Goal: Information Seeking & Learning: Learn about a topic

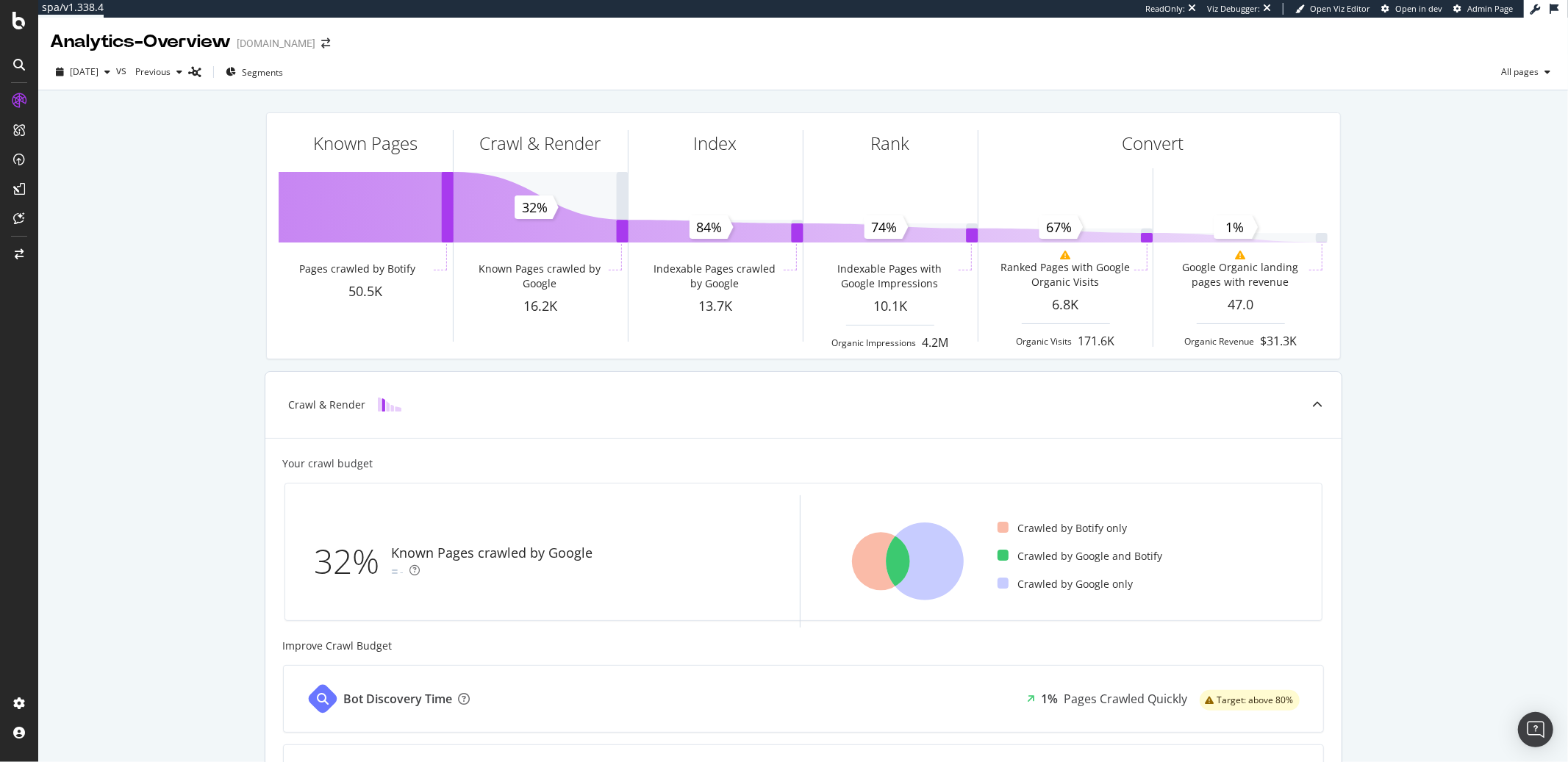
click at [831, 593] on icon at bounding box center [908, 562] width 156 height 132
click at [853, 569] on icon at bounding box center [881, 562] width 58 height 58
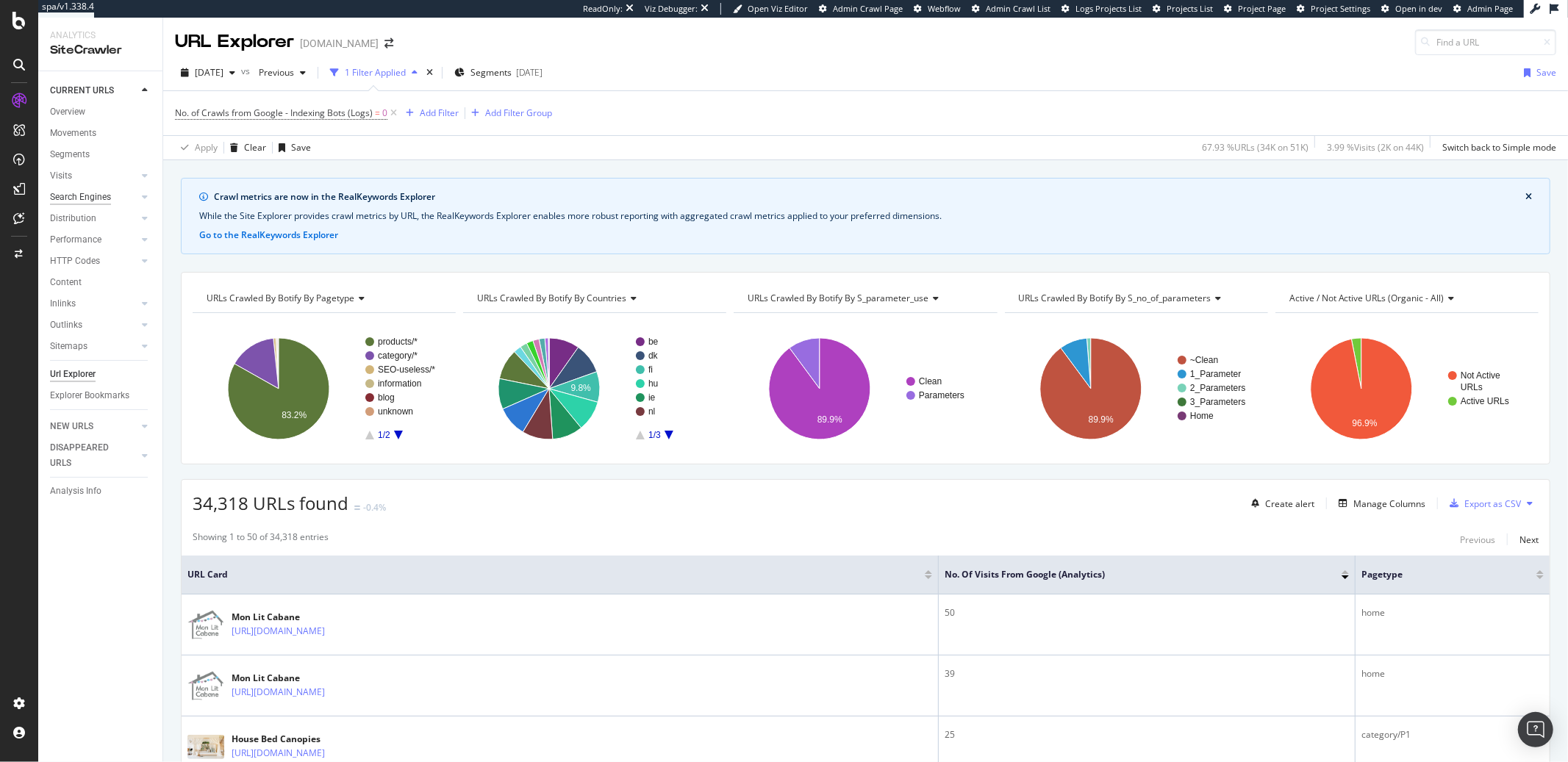
click at [82, 191] on div "Search Engines" at bounding box center [80, 198] width 61 height 16
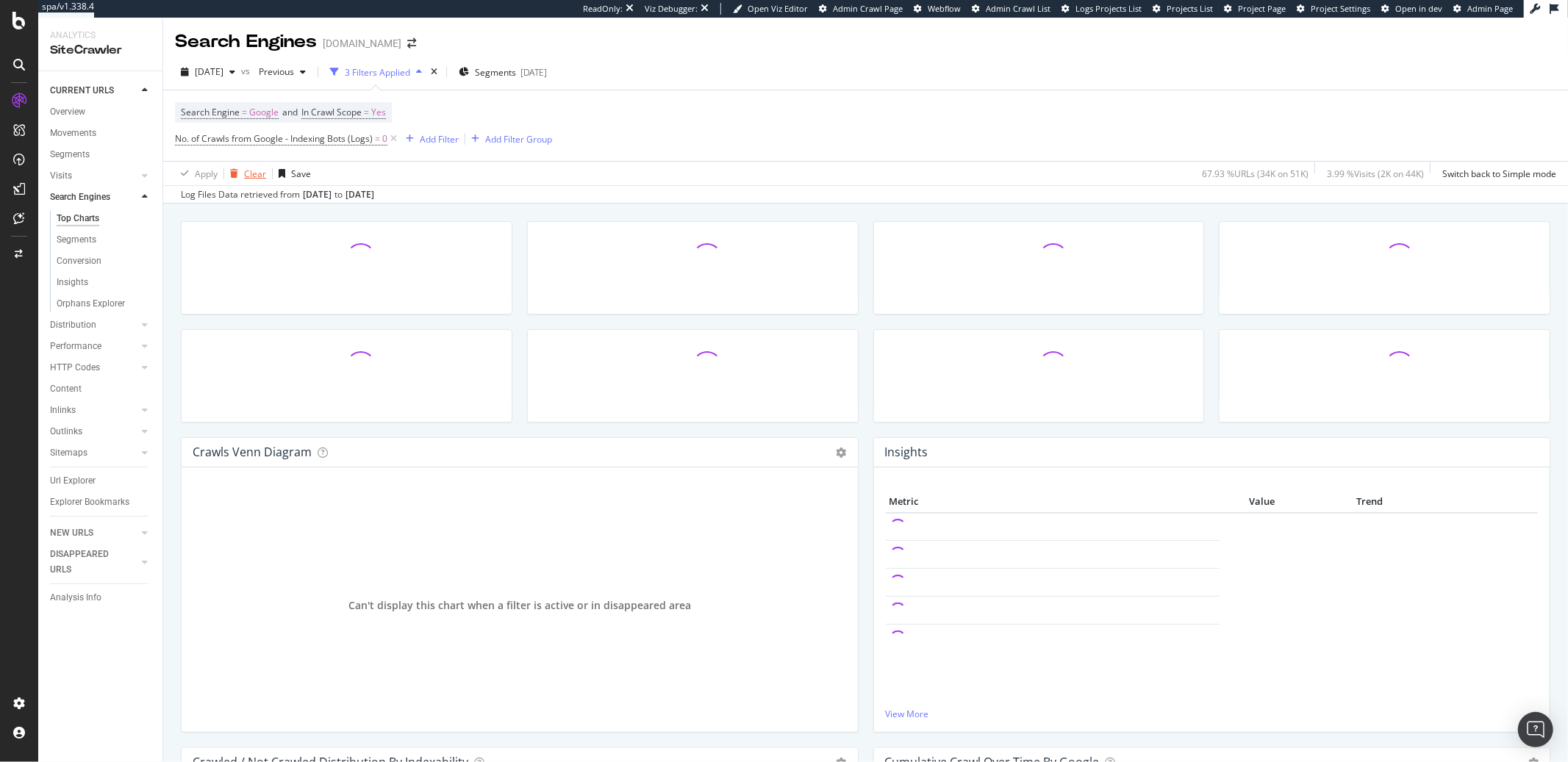
click at [244, 175] on div "Clear" at bounding box center [255, 174] width 22 height 13
click at [79, 115] on div "Overview" at bounding box center [67, 112] width 35 height 16
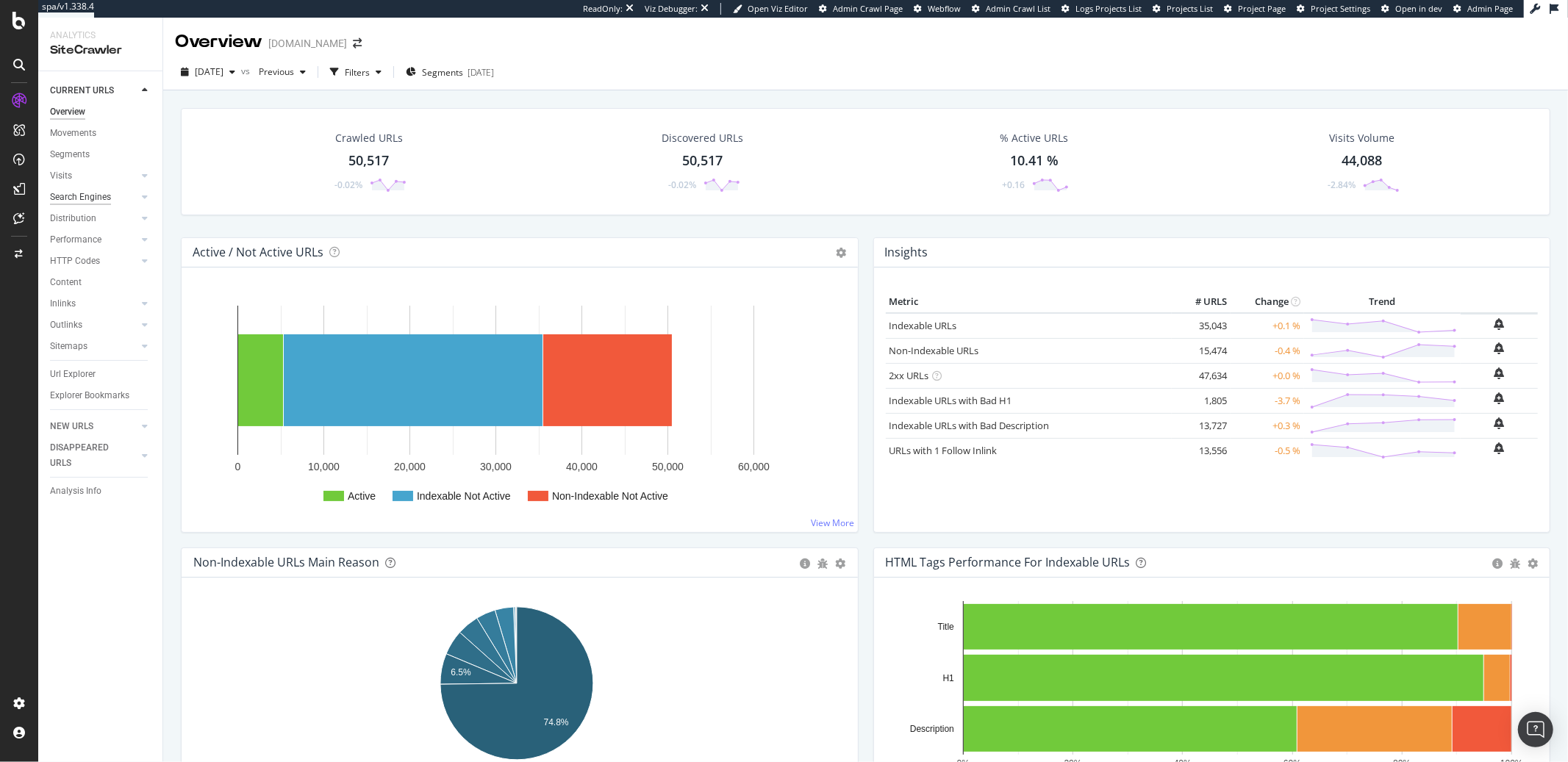
click at [71, 195] on div "Search Engines" at bounding box center [80, 198] width 61 height 16
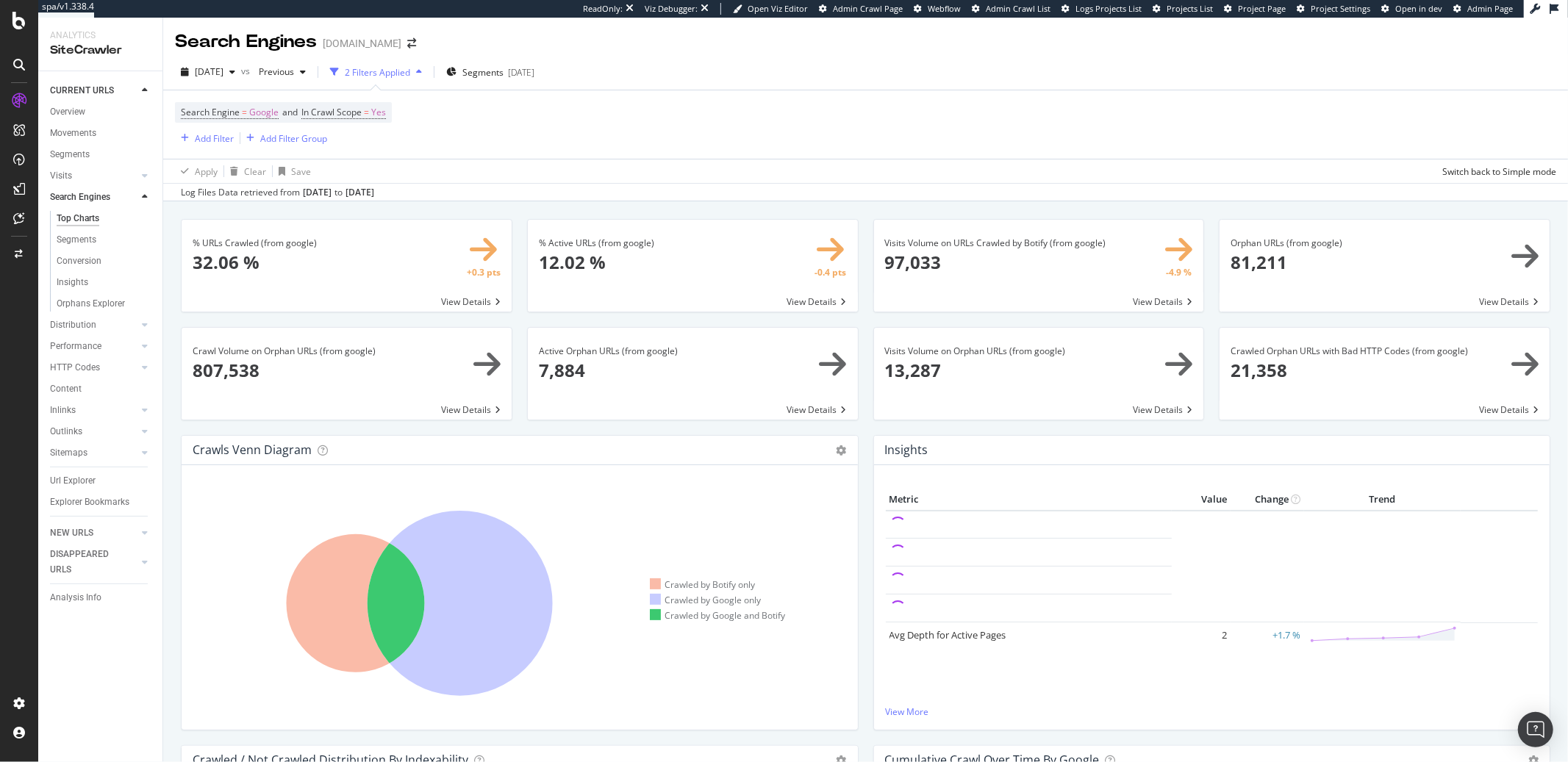
click at [1248, 270] on span at bounding box center [1384, 266] width 330 height 92
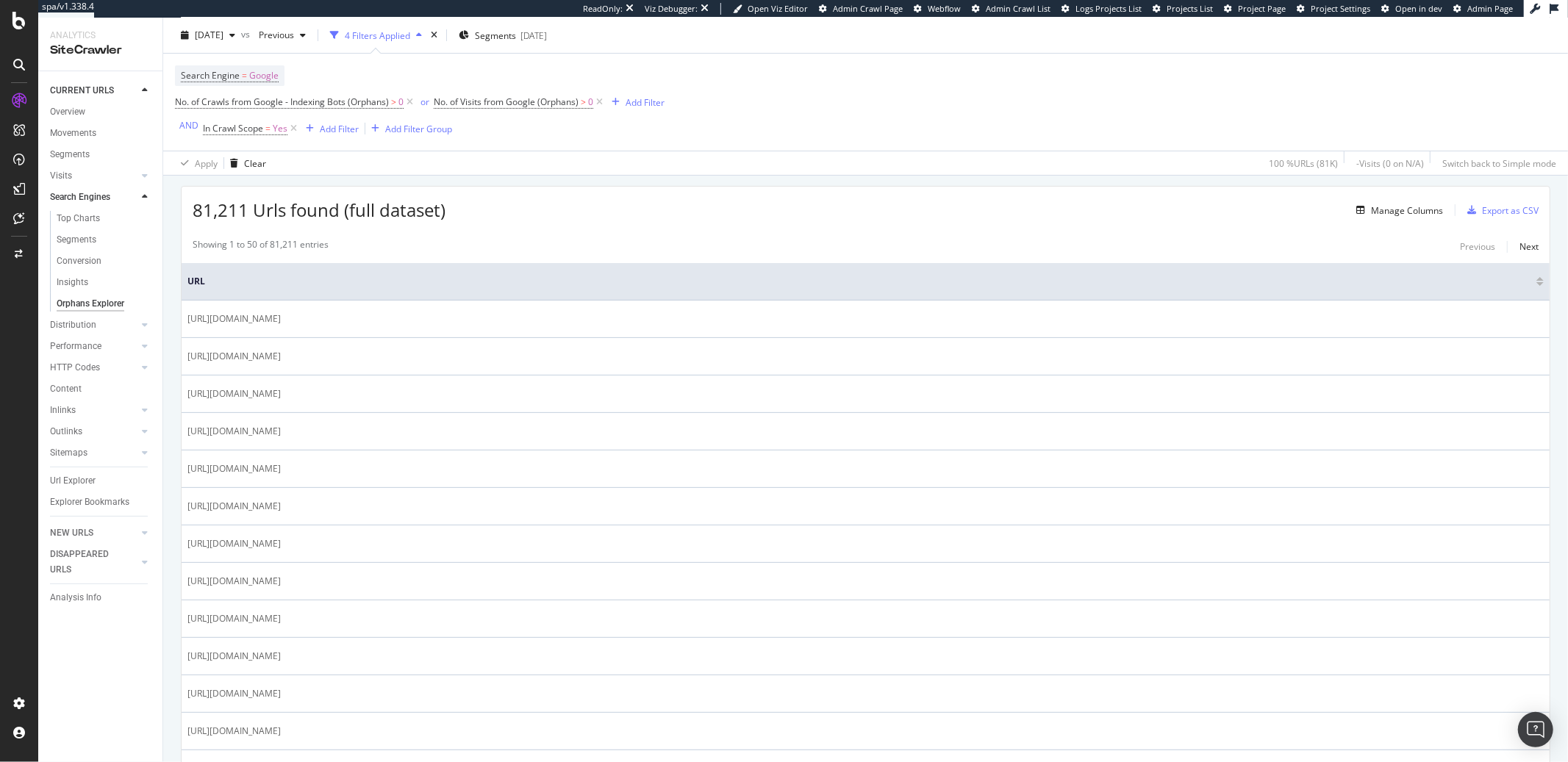
scroll to position [168, 0]
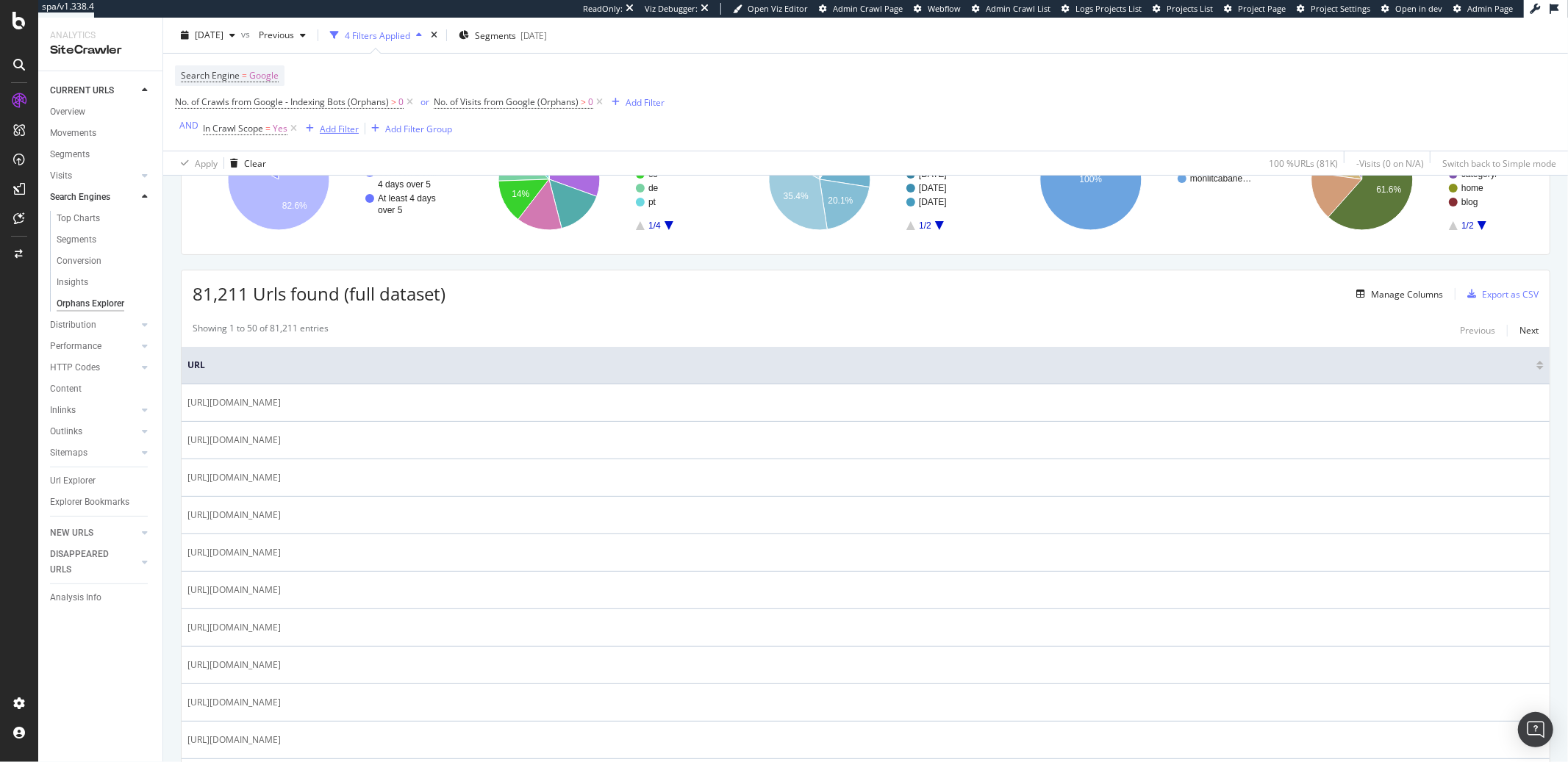
click at [333, 132] on div "Add Filter" at bounding box center [339, 128] width 39 height 13
type input "res"
click at [352, 145] on icon at bounding box center [348, 149] width 6 height 9
click at [654, 76] on div "Search Engine = Google No. of Crawls from Google - Indexing Bots (Orphans) > 0 …" at bounding box center [419, 102] width 490 height 73
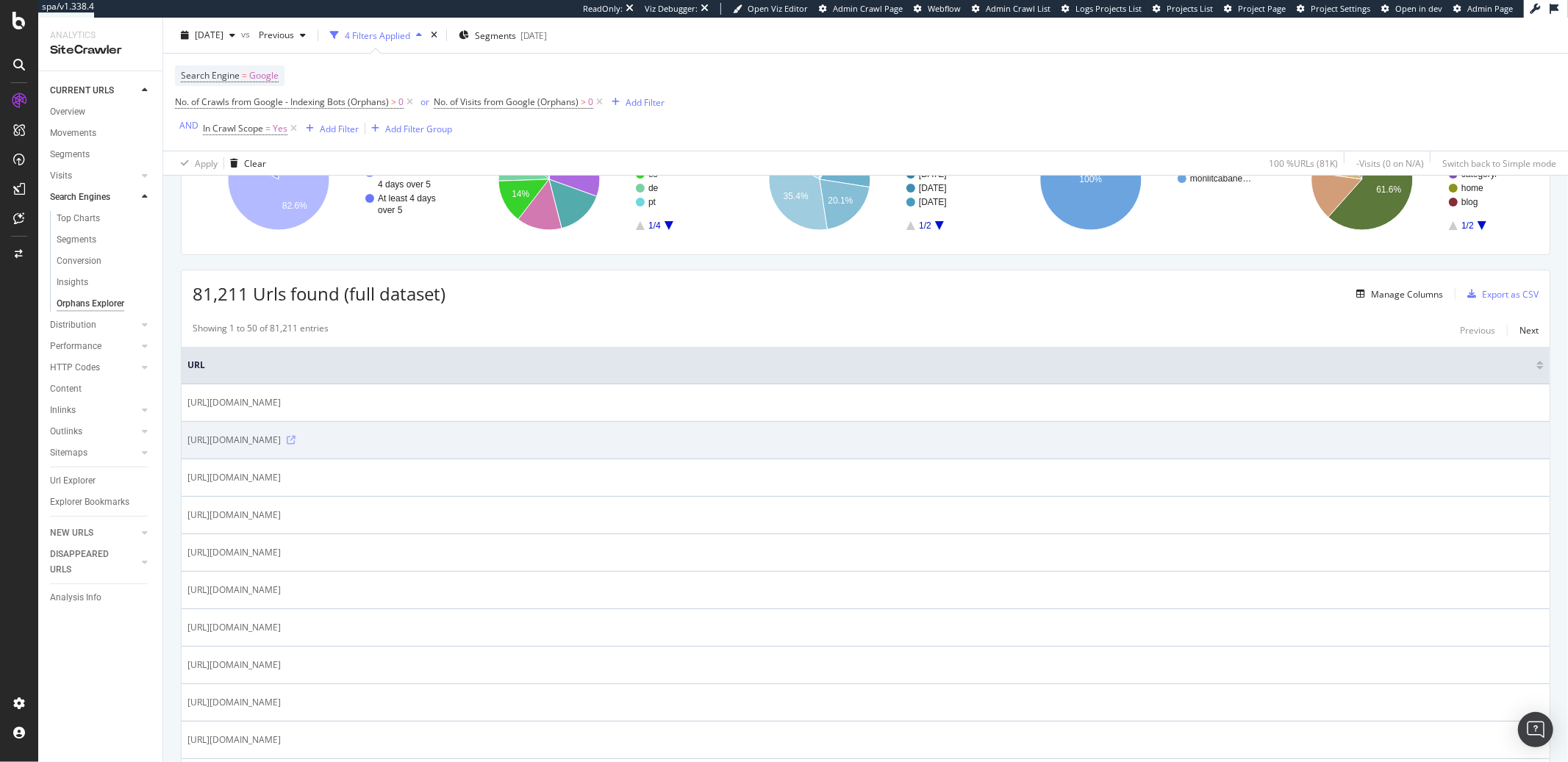
click at [296, 444] on icon at bounding box center [291, 440] width 9 height 9
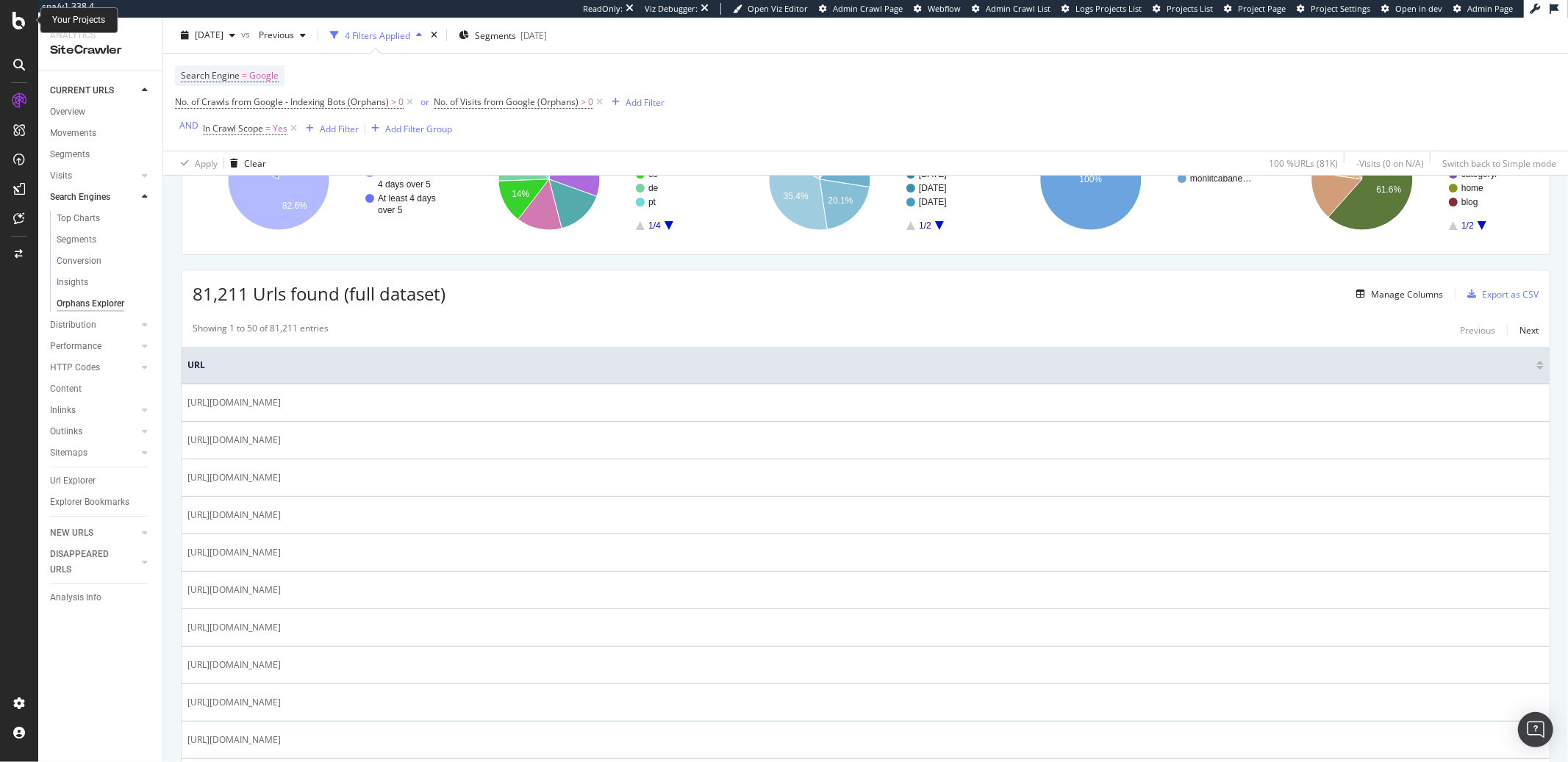
click at [18, 24] on icon at bounding box center [19, 20] width 13 height 17
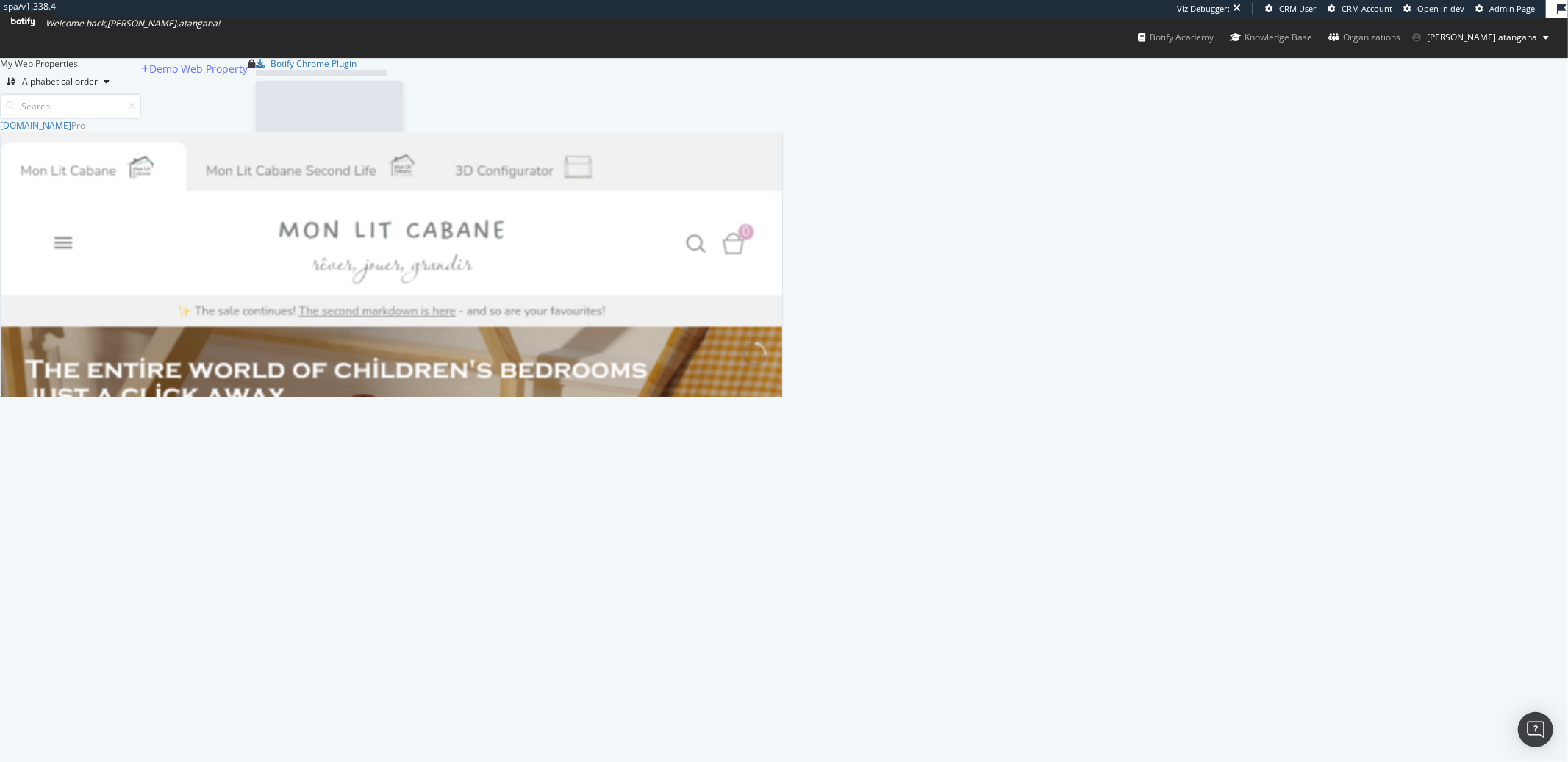
scroll to position [266, 782]
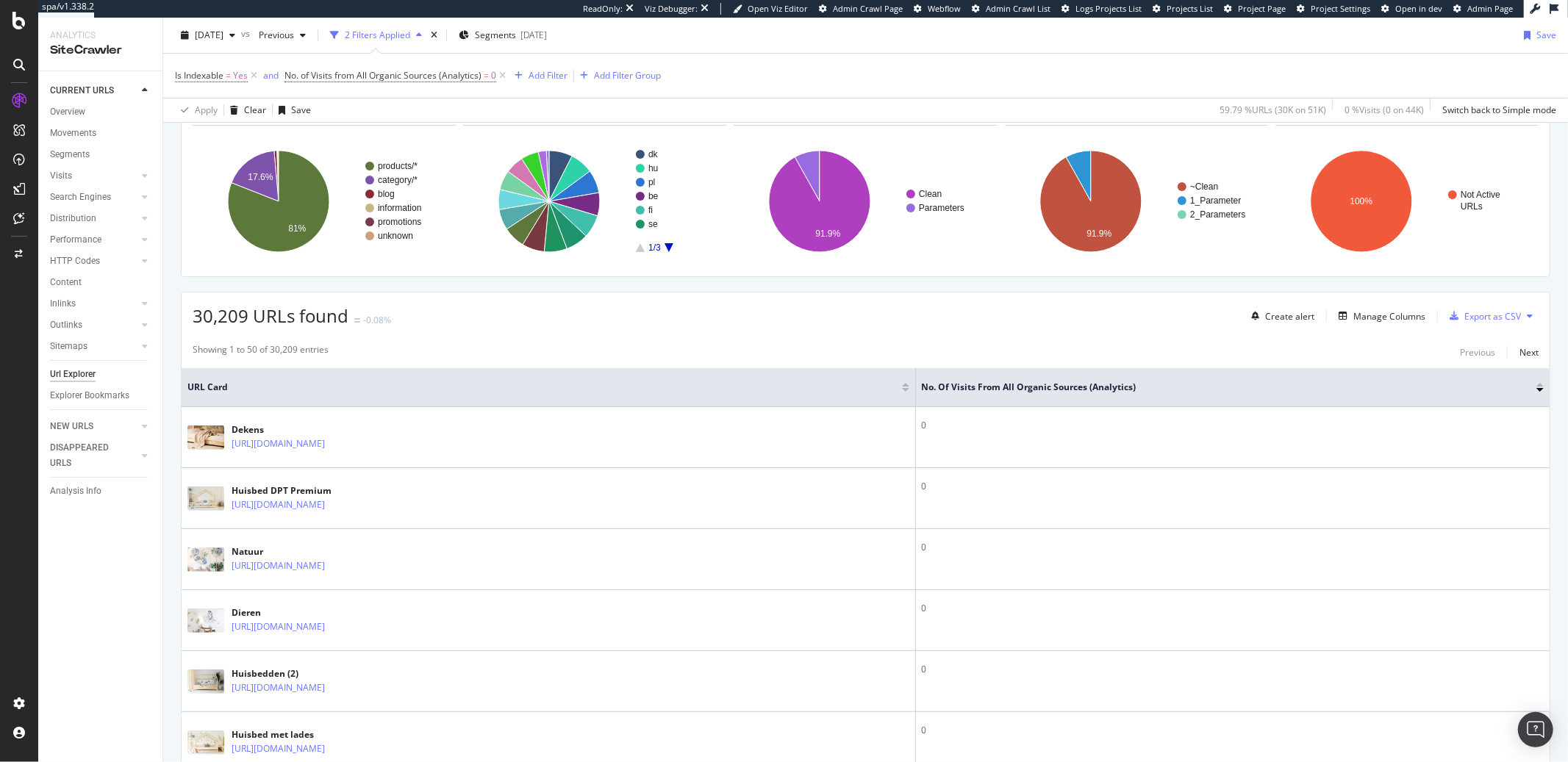
scroll to position [184, 0]
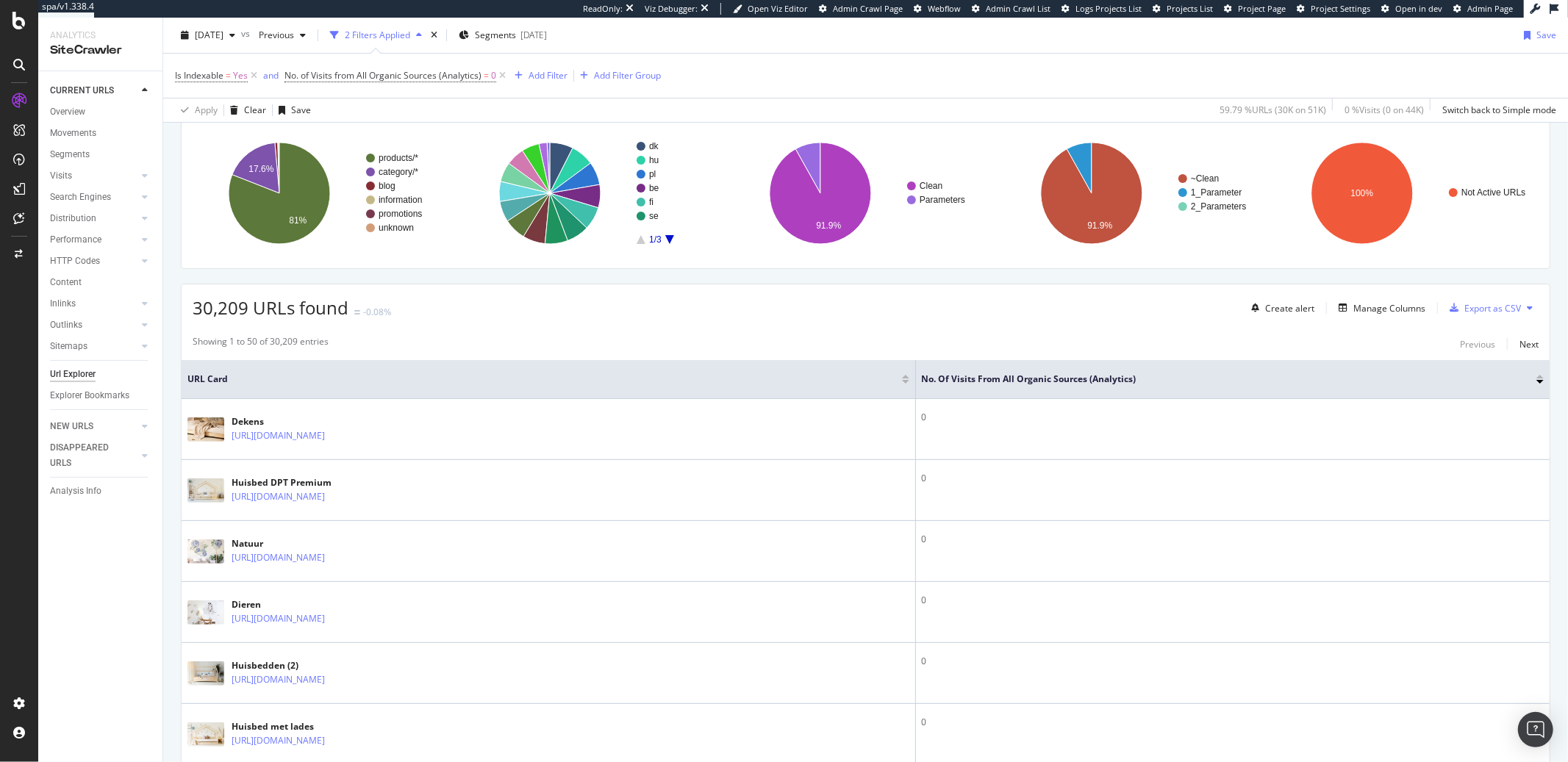
scroll to position [193, 0]
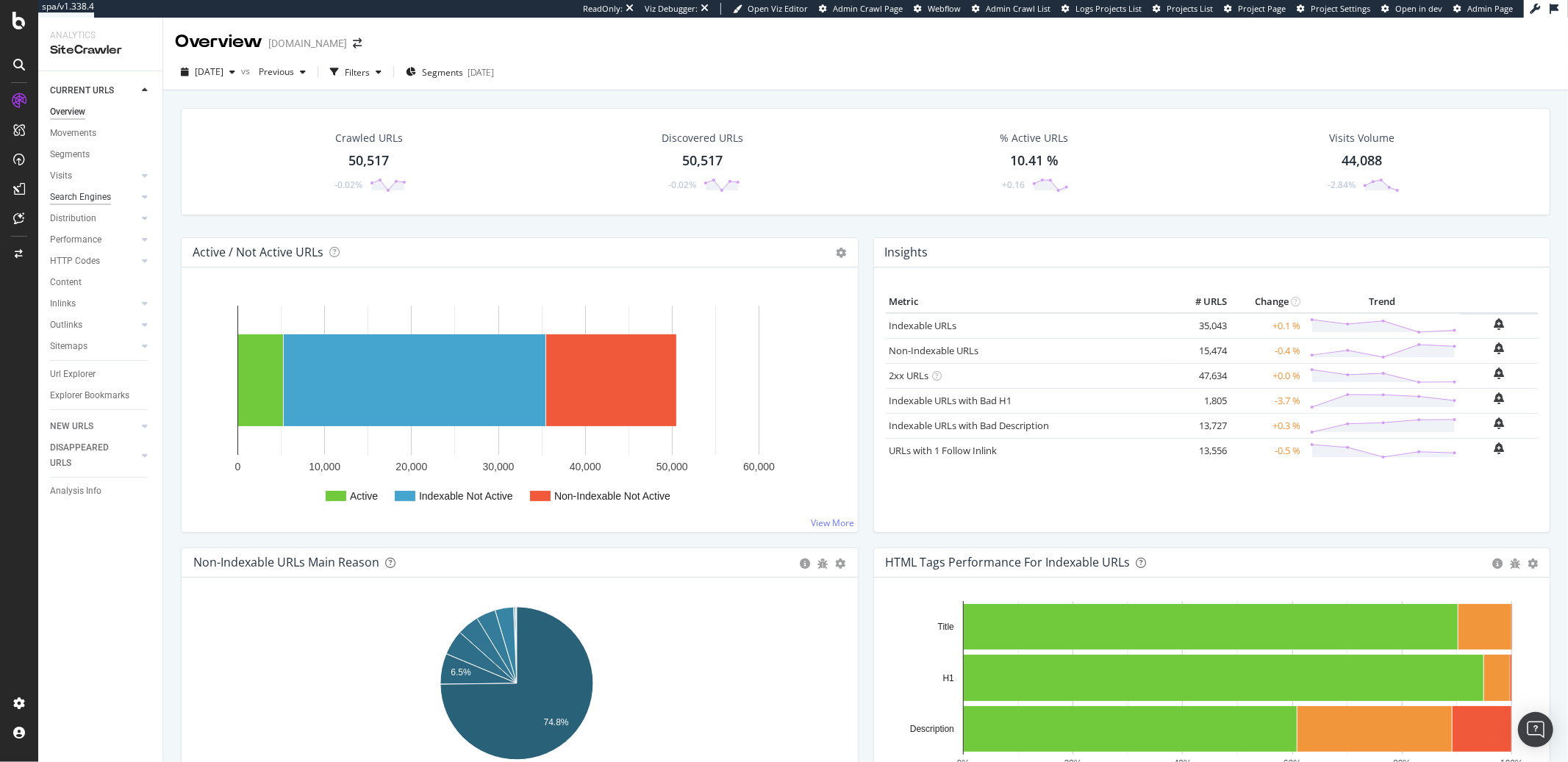
click at [72, 192] on div "Search Engines" at bounding box center [80, 198] width 61 height 16
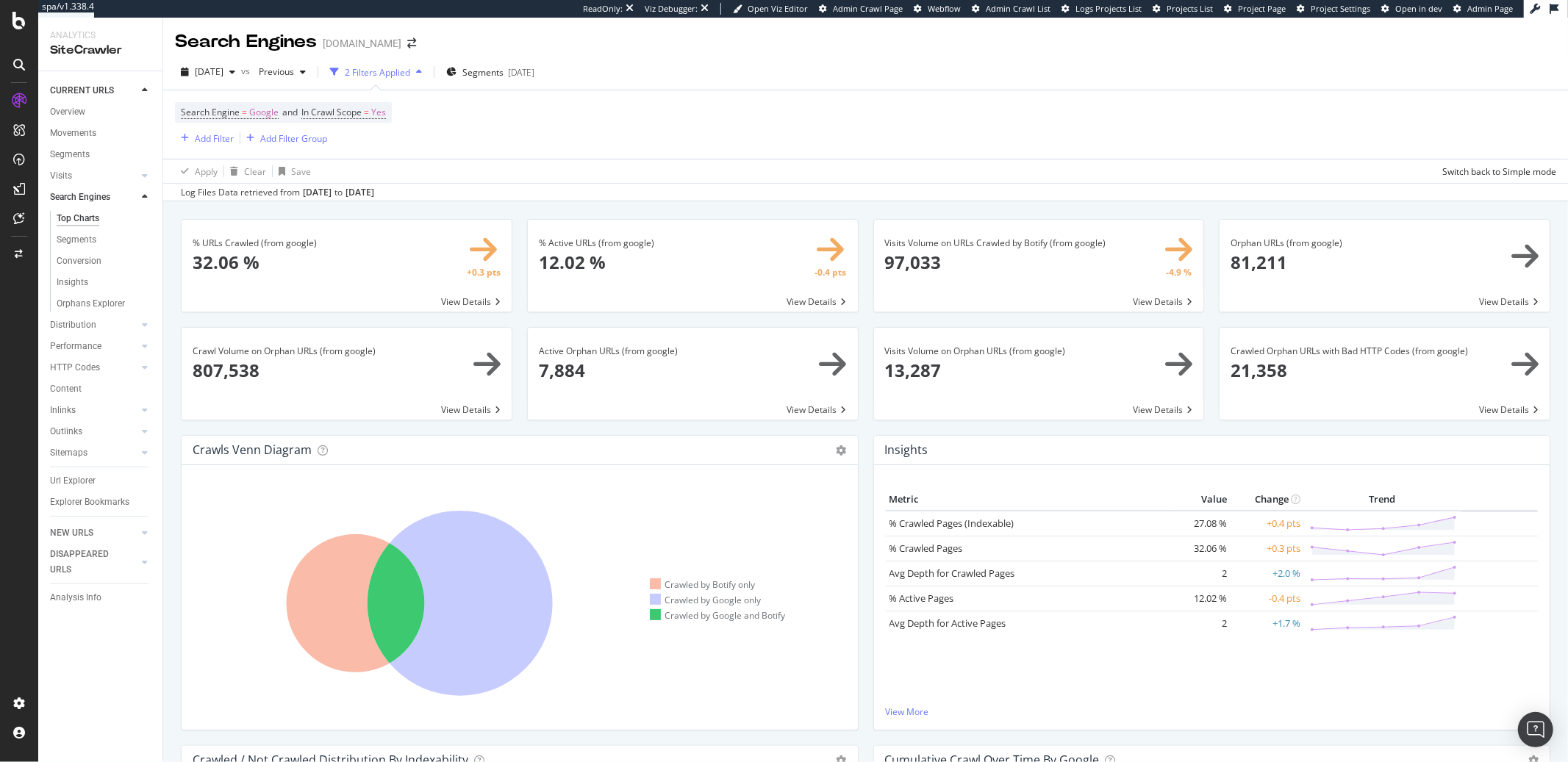
click at [1237, 263] on span at bounding box center [1384, 266] width 330 height 92
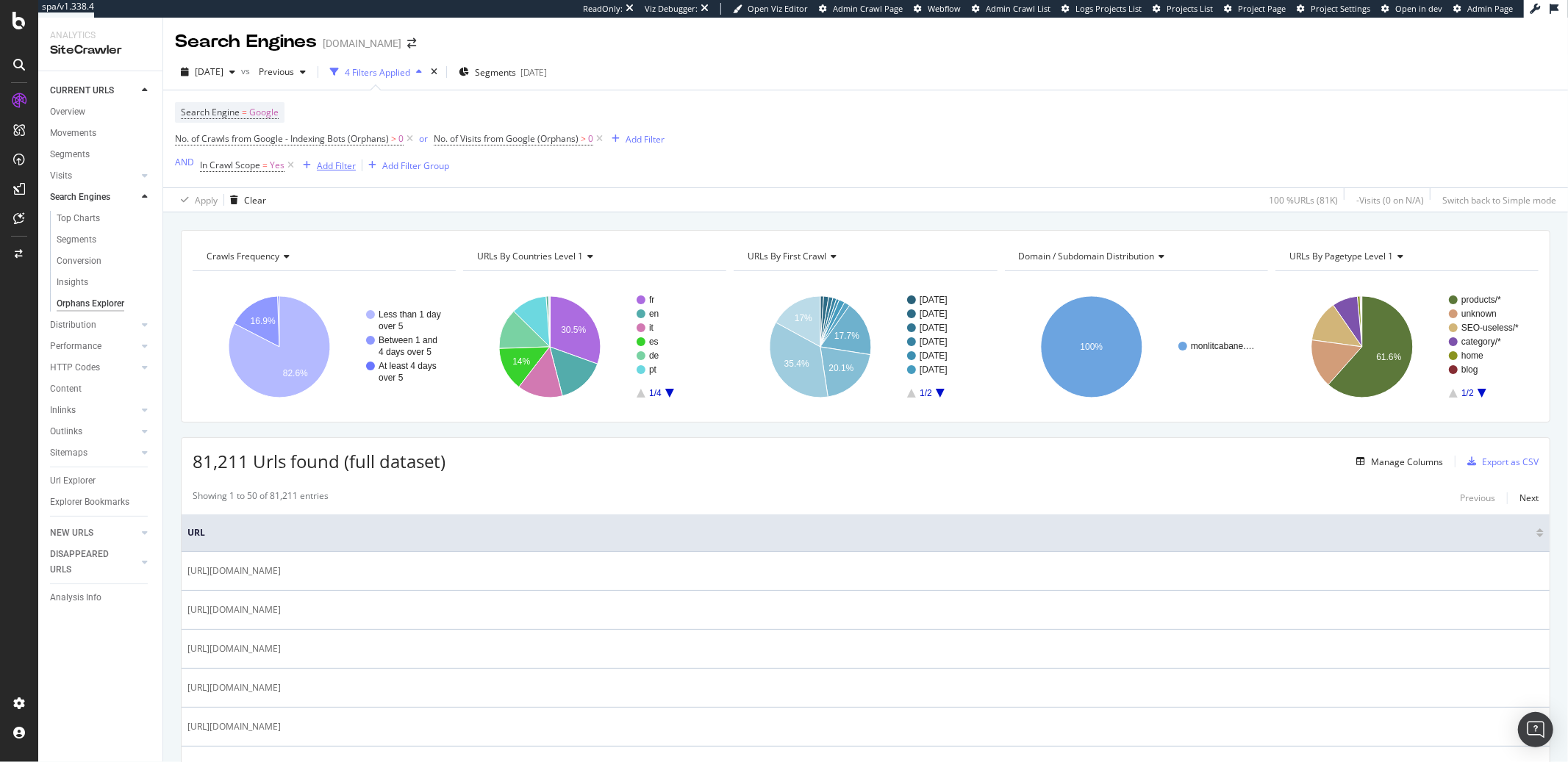
click at [346, 162] on div "Add Filter" at bounding box center [336, 165] width 39 height 13
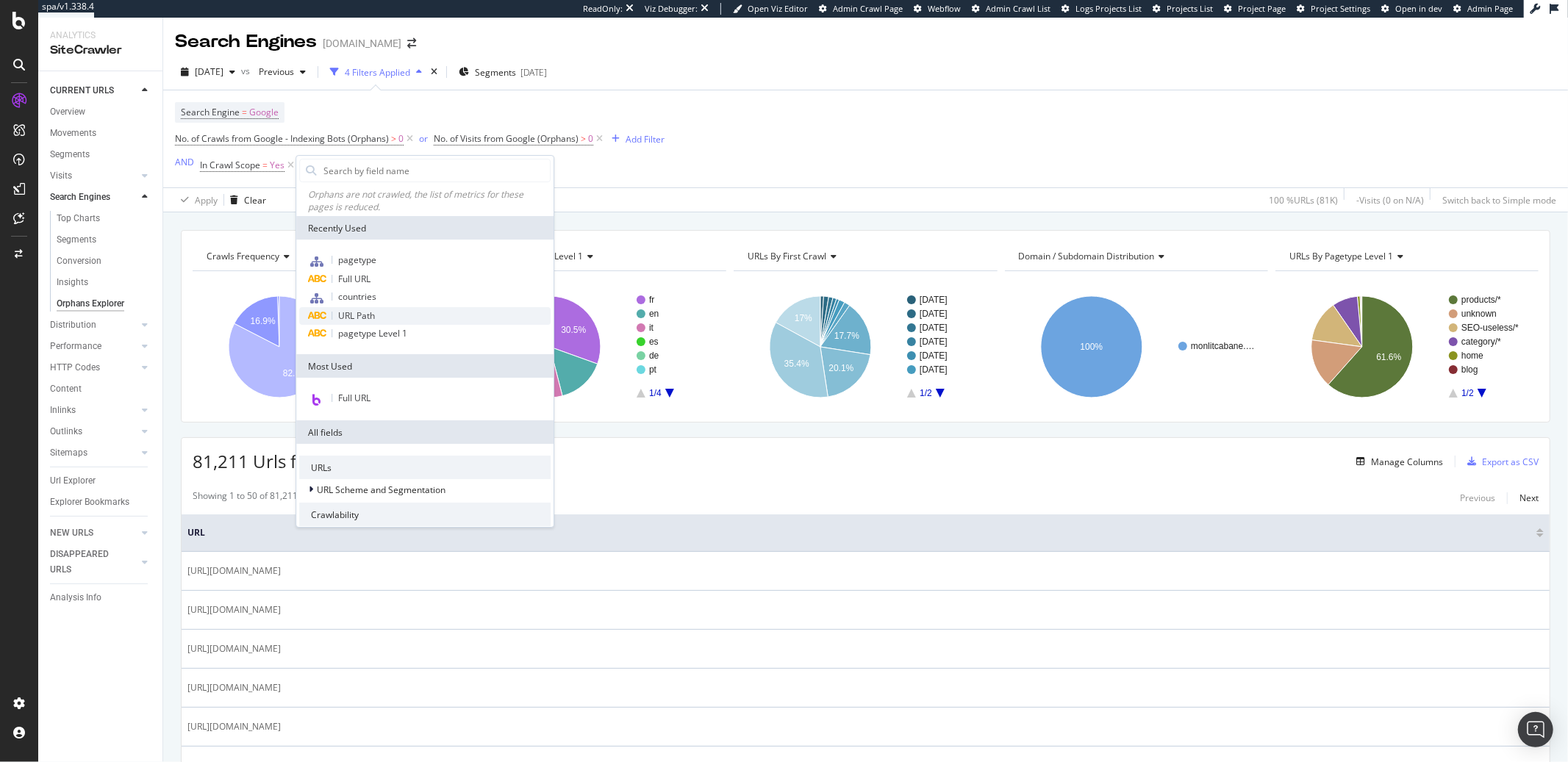
click at [341, 316] on span "URL Path" at bounding box center [356, 316] width 37 height 13
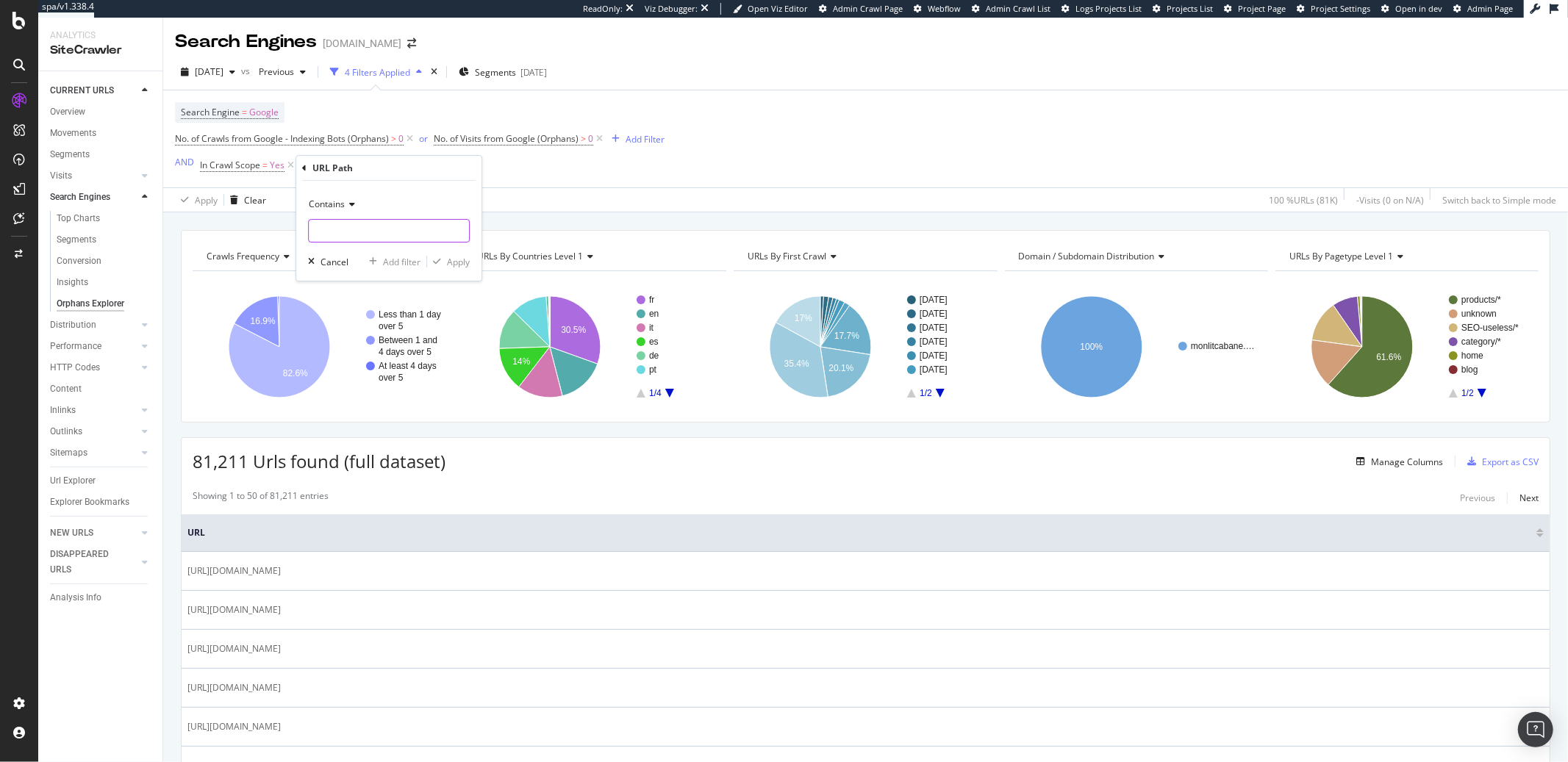
click at [356, 224] on input "text" at bounding box center [389, 231] width 160 height 24
paste input "https://monlitcabane.com/"
type input "https://monlitcabane.com/"
click at [447, 264] on div "Apply" at bounding box center [458, 262] width 23 height 13
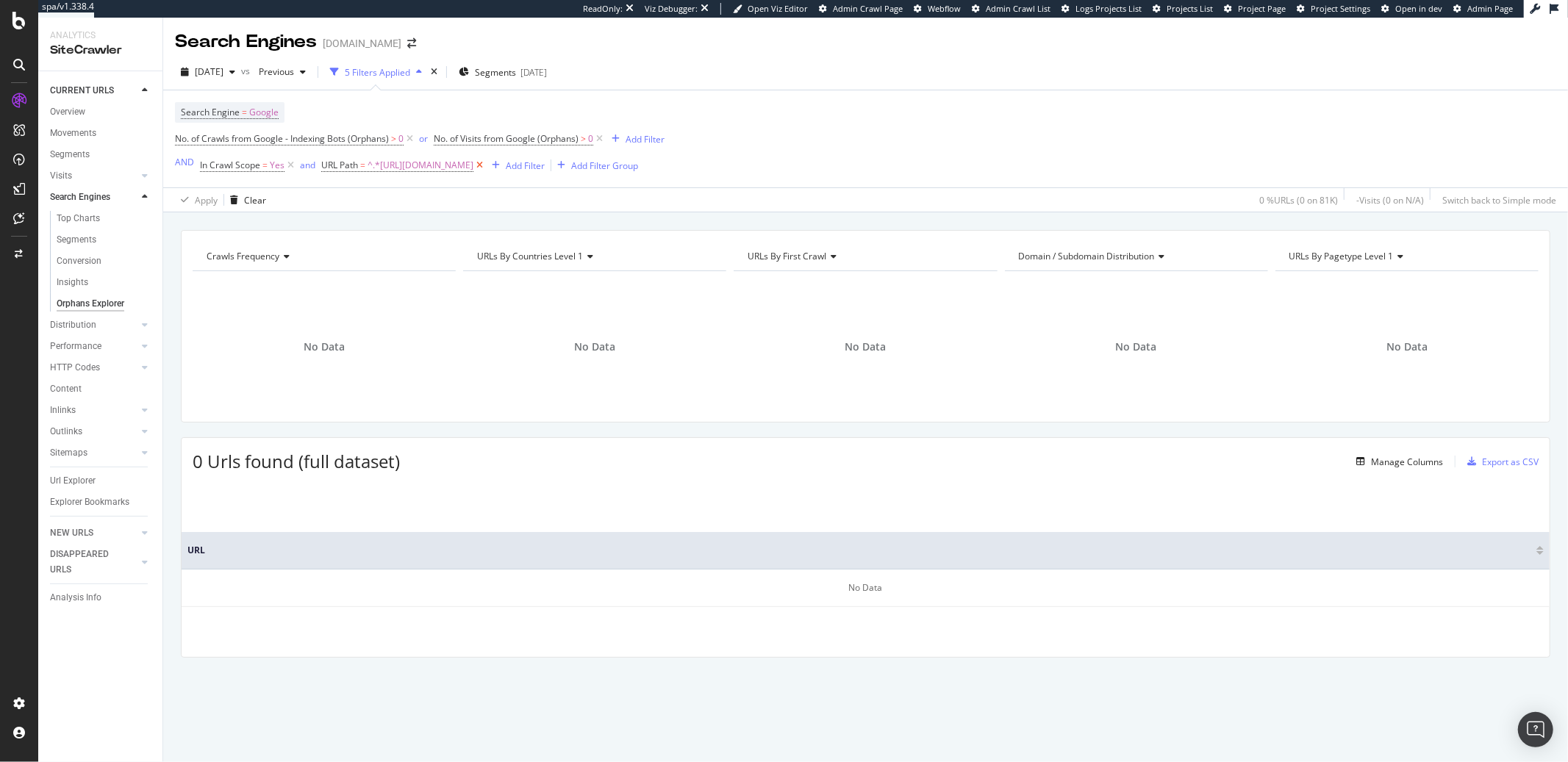
click at [486, 165] on icon at bounding box center [480, 165] width 13 height 15
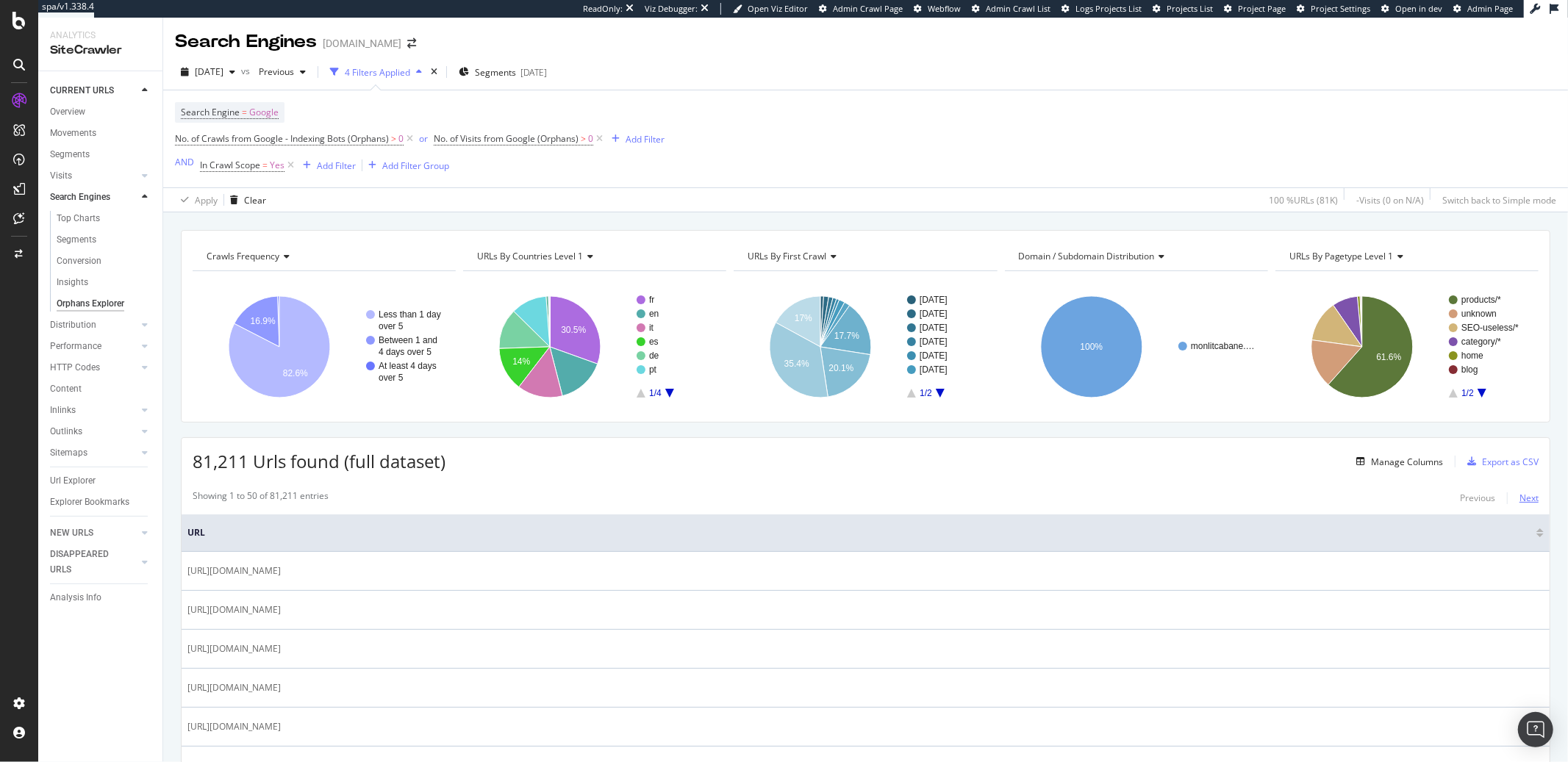
click at [1520, 496] on div "Next" at bounding box center [1529, 498] width 19 height 13
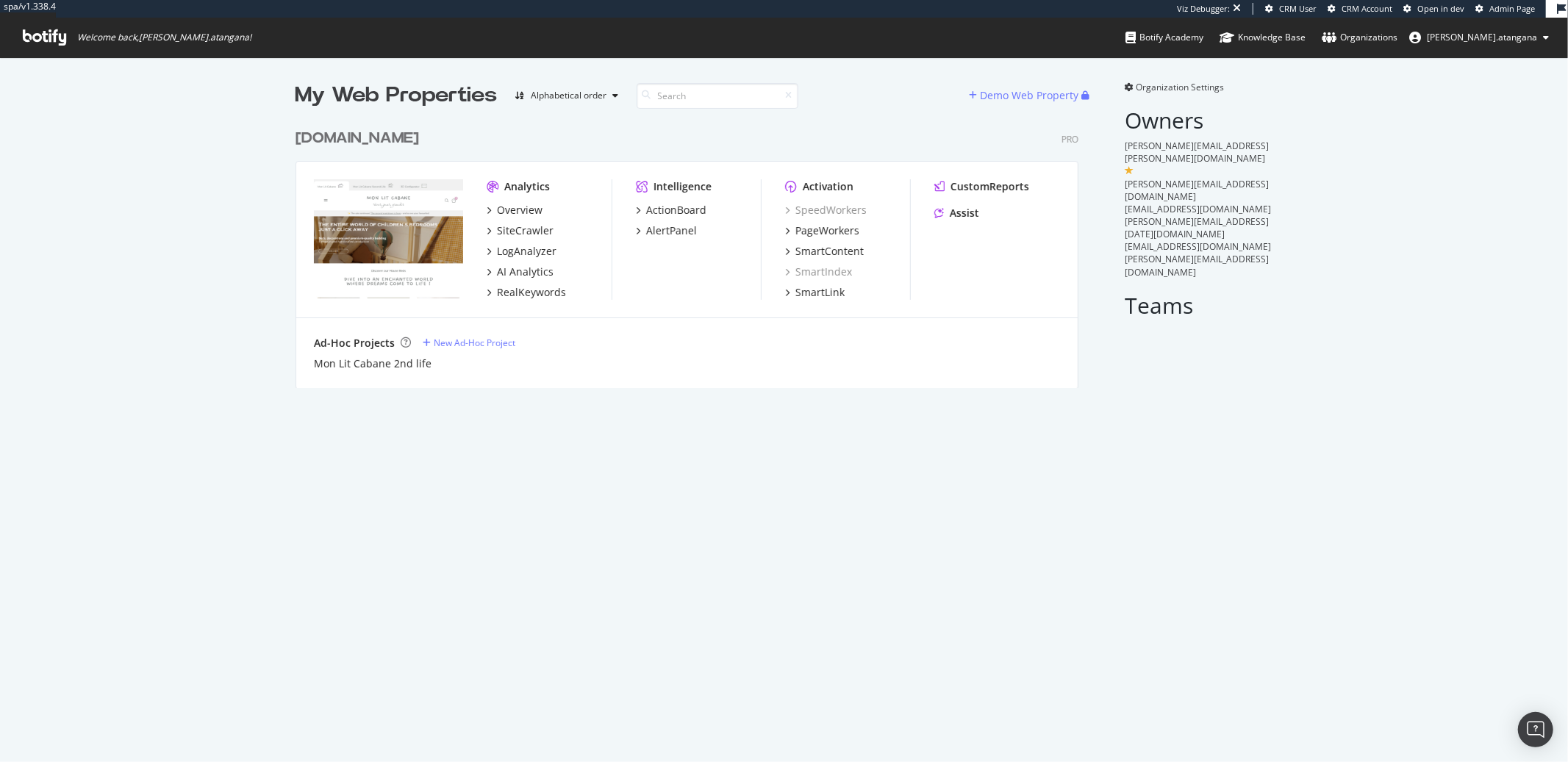
scroll to position [266, 782]
click at [827, 228] on div "PageWorkers" at bounding box center [827, 230] width 64 height 15
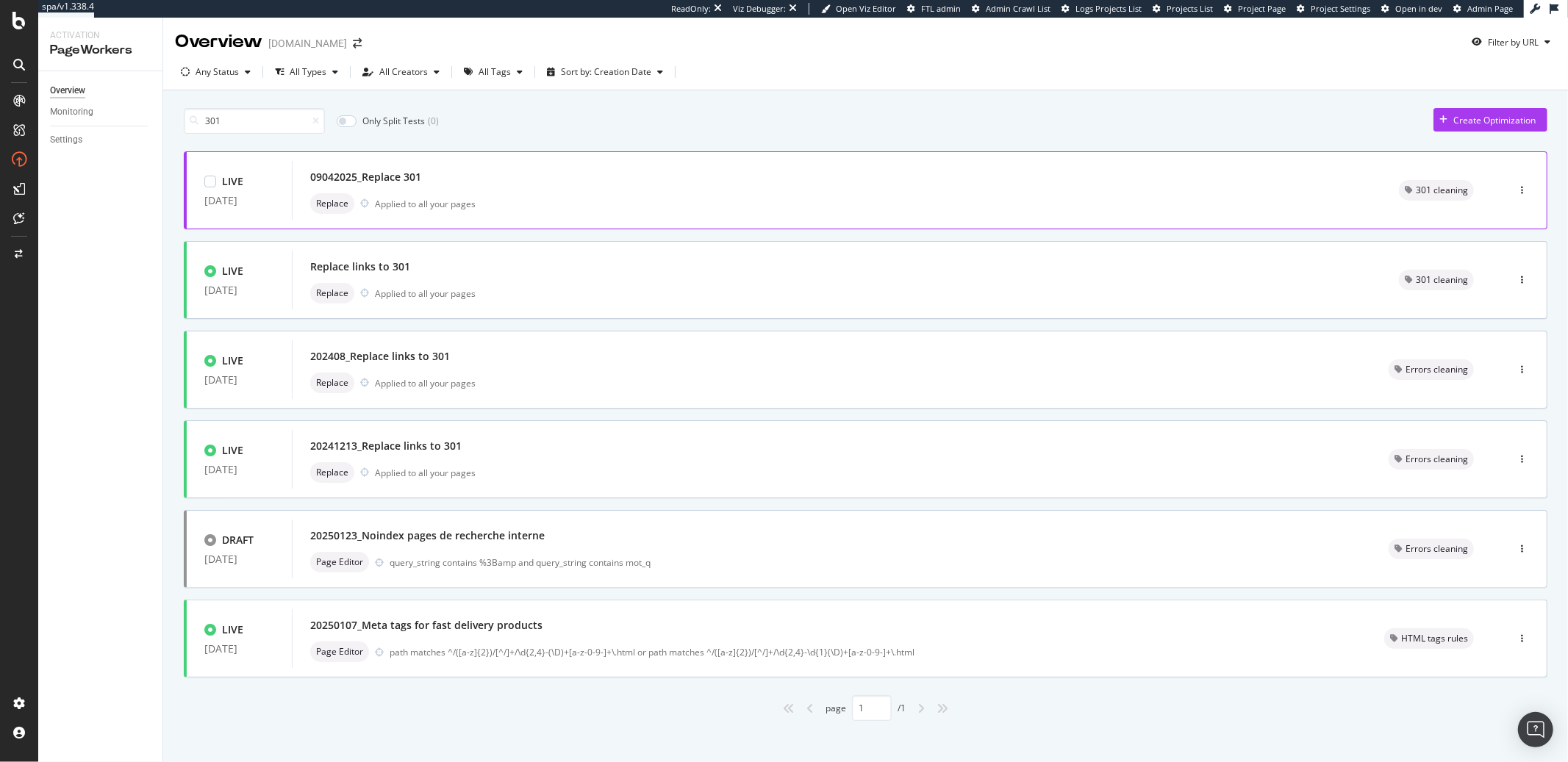
click at [577, 191] on div "09042025_Replace 301 Replace Applied to all your pages" at bounding box center [837, 191] width 1053 height 47
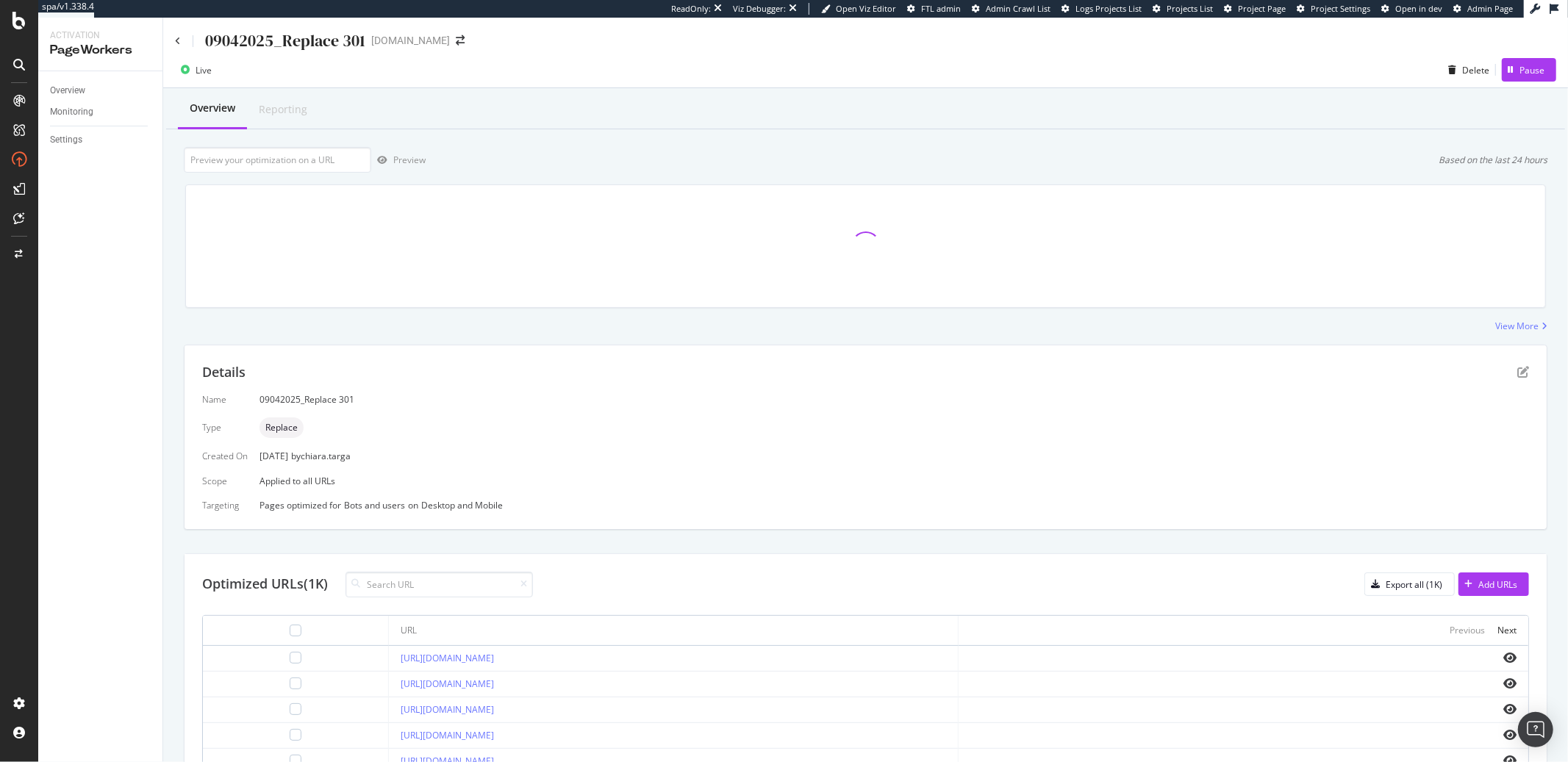
click at [182, 44] on div "09042025_Replace 301" at bounding box center [270, 40] width 191 height 23
click at [177, 43] on icon at bounding box center [177, 41] width 6 height 9
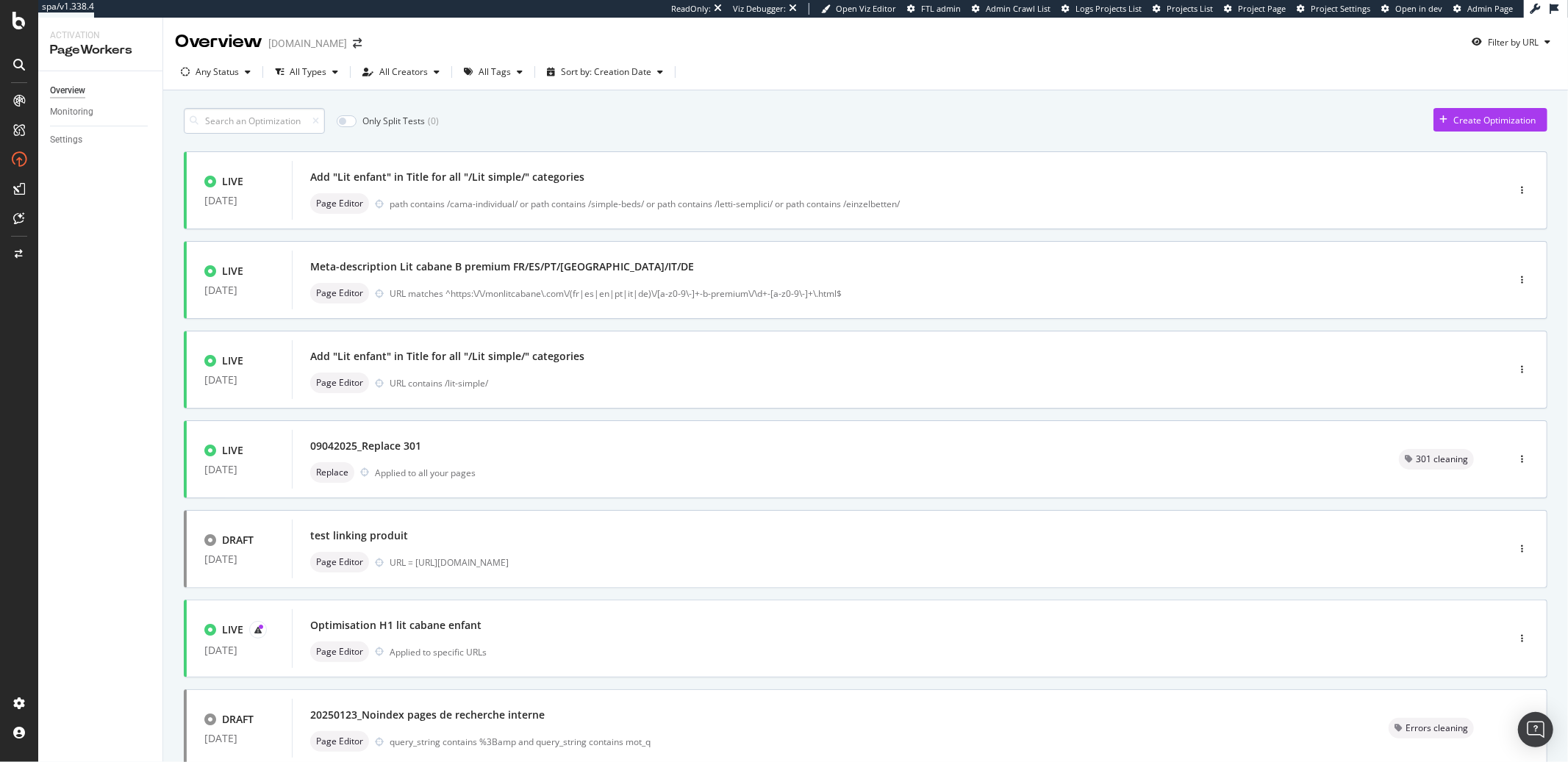
click at [234, 123] on input at bounding box center [254, 121] width 141 height 26
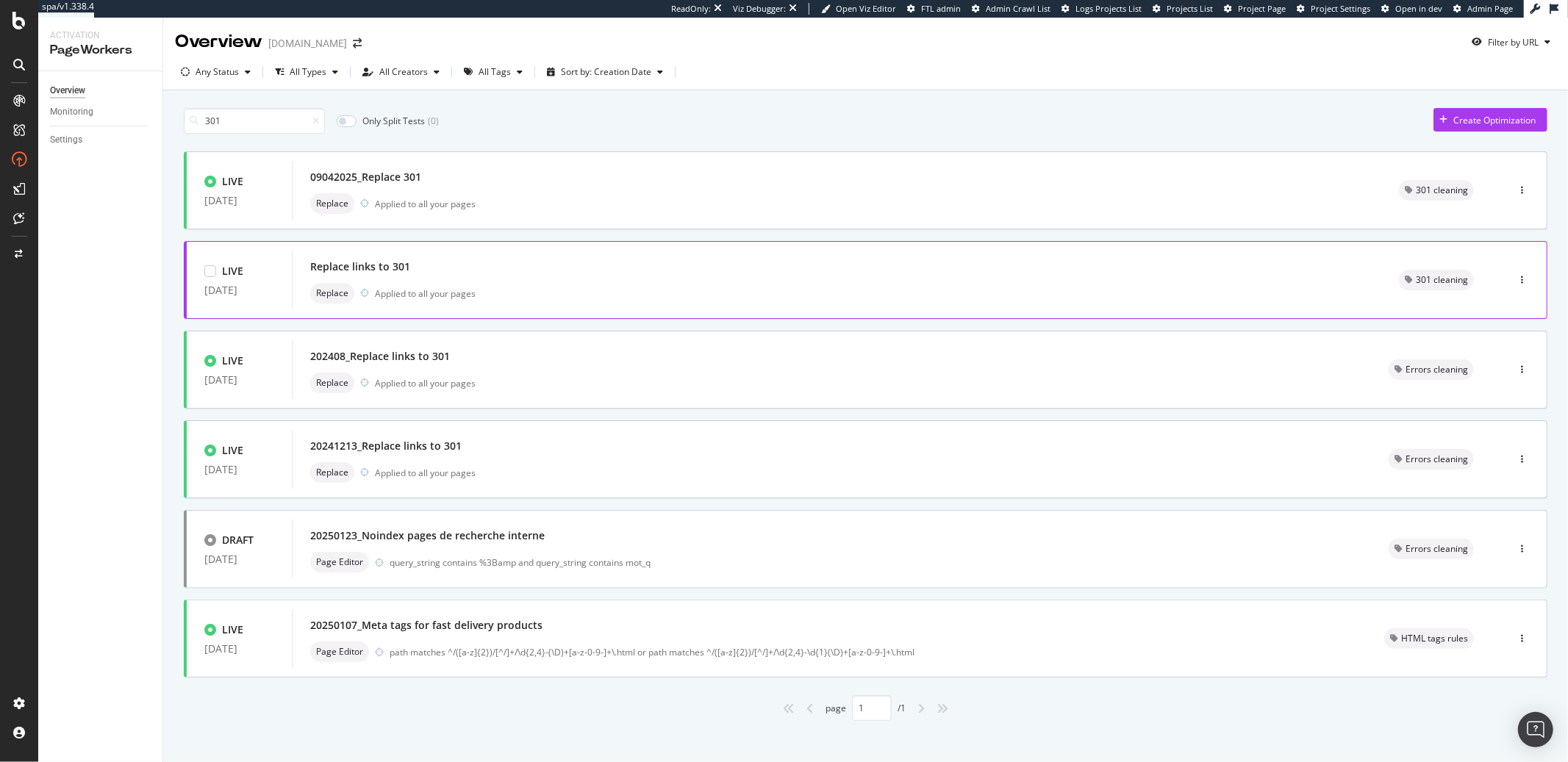
click at [408, 260] on div "Replace links to 301" at bounding box center [837, 266] width 1053 height 20
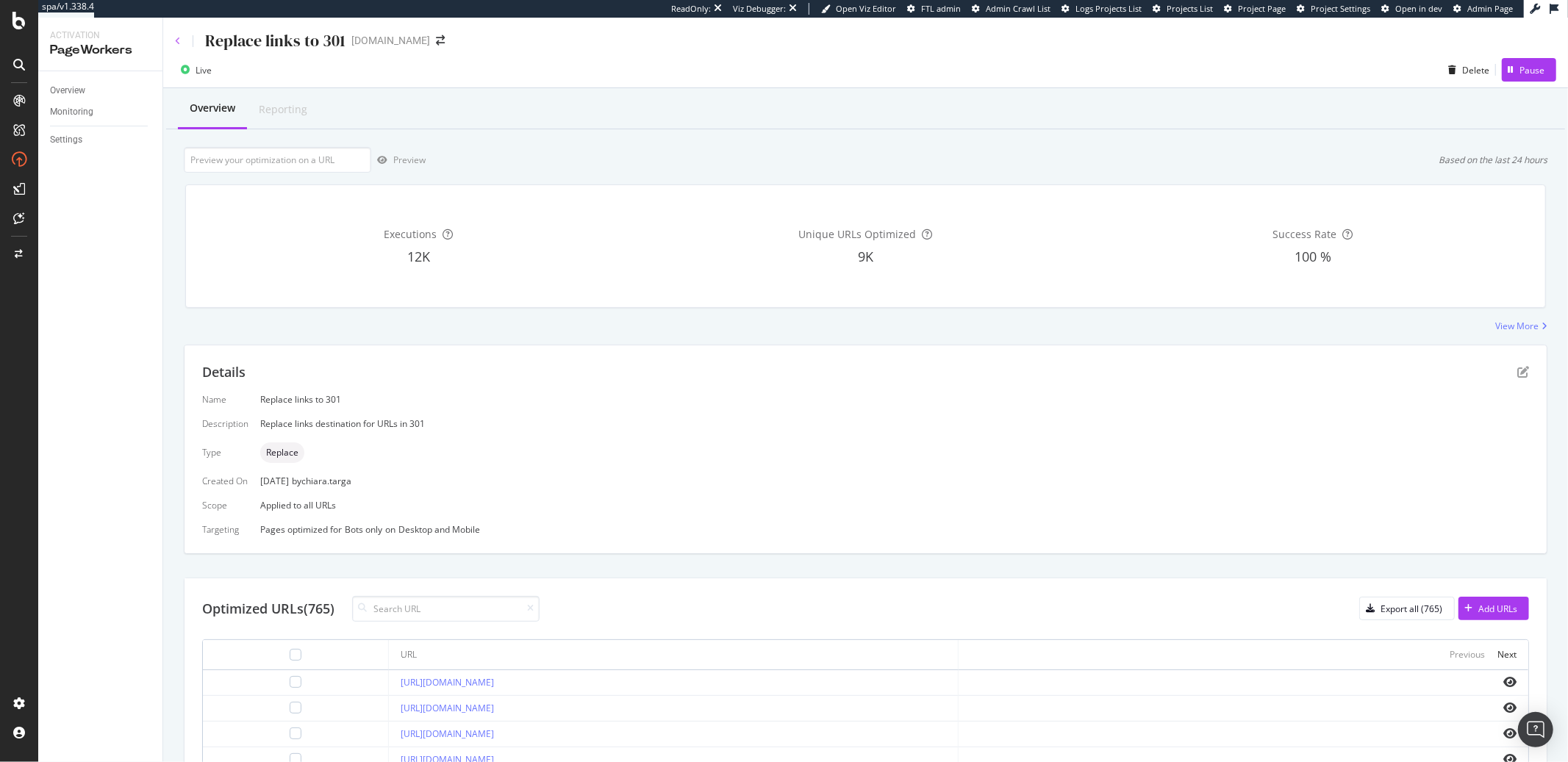
click at [180, 41] on icon at bounding box center [177, 41] width 6 height 9
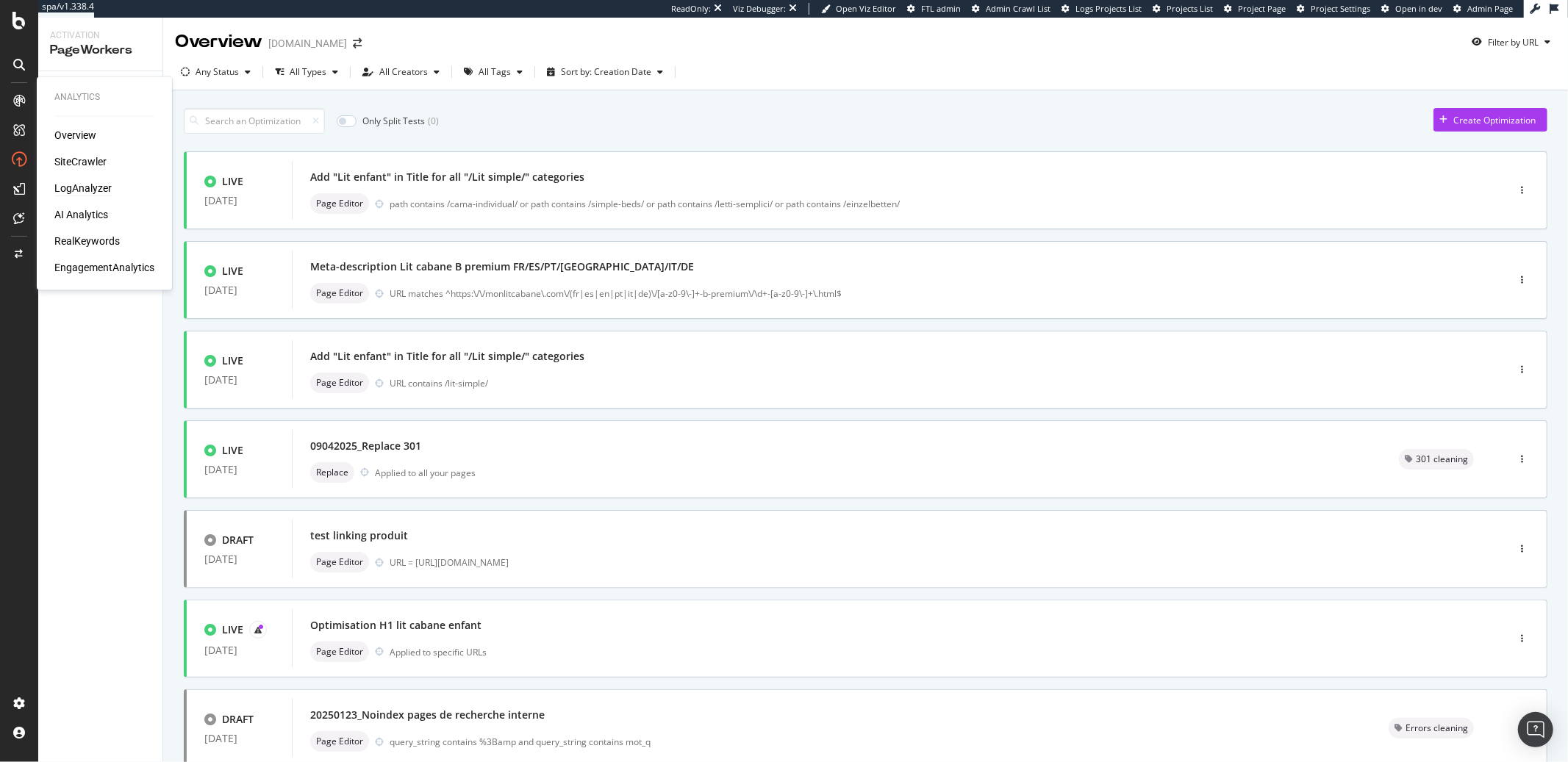
click at [82, 184] on div "LogAnalyzer" at bounding box center [83, 188] width 58 height 15
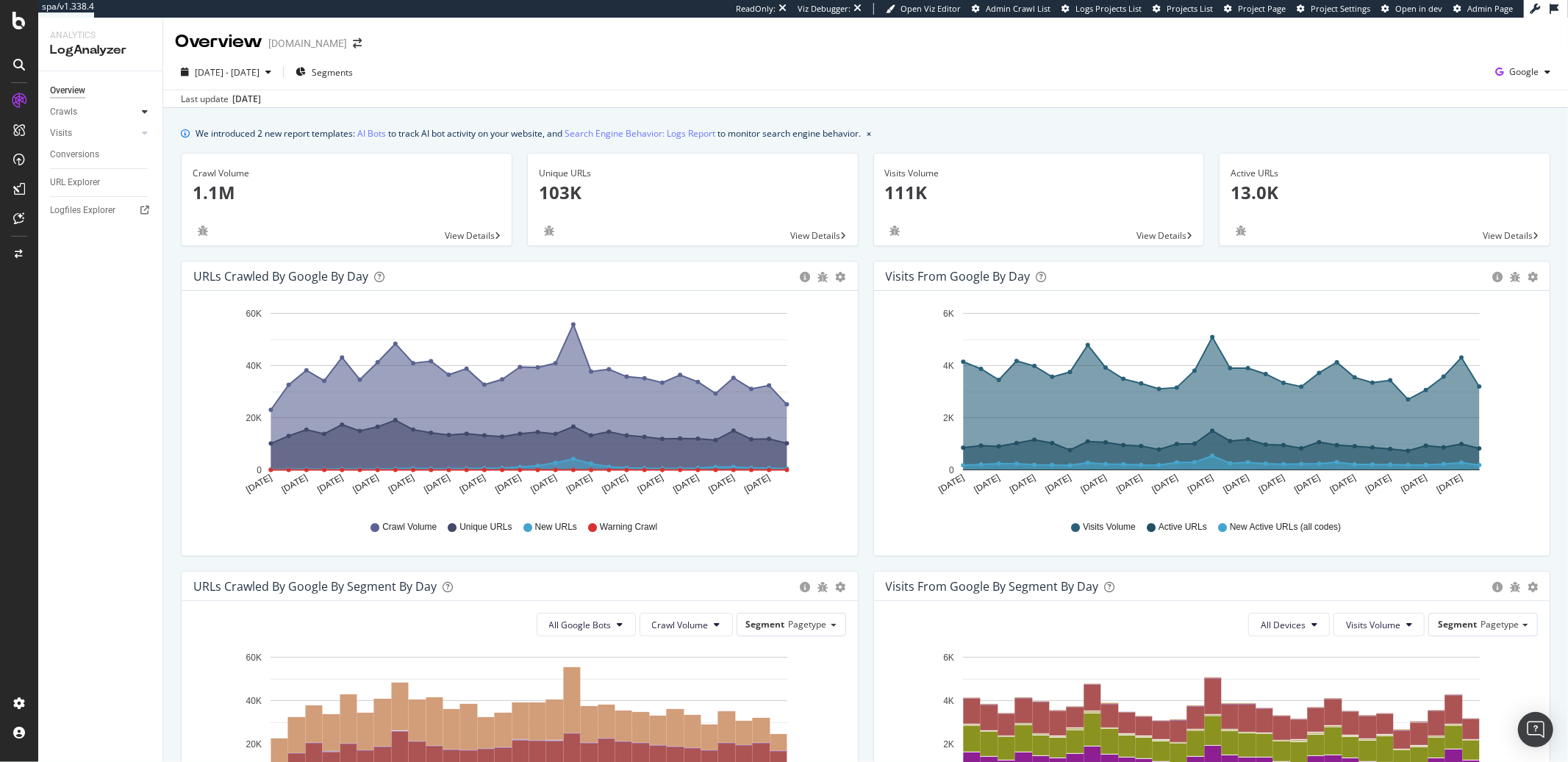
click at [143, 109] on icon at bounding box center [144, 111] width 6 height 9
click at [103, 188] on div "HTTP Codes" at bounding box center [81, 191] width 50 height 16
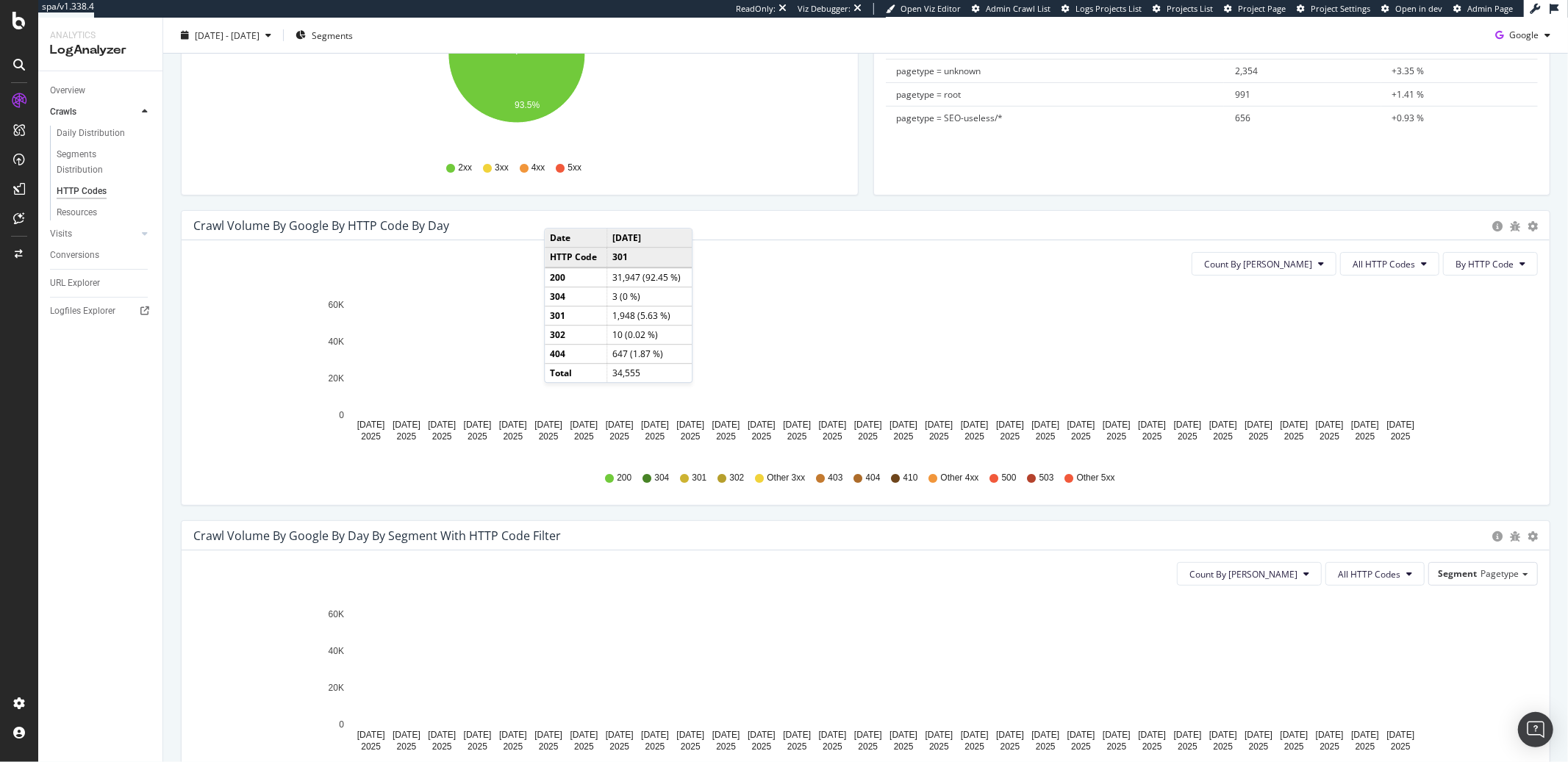
scroll to position [269, 0]
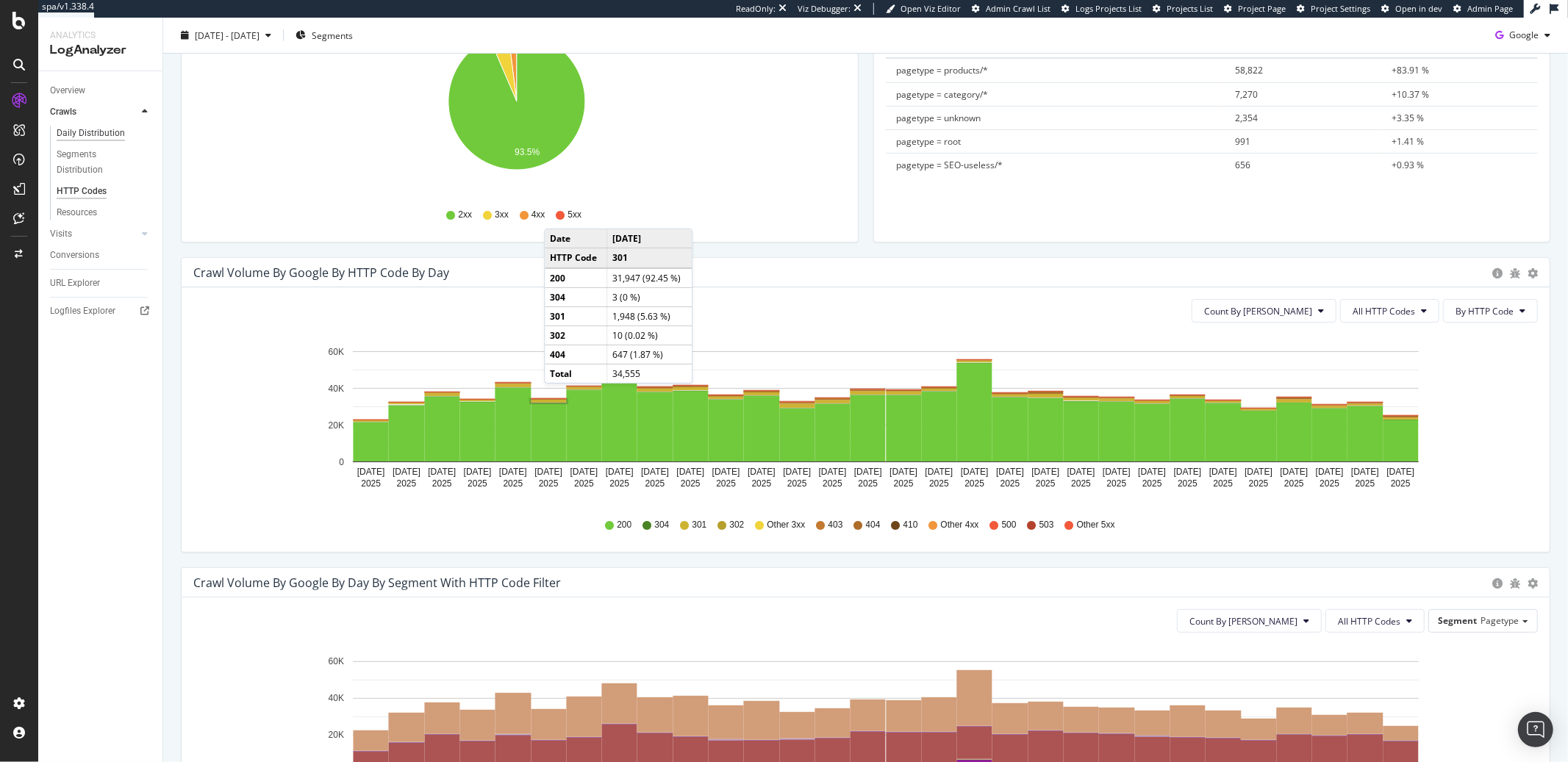
click at [81, 133] on div "Daily Distribution" at bounding box center [91, 133] width 69 height 16
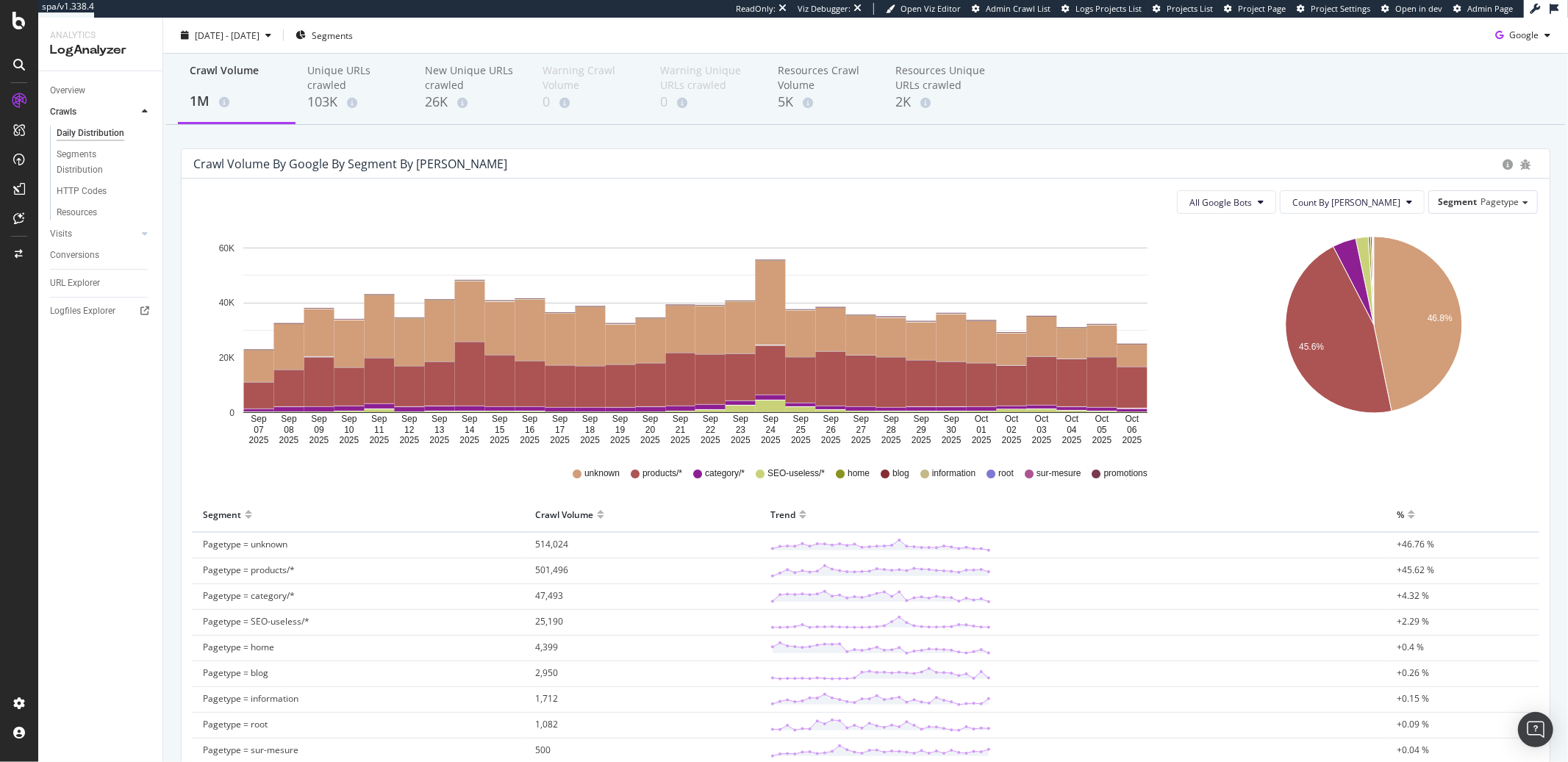
scroll to position [59, 0]
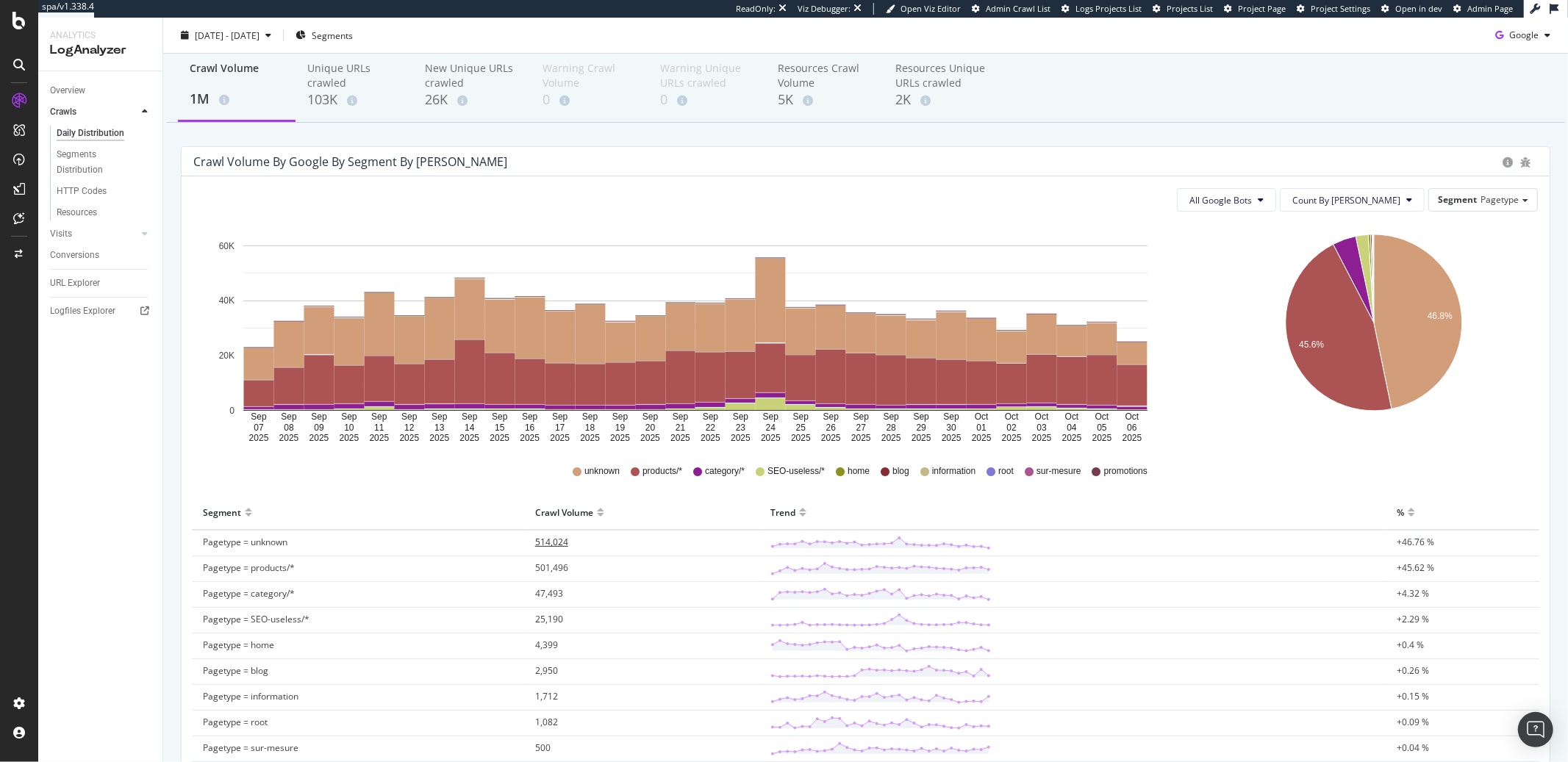
click at [557, 544] on span "514,024" at bounding box center [552, 542] width 33 height 13
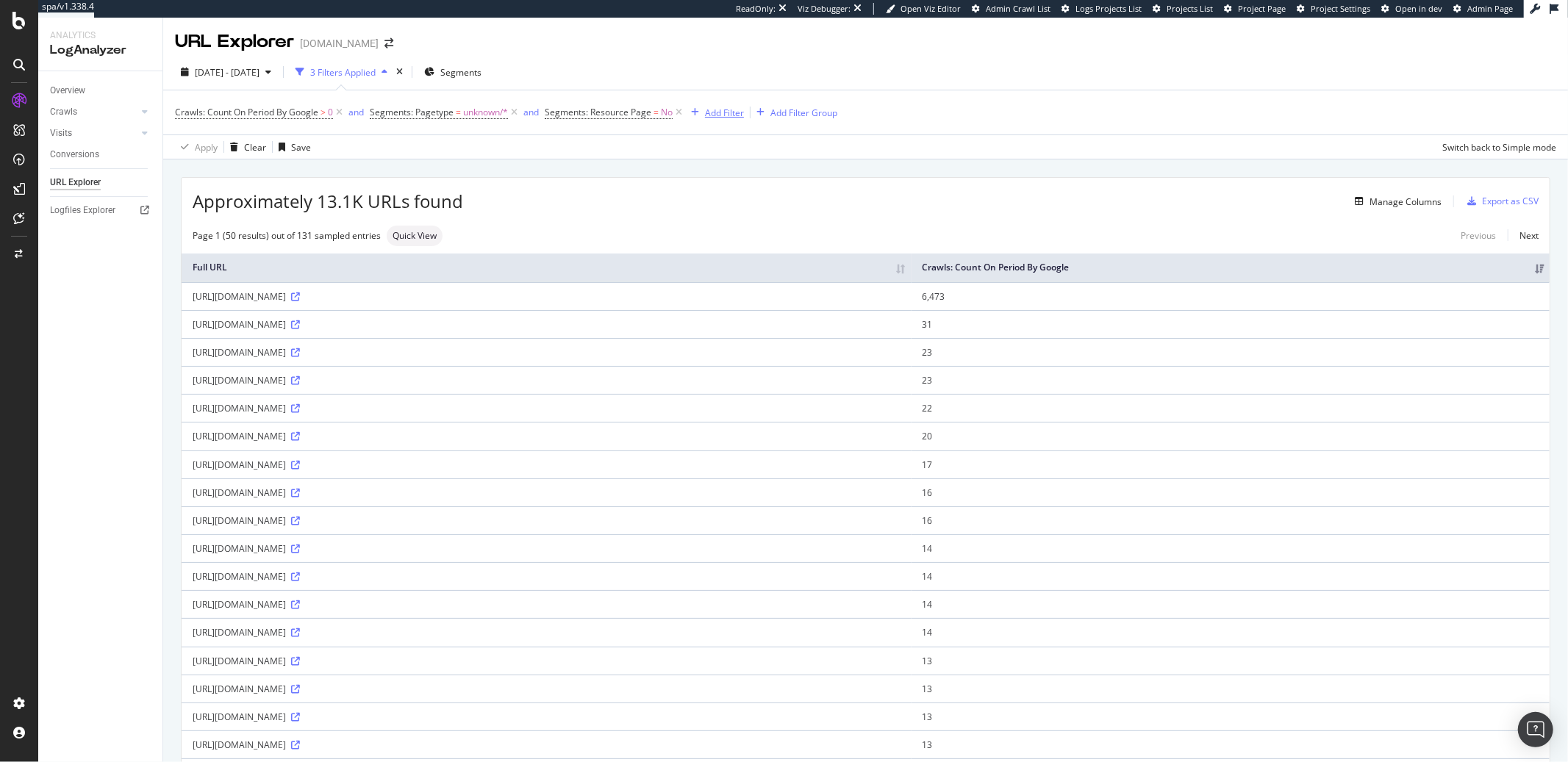
click at [742, 115] on div "Add Filter" at bounding box center [724, 113] width 39 height 13
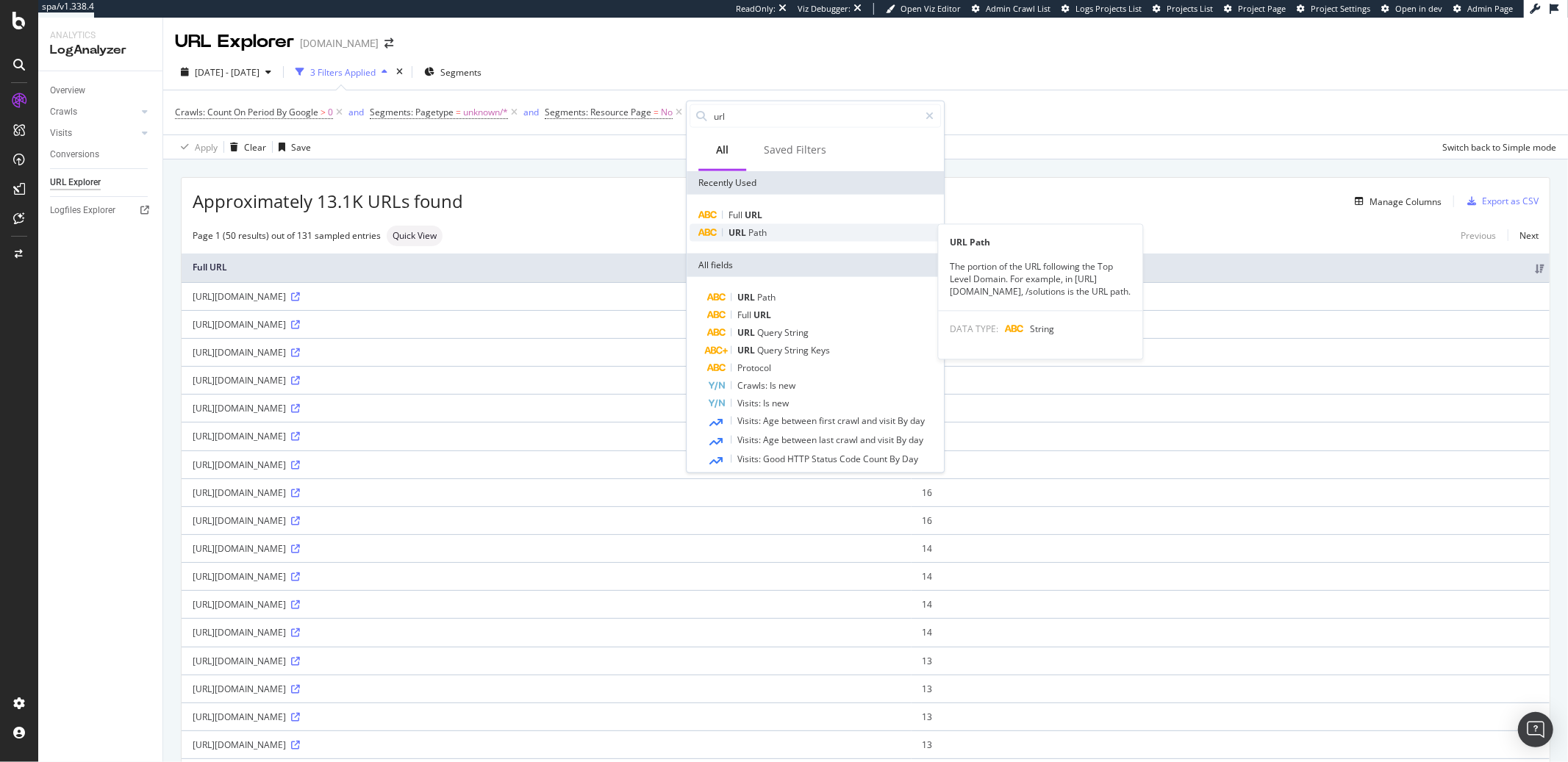
type input "url"
click at [765, 229] on span "Path" at bounding box center [757, 232] width 18 height 13
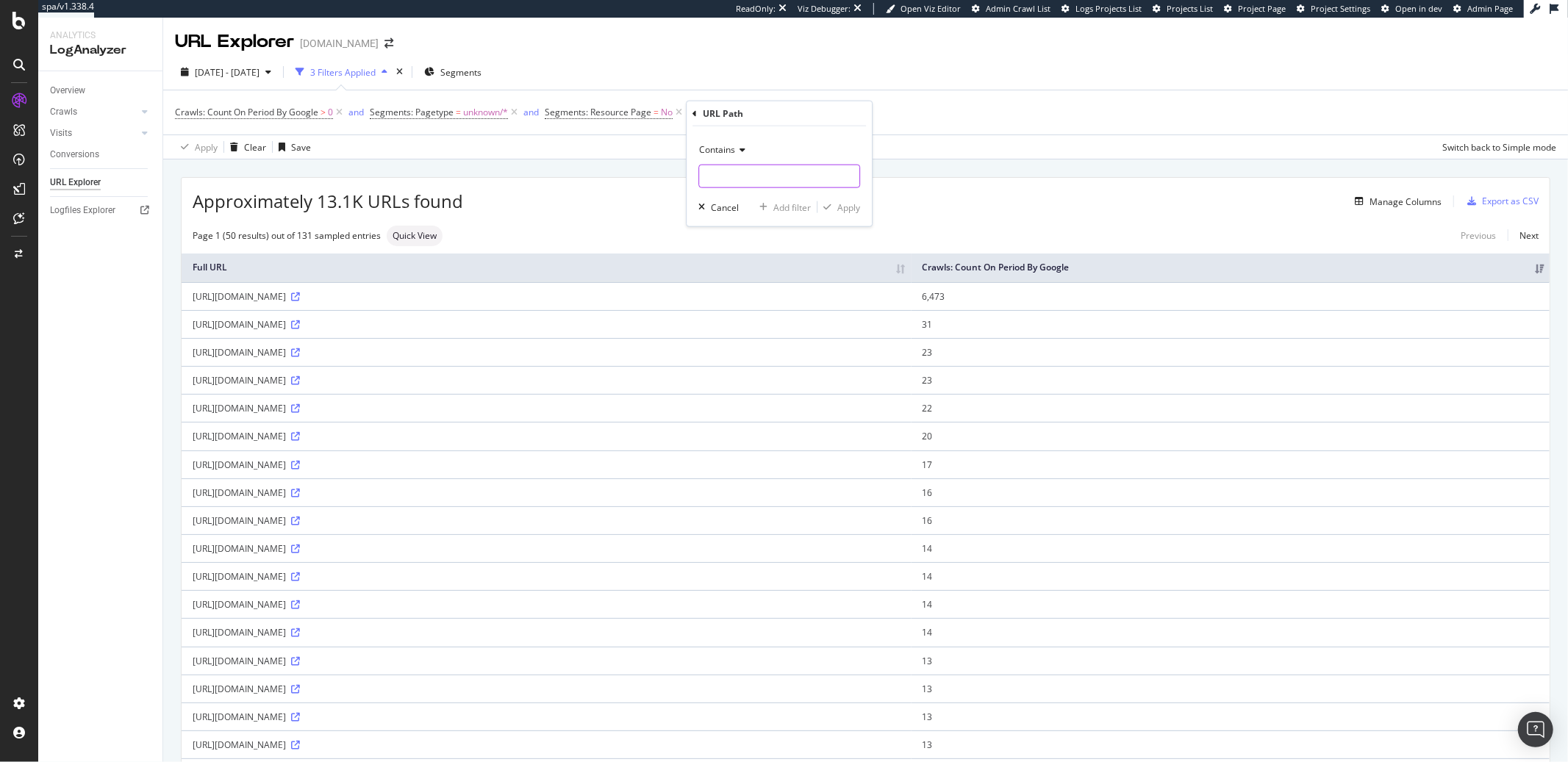
click at [738, 173] on input "text" at bounding box center [779, 177] width 160 height 24
type input "?"
click at [734, 150] on span "Contains" at bounding box center [717, 150] width 36 height 13
click at [732, 310] on span "Doesn't contain" at bounding box center [737, 314] width 64 height 13
click at [832, 208] on div "button" at bounding box center [827, 206] width 20 height 9
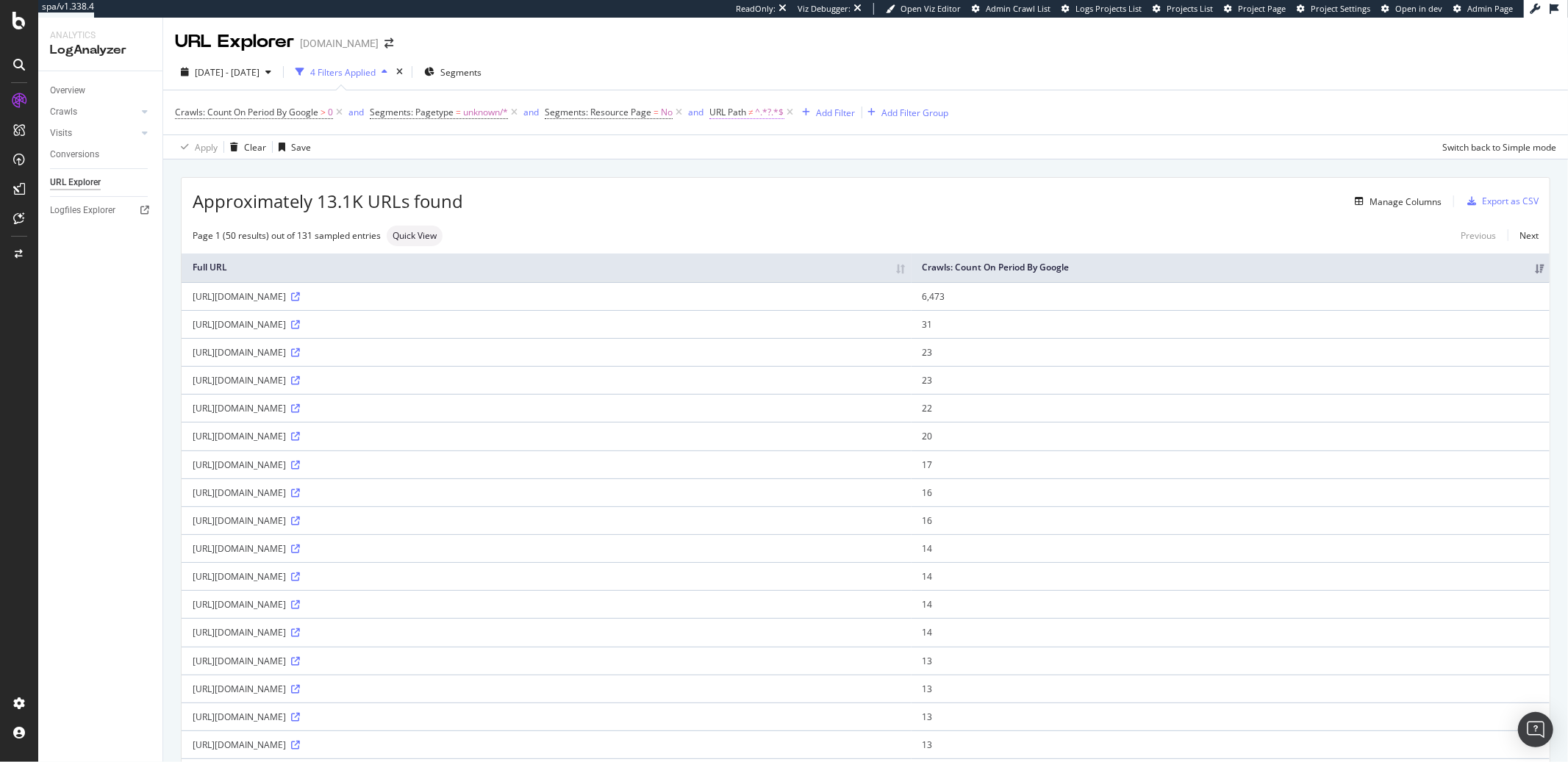
click at [746, 113] on span "URL Path" at bounding box center [728, 112] width 37 height 13
click at [746, 113] on div "URL Path" at bounding box center [747, 110] width 40 height 13
click at [858, 199] on div "Apply" at bounding box center [864, 204] width 43 height 13
click at [717, 117] on span "URL Path" at bounding box center [728, 112] width 37 height 13
click at [753, 143] on span "Doesn't contain" at bounding box center [756, 147] width 64 height 13
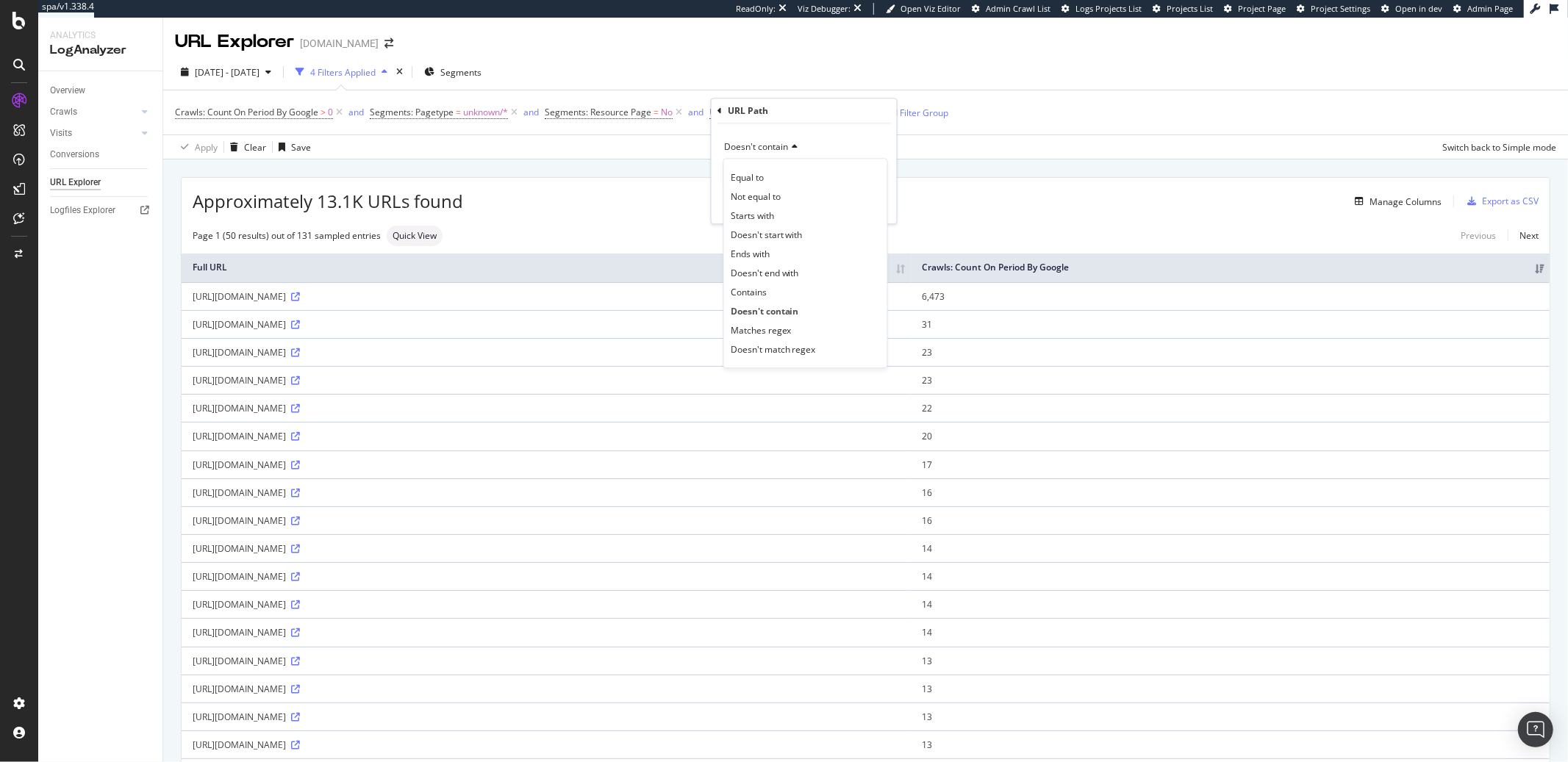
click at [719, 113] on icon at bounding box center [720, 110] width 5 height 9
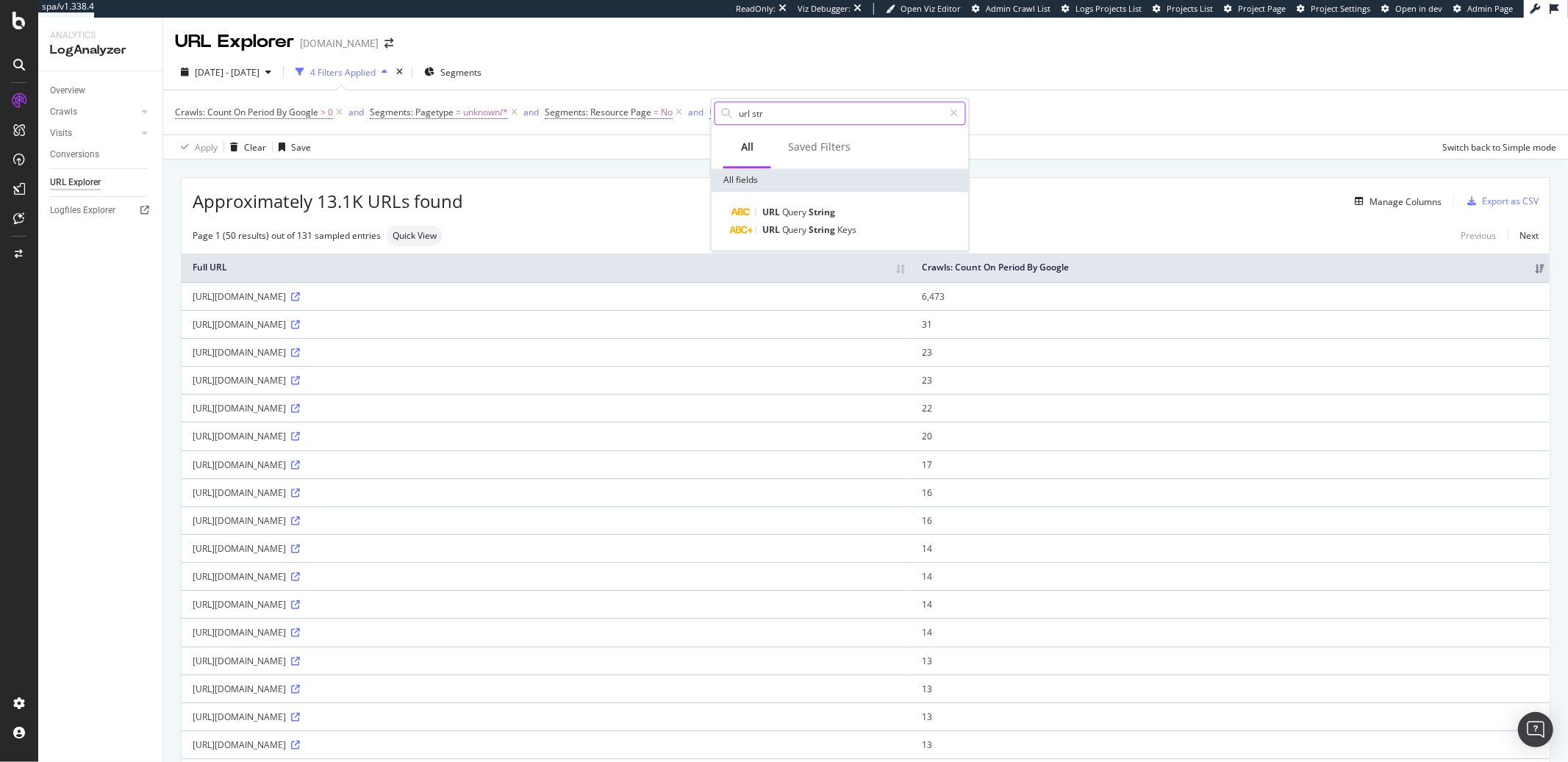
click at [758, 115] on input "url str" at bounding box center [840, 113] width 207 height 22
type input "url str"
click at [799, 214] on span "Query" at bounding box center [795, 212] width 28 height 13
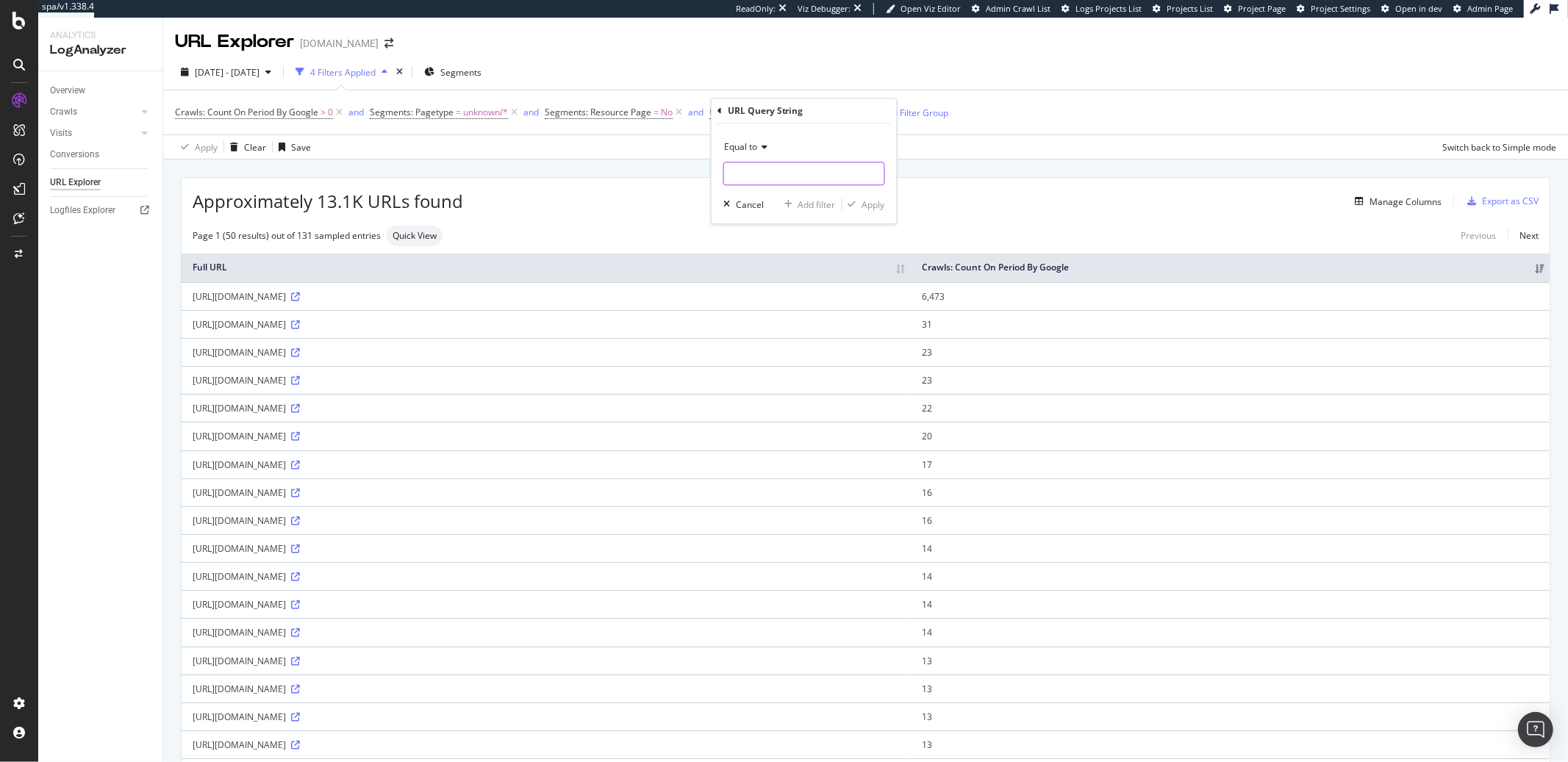
click at [776, 169] on input "text" at bounding box center [804, 173] width 160 height 24
click at [765, 147] on icon at bounding box center [762, 147] width 10 height 9
click at [751, 292] on span "Contains" at bounding box center [749, 292] width 36 height 13
click at [742, 167] on input "text" at bounding box center [804, 173] width 160 height 24
click at [742, 153] on div "Contains" at bounding box center [804, 147] width 162 height 24
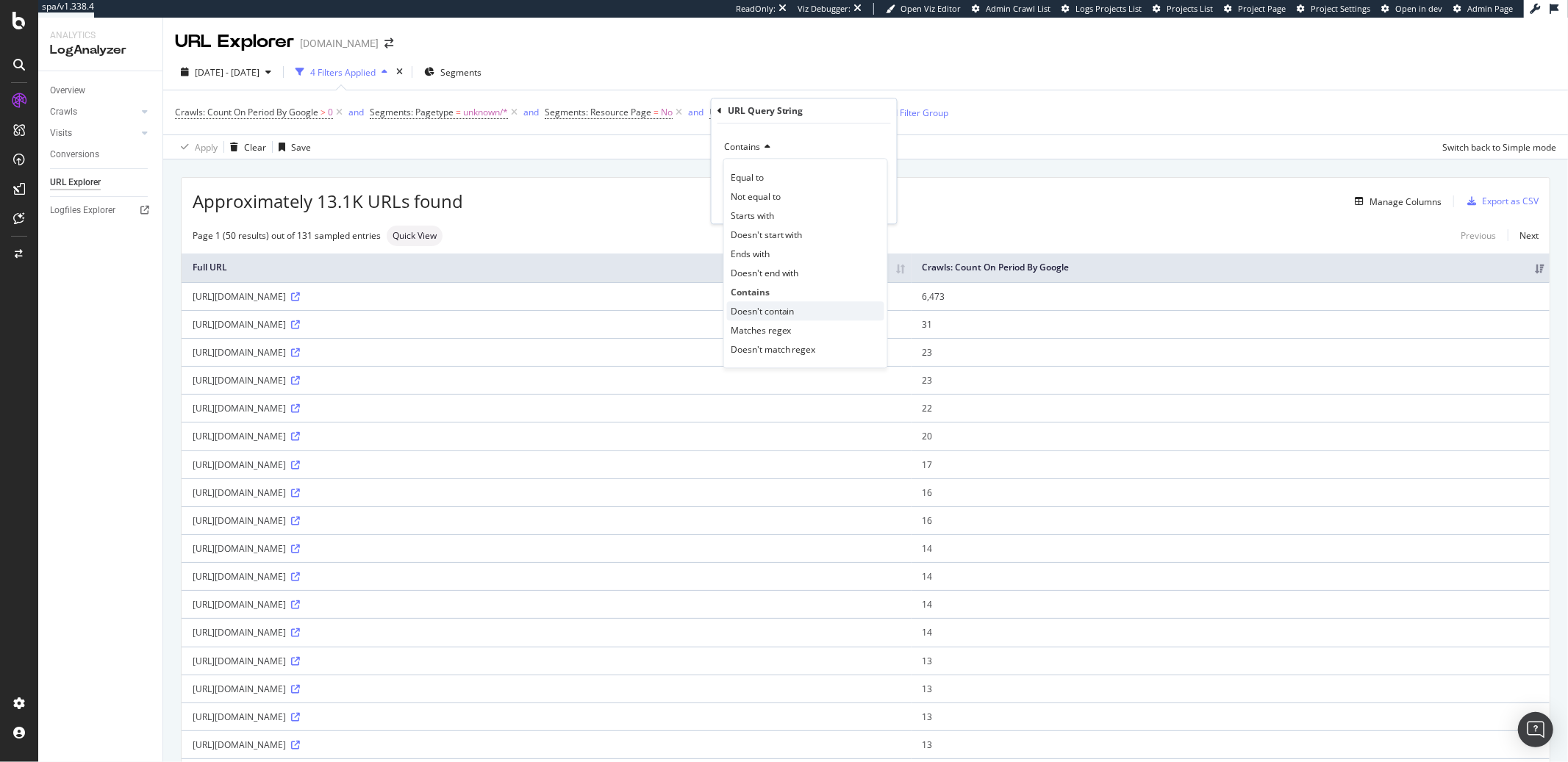
click at [762, 312] on span "Doesn't contain" at bounding box center [762, 311] width 64 height 13
click at [749, 176] on input "text" at bounding box center [804, 173] width 160 height 24
type input "?"
click at [888, 211] on div "Doesn't contain ? Cancel Add filter Apply" at bounding box center [804, 173] width 185 height 100
click at [880, 209] on div "Apply" at bounding box center [873, 205] width 23 height 13
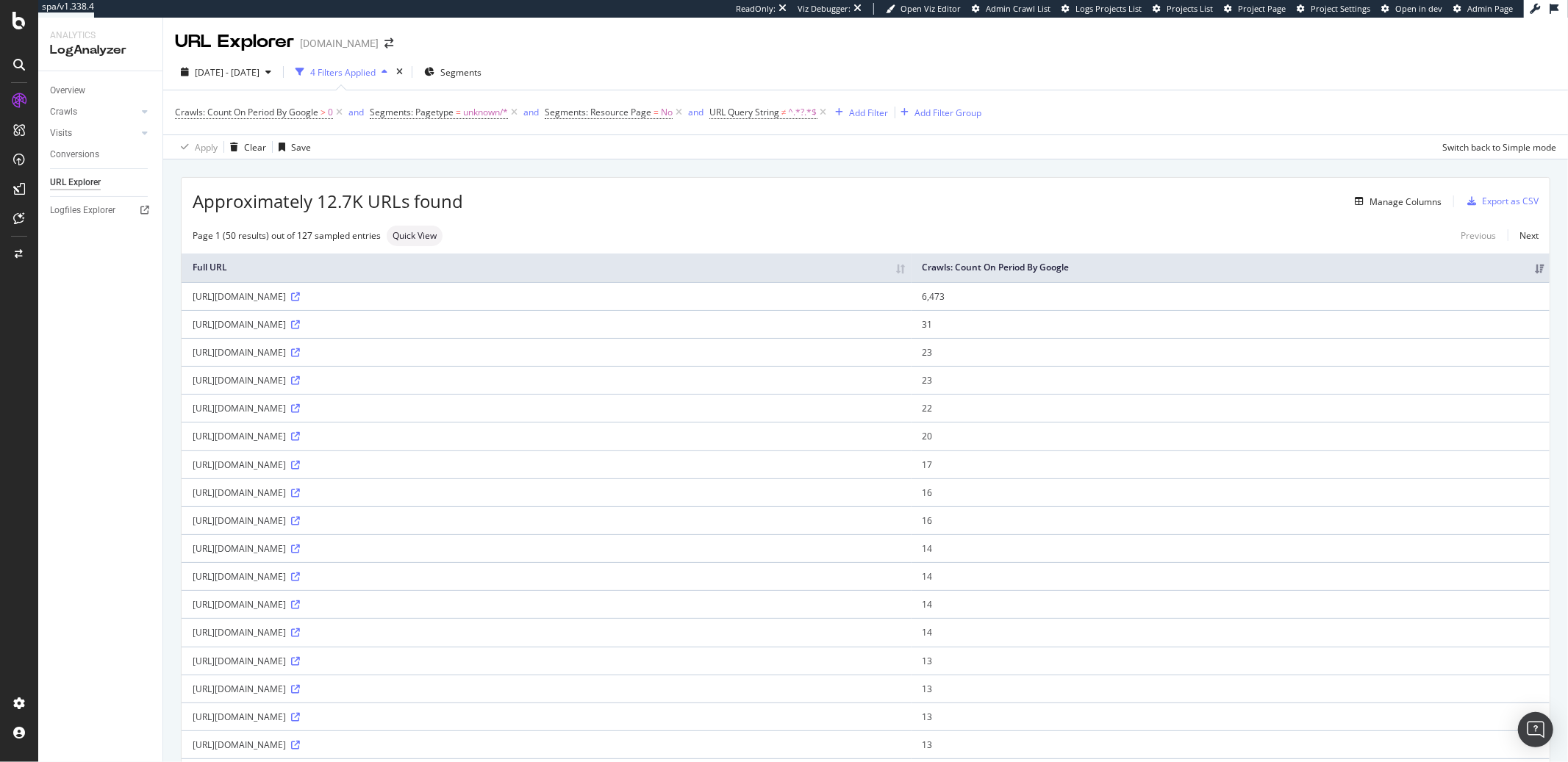
click at [770, 103] on span "URL Query String ≠ ^.*?.*$" at bounding box center [769, 113] width 121 height 20
click at [772, 109] on span "URL Query String" at bounding box center [744, 112] width 70 height 13
click at [721, 113] on icon at bounding box center [720, 110] width 5 height 9
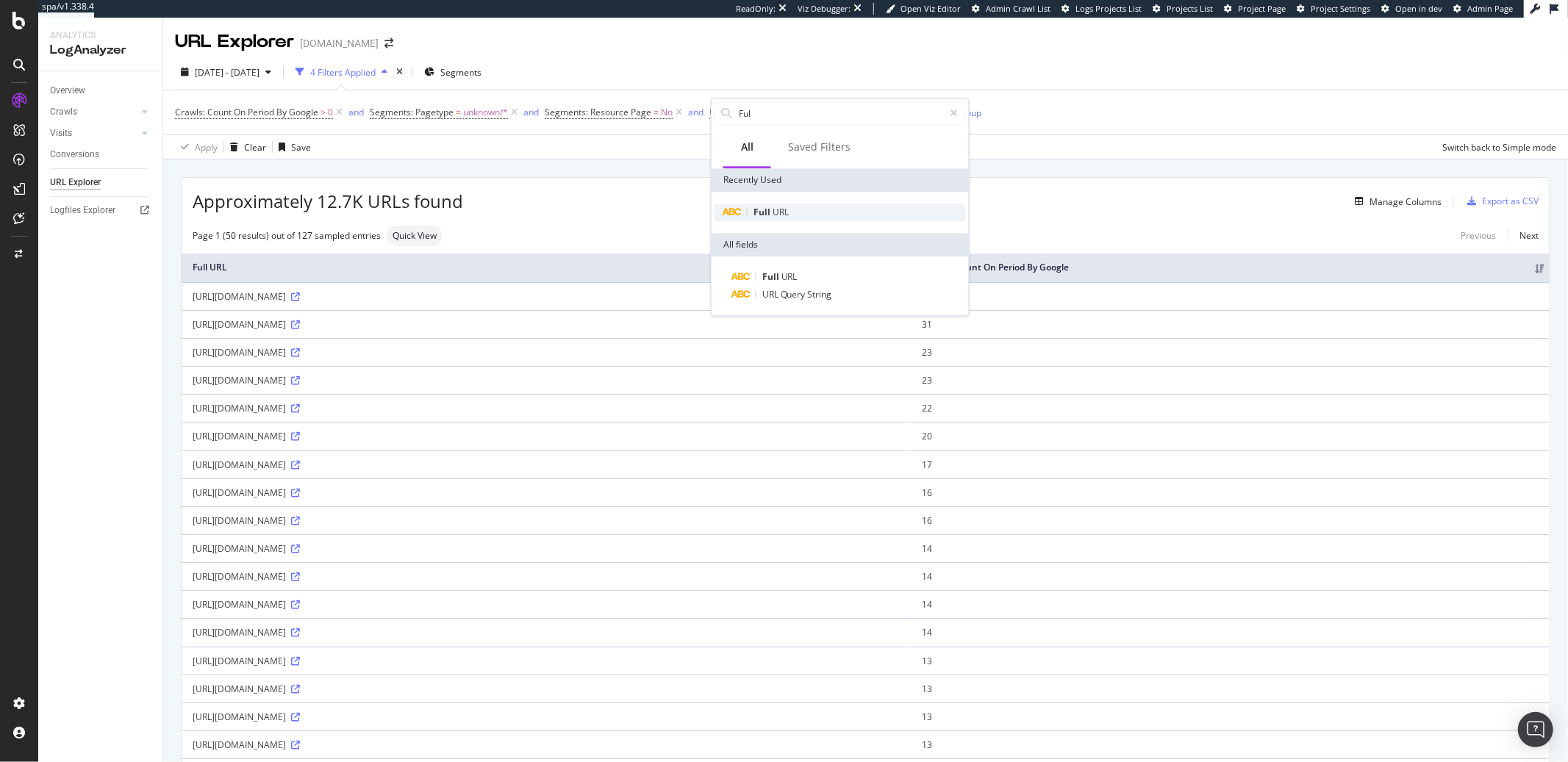
type input "Ful"
click at [770, 210] on span "Full" at bounding box center [763, 212] width 19 height 13
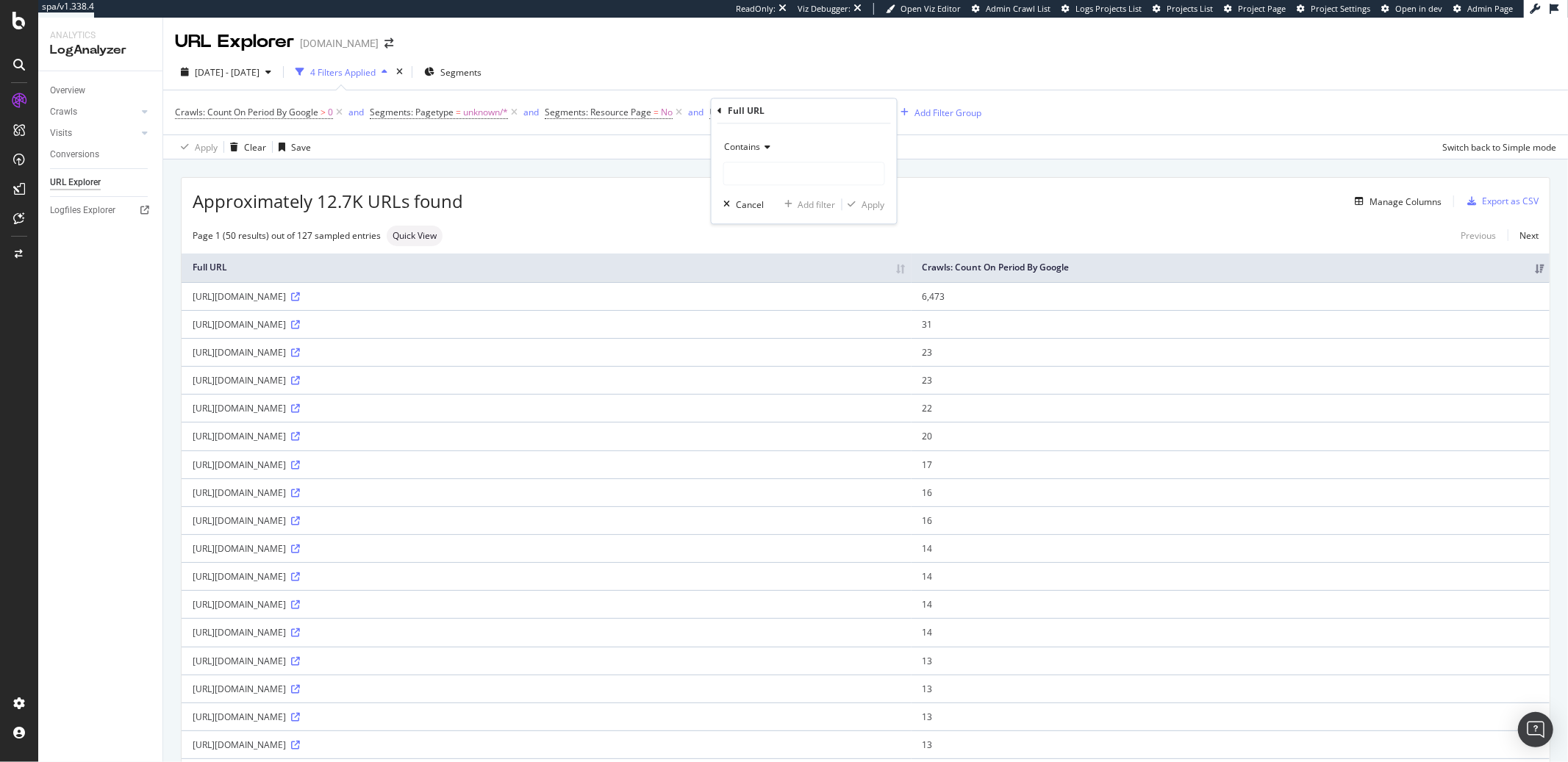
click at [752, 150] on span "Contains" at bounding box center [743, 147] width 36 height 13
click at [765, 308] on span "Doesn't contain" at bounding box center [762, 311] width 64 height 13
click at [759, 169] on input "text" at bounding box center [804, 173] width 160 height 24
type input "?"
click at [857, 204] on div "button" at bounding box center [852, 204] width 20 height 9
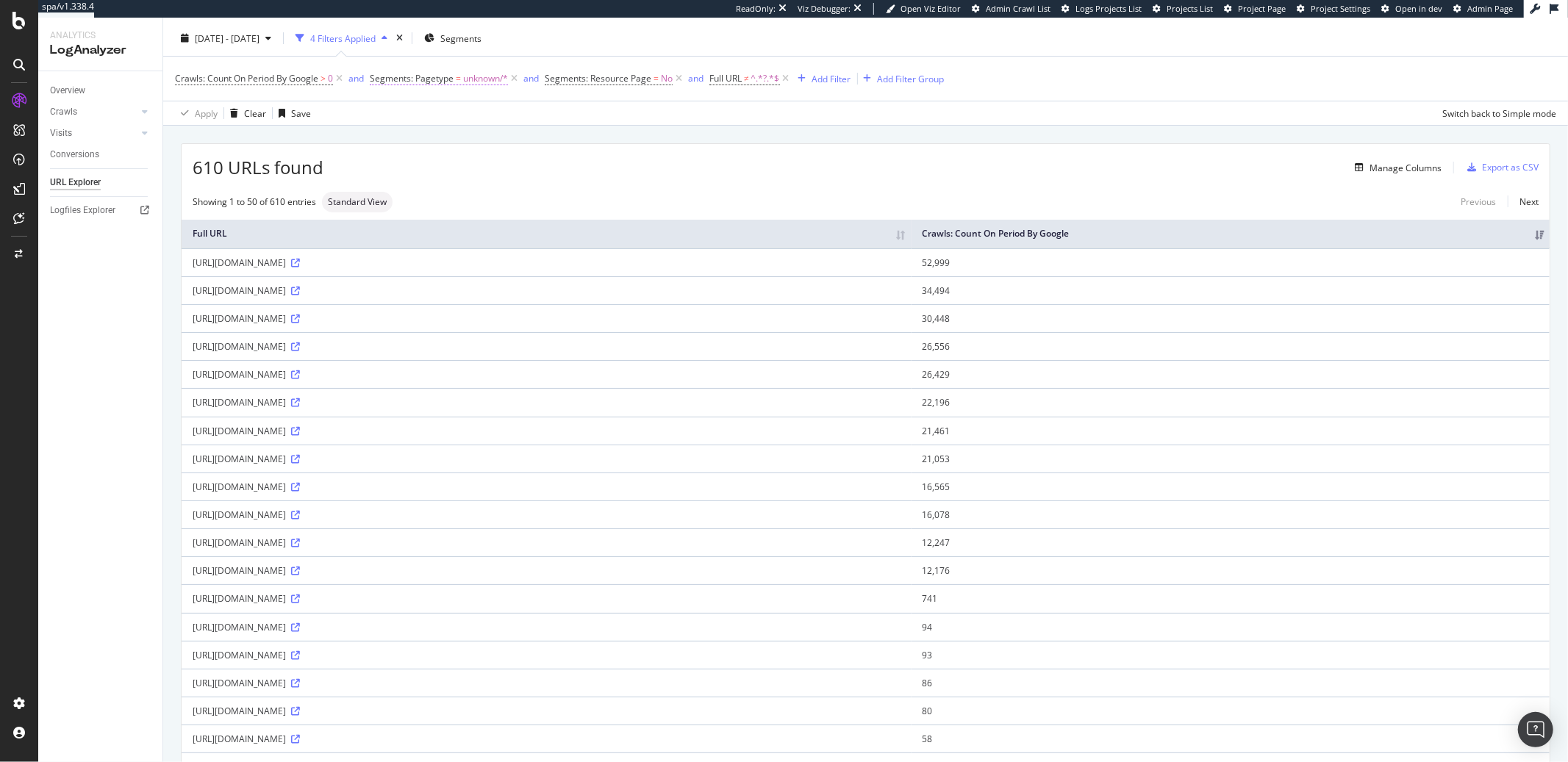
scroll to position [61, 0]
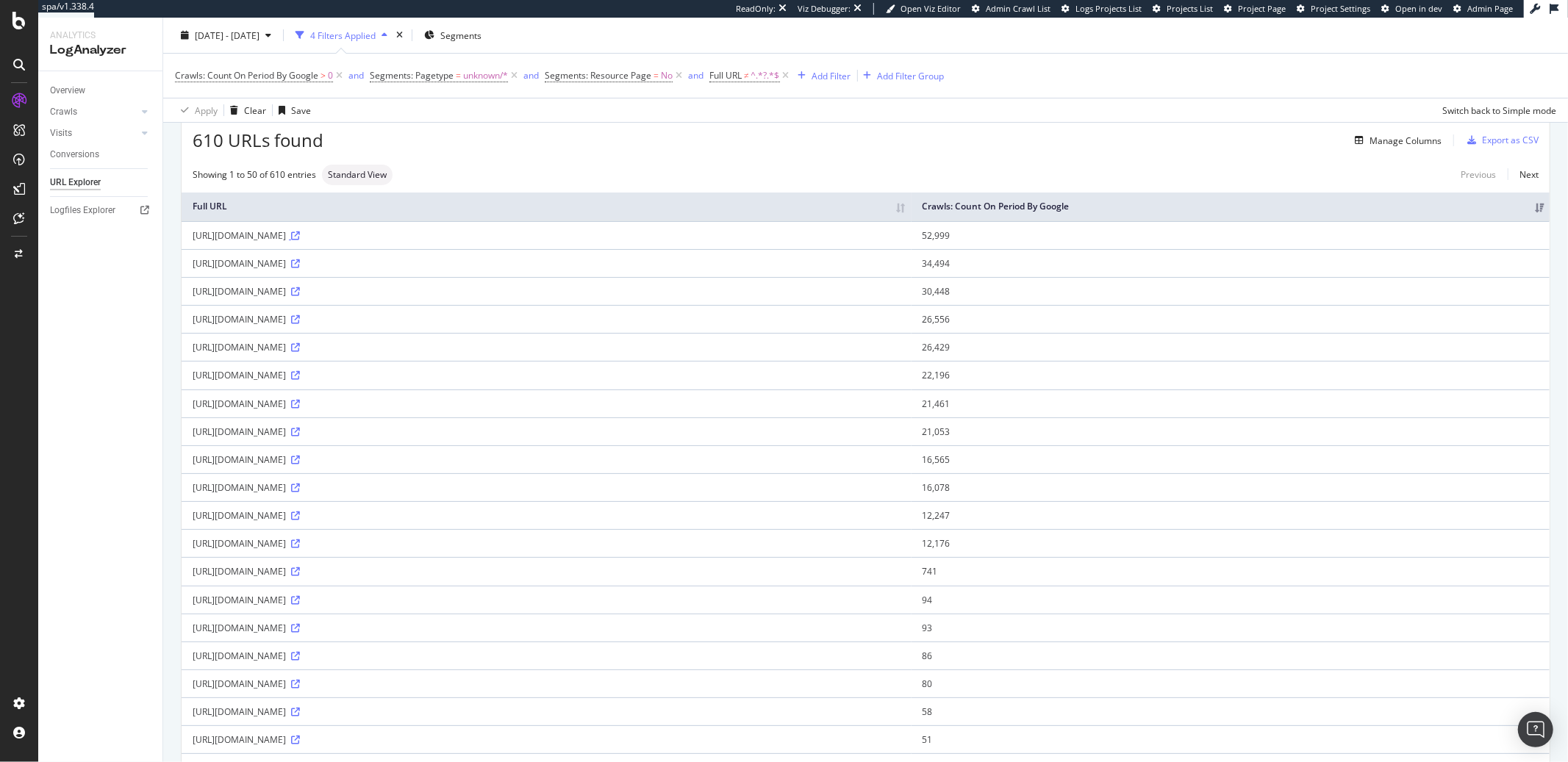
click at [300, 239] on icon at bounding box center [295, 236] width 9 height 9
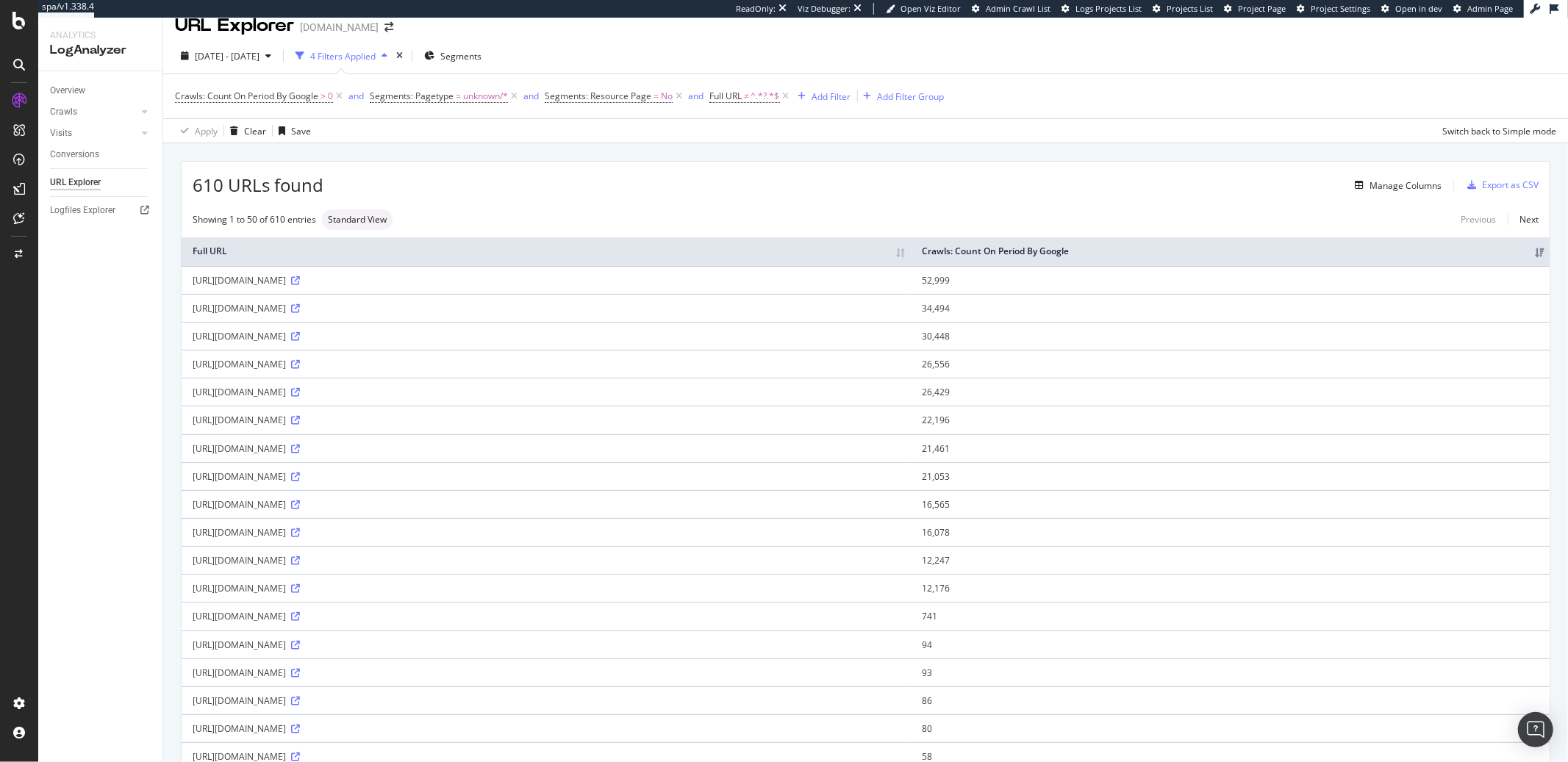
scroll to position [0, 0]
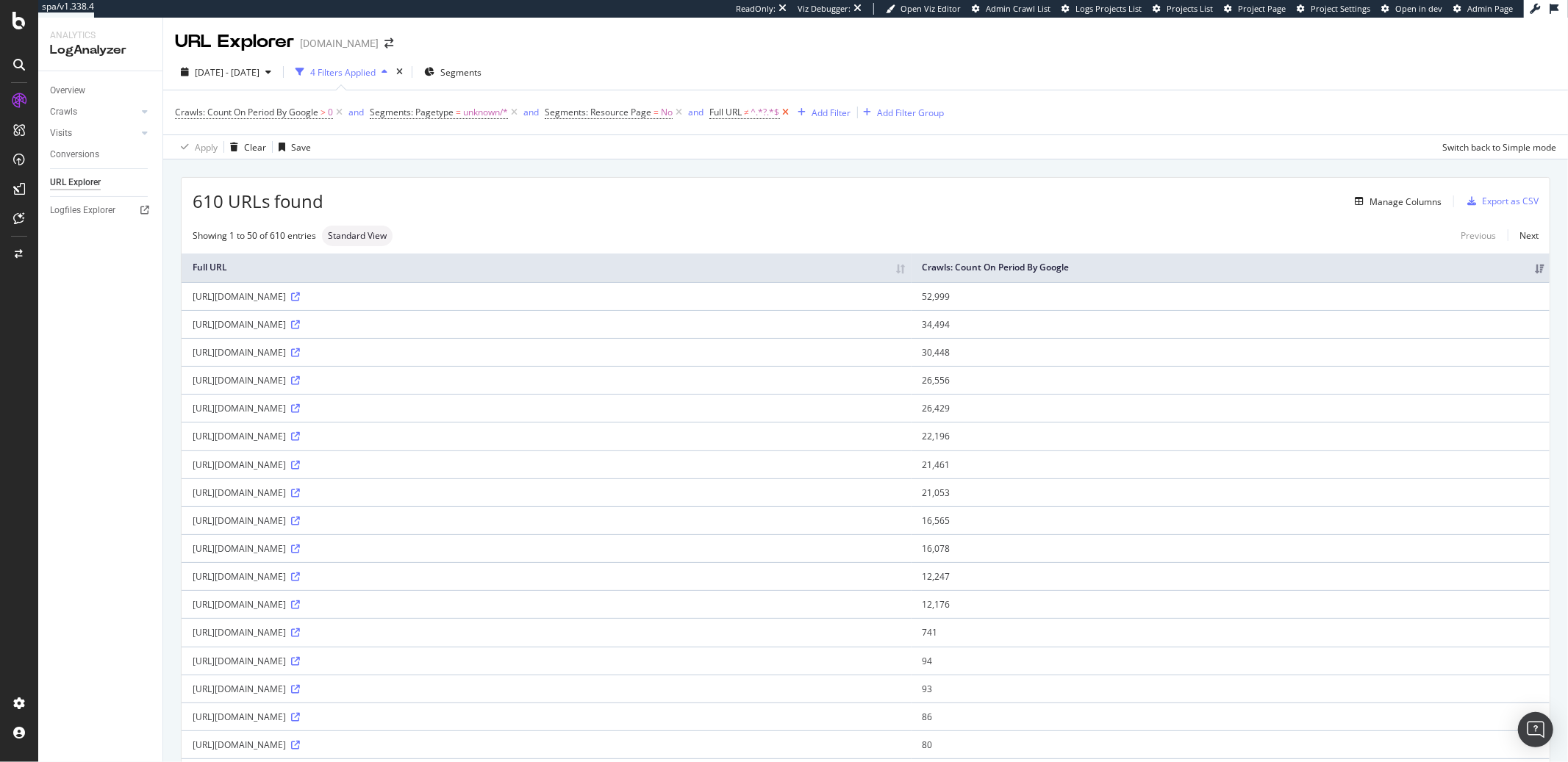
click at [789, 114] on icon at bounding box center [786, 112] width 13 height 15
click at [300, 323] on icon at bounding box center [295, 325] width 9 height 9
drag, startPoint x: 191, startPoint y: 411, endPoint x: 590, endPoint y: 414, distance: 399.0
click at [590, 414] on td "https://monlitcabane.com/it/module/productcomments/ListComments?id_product=322&…" at bounding box center [546, 407] width 730 height 28
copy div "https://monlitcabane.com/it/module/productcomments/ListComments?id_product=322&…"
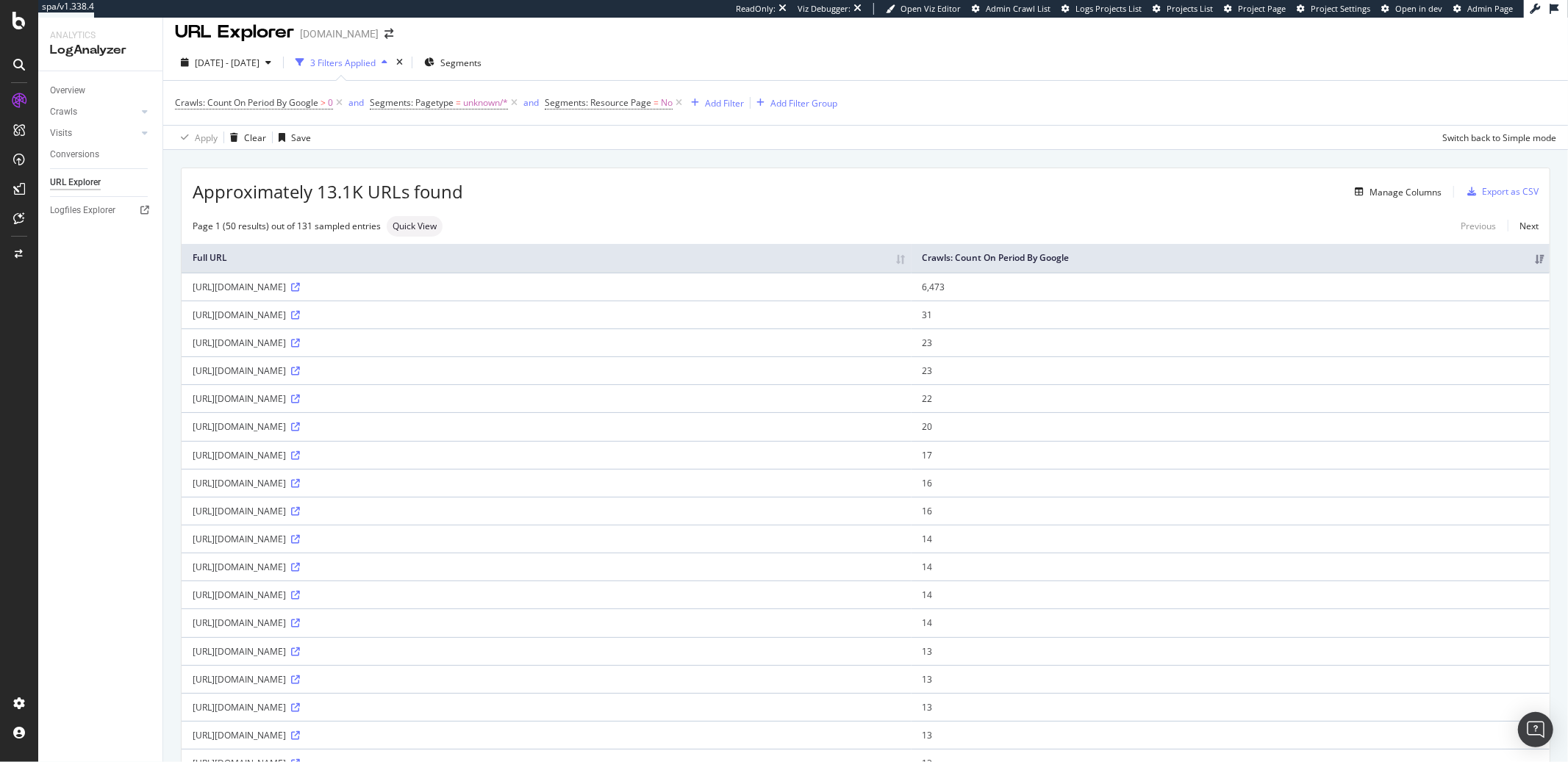
scroll to position [23, 0]
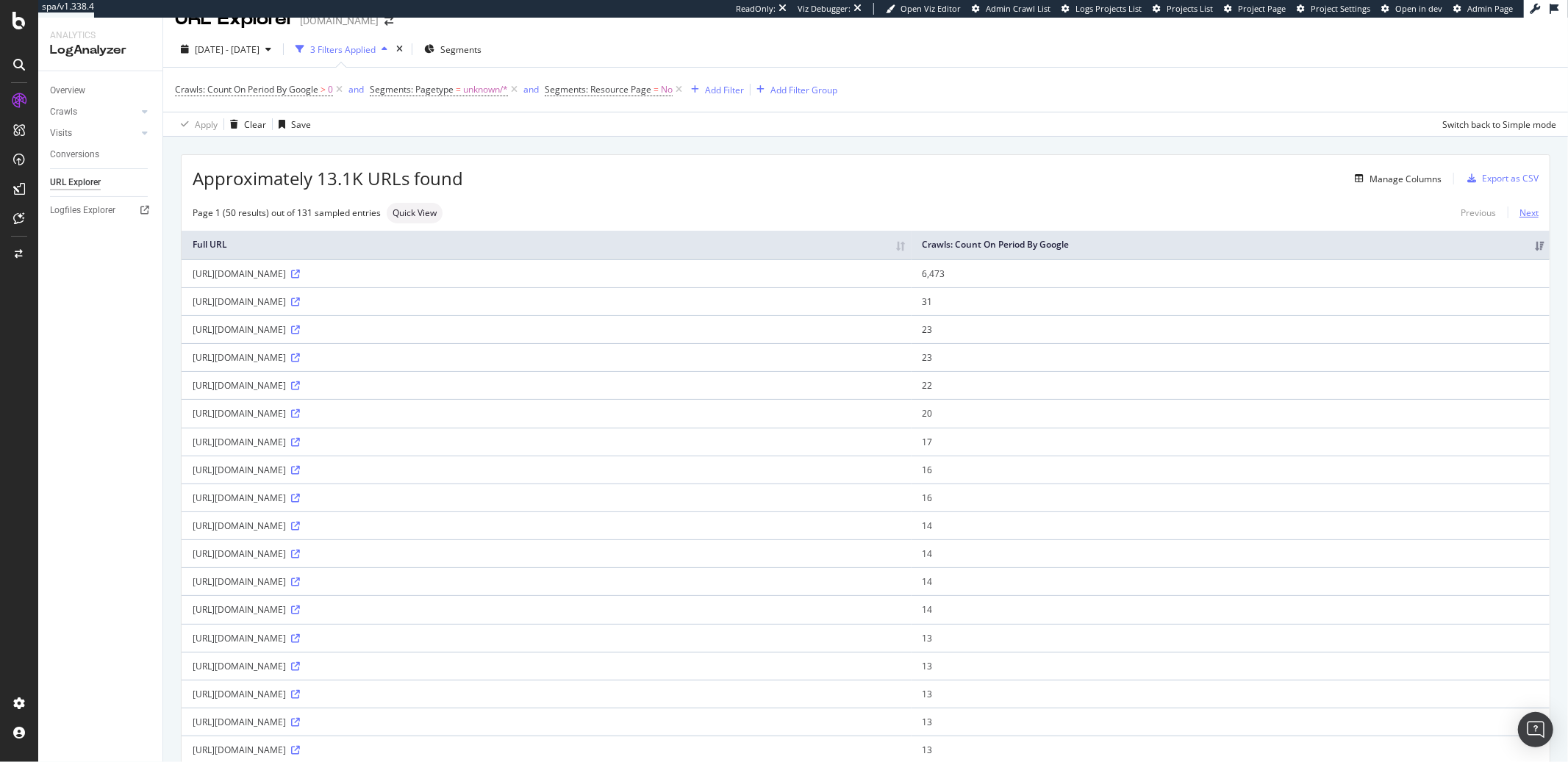
click at [1521, 217] on link "Next" at bounding box center [1523, 212] width 31 height 21
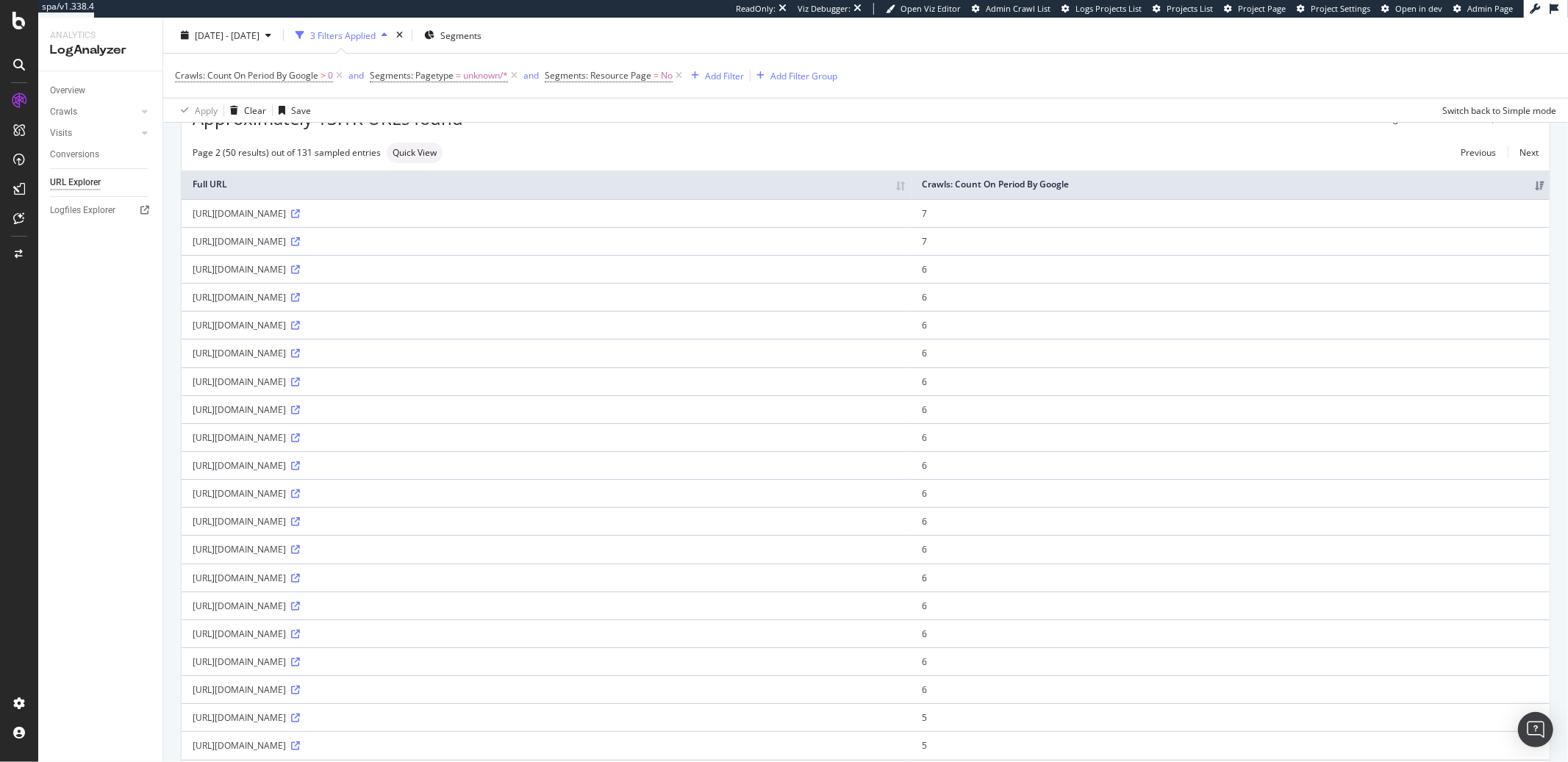
scroll to position [0, 0]
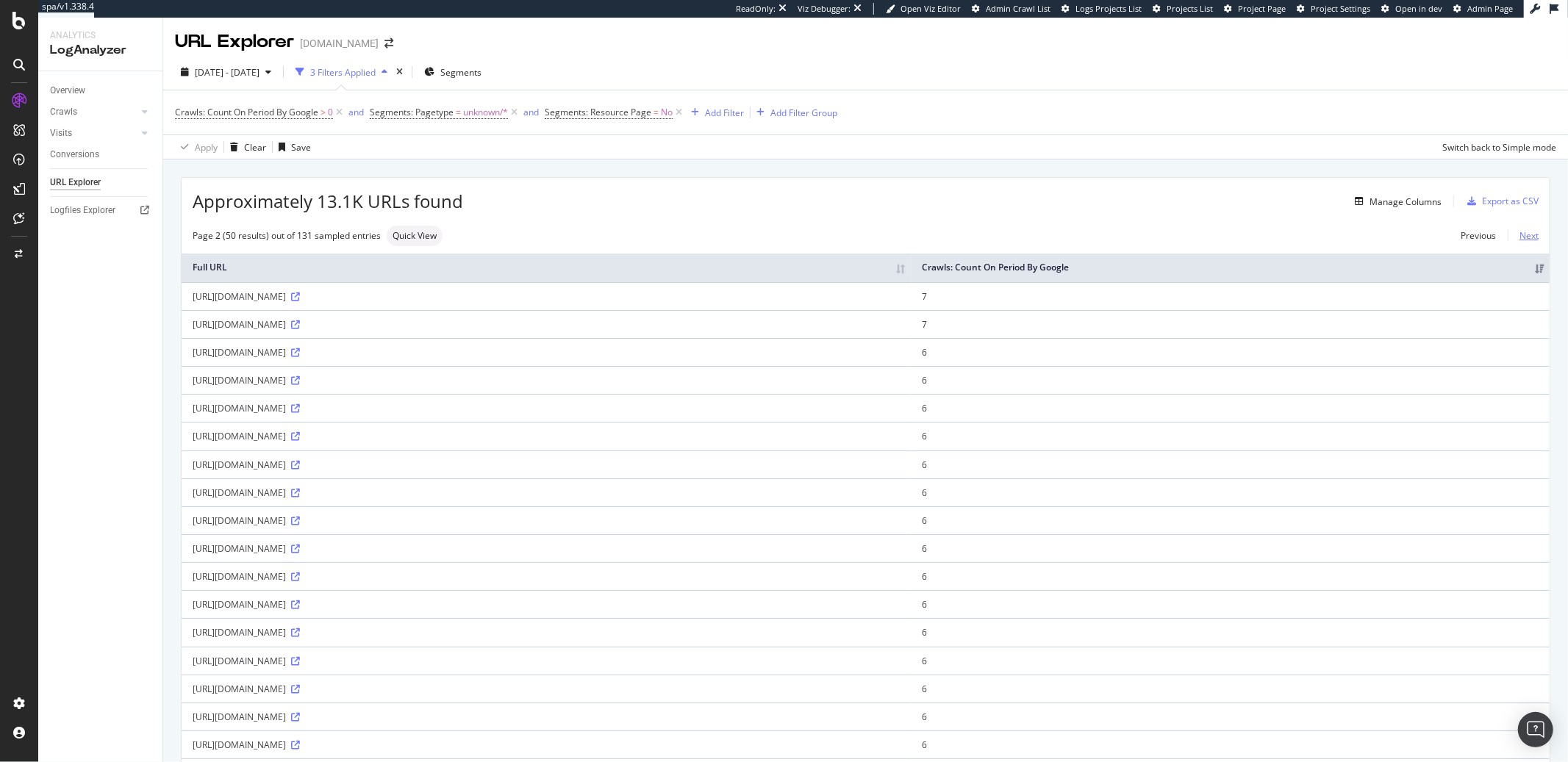
click at [1514, 241] on link "Next" at bounding box center [1523, 235] width 31 height 21
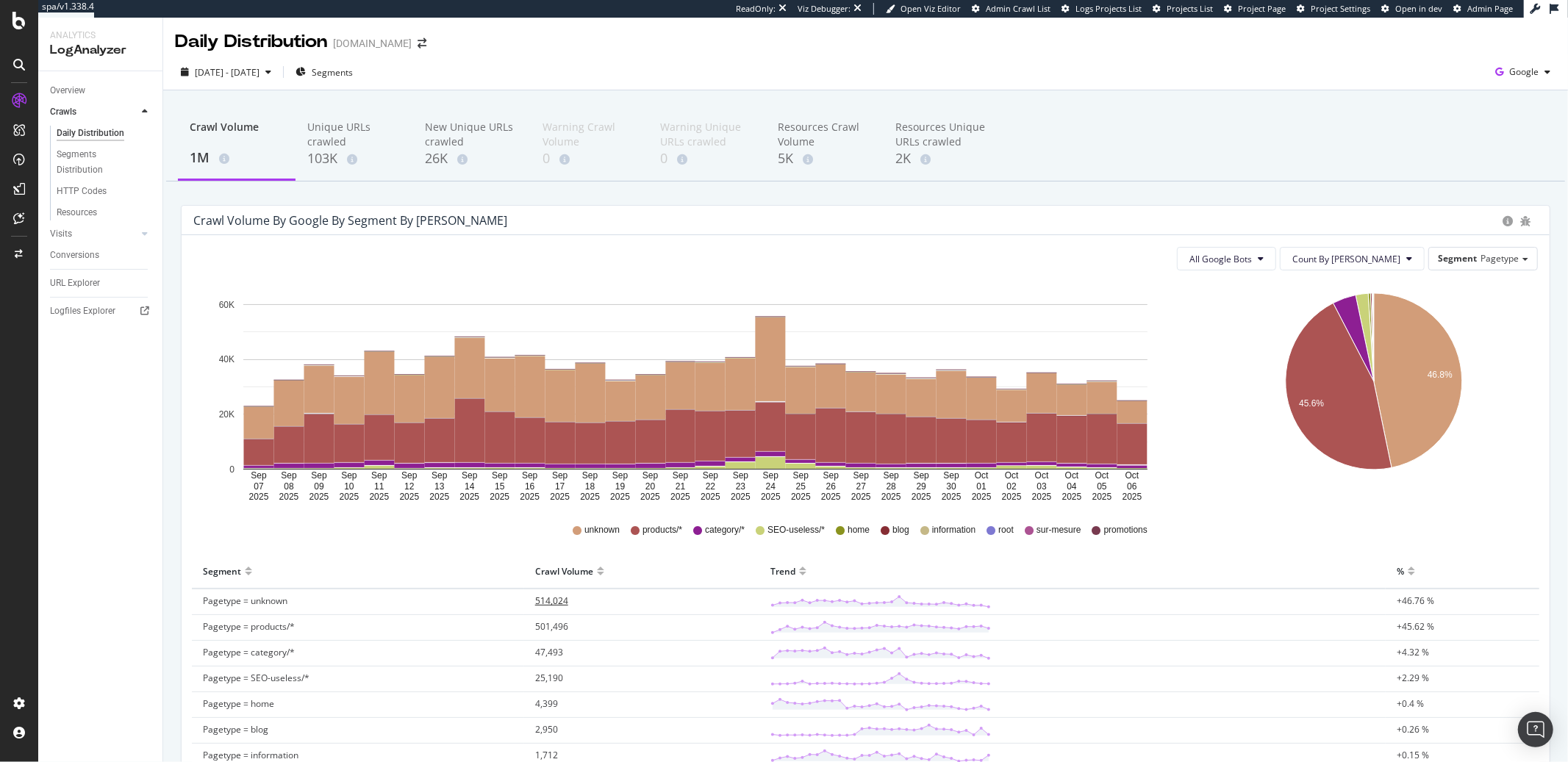
click at [535, 601] on span "514,024" at bounding box center [552, 600] width 33 height 13
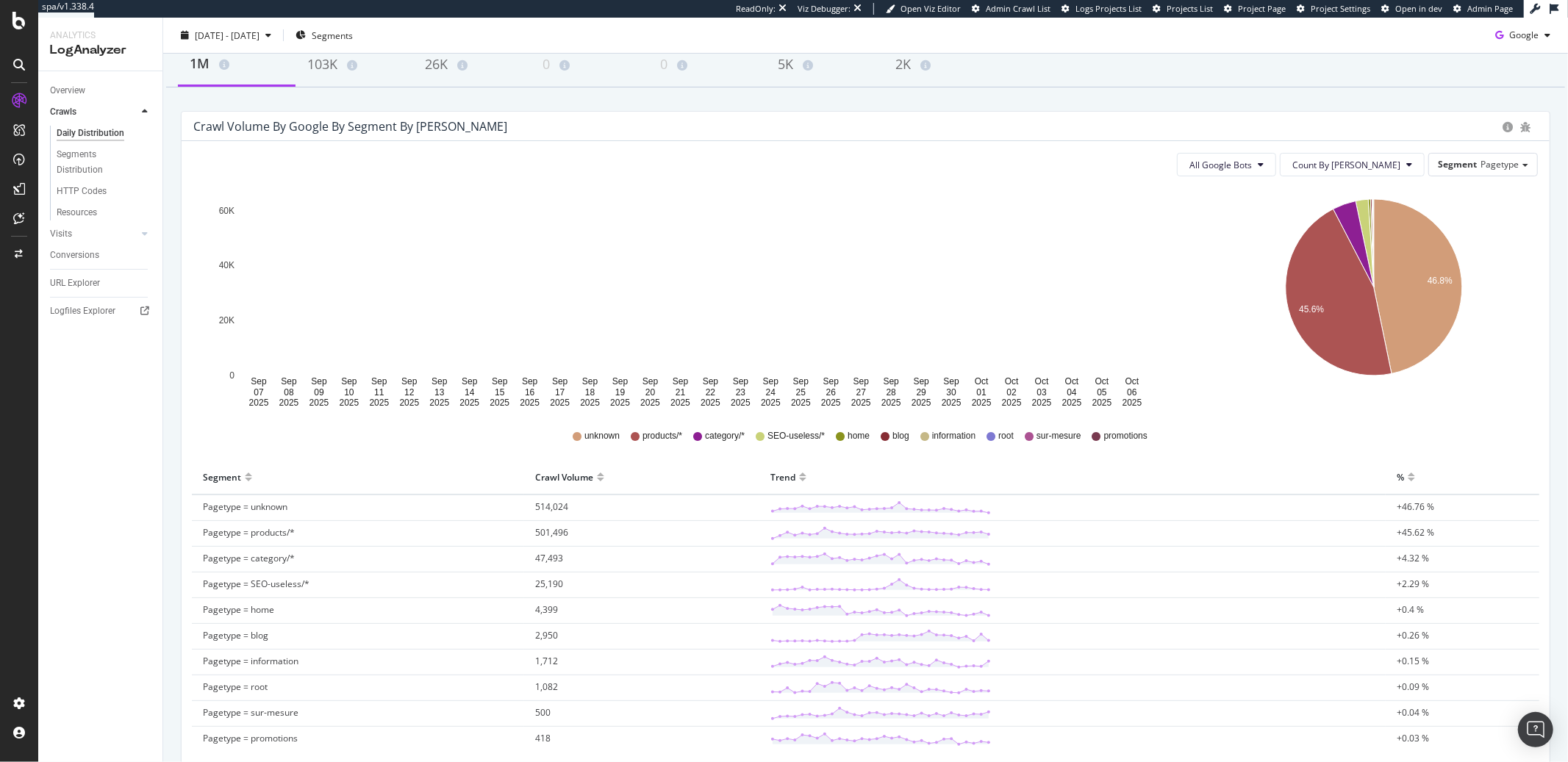
scroll to position [83, 0]
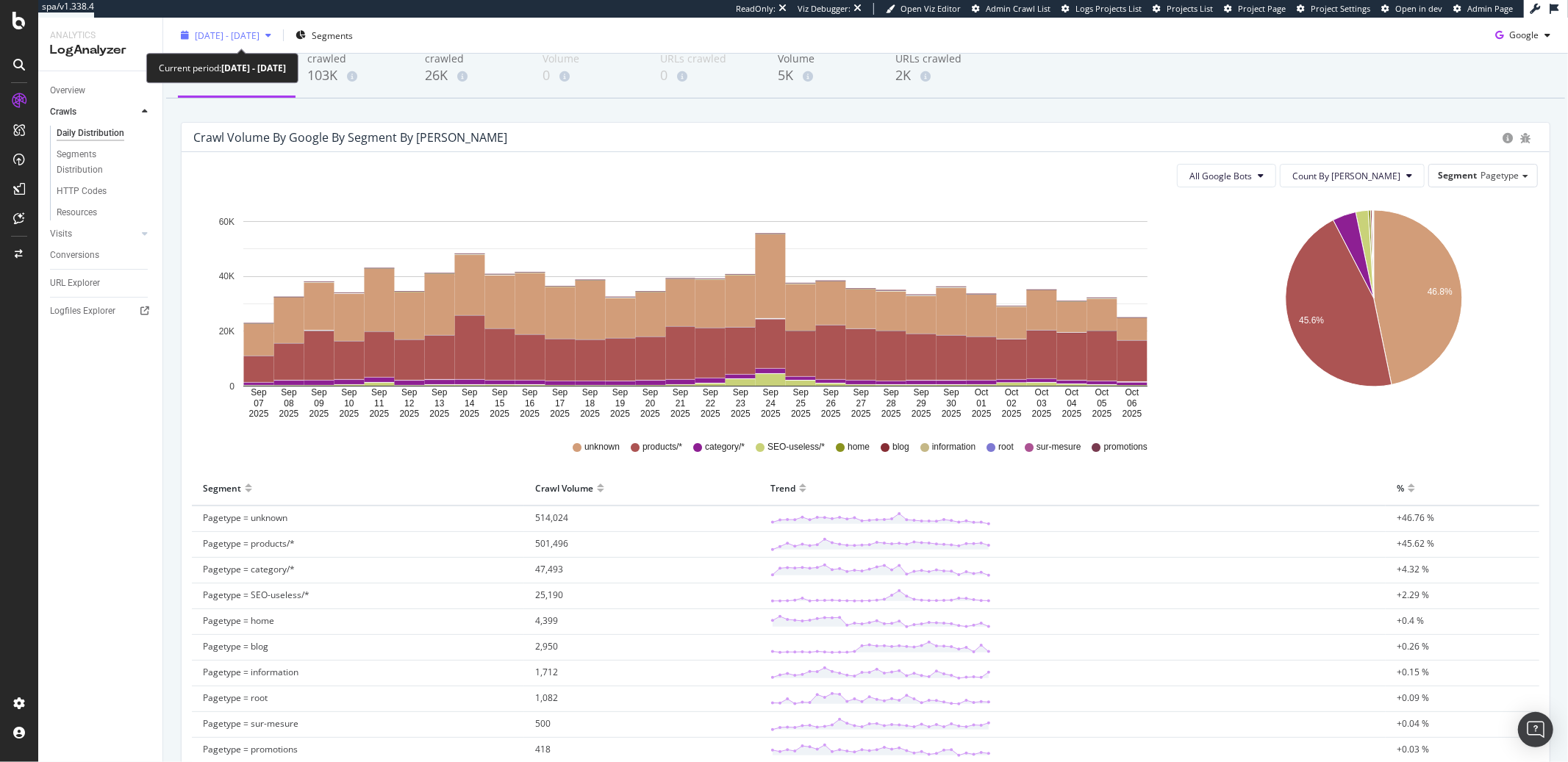
click at [236, 38] on span "2025 Sep. 7th - Oct. 6th" at bounding box center [227, 35] width 65 height 13
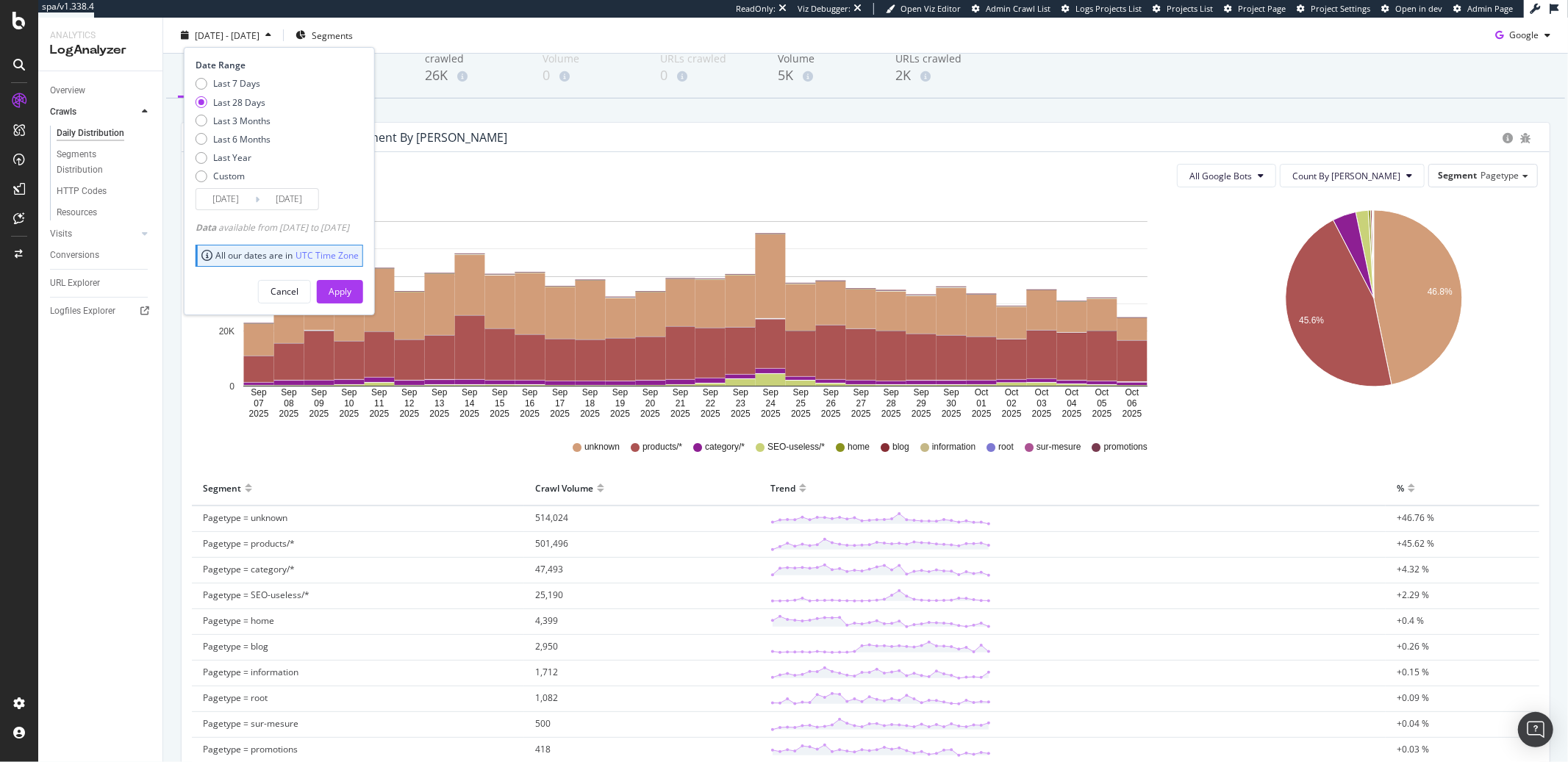
click at [244, 195] on input "2025/09/09" at bounding box center [225, 199] width 59 height 20
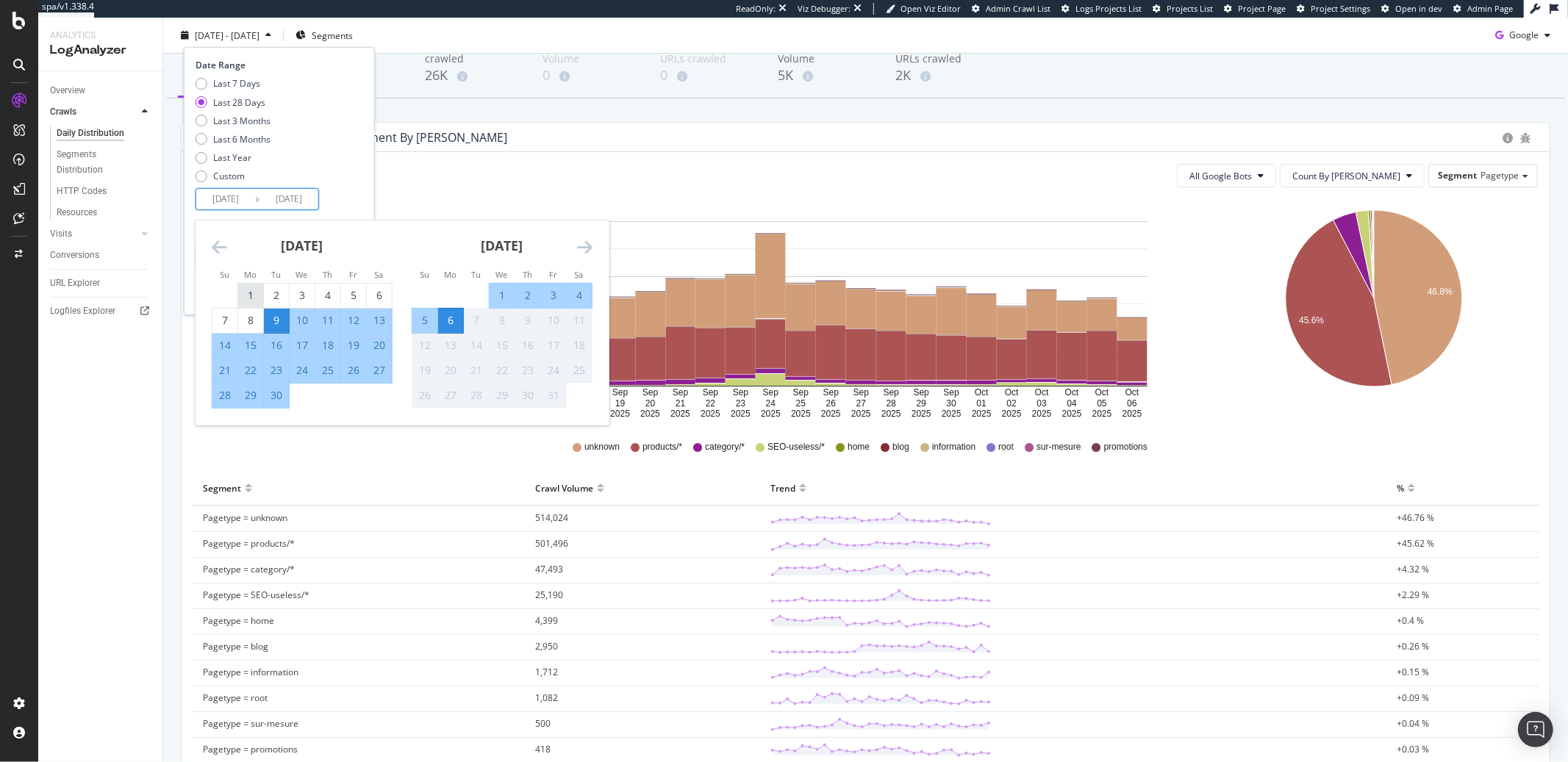
click at [250, 299] on div "1" at bounding box center [251, 296] width 25 height 15
type input "2025/09/01"
click at [285, 400] on div "30" at bounding box center [277, 395] width 25 height 15
type input "2025/09/30"
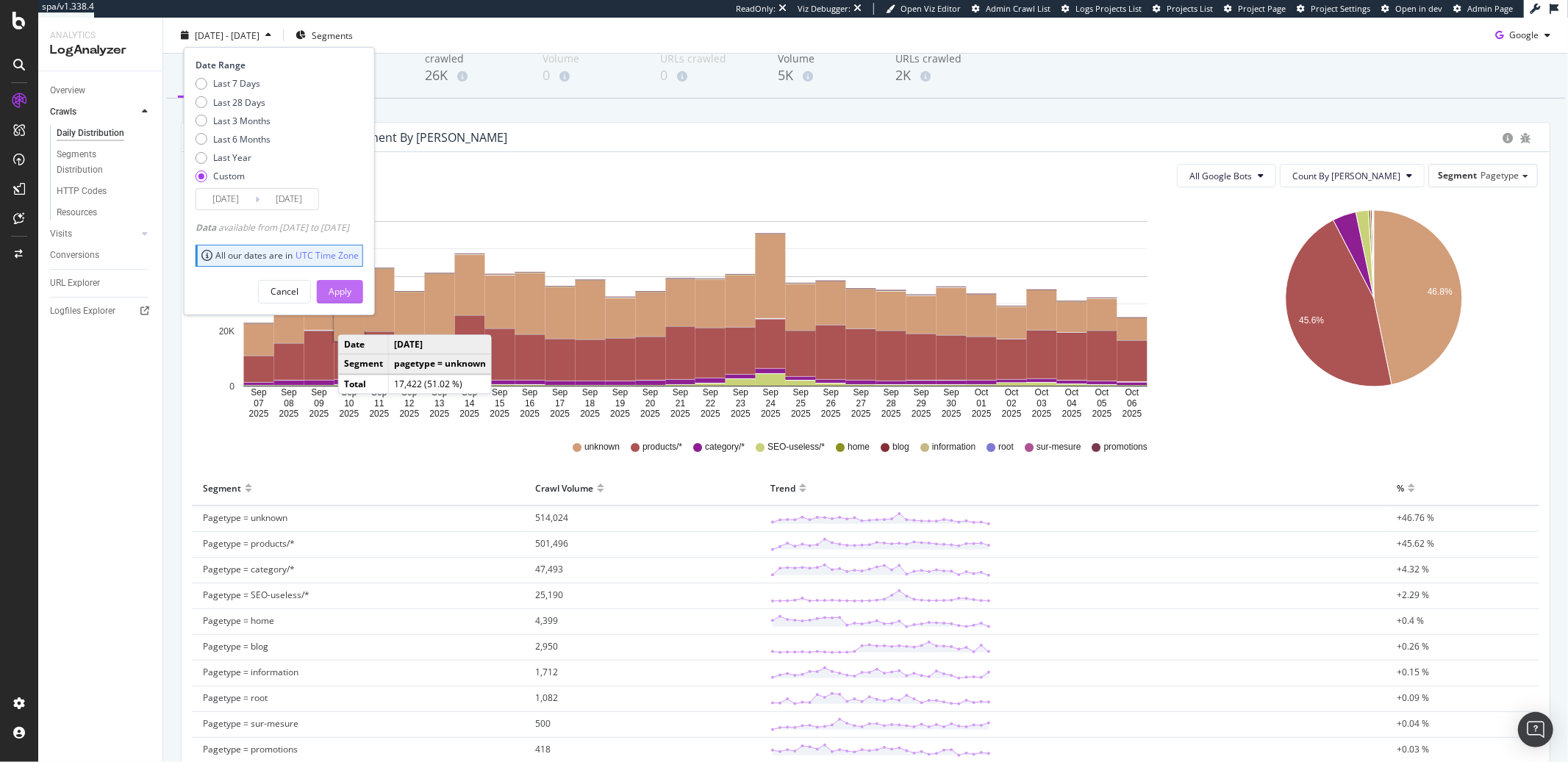
click at [352, 285] on div "Apply" at bounding box center [340, 292] width 23 height 13
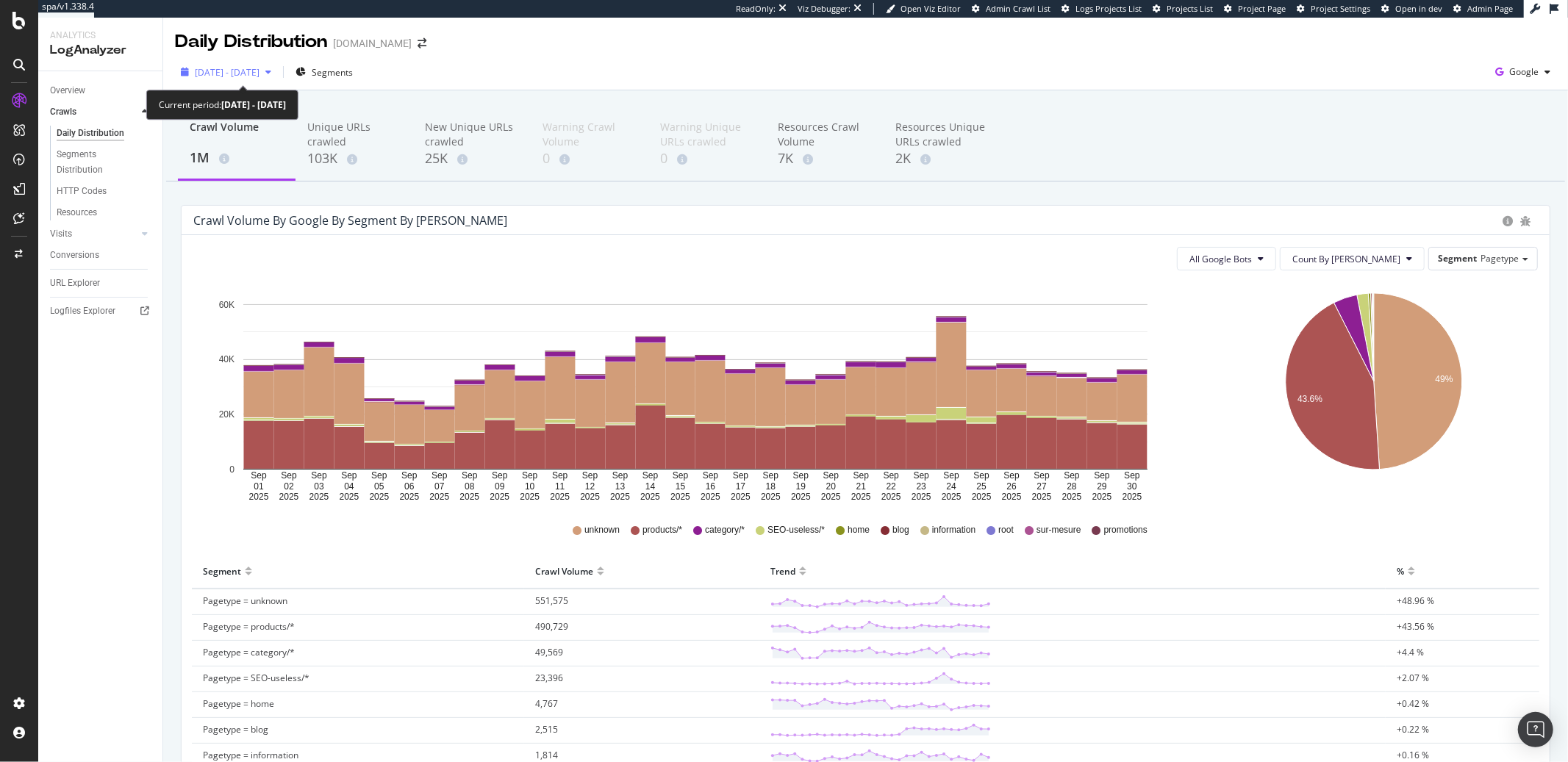
click at [232, 77] on span "2025 Sep. 1st - Sep. 30th" at bounding box center [227, 72] width 65 height 13
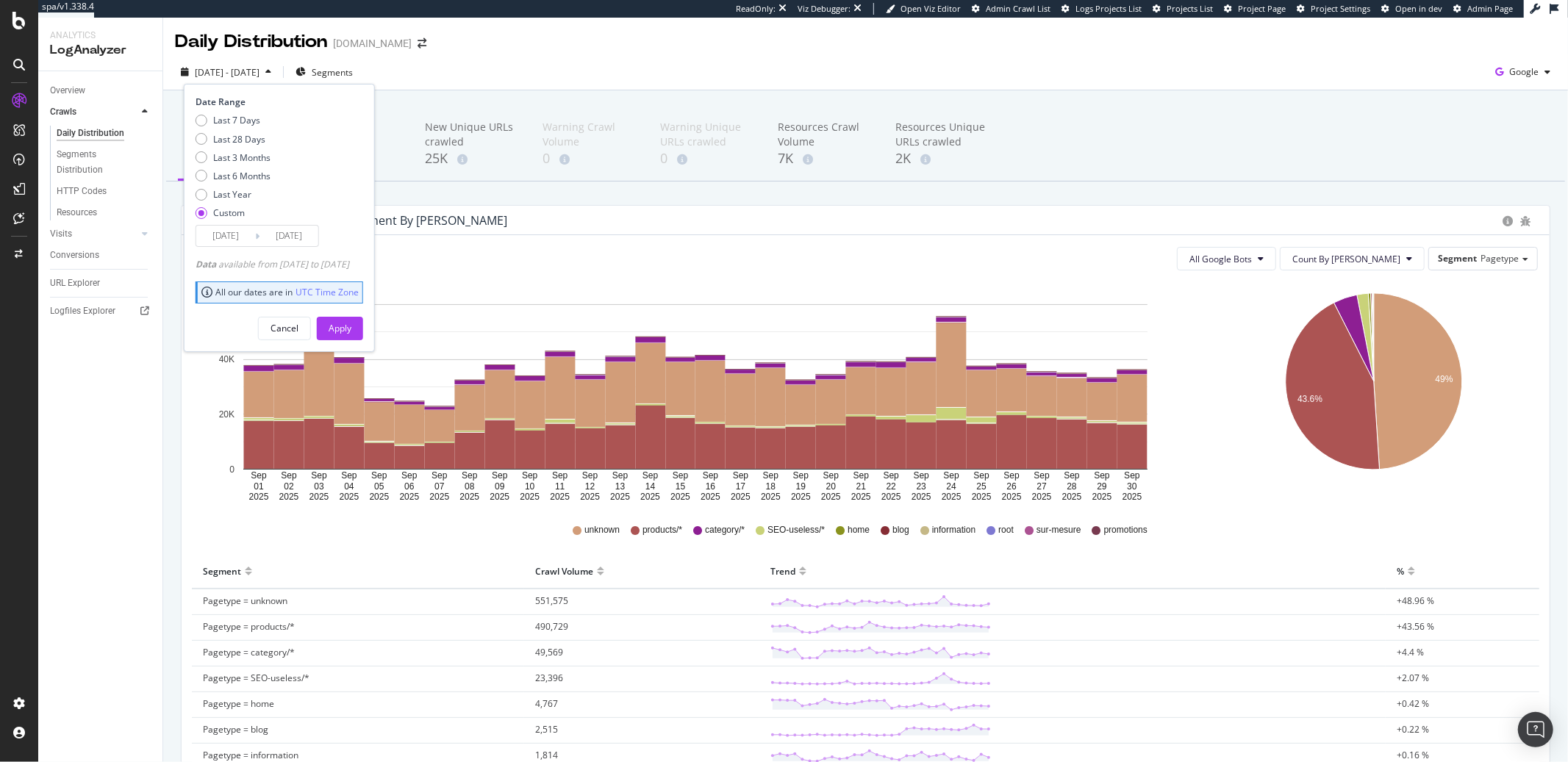
click at [229, 236] on input "2025/09/01" at bounding box center [225, 236] width 59 height 20
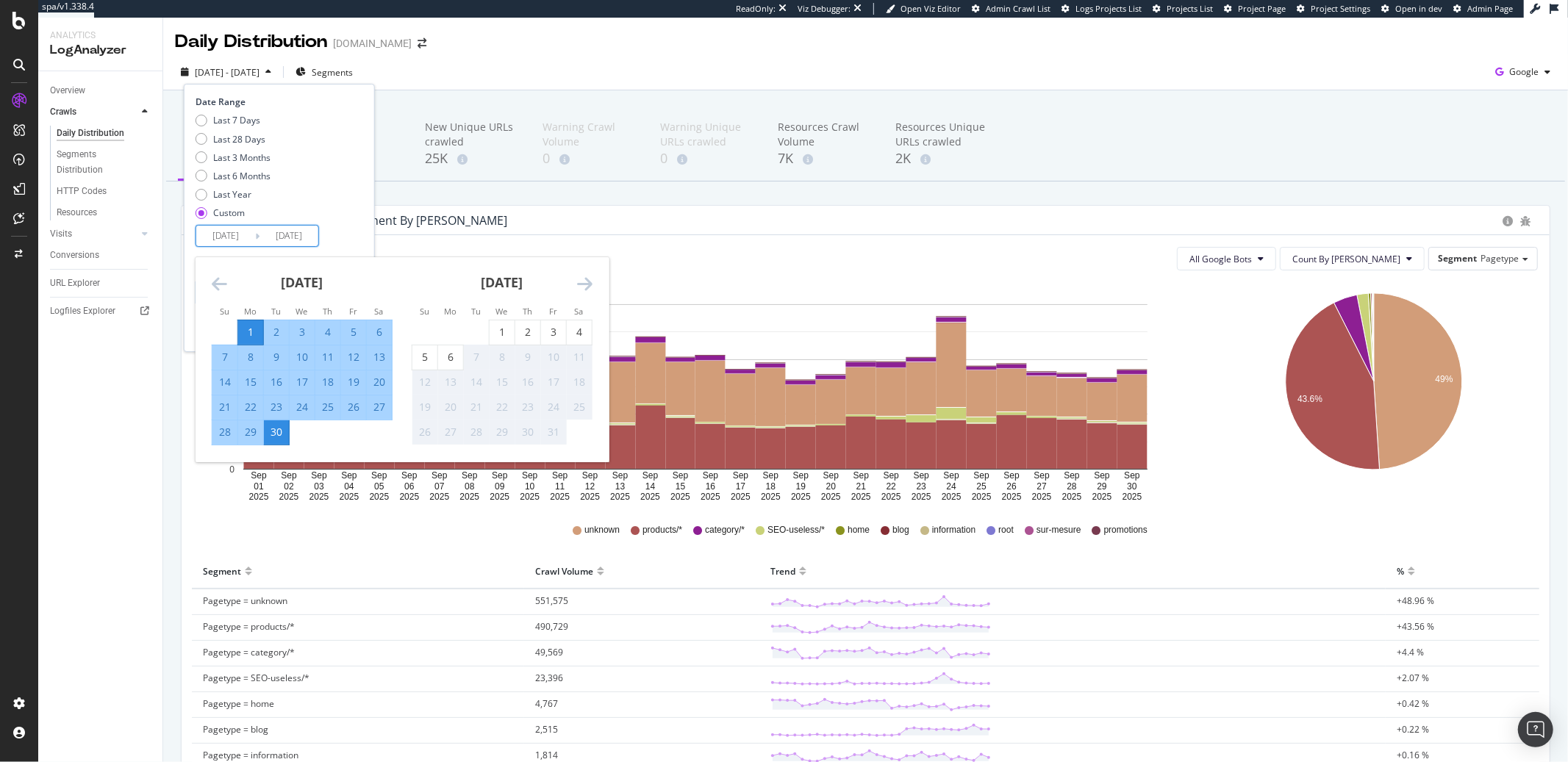
click at [218, 288] on icon "Move backward to switch to the previous month." at bounding box center [220, 284] width 16 height 17
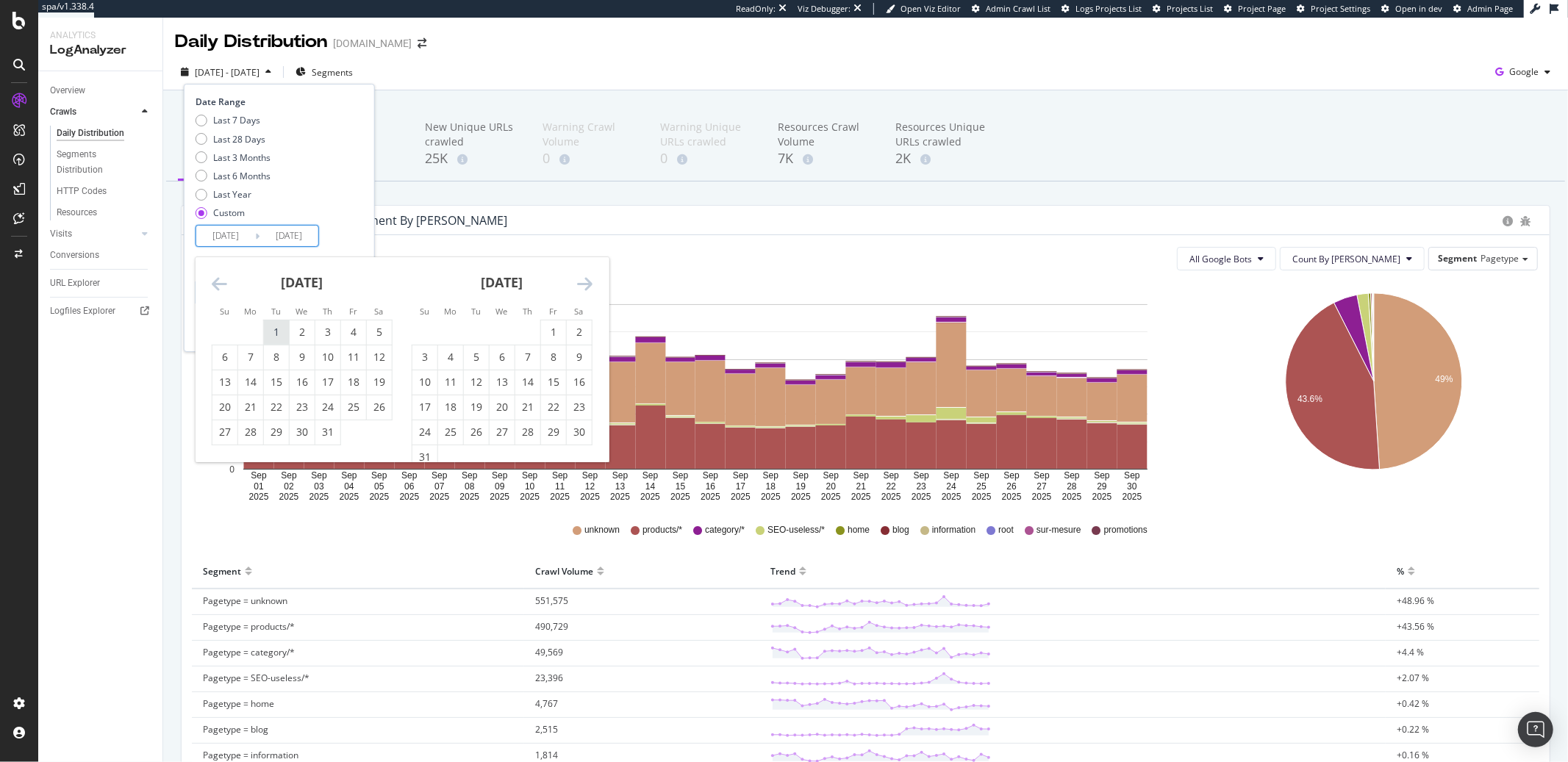
click at [285, 332] on div "1" at bounding box center [277, 332] width 25 height 15
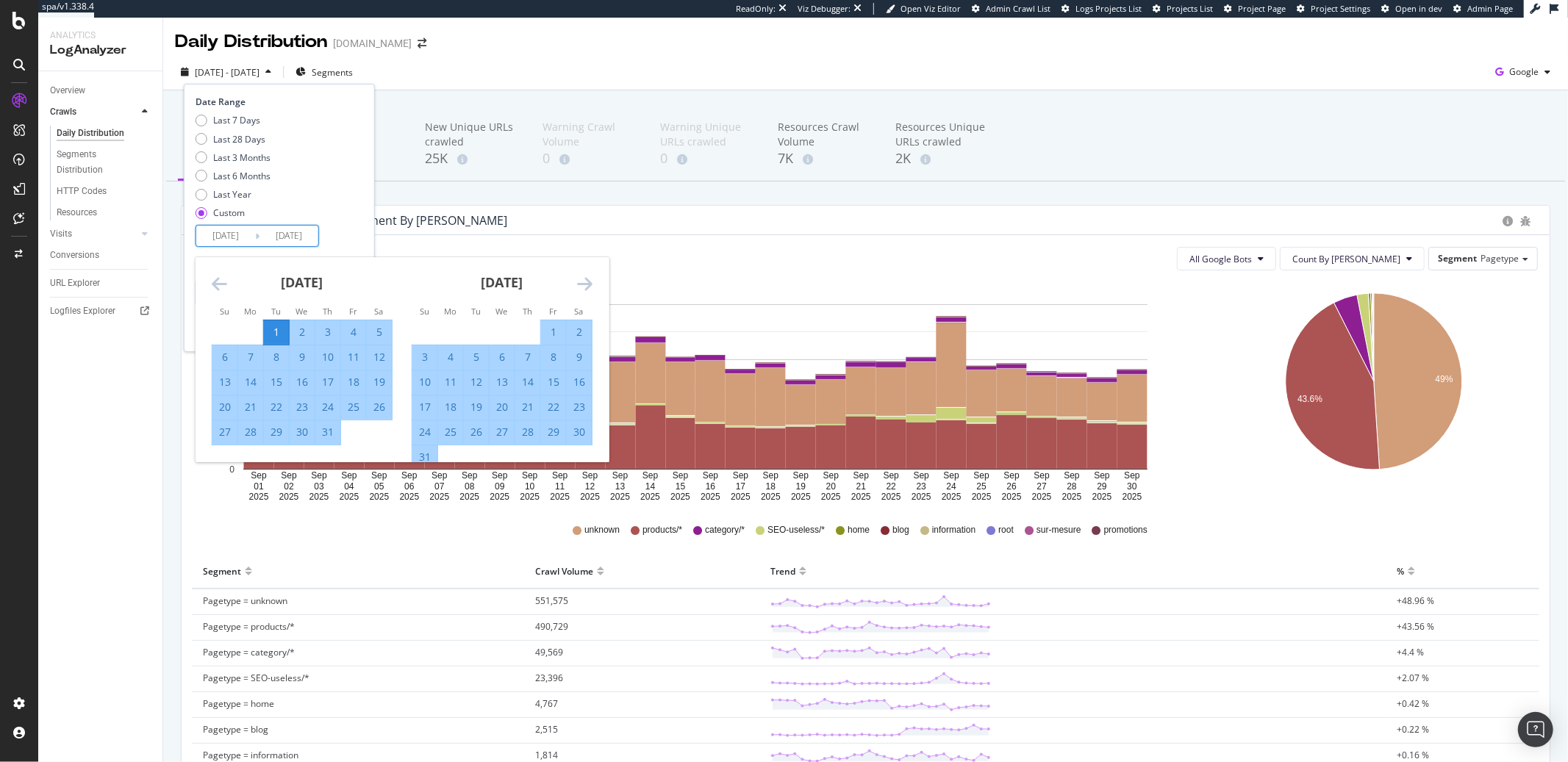
type input "2025/07/01"
click at [333, 432] on div "31" at bounding box center [328, 432] width 25 height 15
type input "2025/07/31"
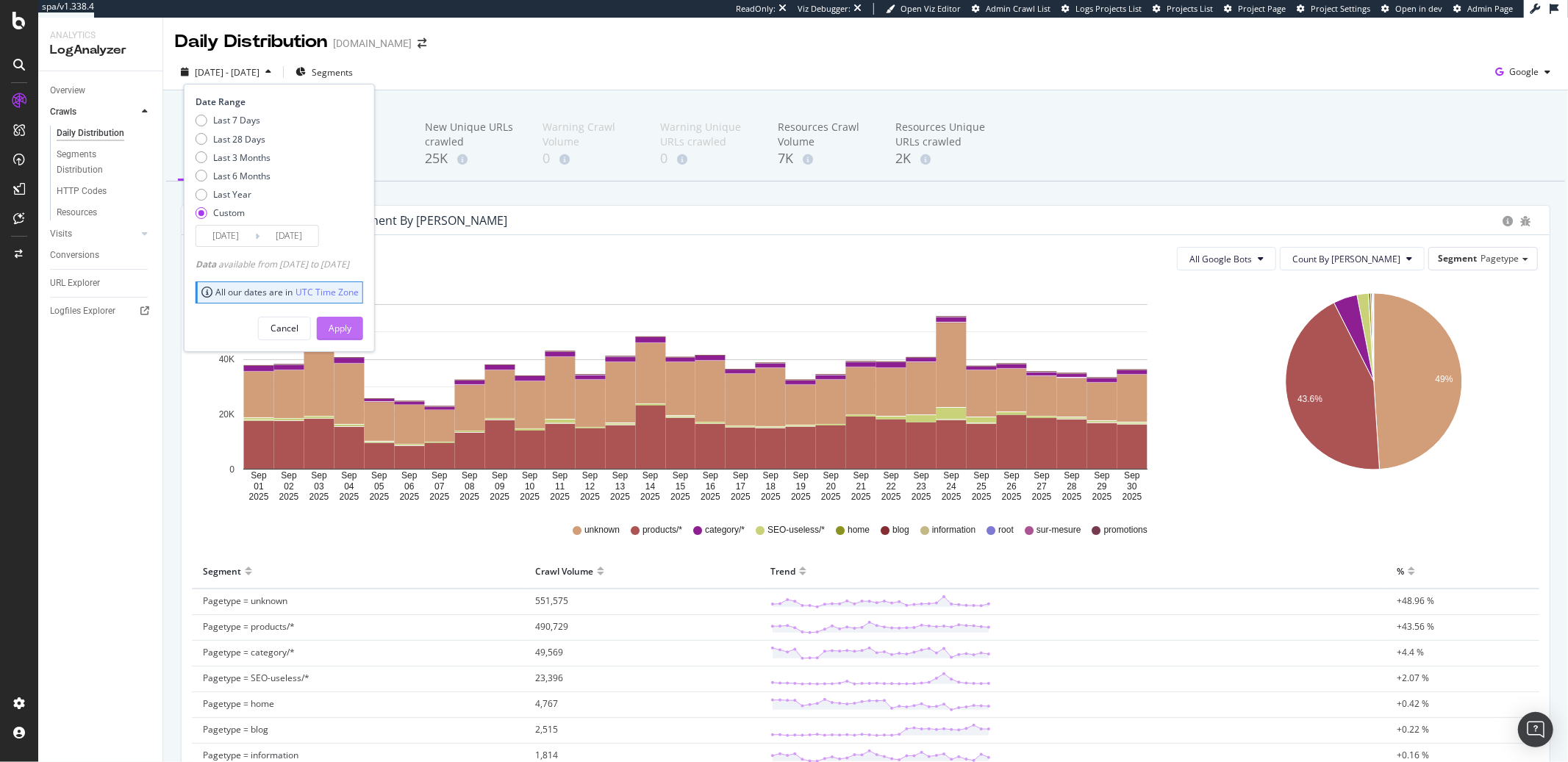
click at [352, 329] on div "Apply" at bounding box center [340, 328] width 23 height 13
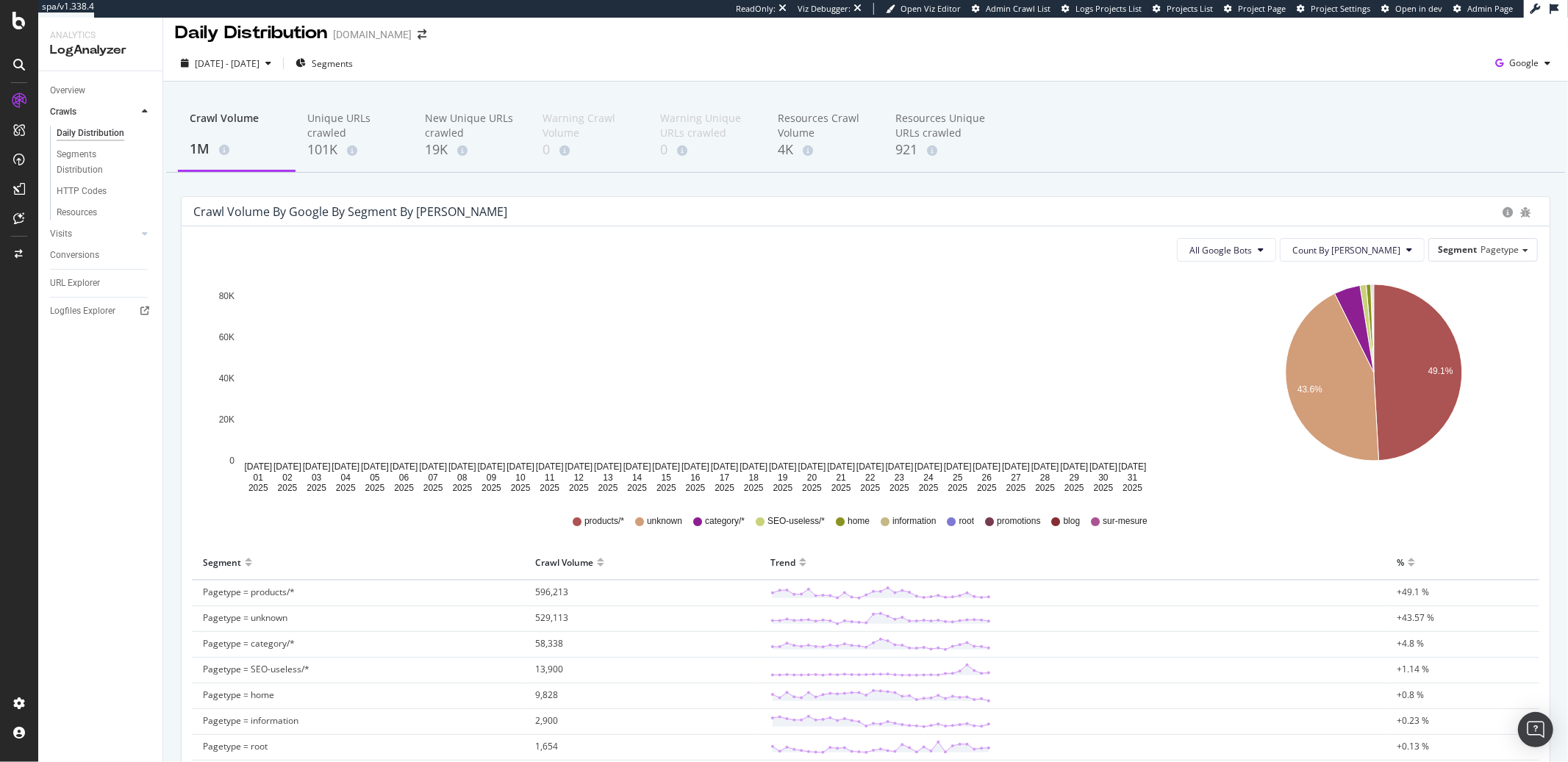
scroll to position [15, 0]
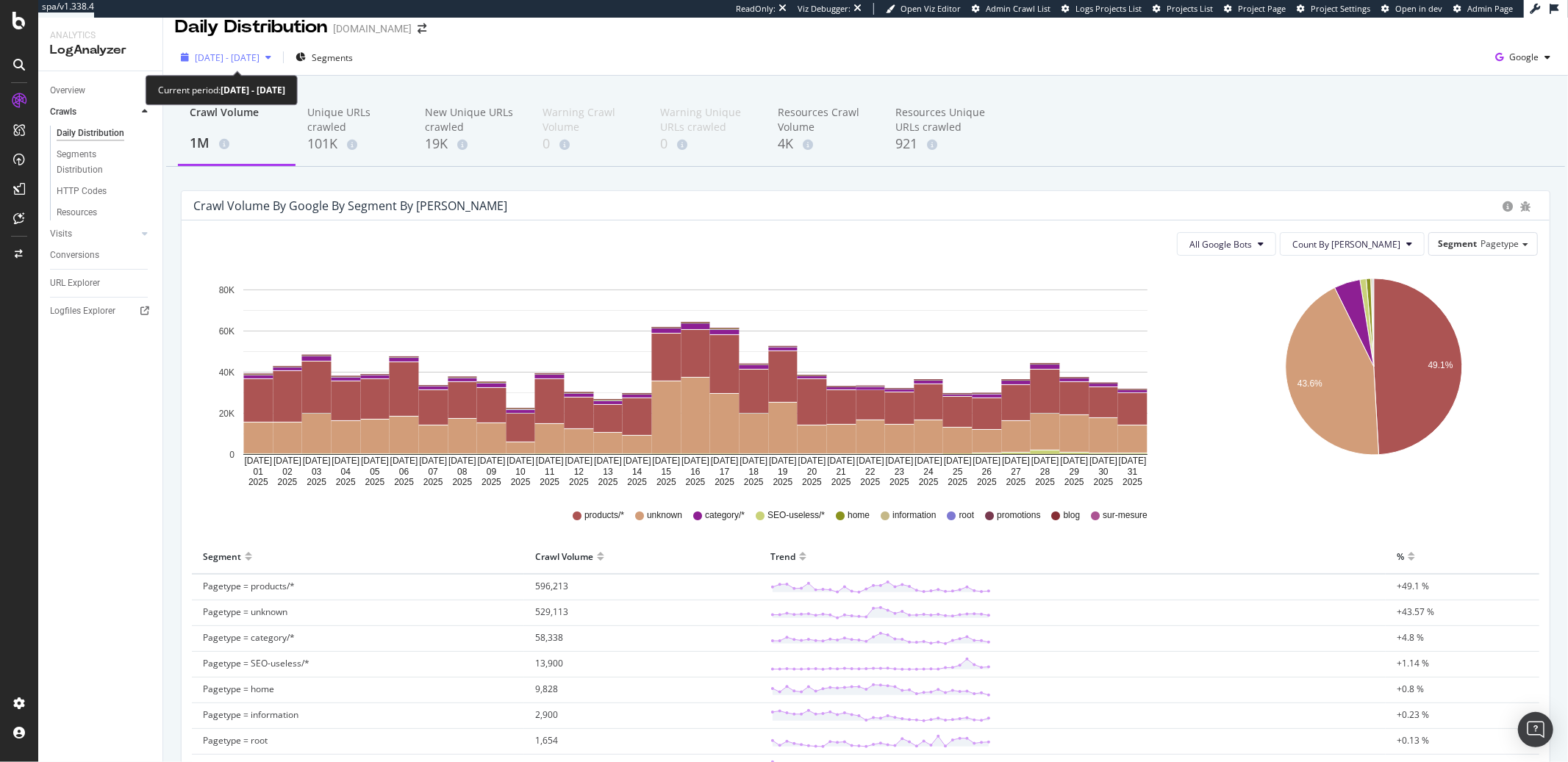
click at [230, 63] on span "2025 Jul. 1st - Jul. 31st" at bounding box center [227, 58] width 65 height 13
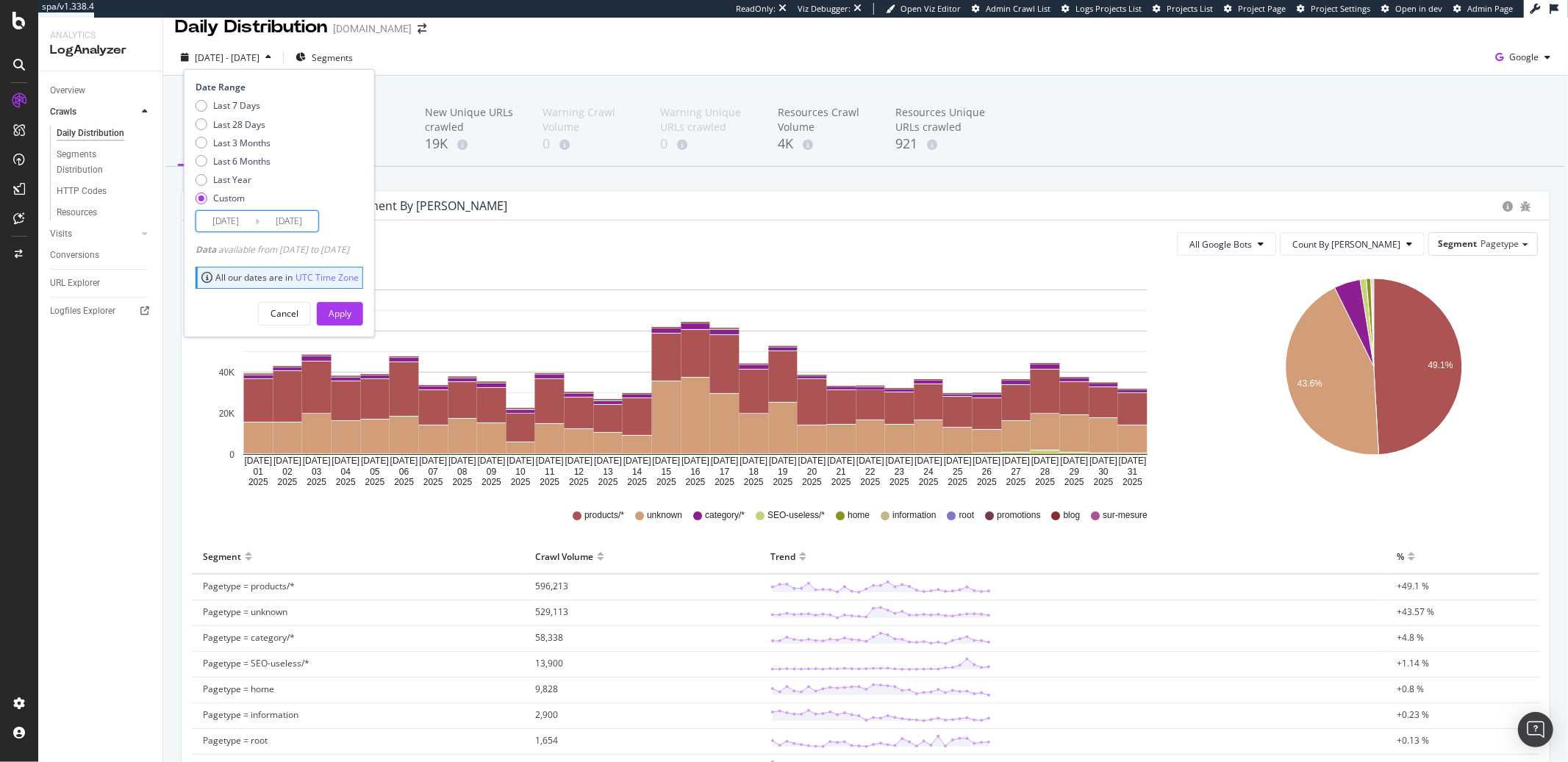
click at [271, 223] on input "2025/07/31" at bounding box center [289, 221] width 59 height 20
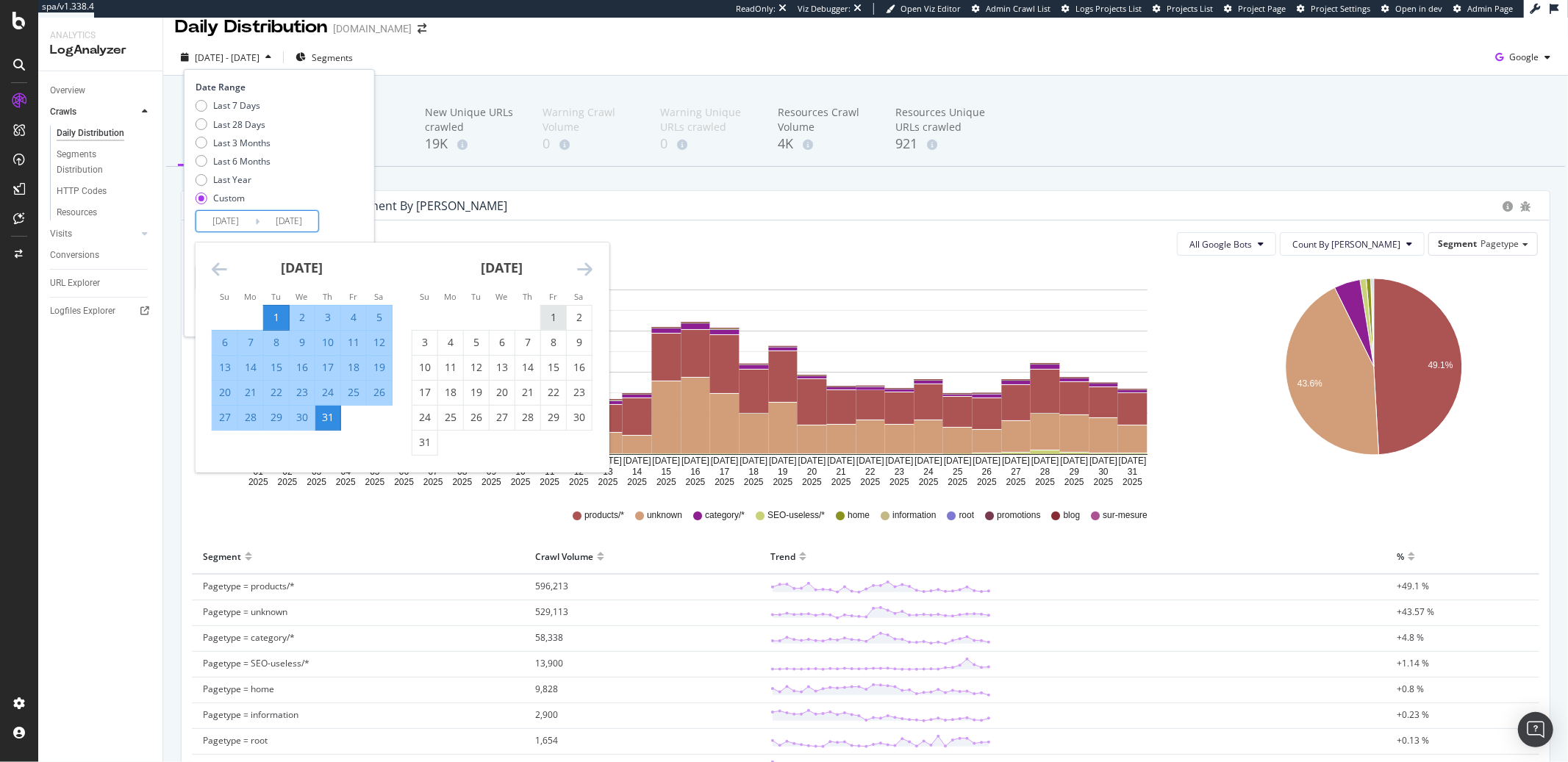
click at [555, 316] on div "1" at bounding box center [553, 318] width 25 height 15
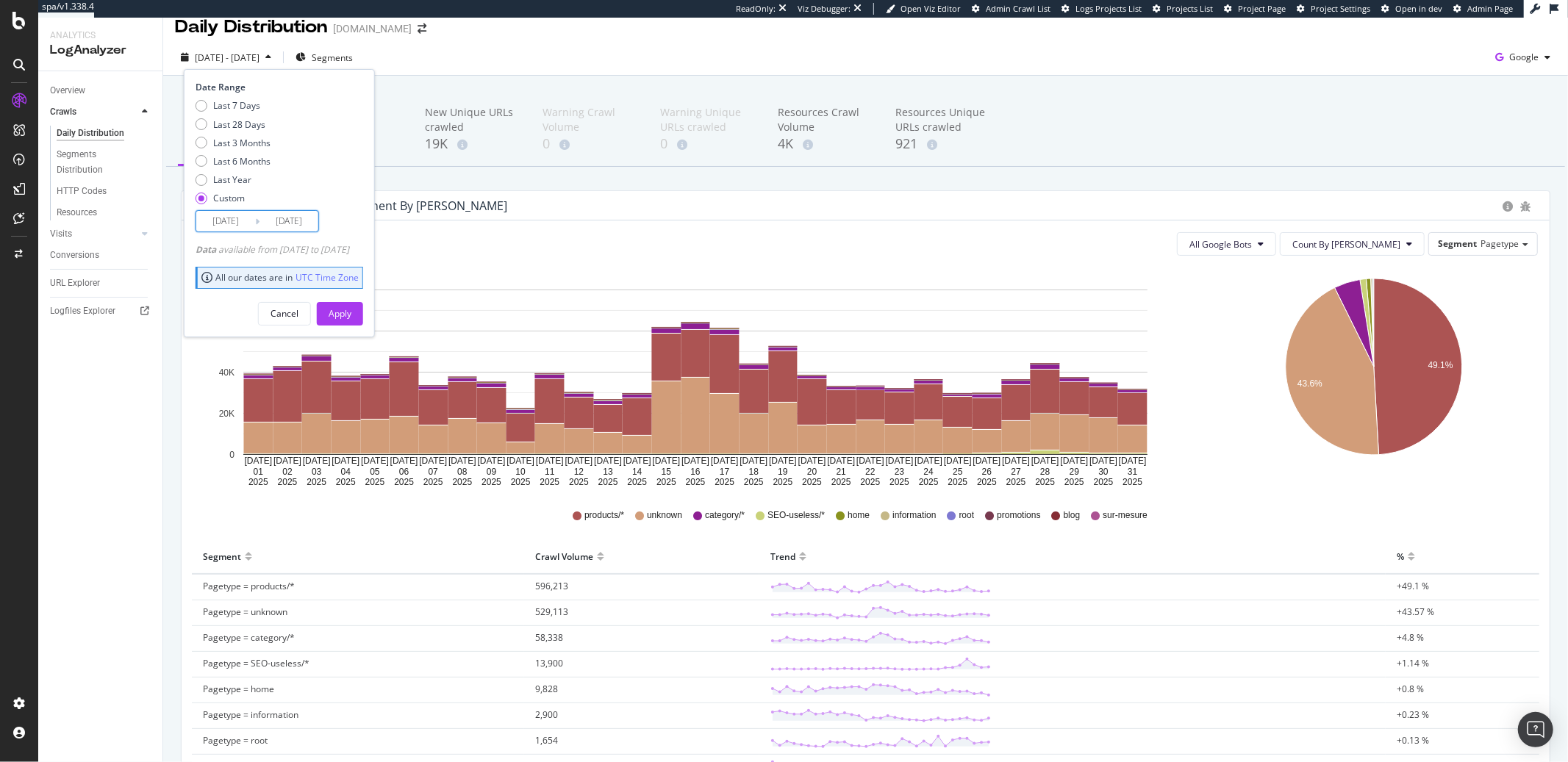
click at [307, 225] on input "2025/08/01" at bounding box center [289, 221] width 59 height 20
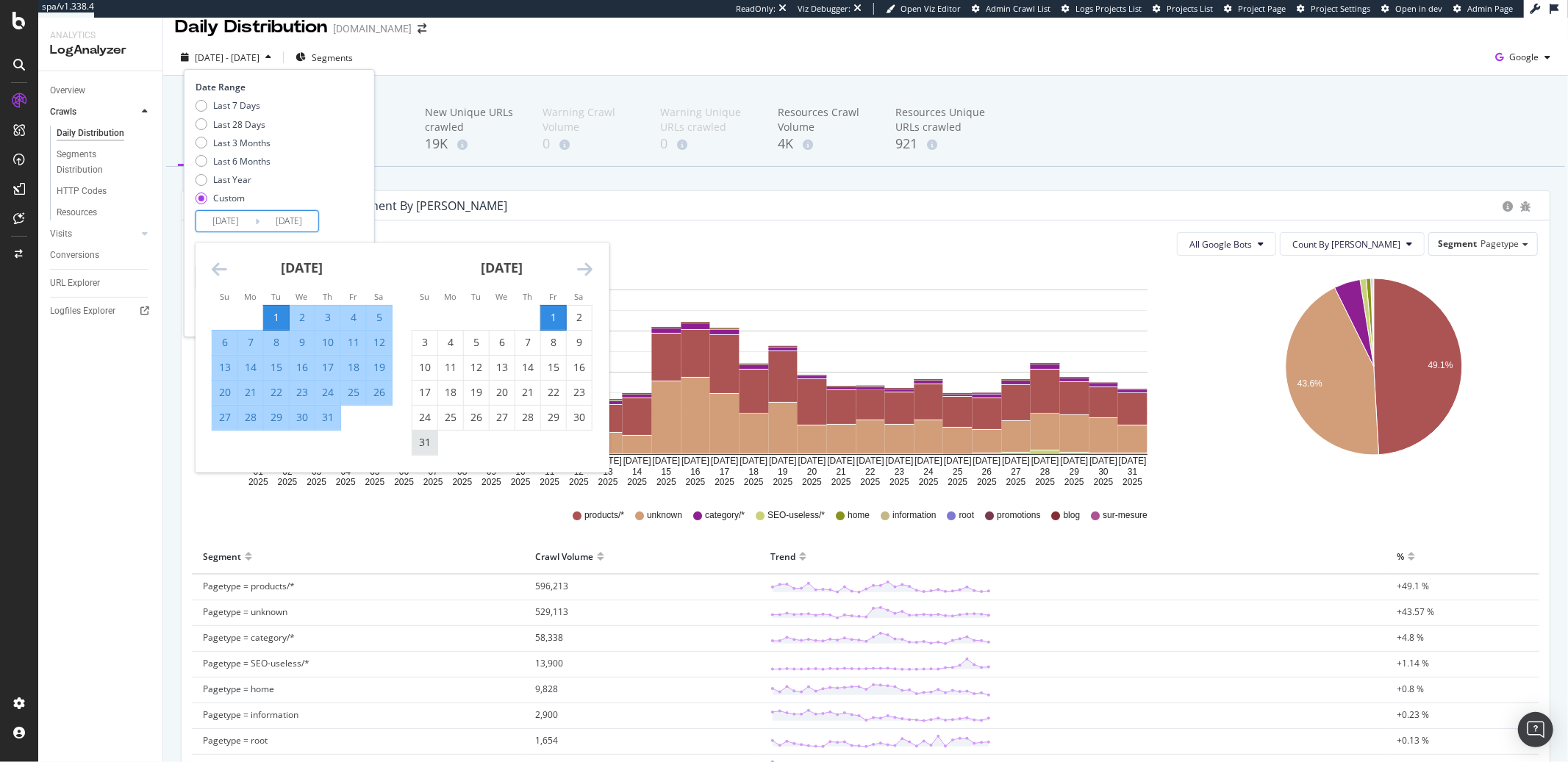
click at [430, 440] on div "31" at bounding box center [425, 442] width 25 height 15
type input "2025/08/31"
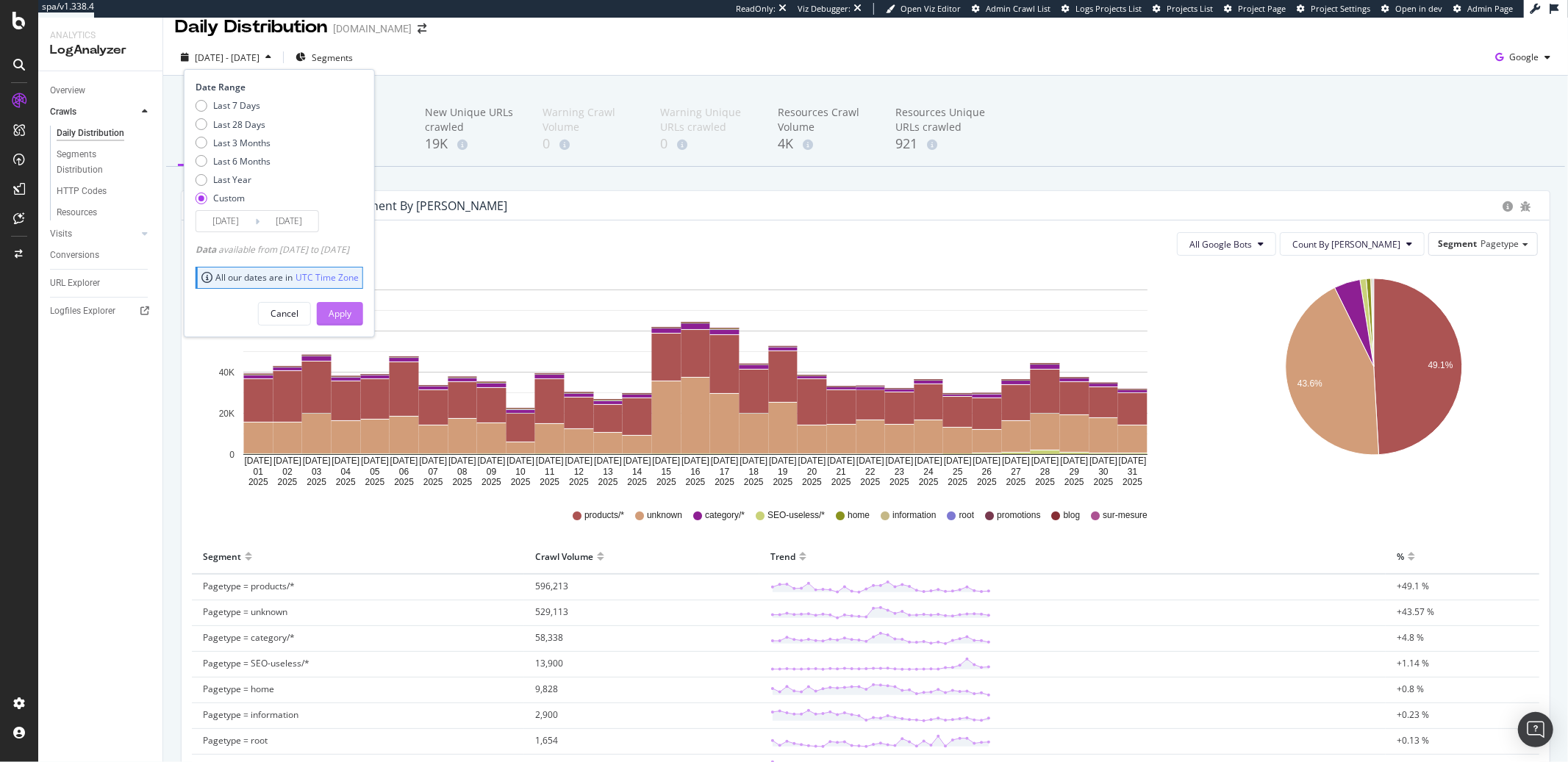
click at [352, 306] on div "Apply" at bounding box center [340, 314] width 23 height 22
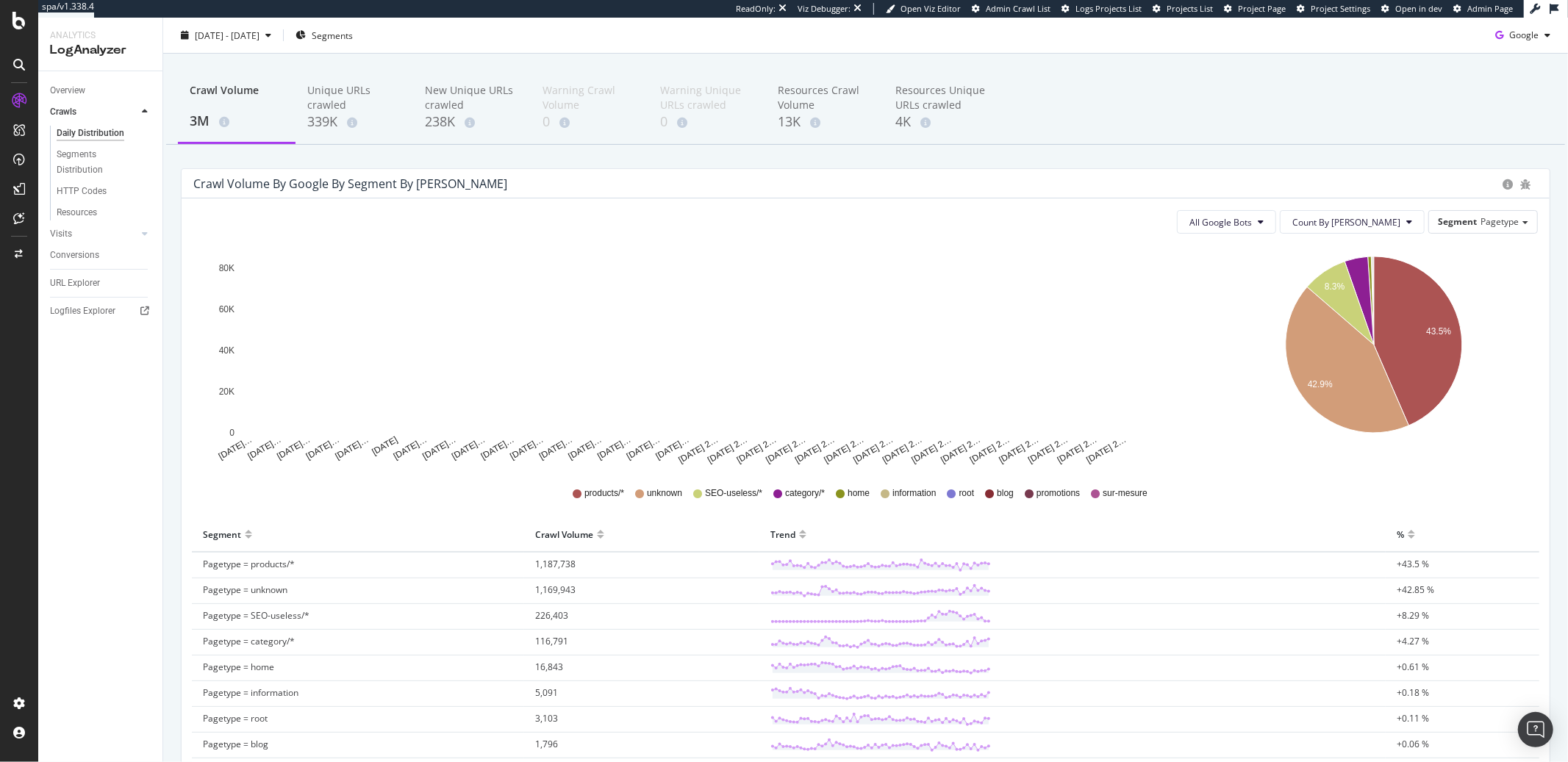
scroll to position [39, 0]
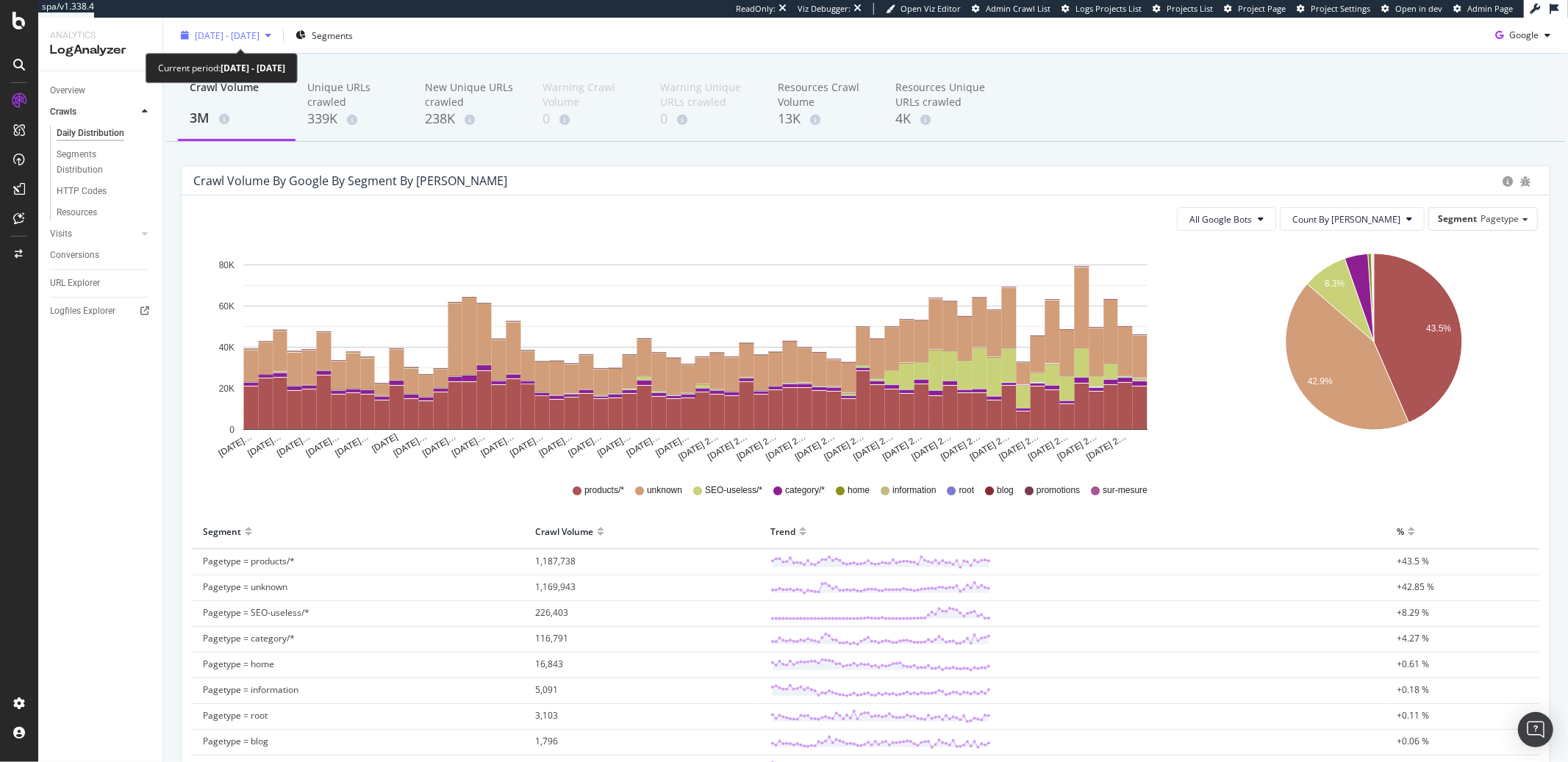
click at [221, 41] on div "2025 Jul. 1st - Aug. 31st" at bounding box center [227, 35] width 65 height 13
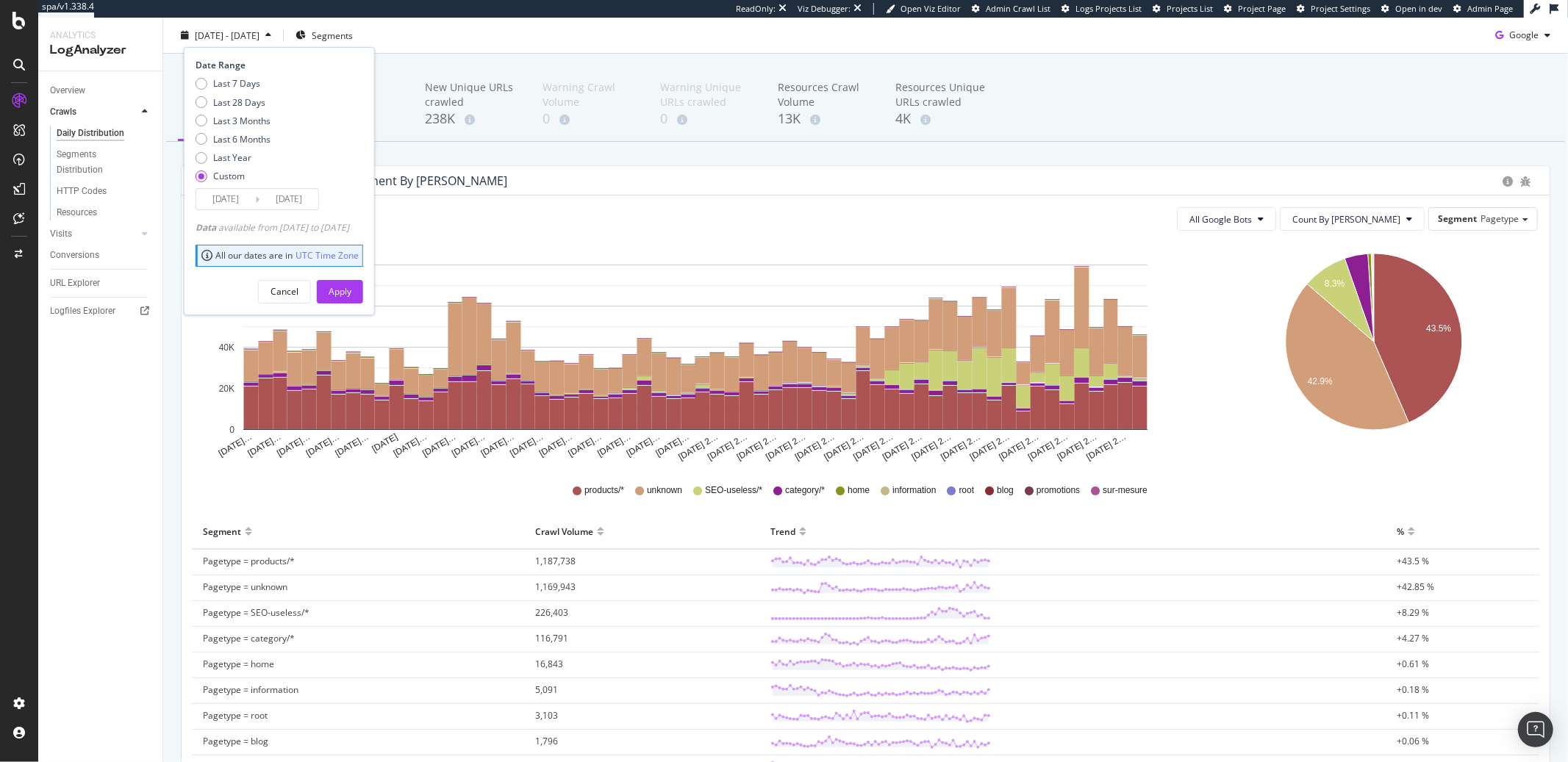
click at [232, 196] on input "2025/07/01" at bounding box center [225, 199] width 59 height 20
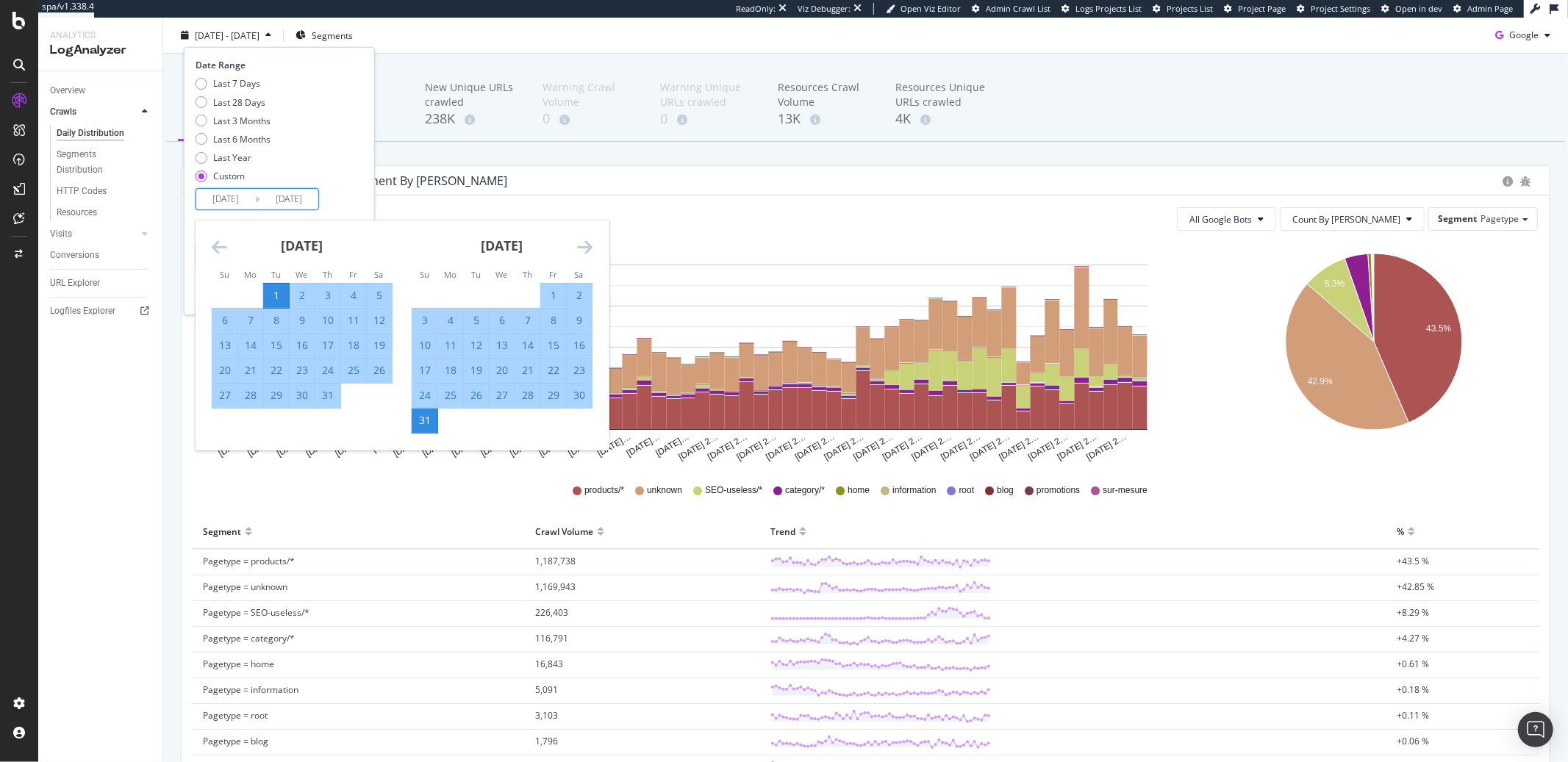
click at [544, 292] on div "1" at bounding box center [553, 296] width 25 height 15
type input "2025/08/01"
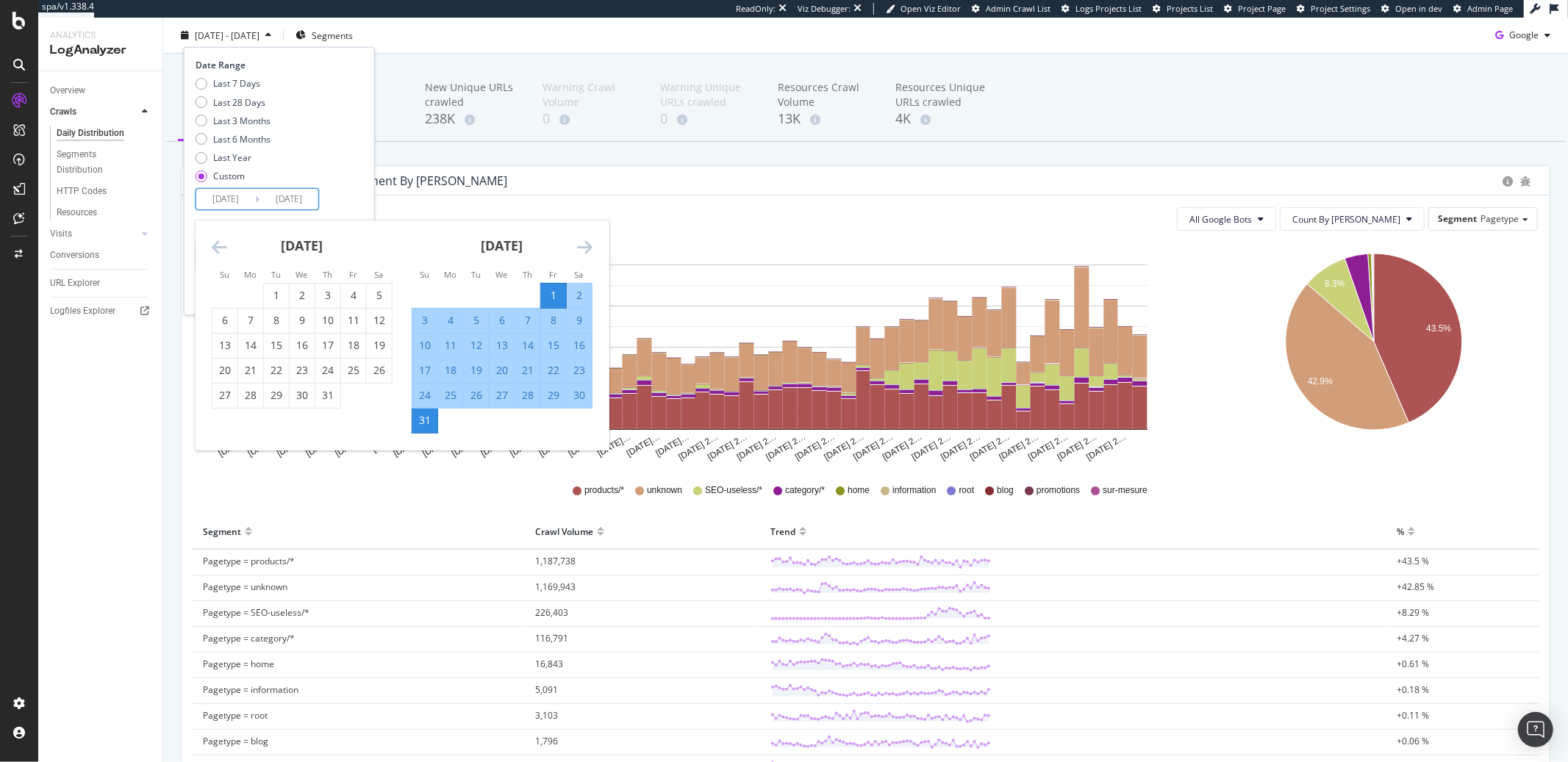
click at [346, 188] on div "Date Range Last 7 Days Last 28 Days Last 3 Months Last 6 Months Last Year Custo…" at bounding box center [277, 135] width 164 height 151
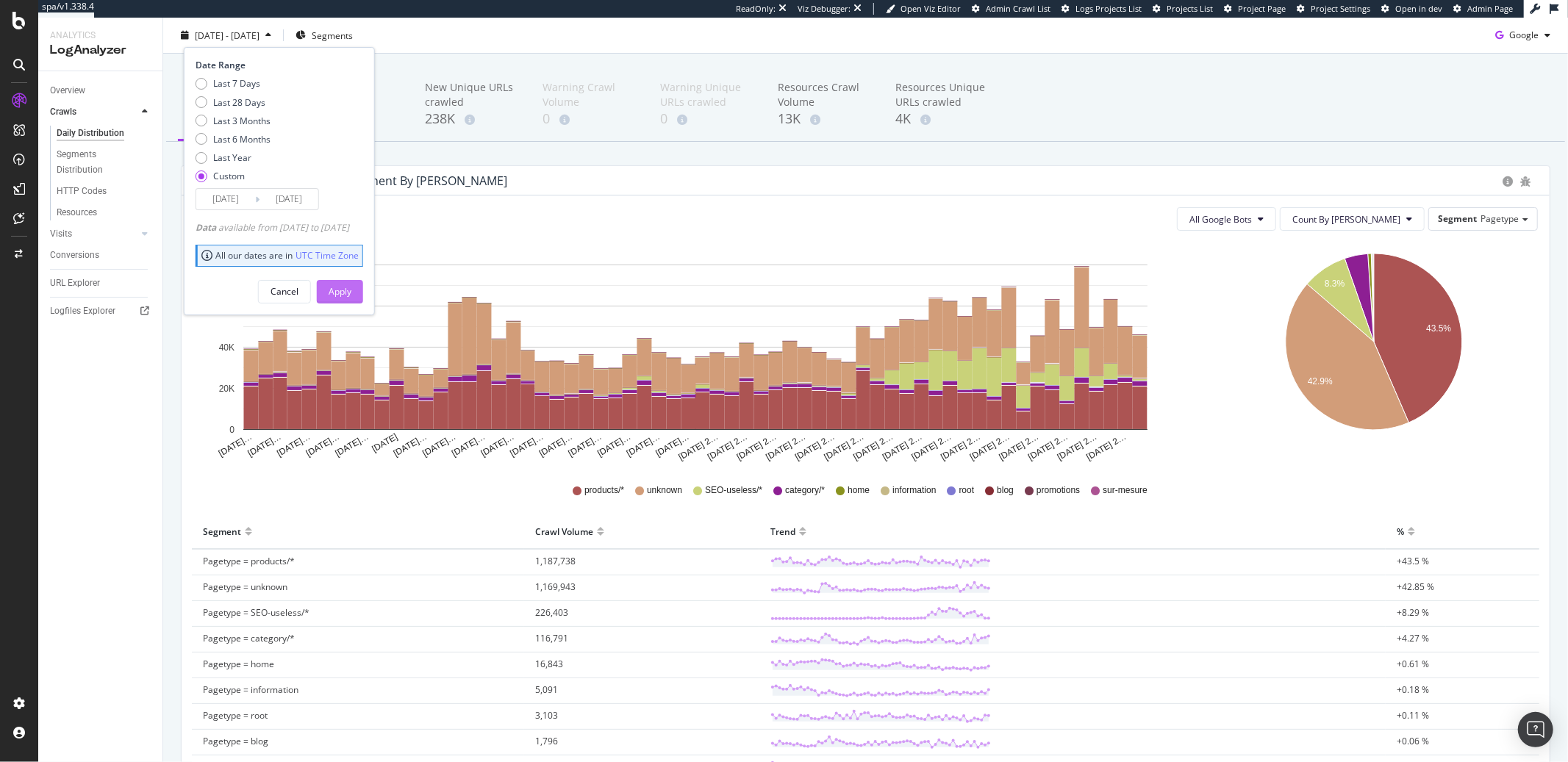
click at [352, 282] on div "Apply" at bounding box center [340, 291] width 23 height 22
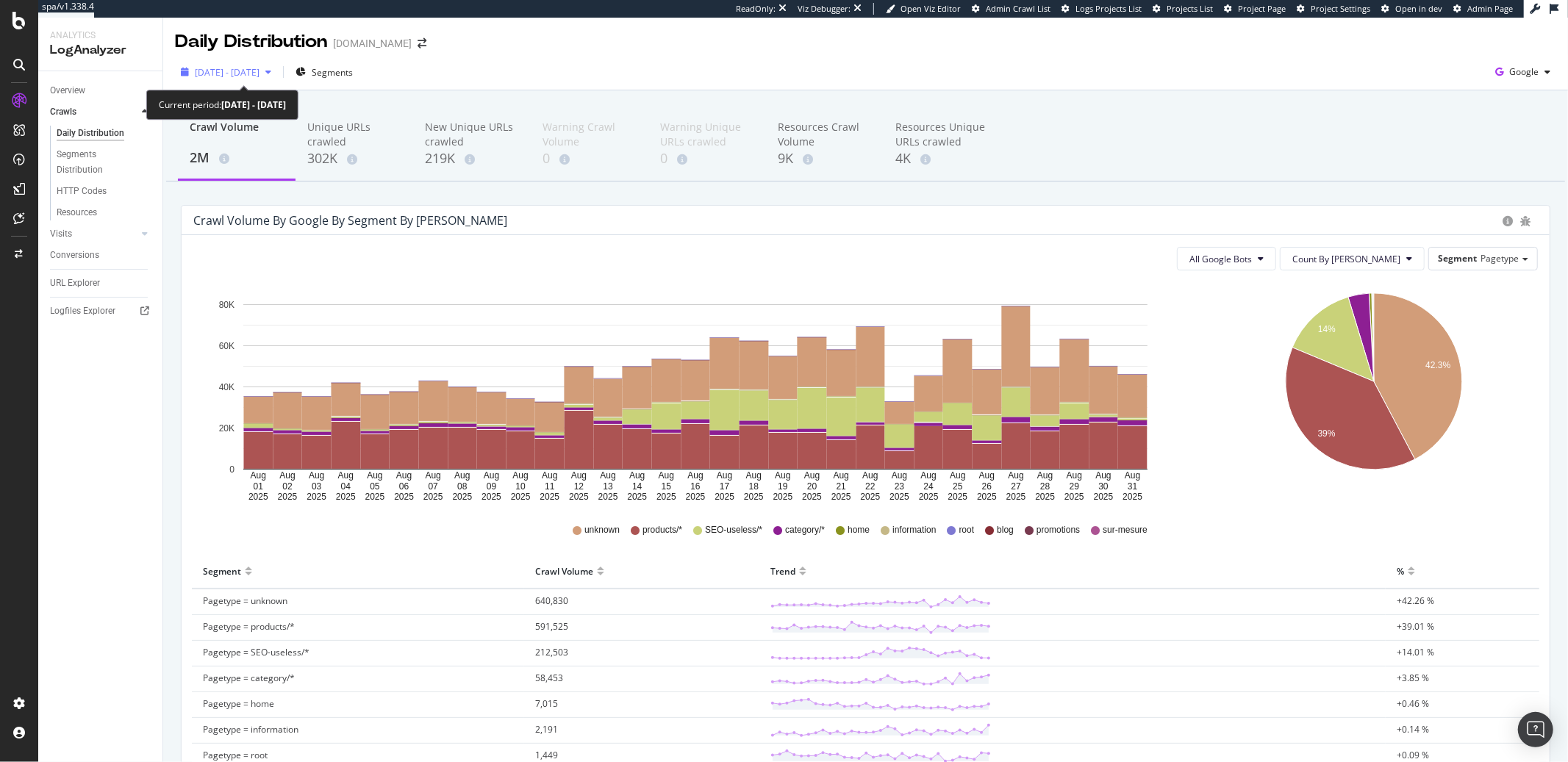
click at [210, 78] on span "2025 Aug. 1st - Aug. 31st" at bounding box center [227, 72] width 65 height 13
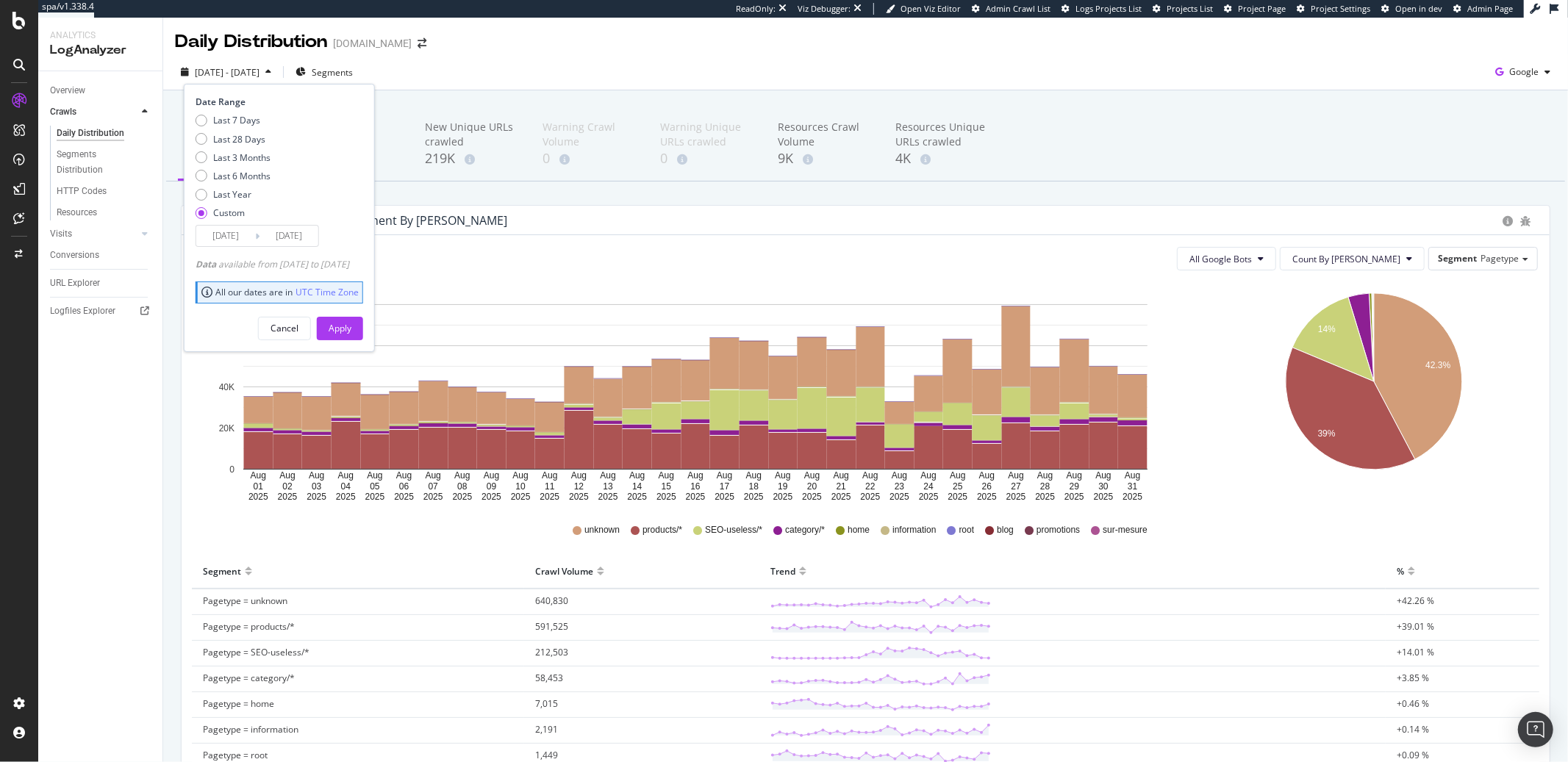
click at [230, 251] on div "Date Range Last 7 Days Last 28 Days Last 3 Months Last 6 Months Last Year Custo…" at bounding box center [279, 217] width 191 height 267
click at [229, 237] on input "2025/08/01" at bounding box center [225, 236] width 59 height 20
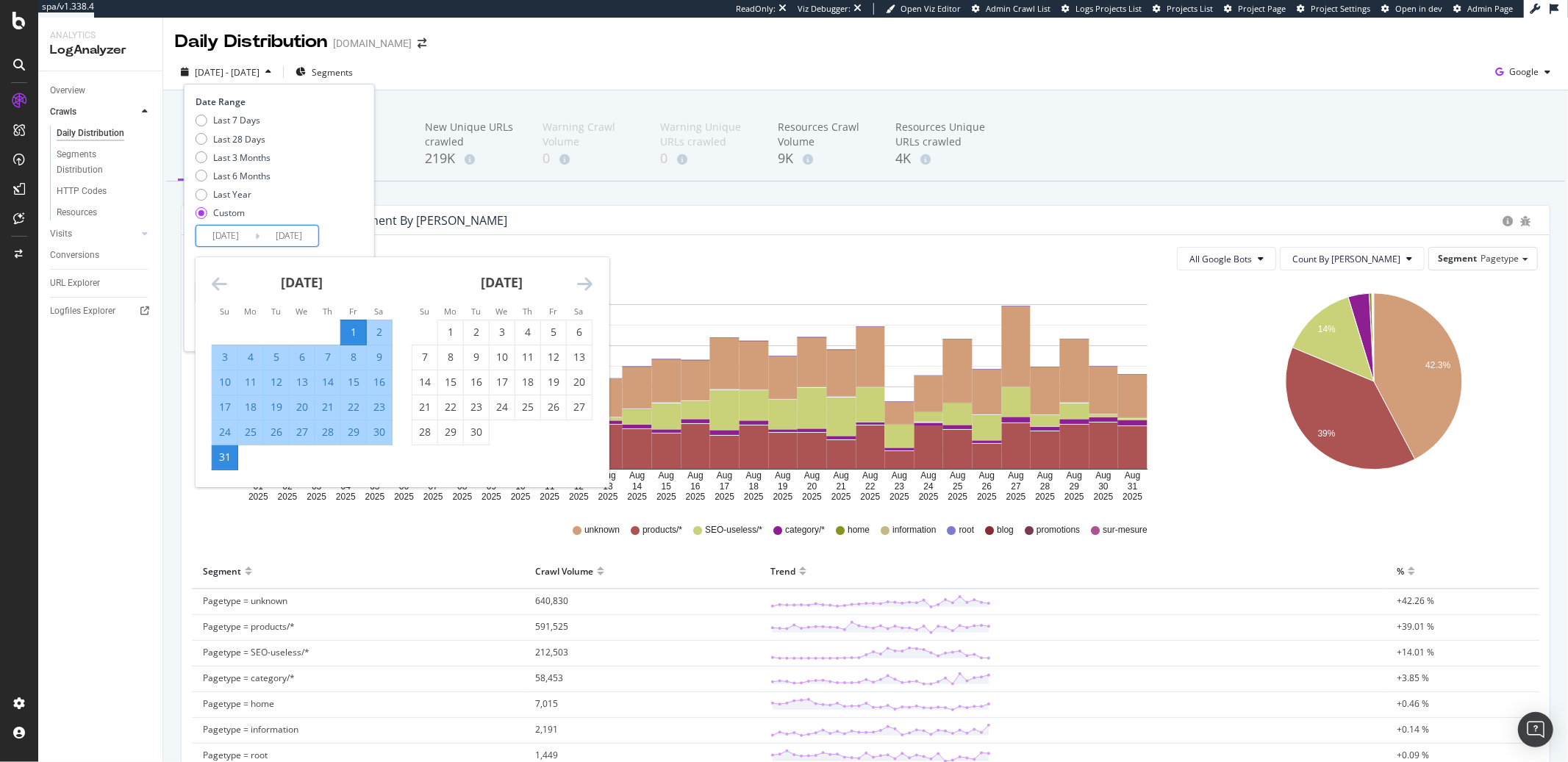
click at [213, 288] on icon "Move backward to switch to the previous month." at bounding box center [220, 284] width 16 height 17
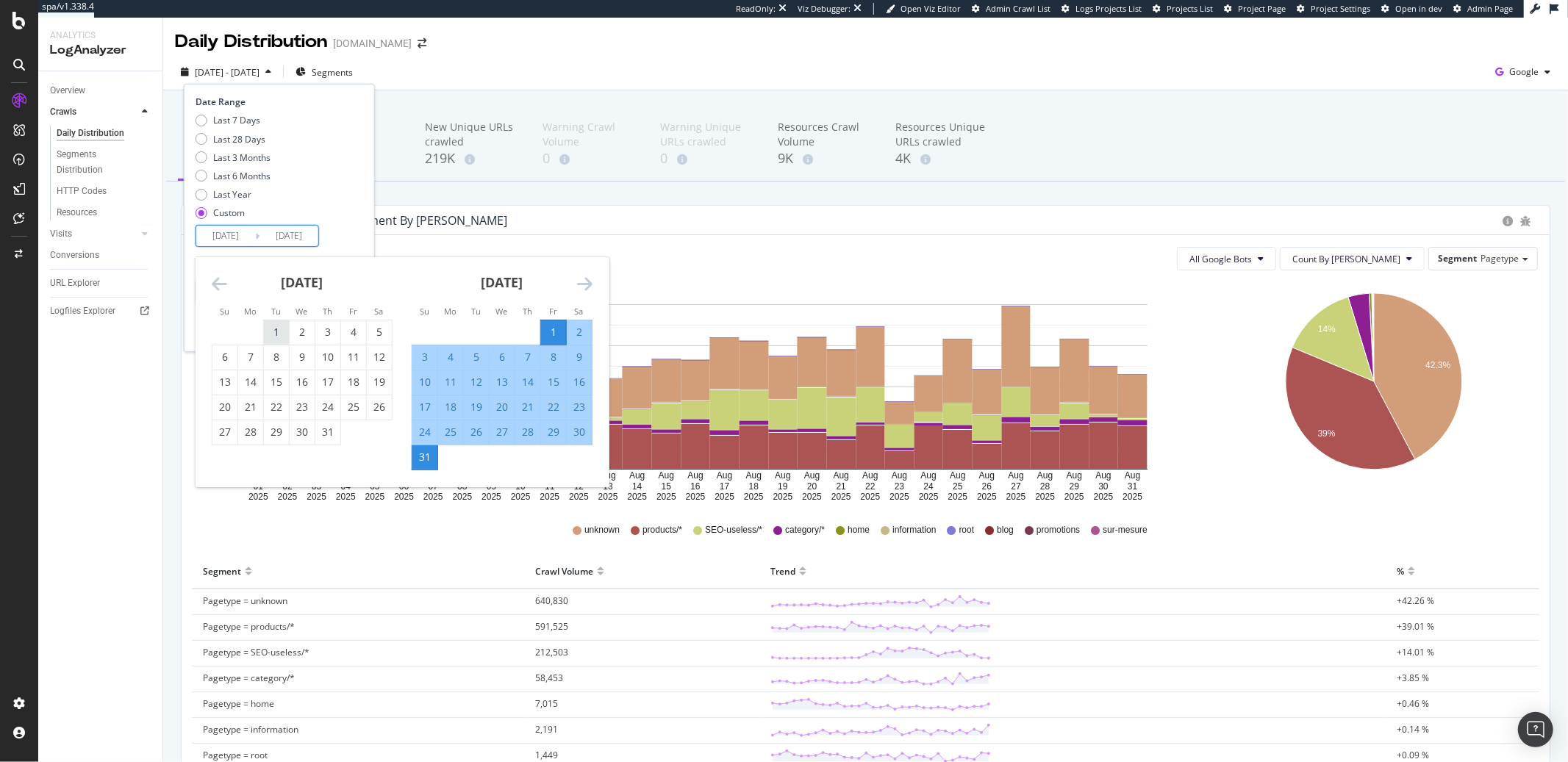
click at [281, 333] on div "1" at bounding box center [277, 332] width 25 height 15
type input "2025/07/01"
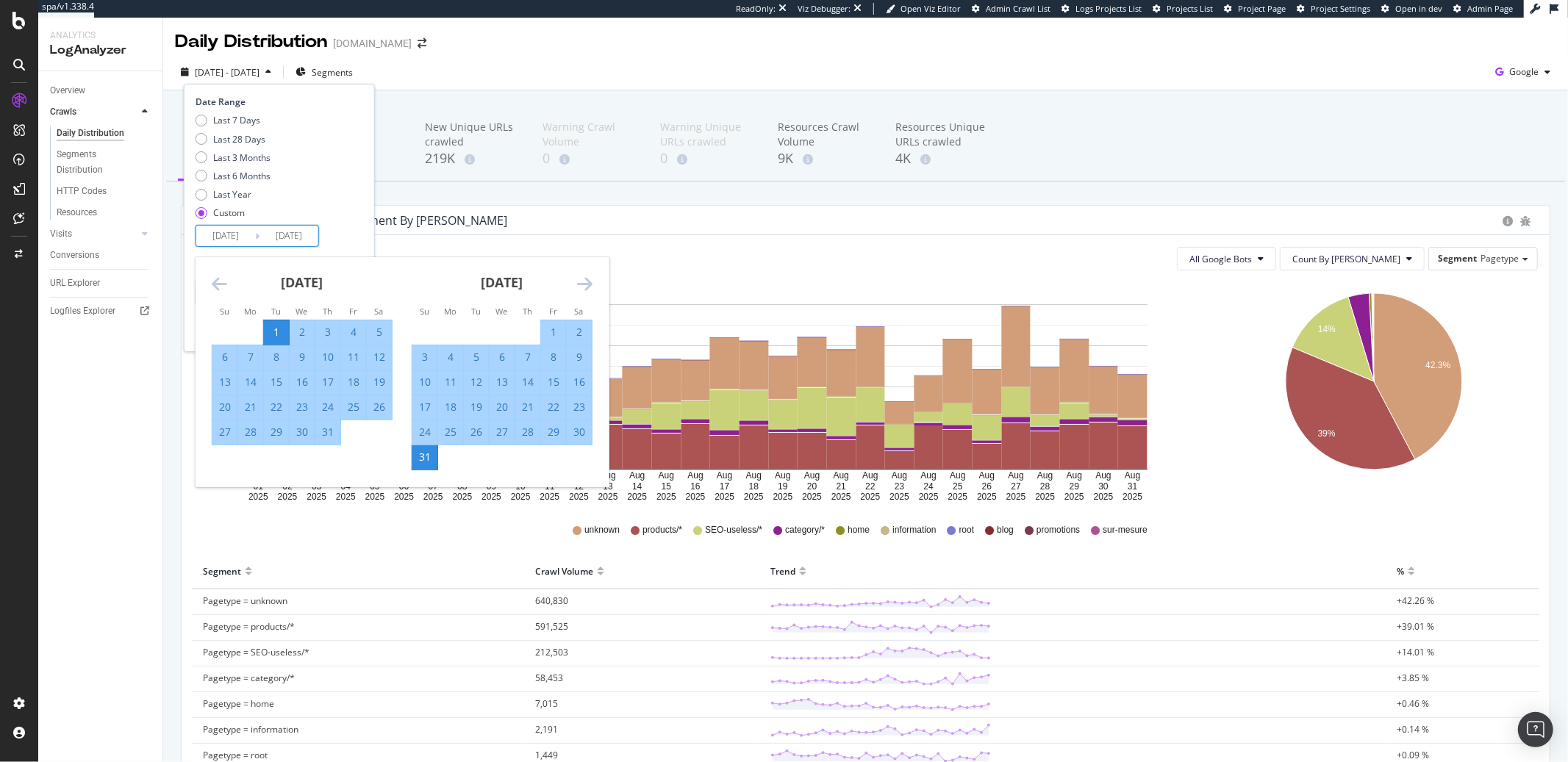
click at [332, 440] on div "31" at bounding box center [328, 432] width 25 height 15
type input "2025/07/31"
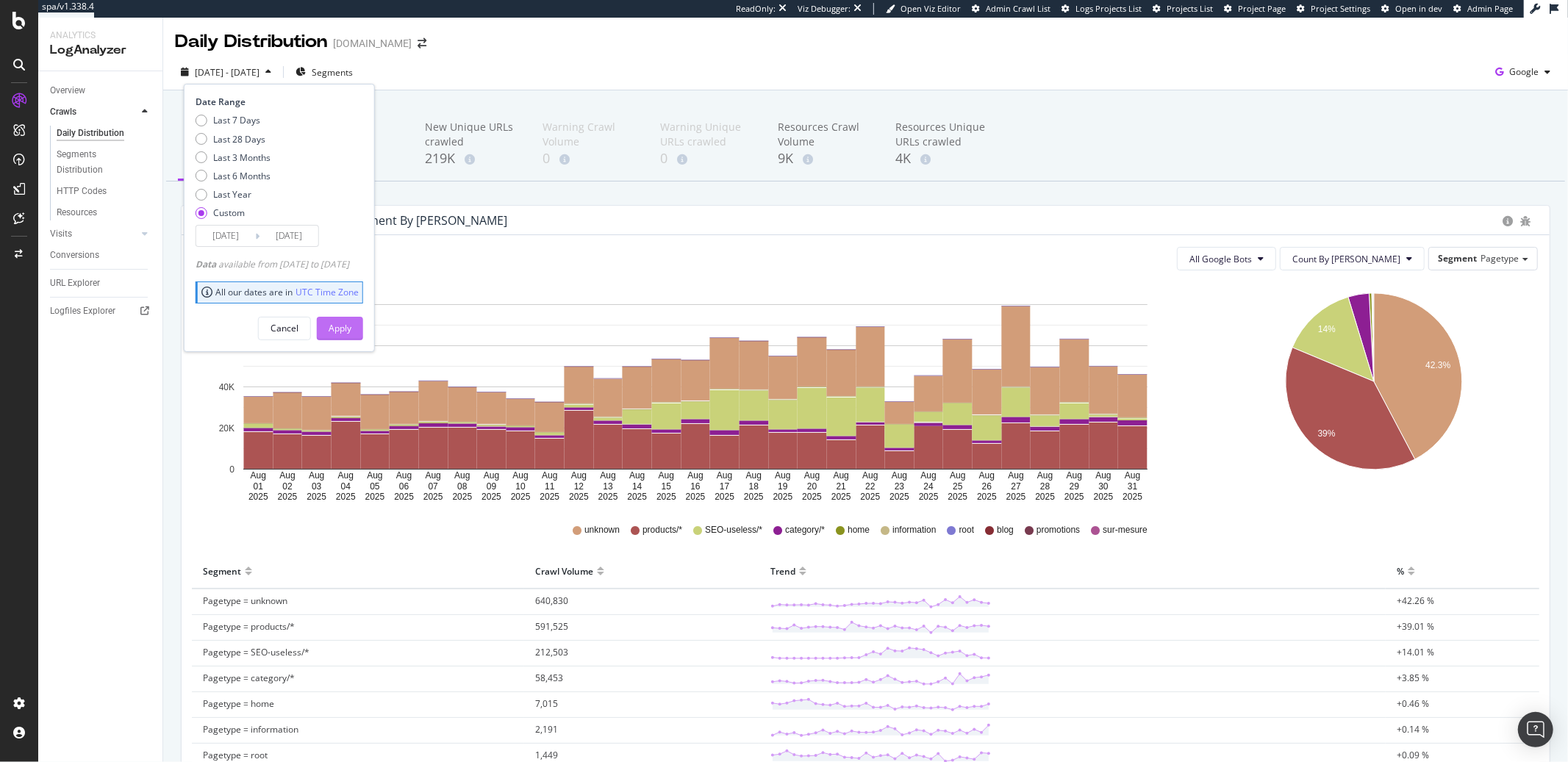
click at [352, 319] on div "Apply" at bounding box center [340, 329] width 23 height 22
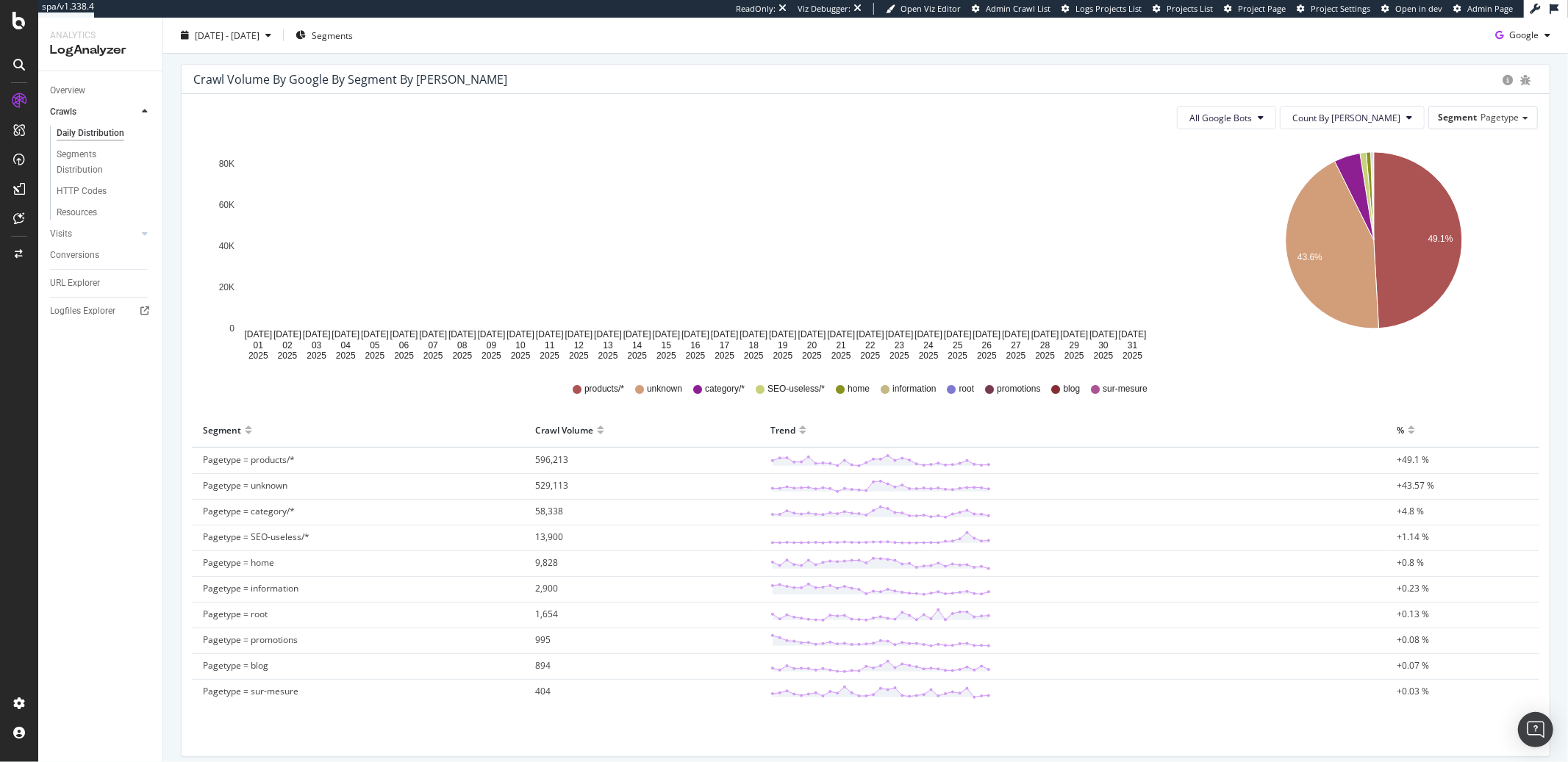
scroll to position [54, 0]
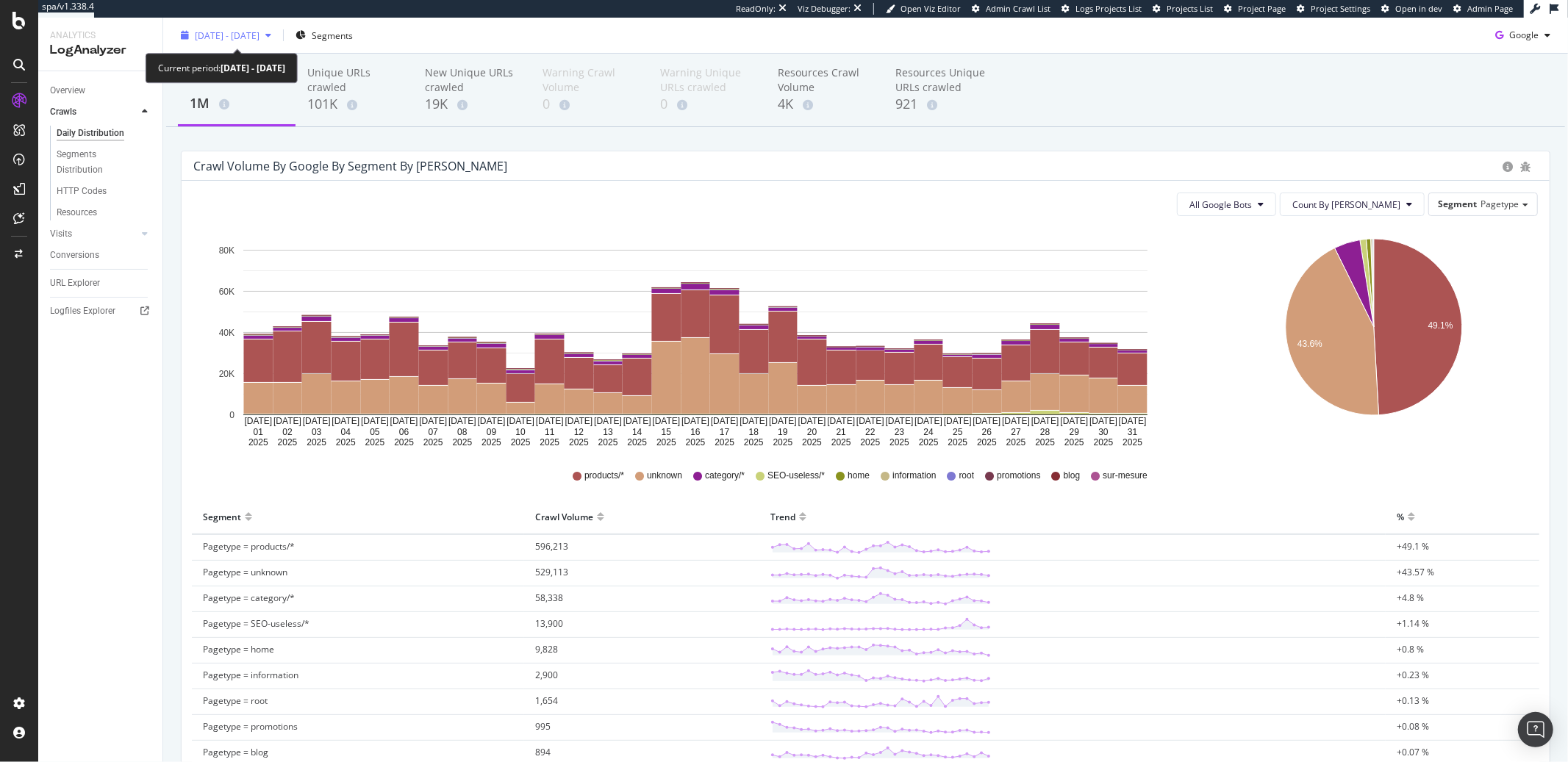
click at [220, 35] on span "2025 Jul. 1st - Jul. 31st" at bounding box center [227, 35] width 65 height 13
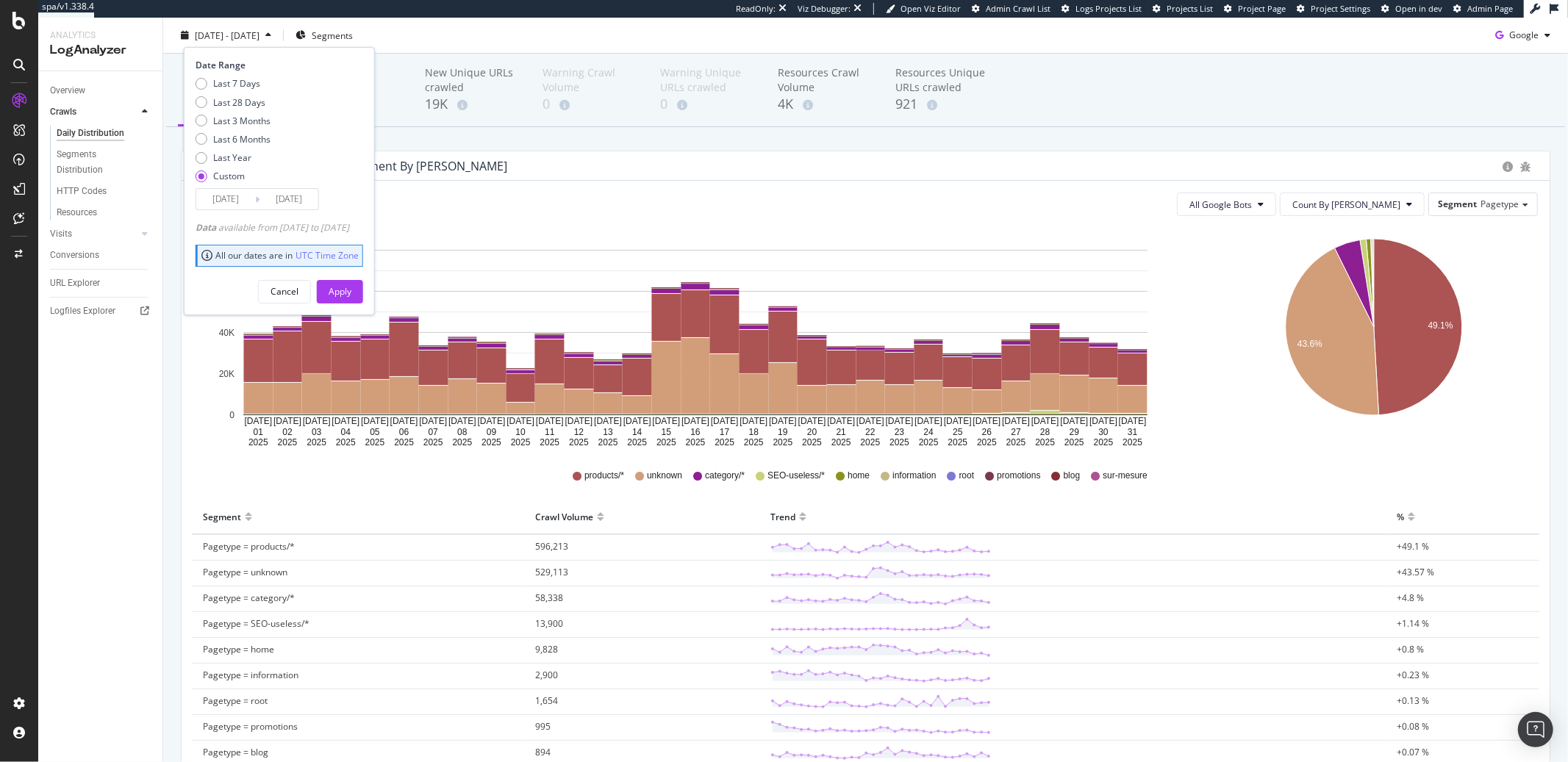
click at [239, 207] on input "2025/07/01" at bounding box center [225, 199] width 59 height 20
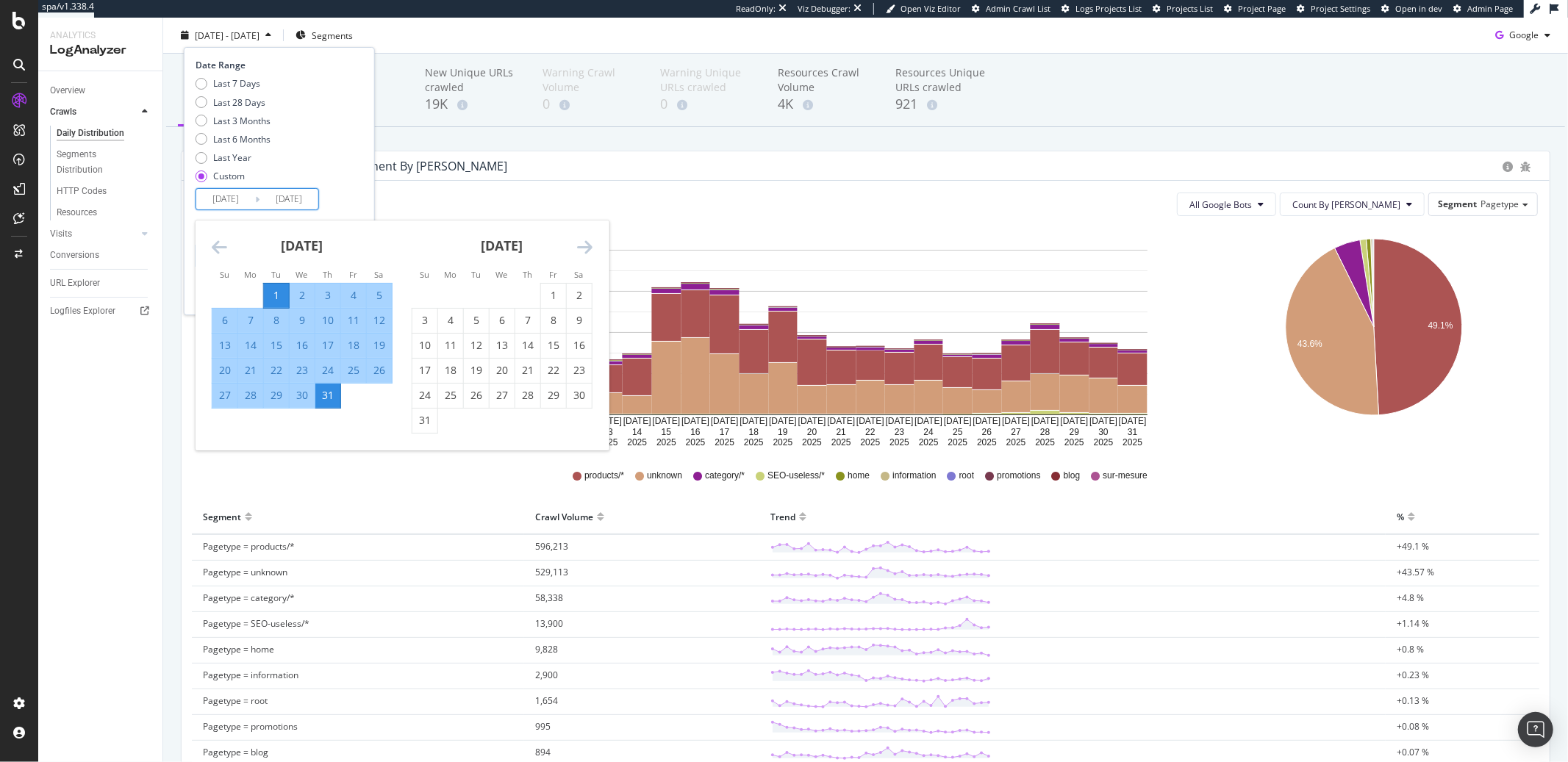
click at [223, 245] on icon "Move backward to switch to the previous month." at bounding box center [220, 247] width 16 height 17
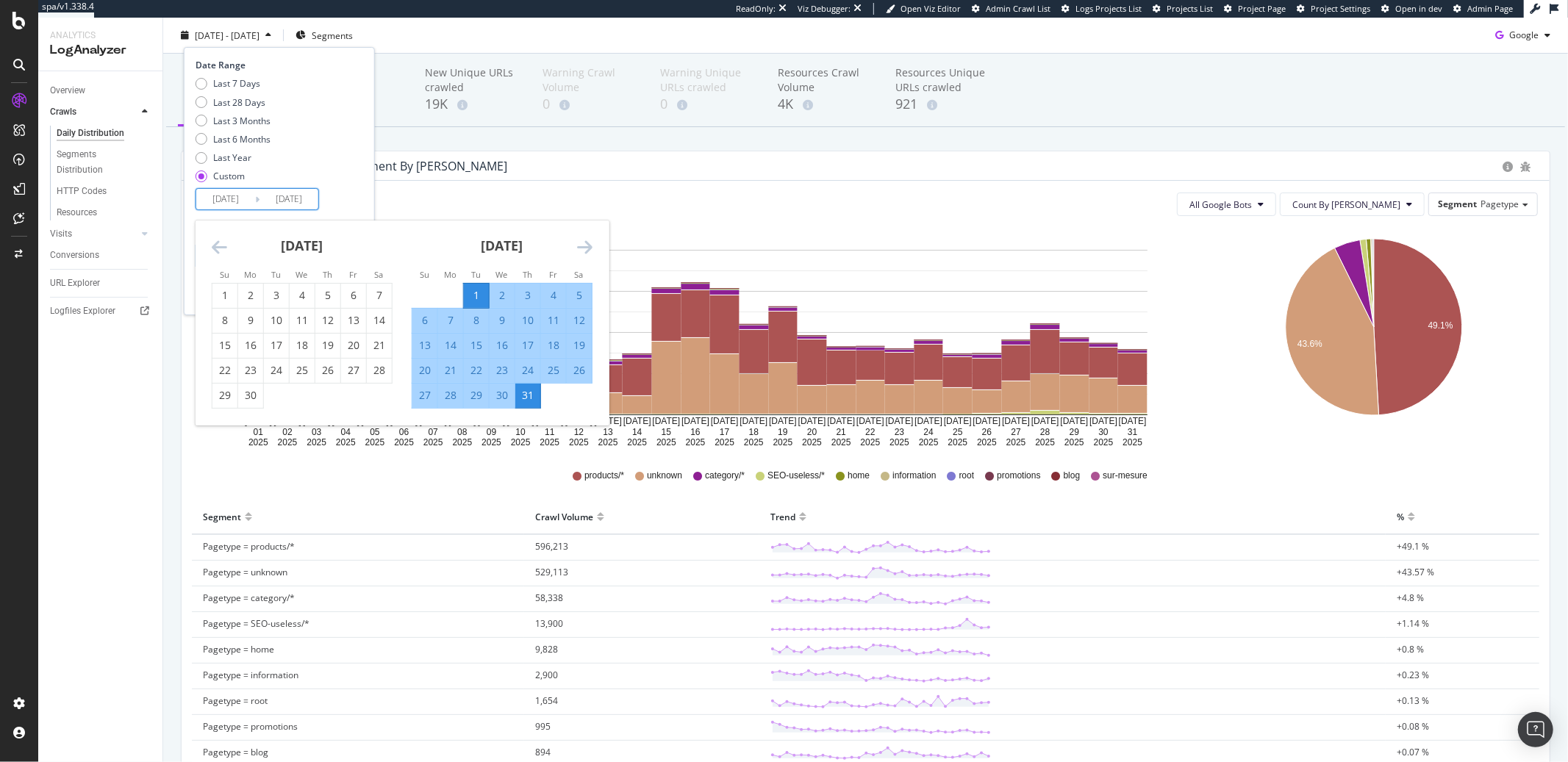
click at [223, 245] on icon "Move backward to switch to the previous month." at bounding box center [220, 247] width 16 height 17
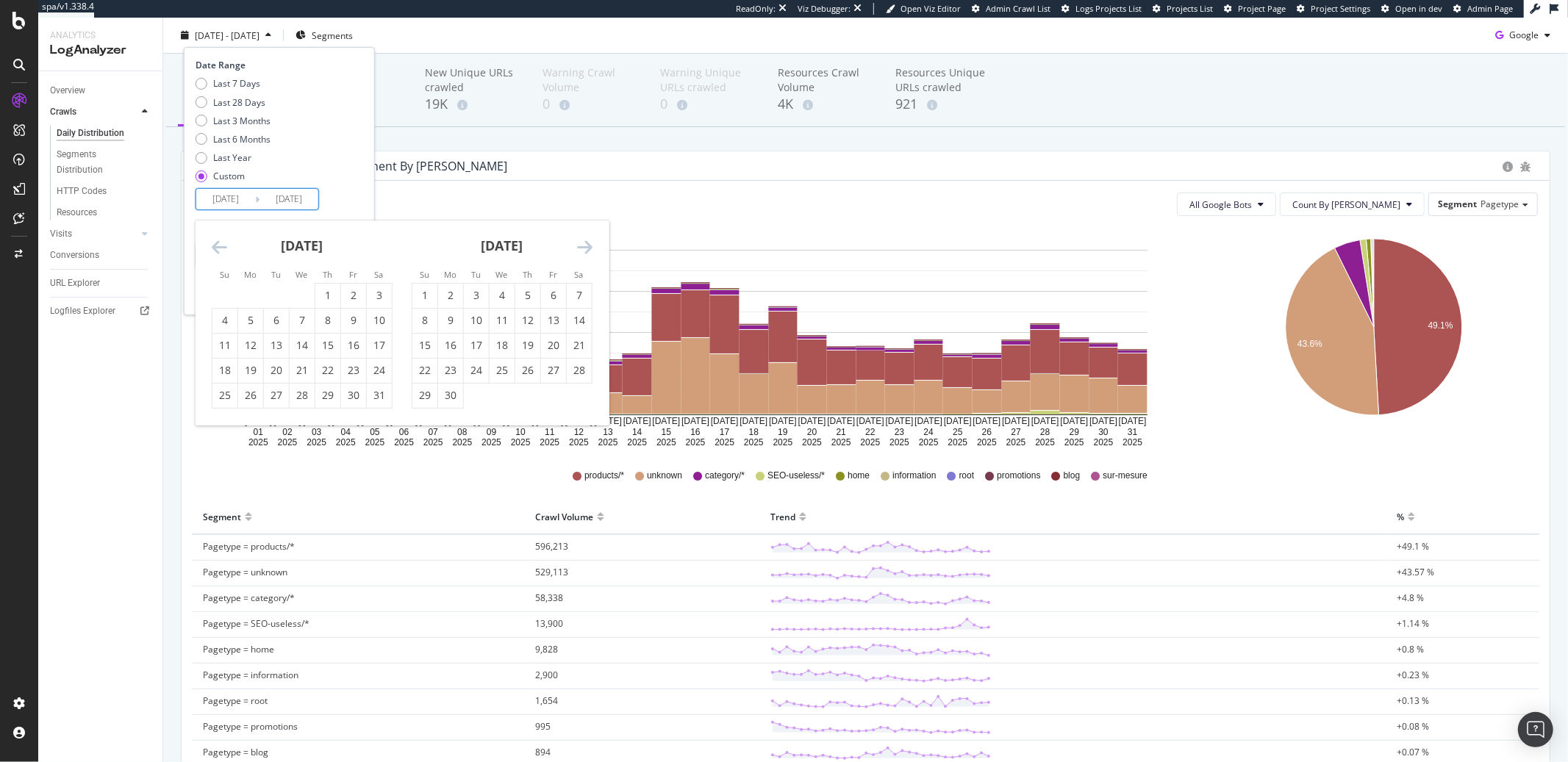
click at [223, 245] on icon "Move backward to switch to the previous month." at bounding box center [220, 247] width 16 height 17
click at [375, 294] on div "1" at bounding box center [379, 296] width 25 height 15
type input "2025/03/01"
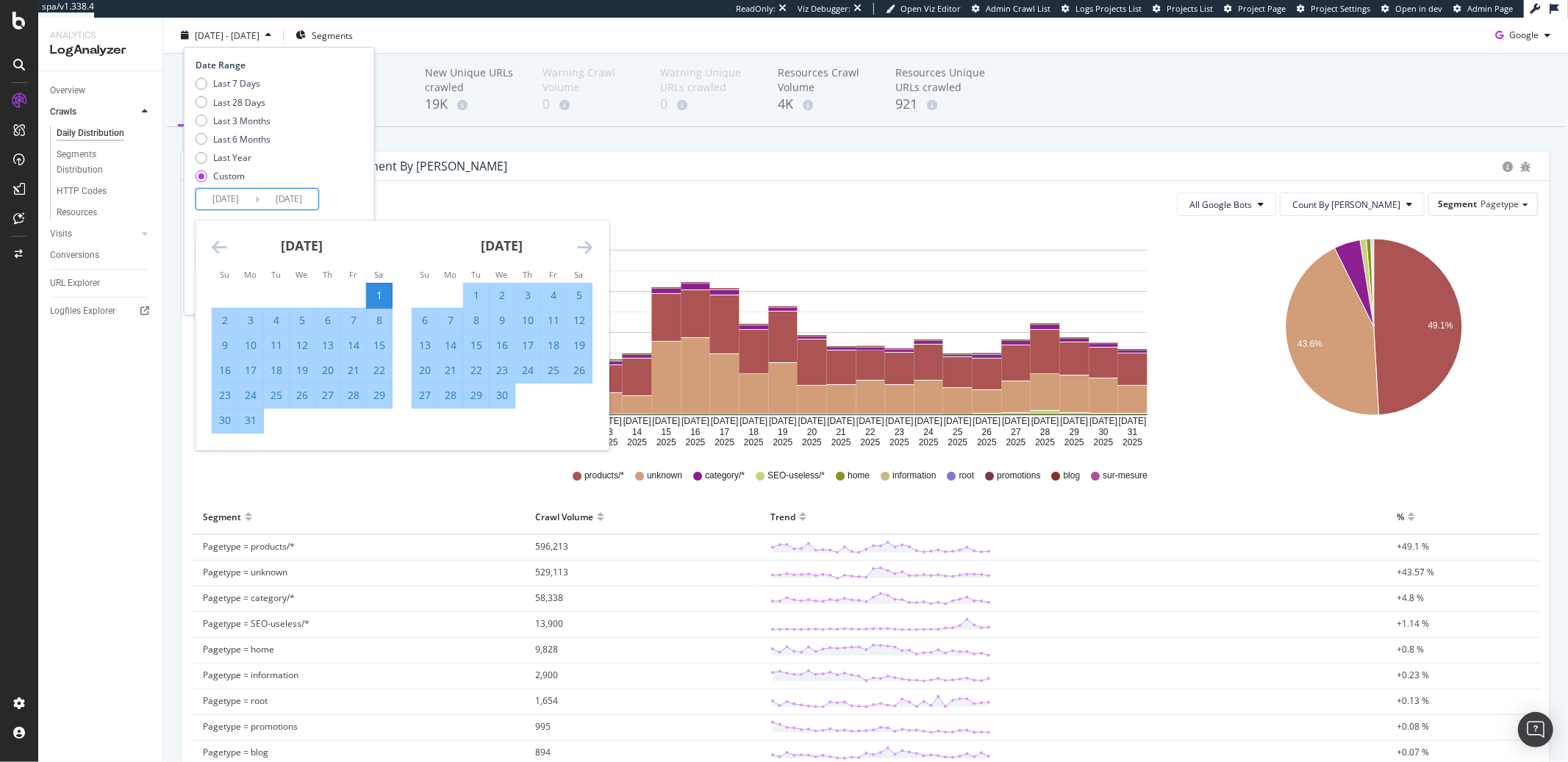
click at [256, 419] on div "31" at bounding box center [251, 420] width 25 height 15
type input "2025/03/31"
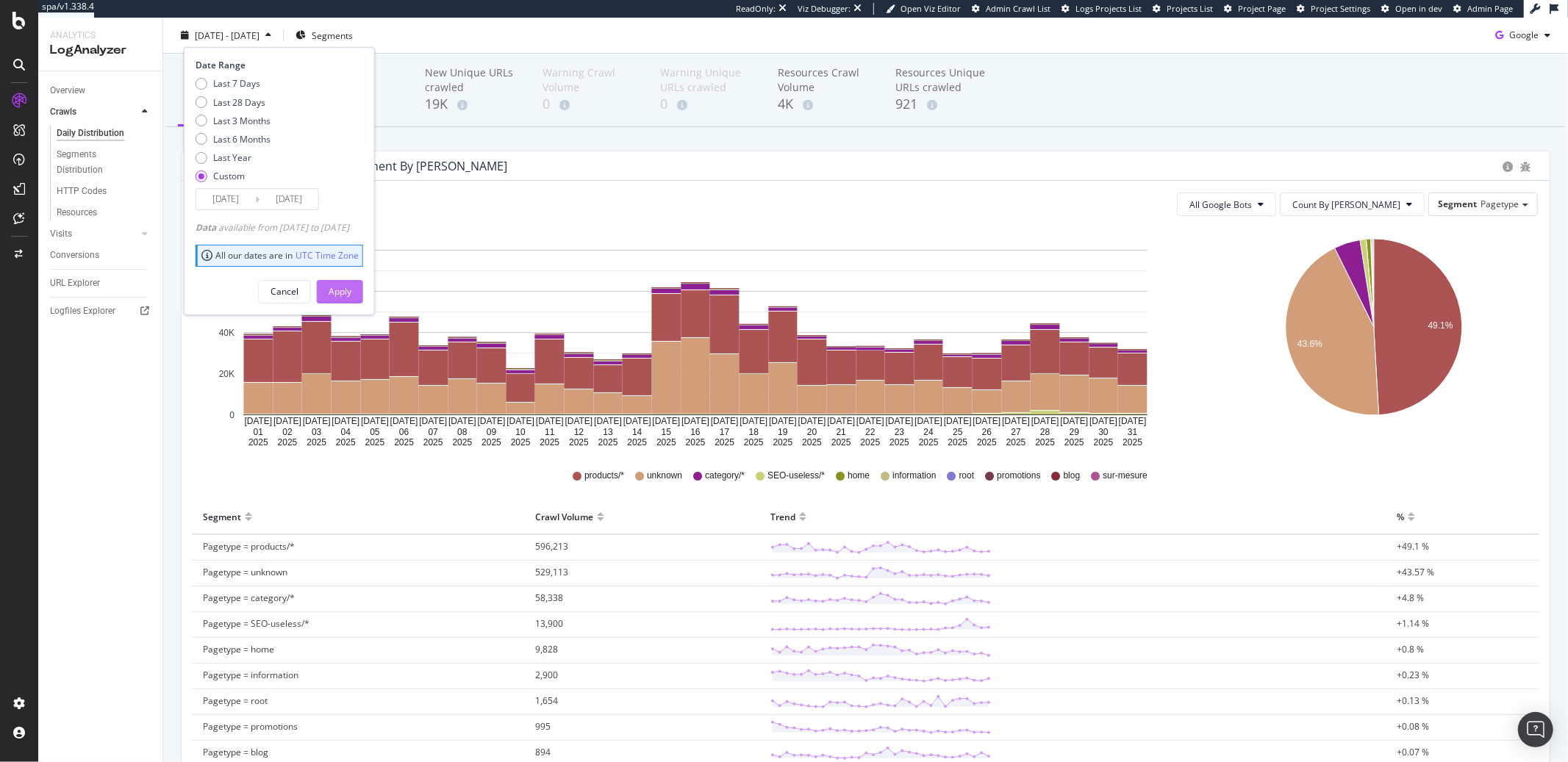
click at [352, 289] on div "Apply" at bounding box center [340, 292] width 23 height 13
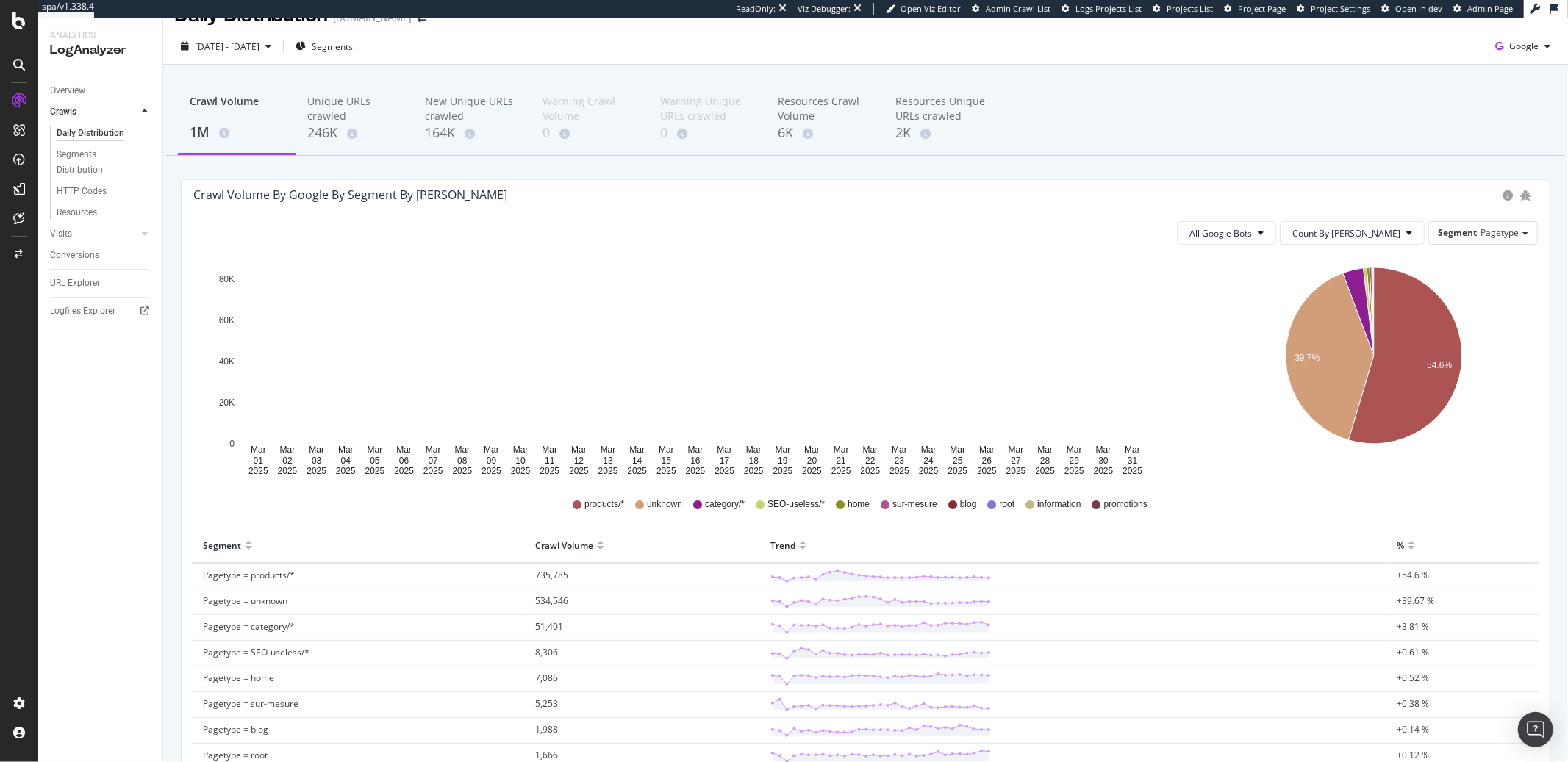
scroll to position [150, 0]
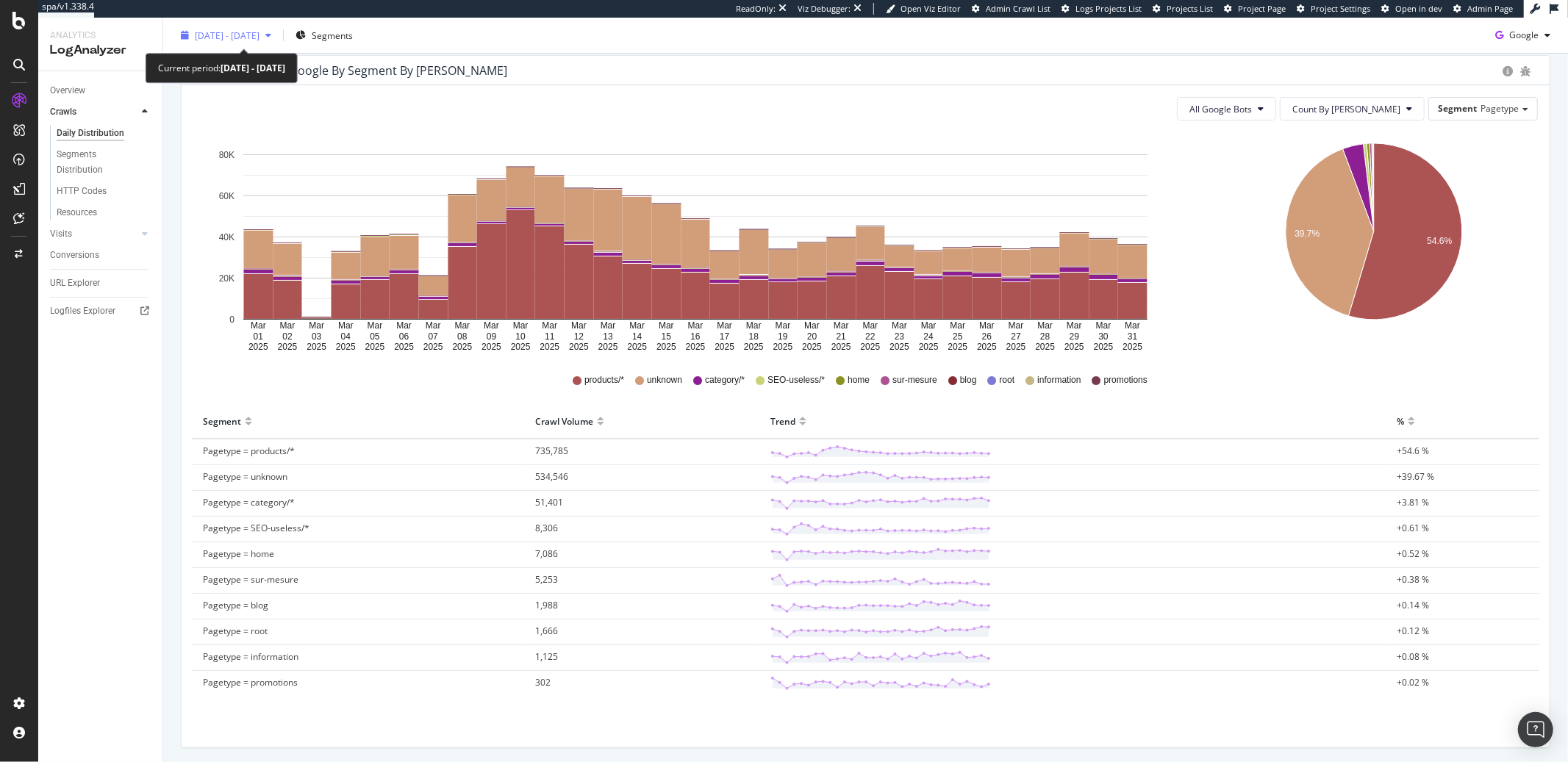
click at [242, 37] on span "2025 Mar. 1st - Mar. 31st" at bounding box center [227, 35] width 65 height 13
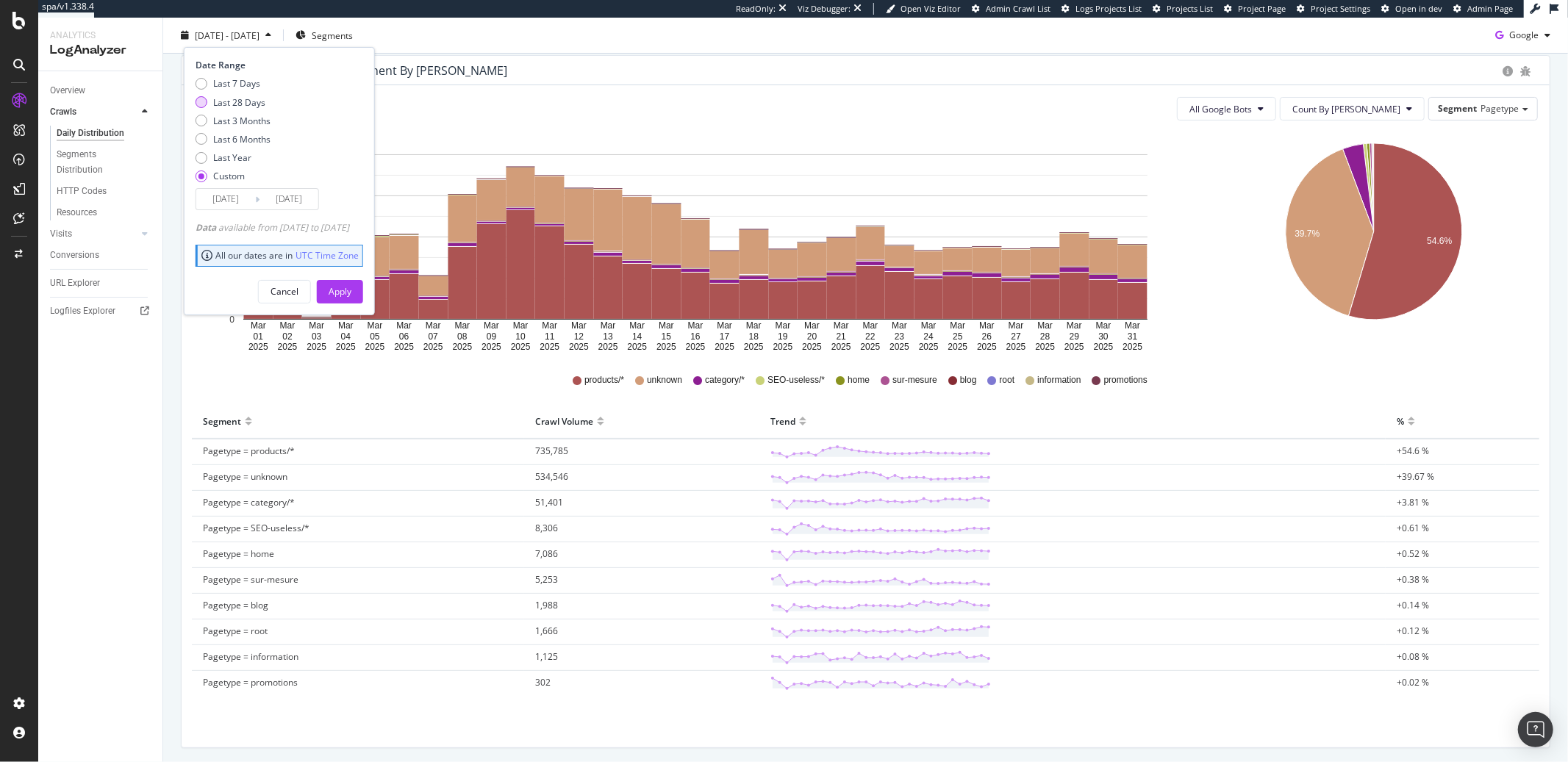
click at [213, 98] on div "Last 28 Days" at bounding box center [239, 102] width 52 height 13
type input "2025/09/09"
type input "2025/10/06"
click at [352, 285] on div "Apply" at bounding box center [340, 292] width 23 height 13
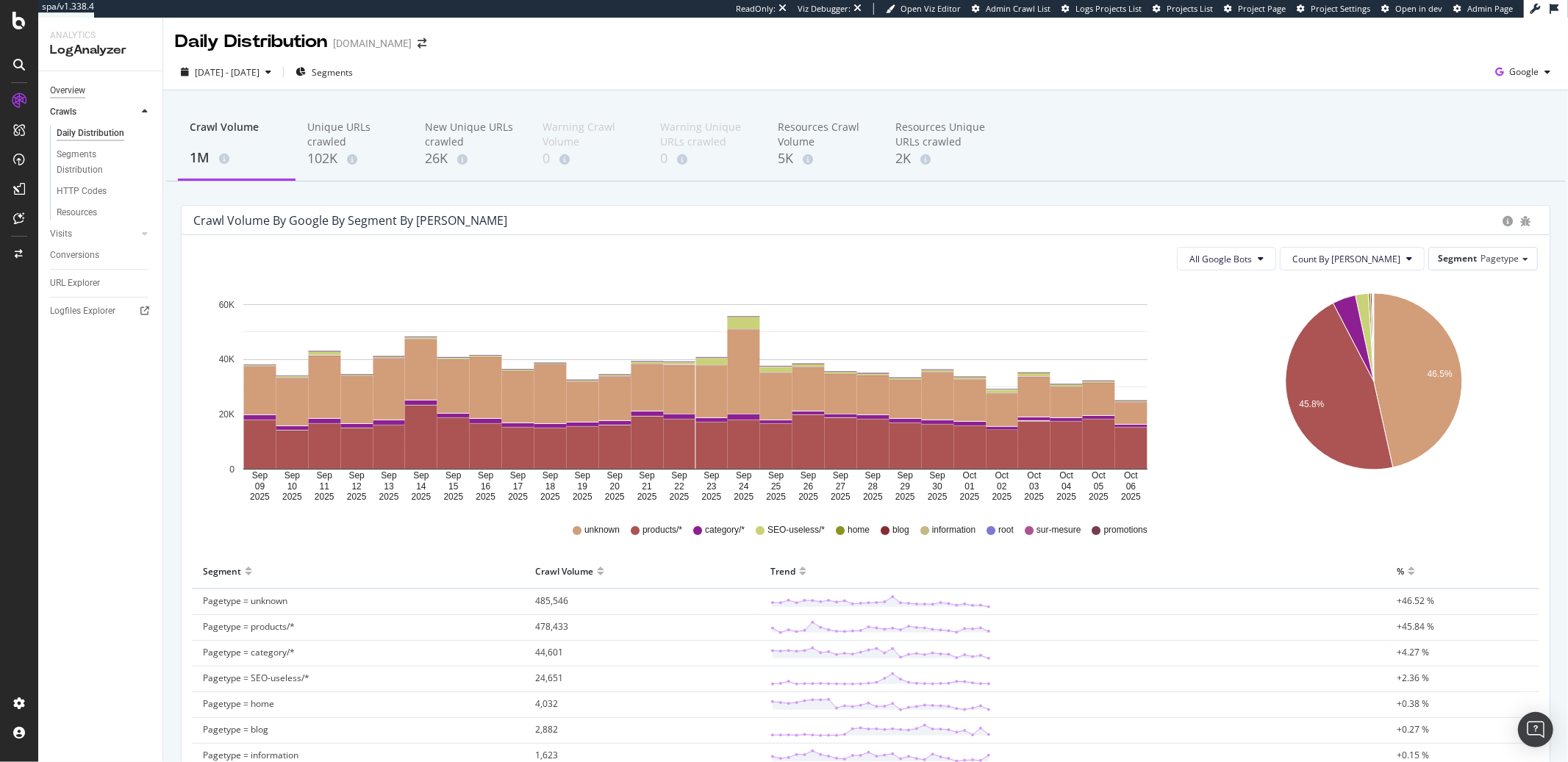
click at [72, 94] on div "Overview" at bounding box center [67, 91] width 35 height 16
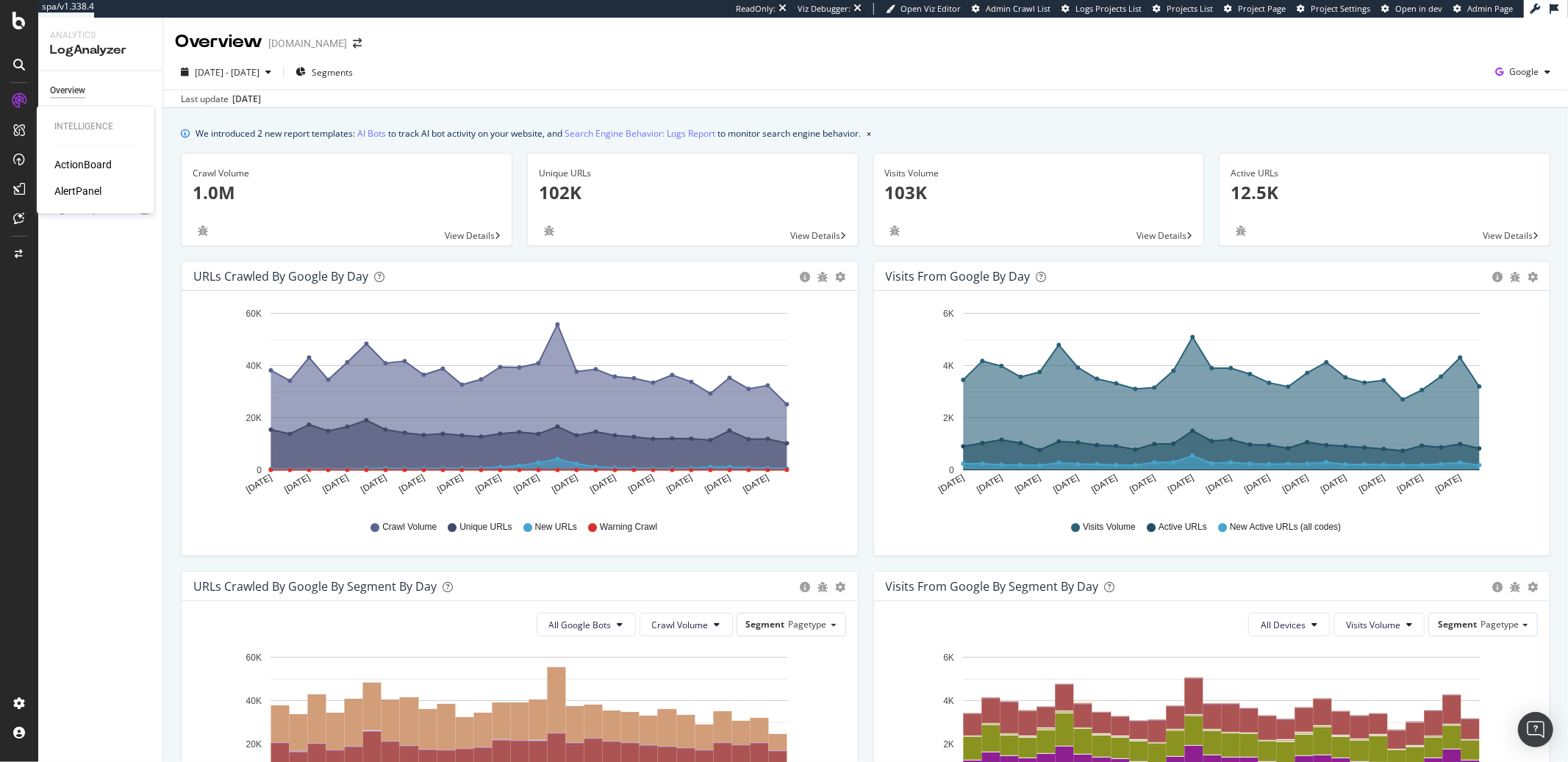
click at [74, 193] on div "AlertPanel" at bounding box center [78, 191] width 47 height 15
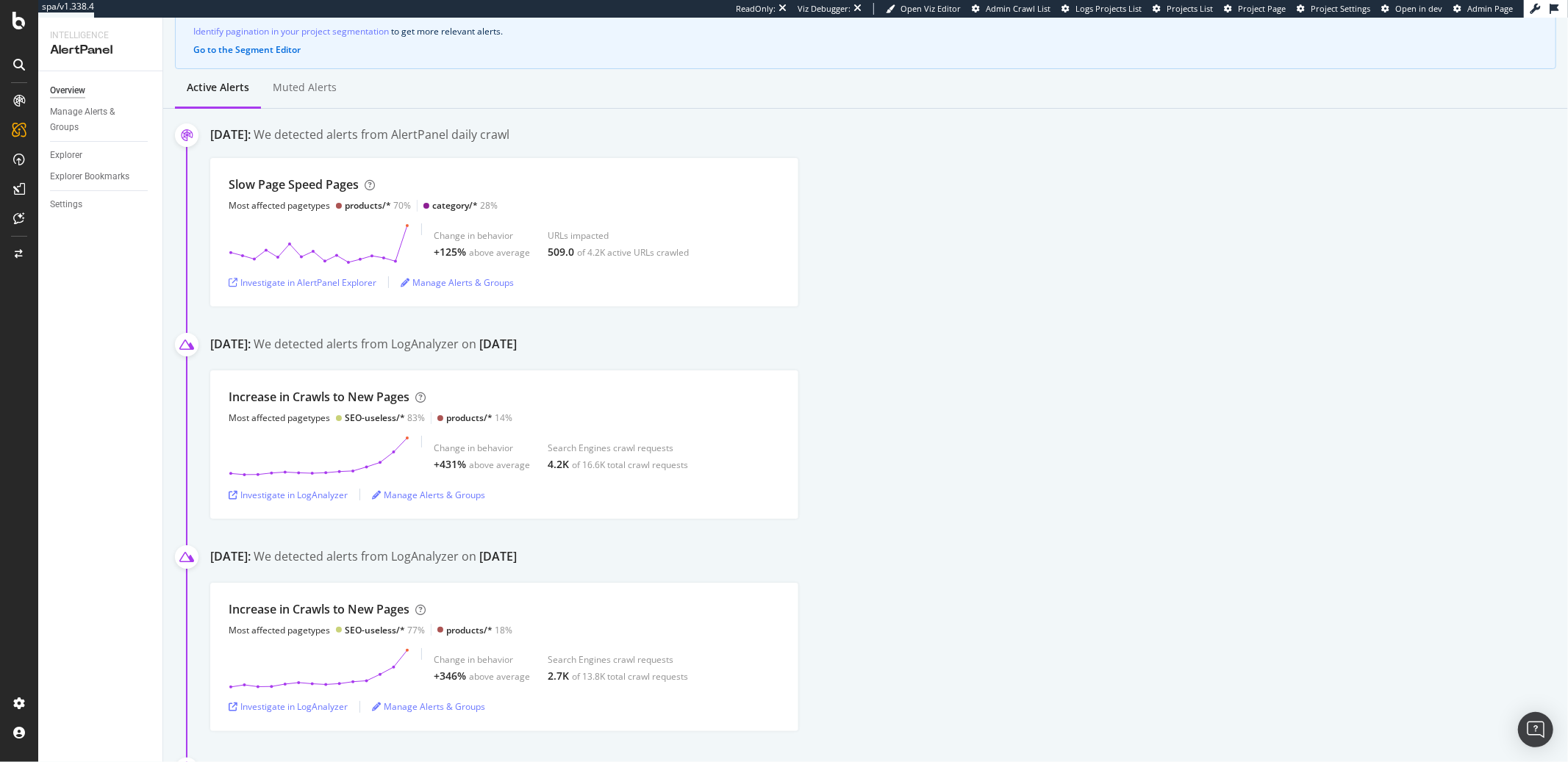
scroll to position [151, 0]
click at [289, 488] on div "Investigate in LogAnalyzer" at bounding box center [288, 492] width 119 height 13
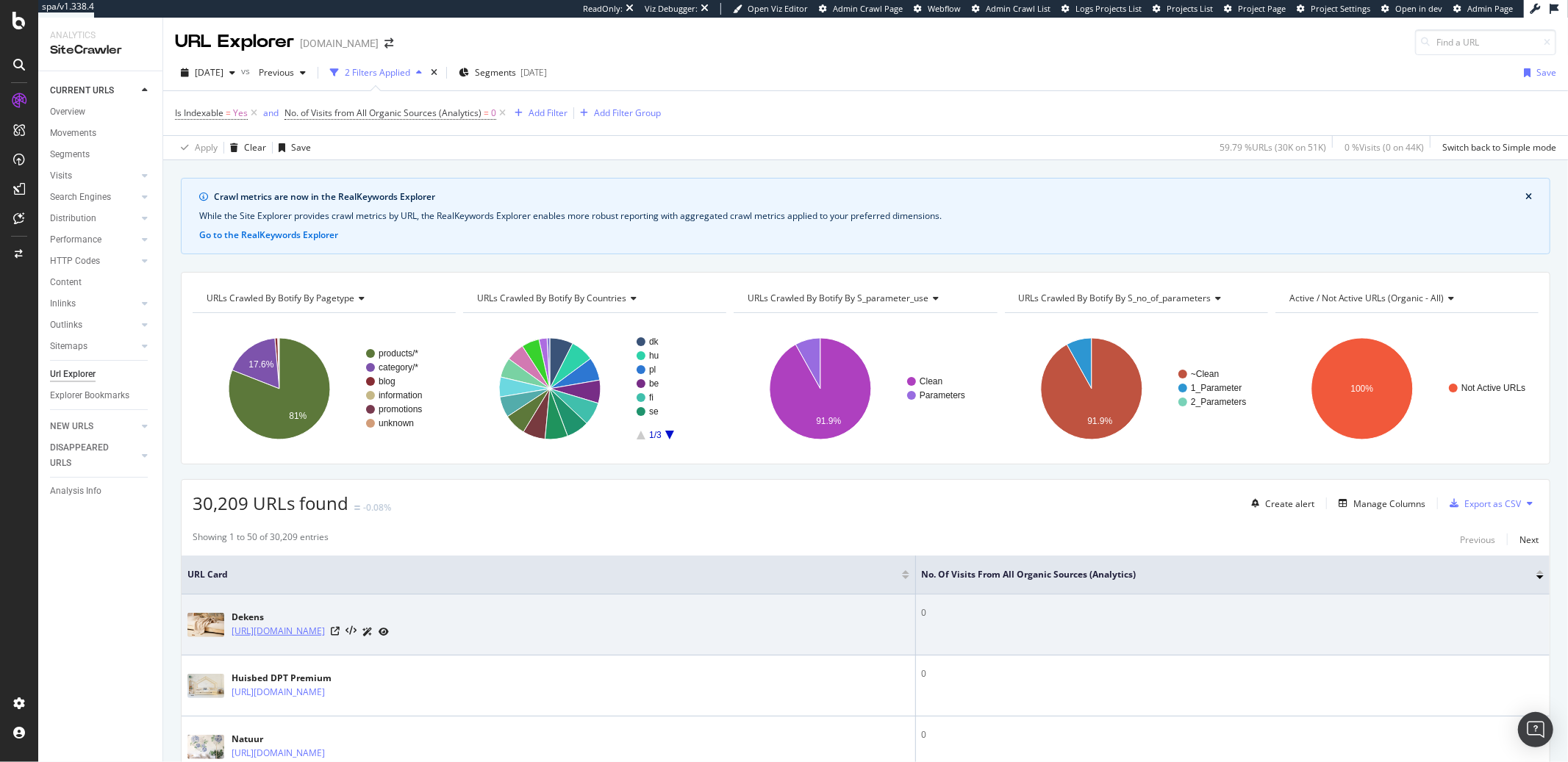
click at [325, 630] on link "[URL][DOMAIN_NAME]" at bounding box center [278, 631] width 93 height 15
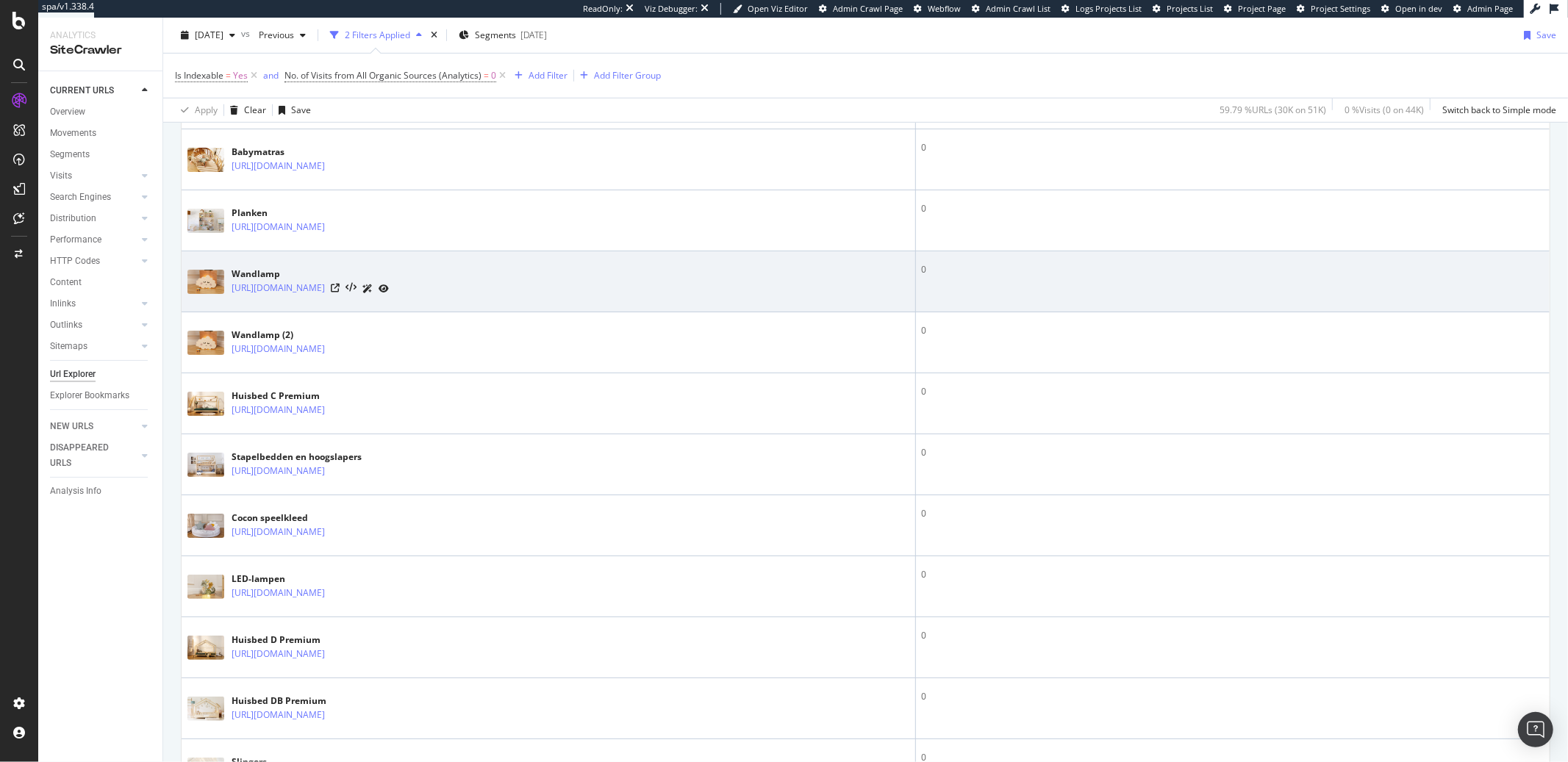
scroll to position [851, 0]
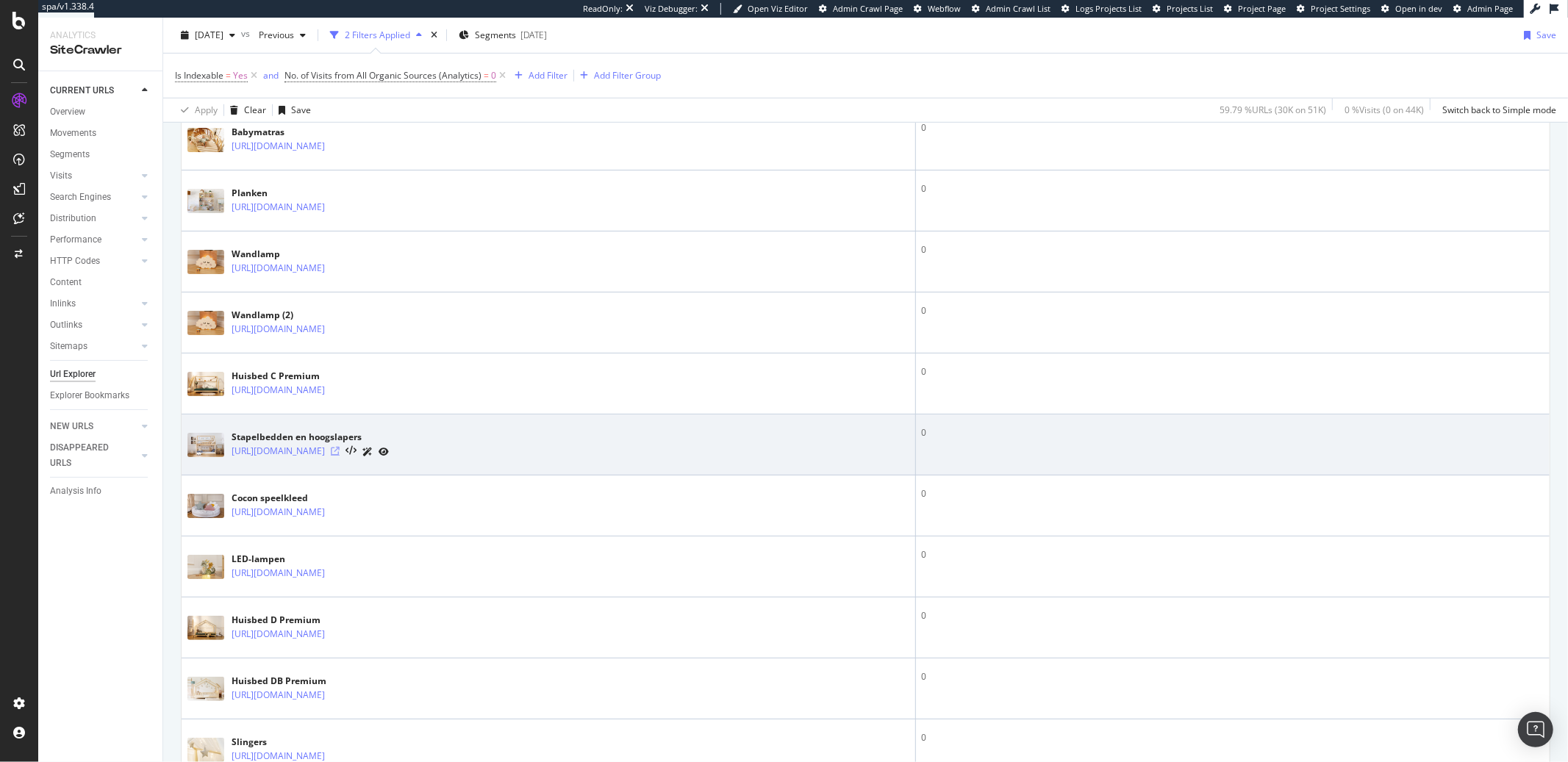
click at [340, 453] on icon at bounding box center [335, 451] width 9 height 9
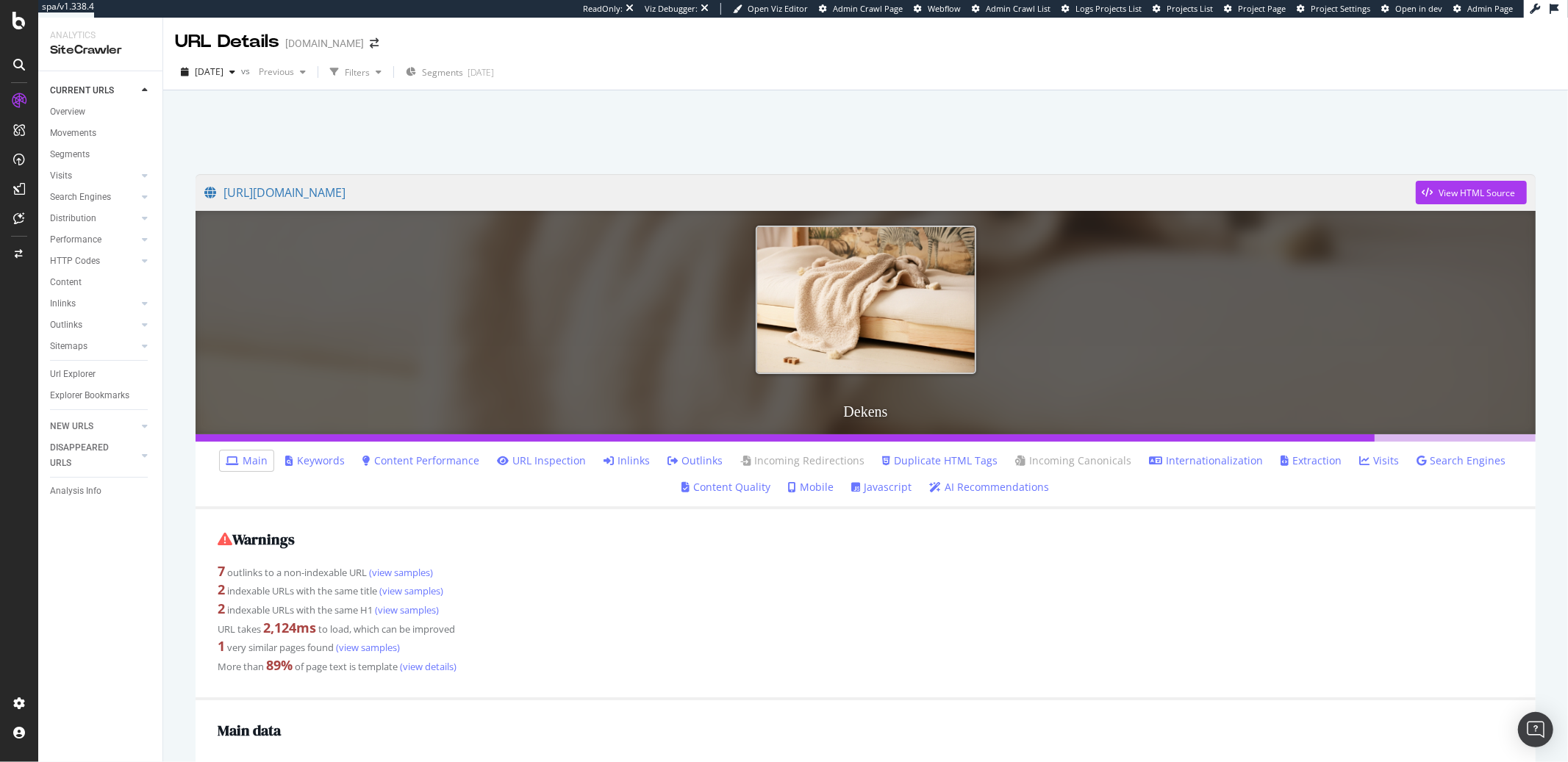
click at [633, 455] on link "Inlinks" at bounding box center [627, 460] width 47 height 15
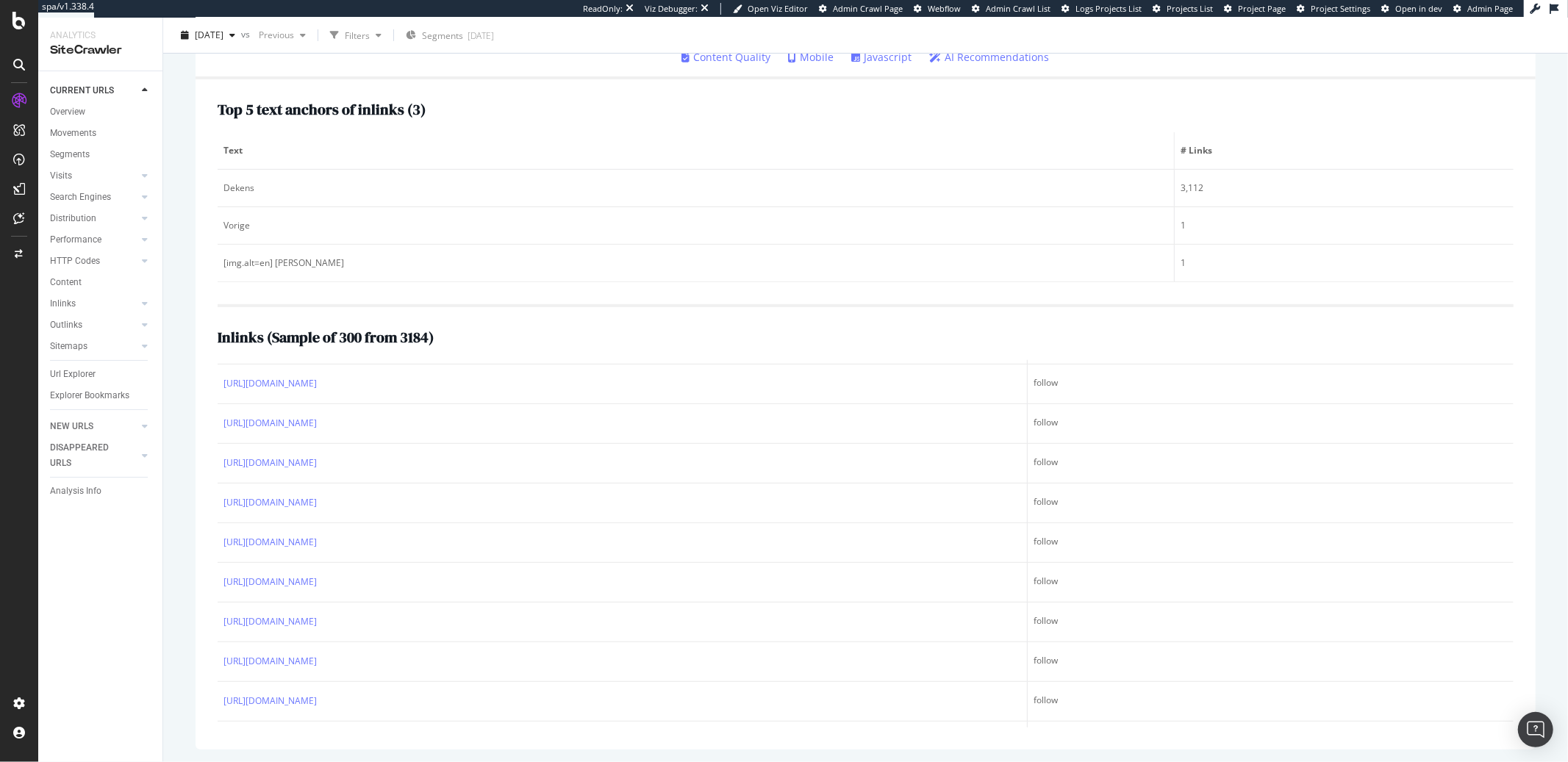
scroll to position [5542, 0]
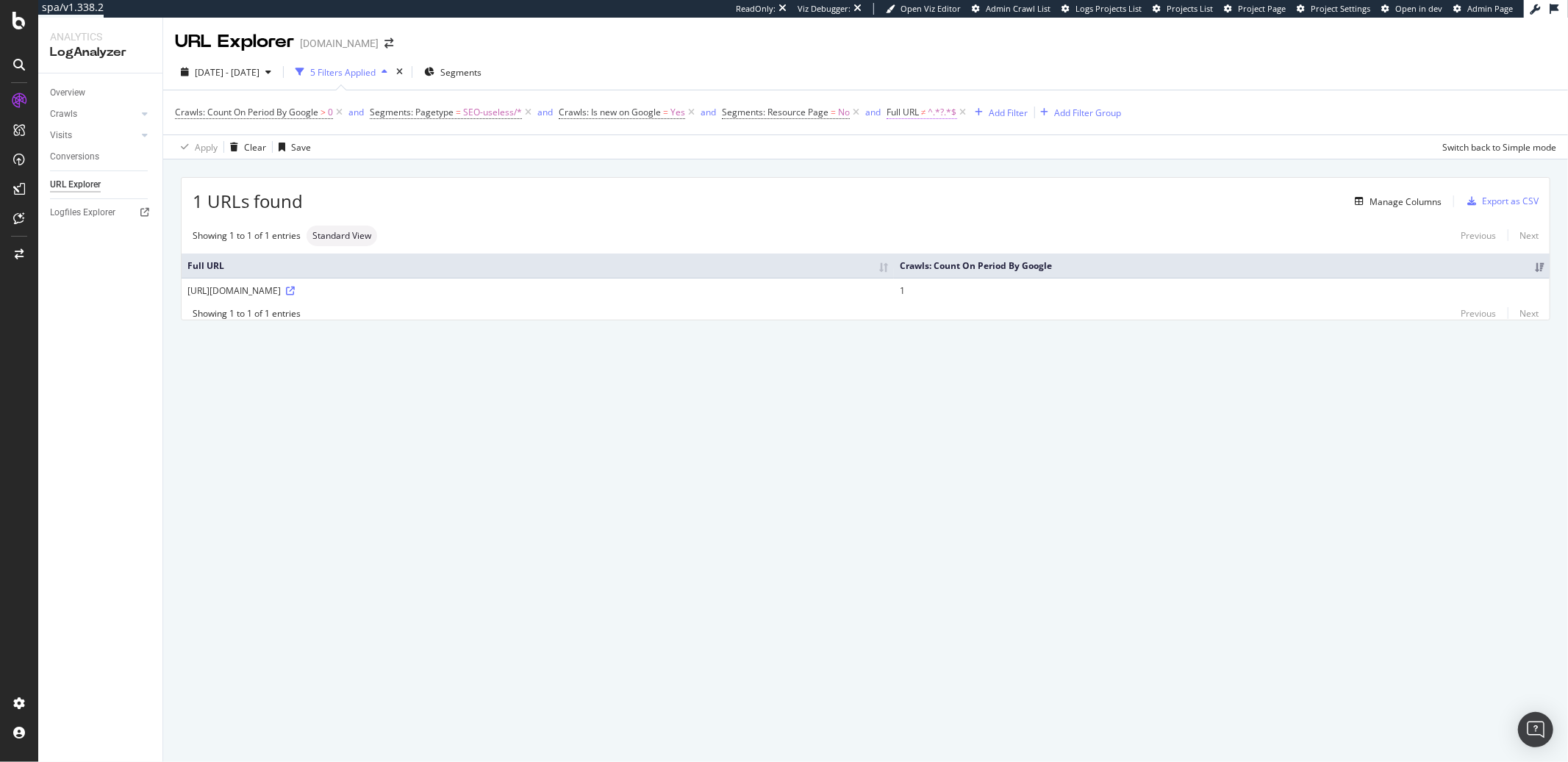
click at [899, 115] on span "Full URL" at bounding box center [903, 112] width 32 height 13
click at [880, 46] on div "URL Explorer [DOMAIN_NAME]" at bounding box center [866, 35] width 1405 height 37
click at [959, 112] on icon at bounding box center [963, 112] width 13 height 15
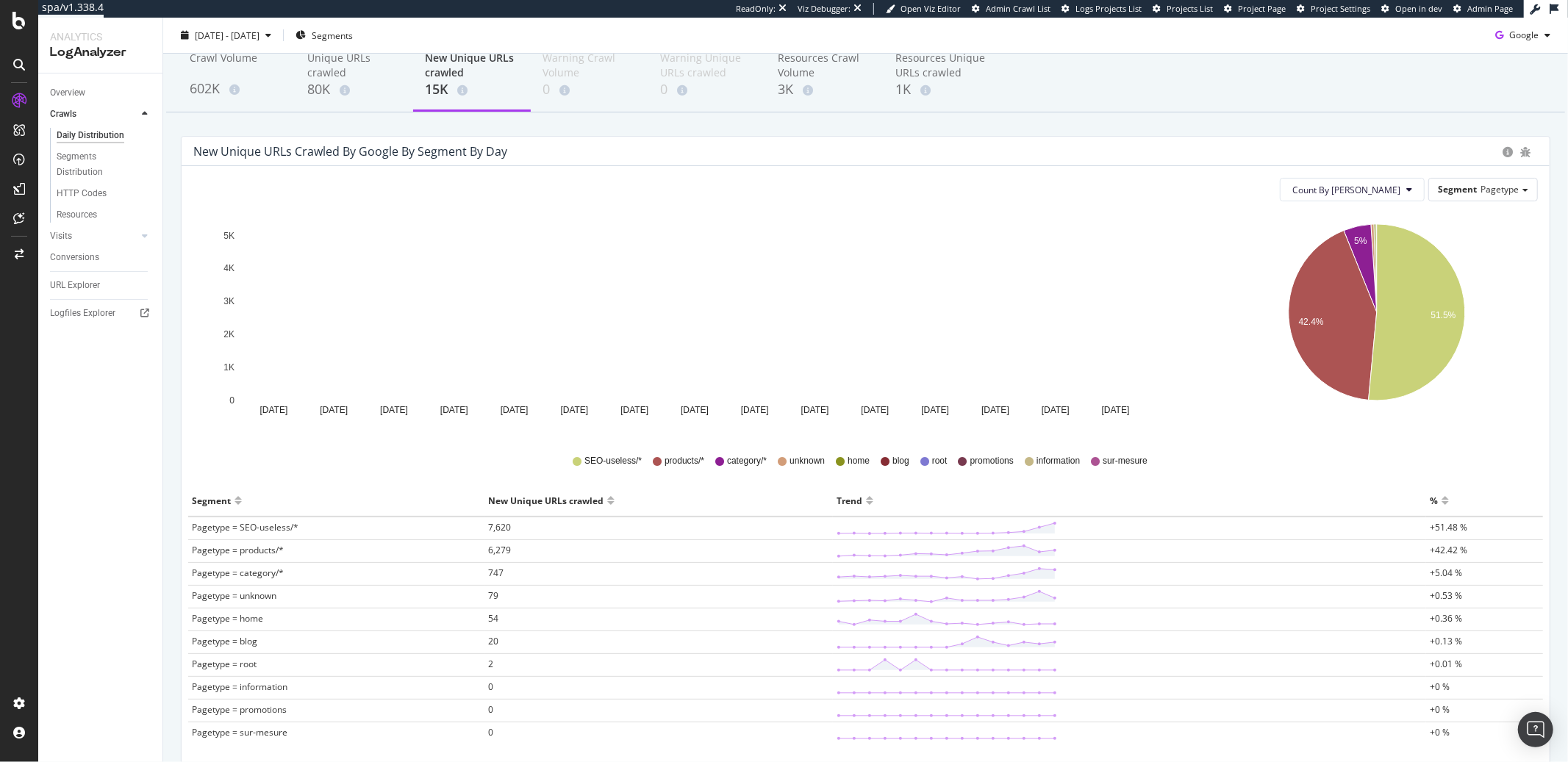
scroll to position [83, 0]
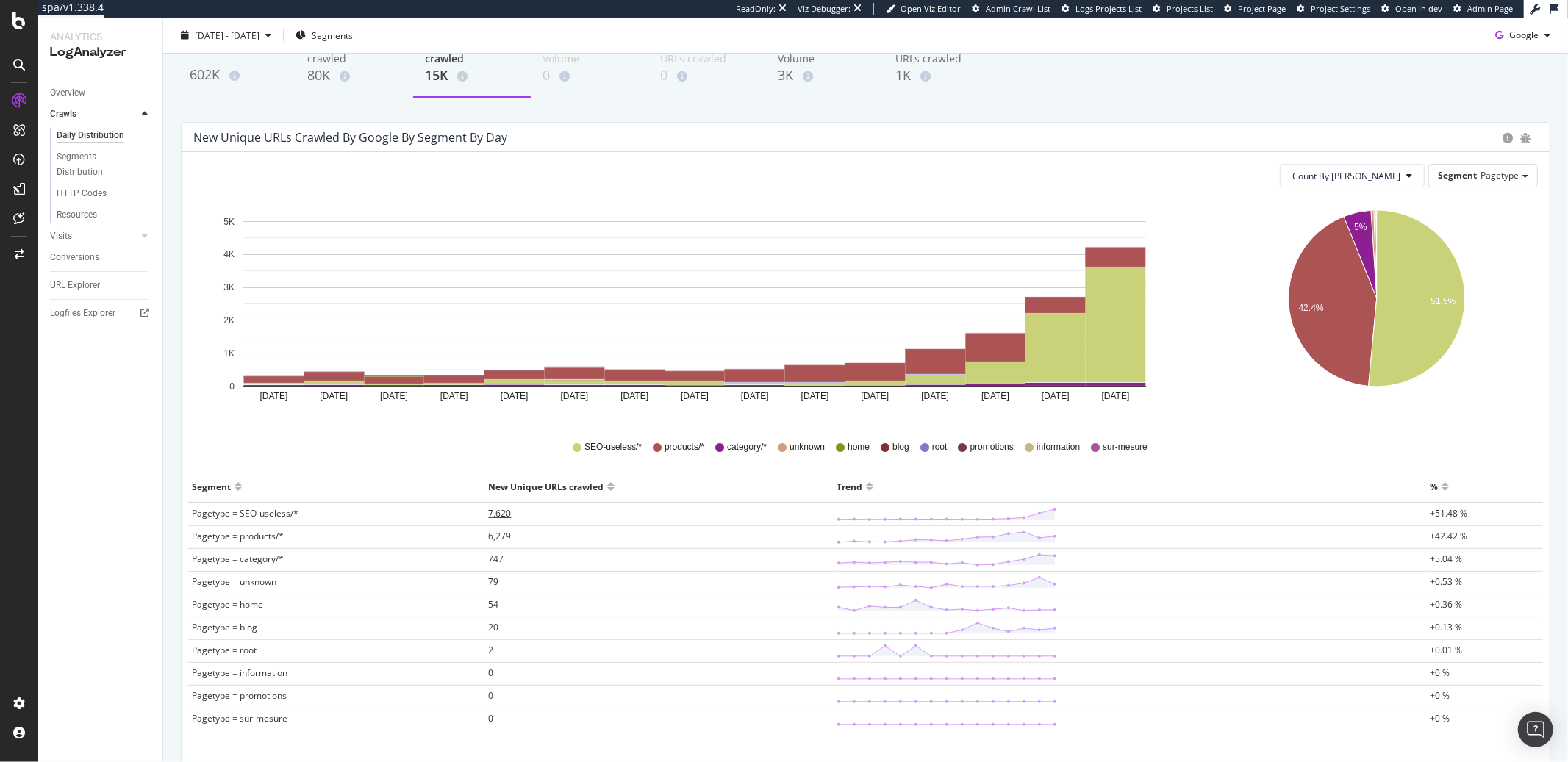
click at [493, 515] on span "7,620" at bounding box center [499, 513] width 23 height 13
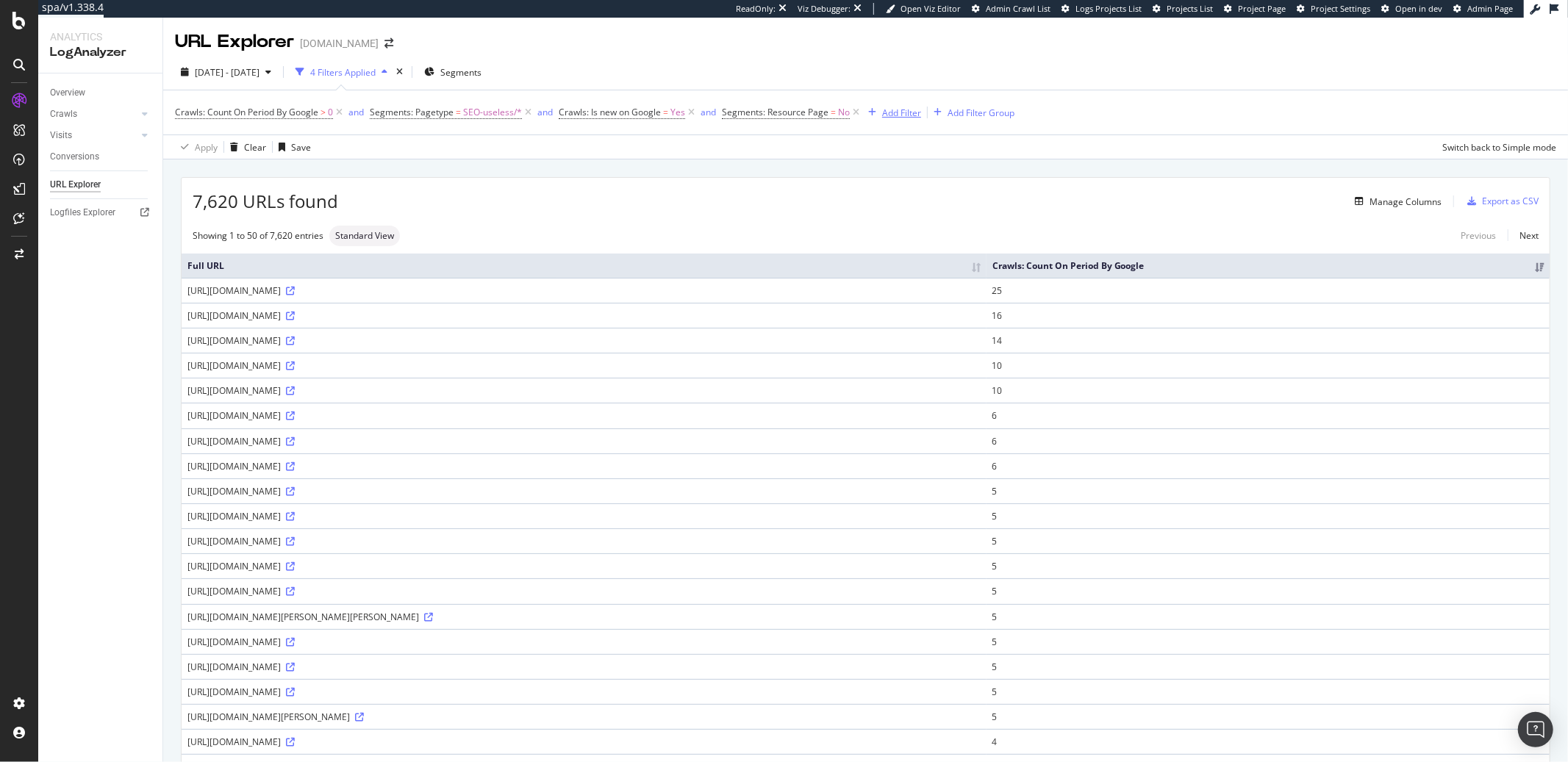
click at [888, 117] on div "Add Filter" at bounding box center [901, 113] width 39 height 13
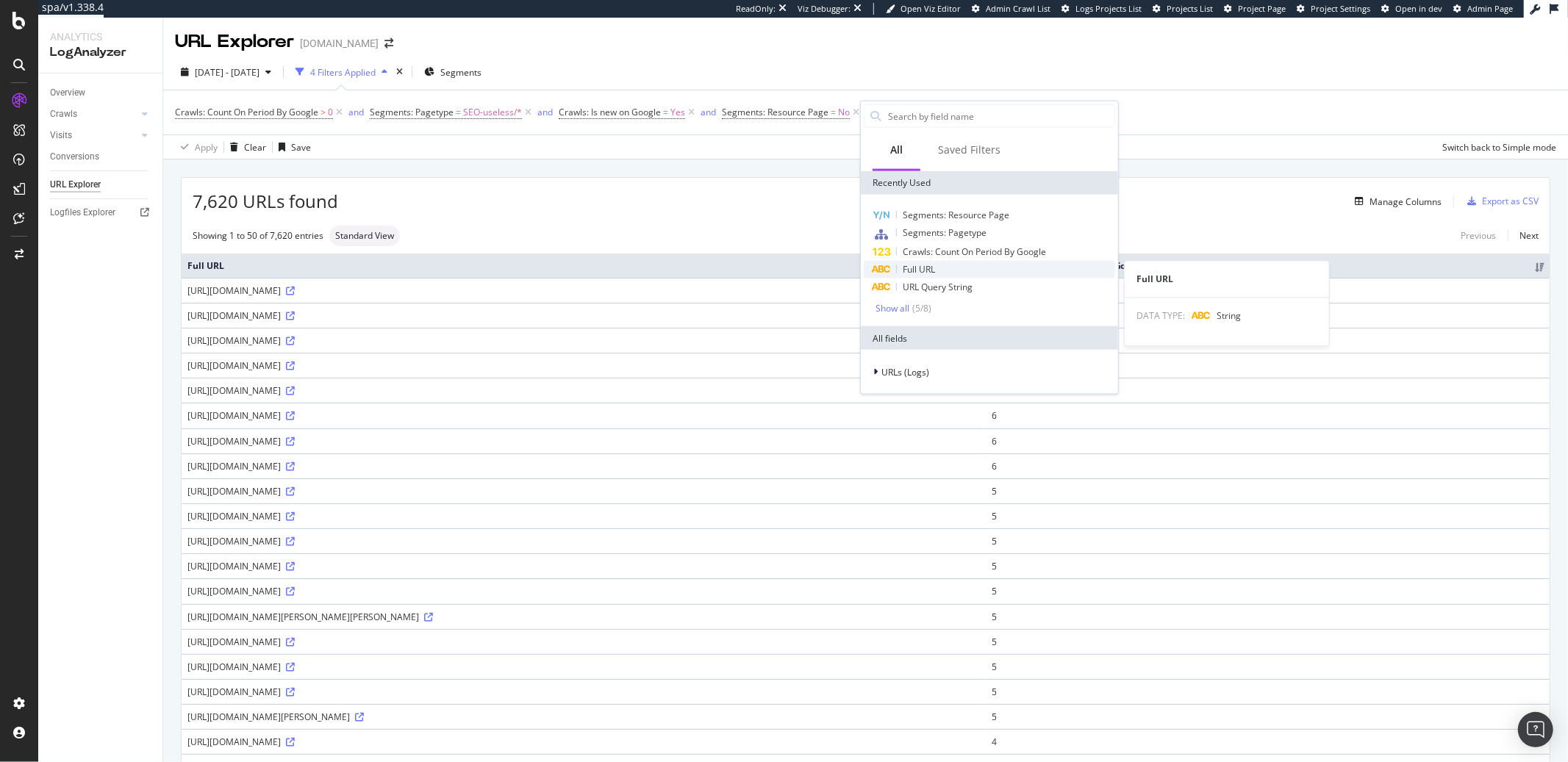
click at [911, 271] on span "Full URL" at bounding box center [918, 269] width 32 height 13
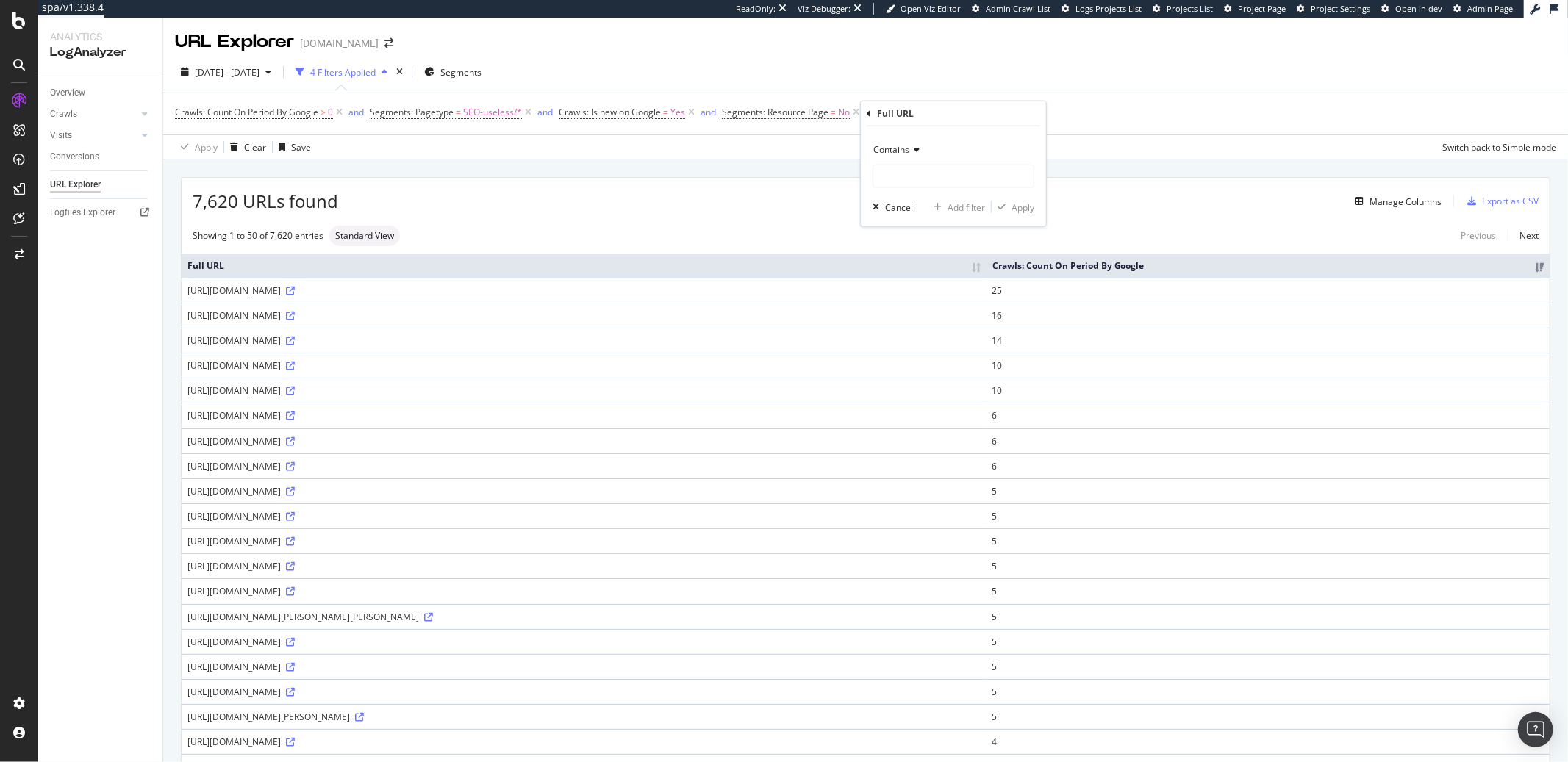
click at [896, 157] on div "Contains" at bounding box center [953, 150] width 162 height 24
click at [902, 310] on span "Doesn't contain" at bounding box center [911, 314] width 64 height 13
click at [895, 185] on input "text" at bounding box center [953, 177] width 160 height 24
type input "?utm"
click at [955, 203] on div "Add filter" at bounding box center [966, 207] width 38 height 13
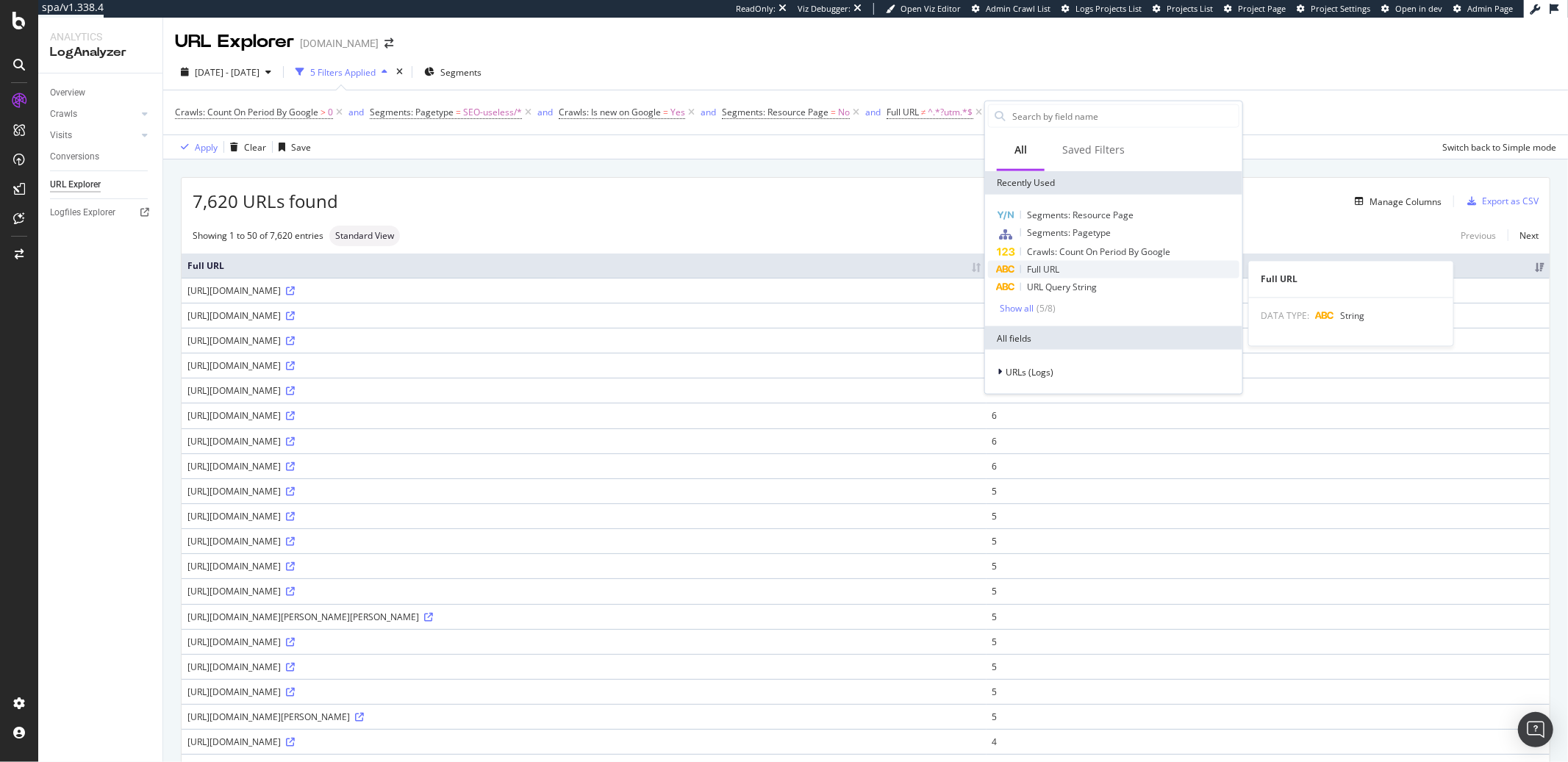
click at [1045, 265] on span "Full URL" at bounding box center [1043, 269] width 32 height 13
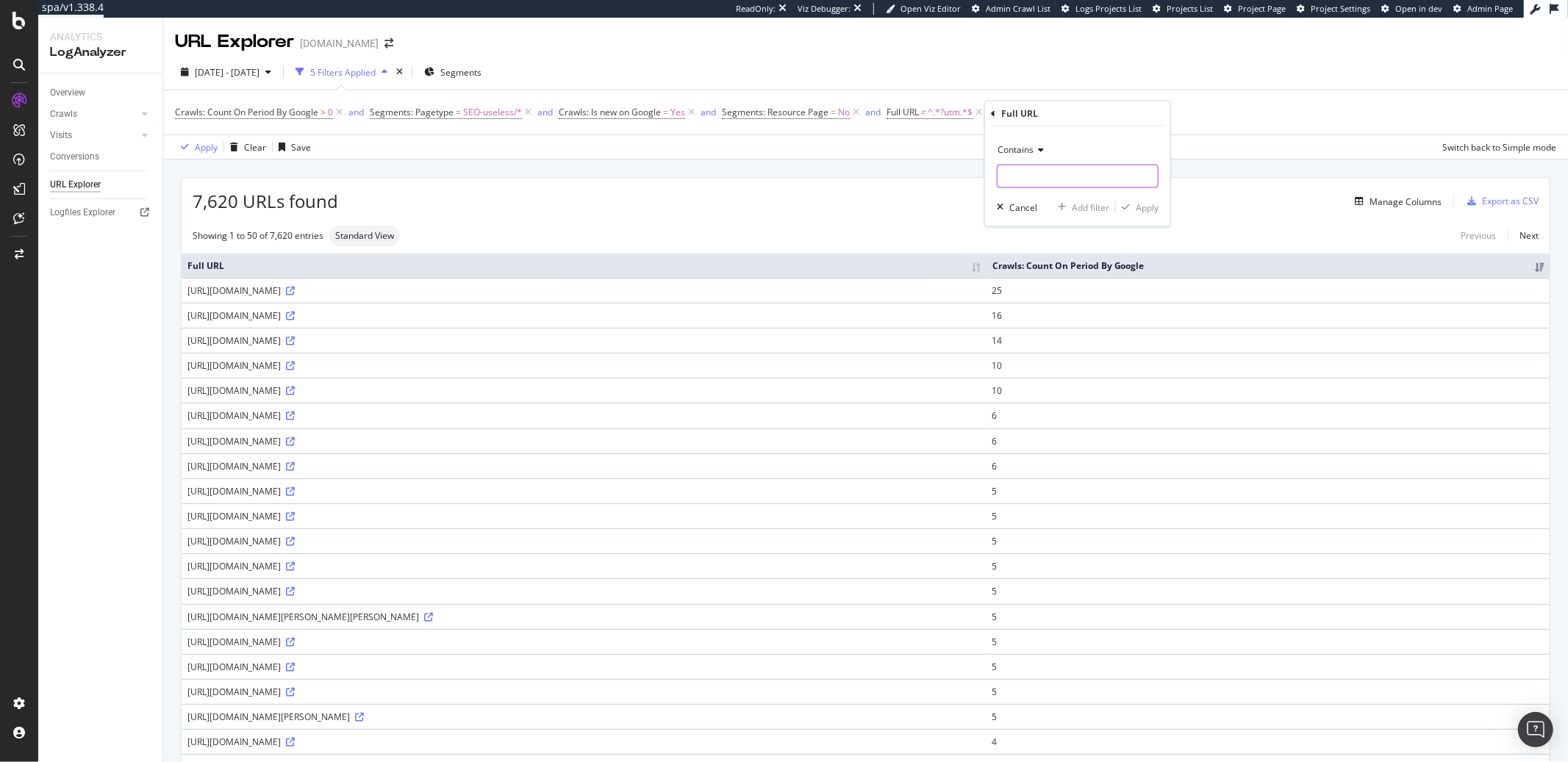
click at [1001, 173] on input "text" at bounding box center [1077, 177] width 160 height 24
click at [1013, 149] on span "Contains" at bounding box center [1015, 150] width 36 height 13
click at [1039, 310] on span "Doesn't contain" at bounding box center [1036, 314] width 64 height 13
click at [1016, 184] on input "text" at bounding box center [1077, 177] width 160 height 24
type input "?"
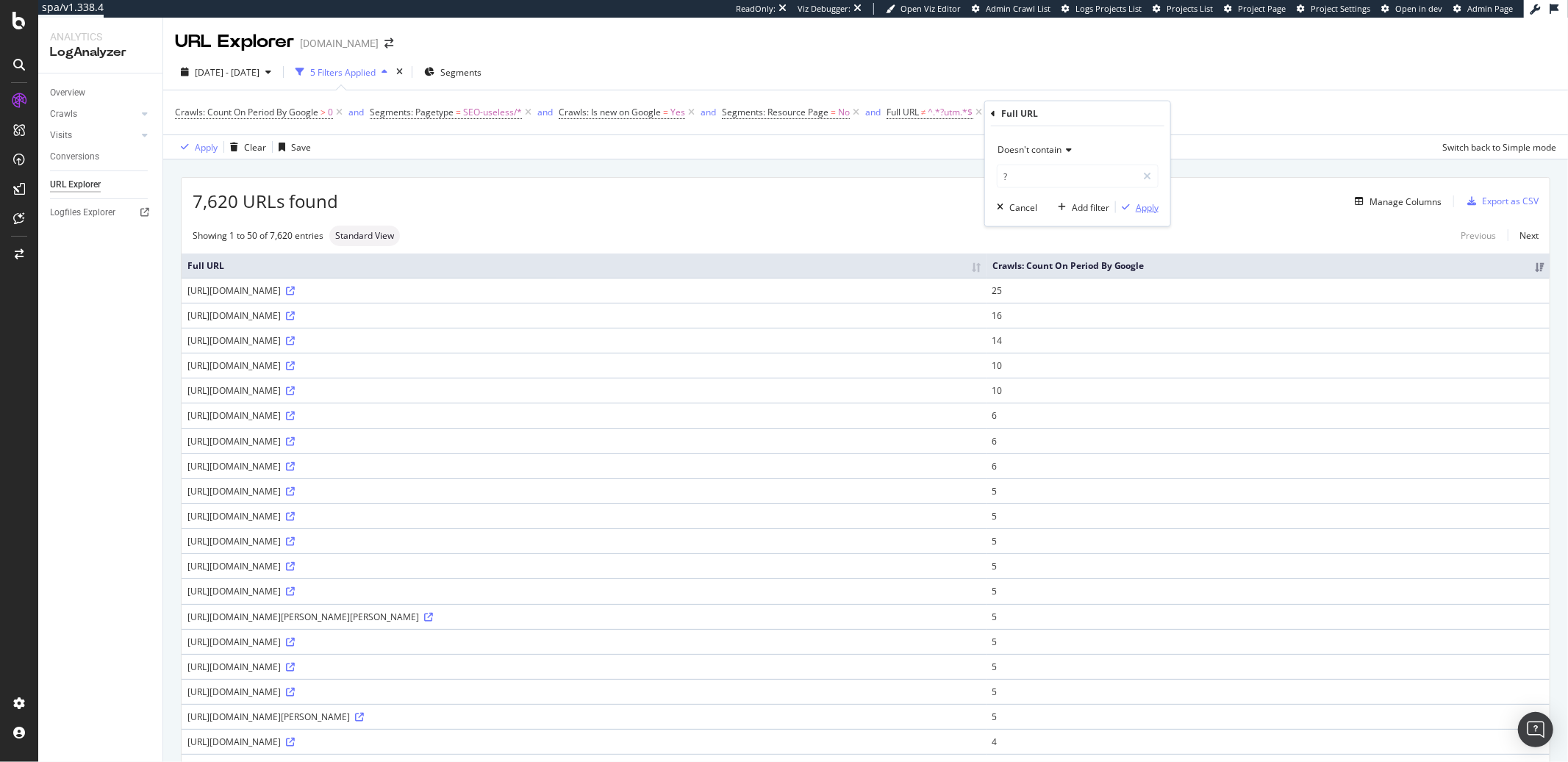
click at [1149, 206] on div "Apply" at bounding box center [1147, 207] width 23 height 13
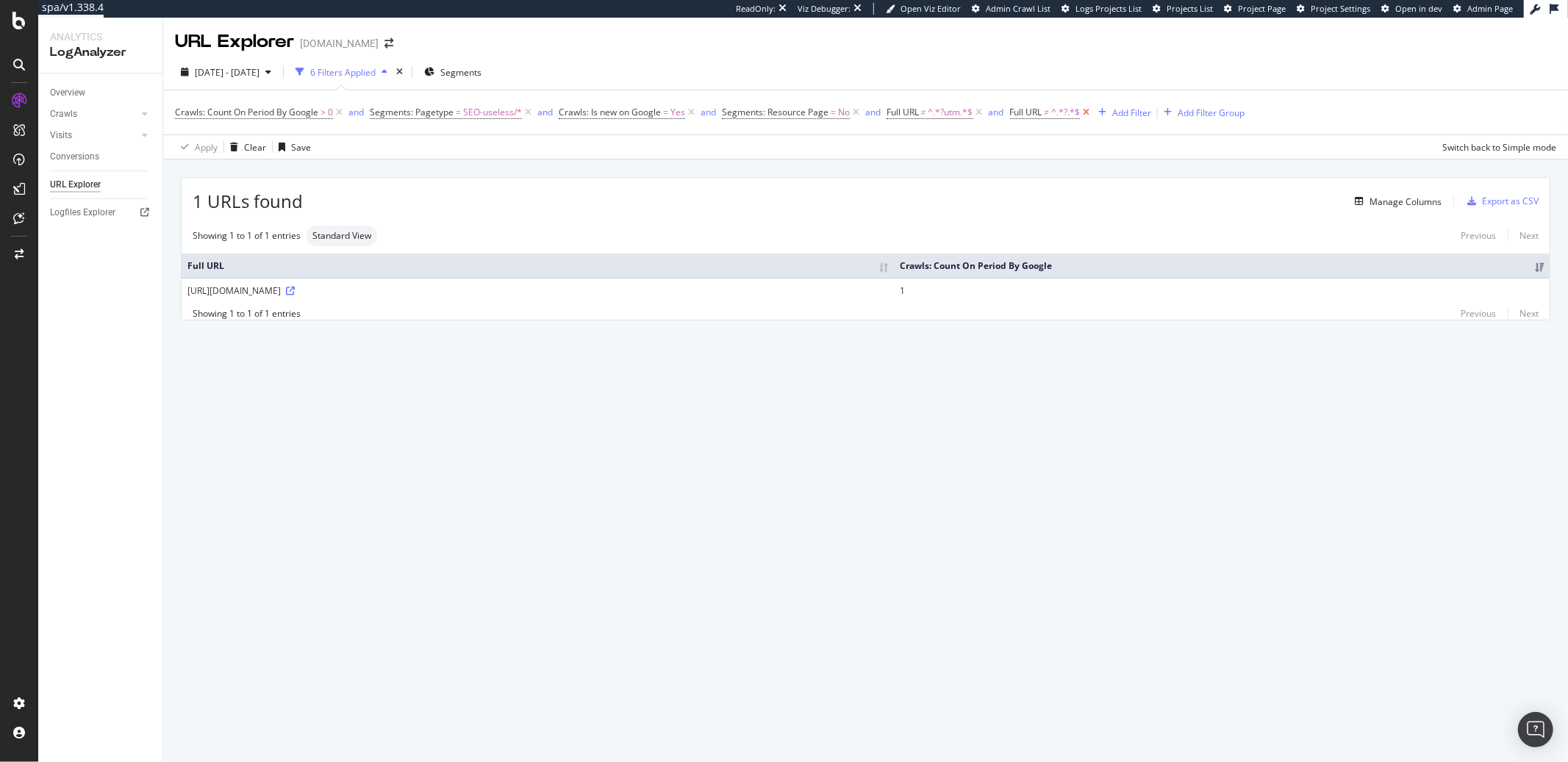
click at [1086, 112] on icon at bounding box center [1086, 112] width 13 height 15
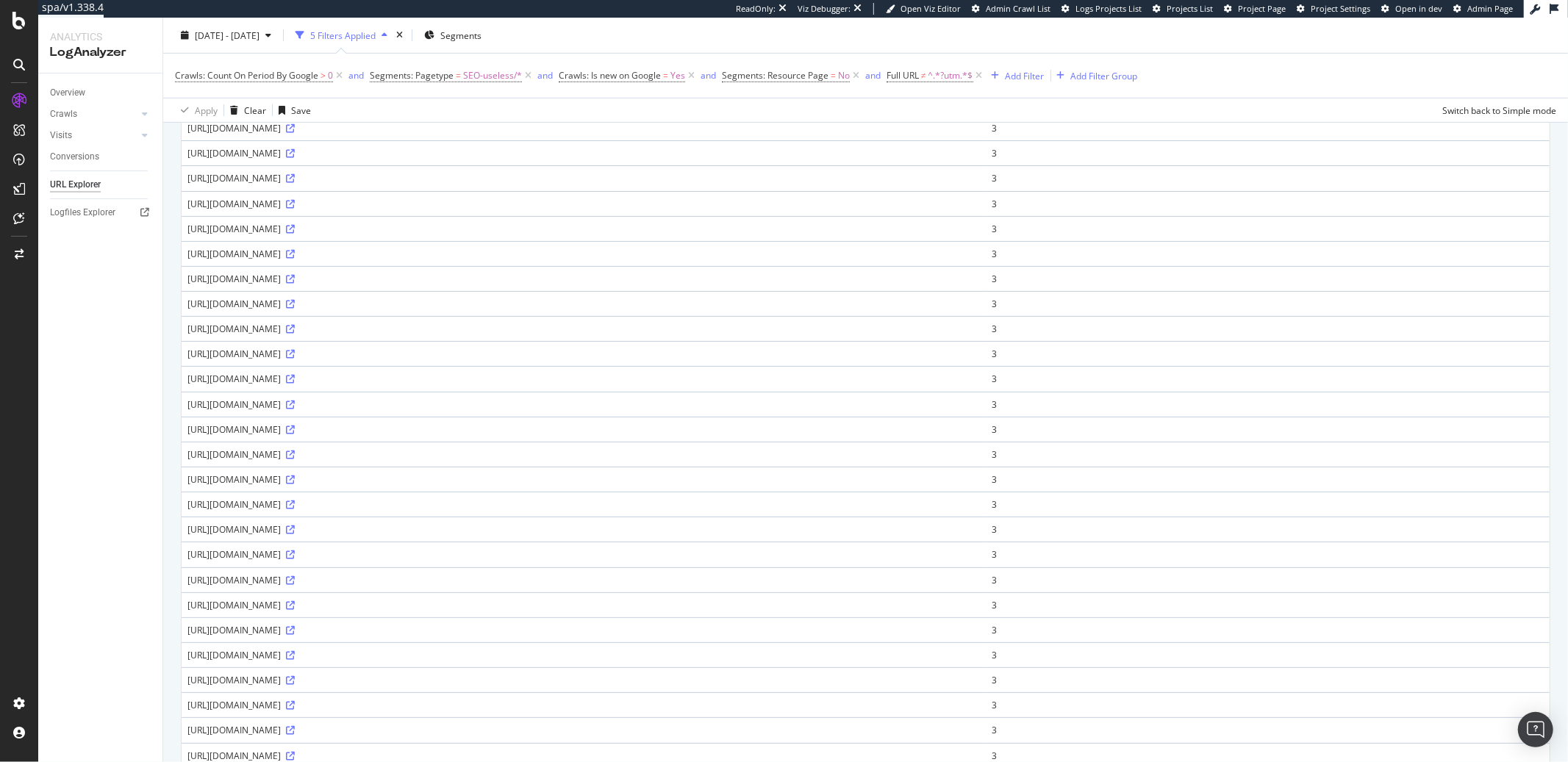
scroll to position [879, 0]
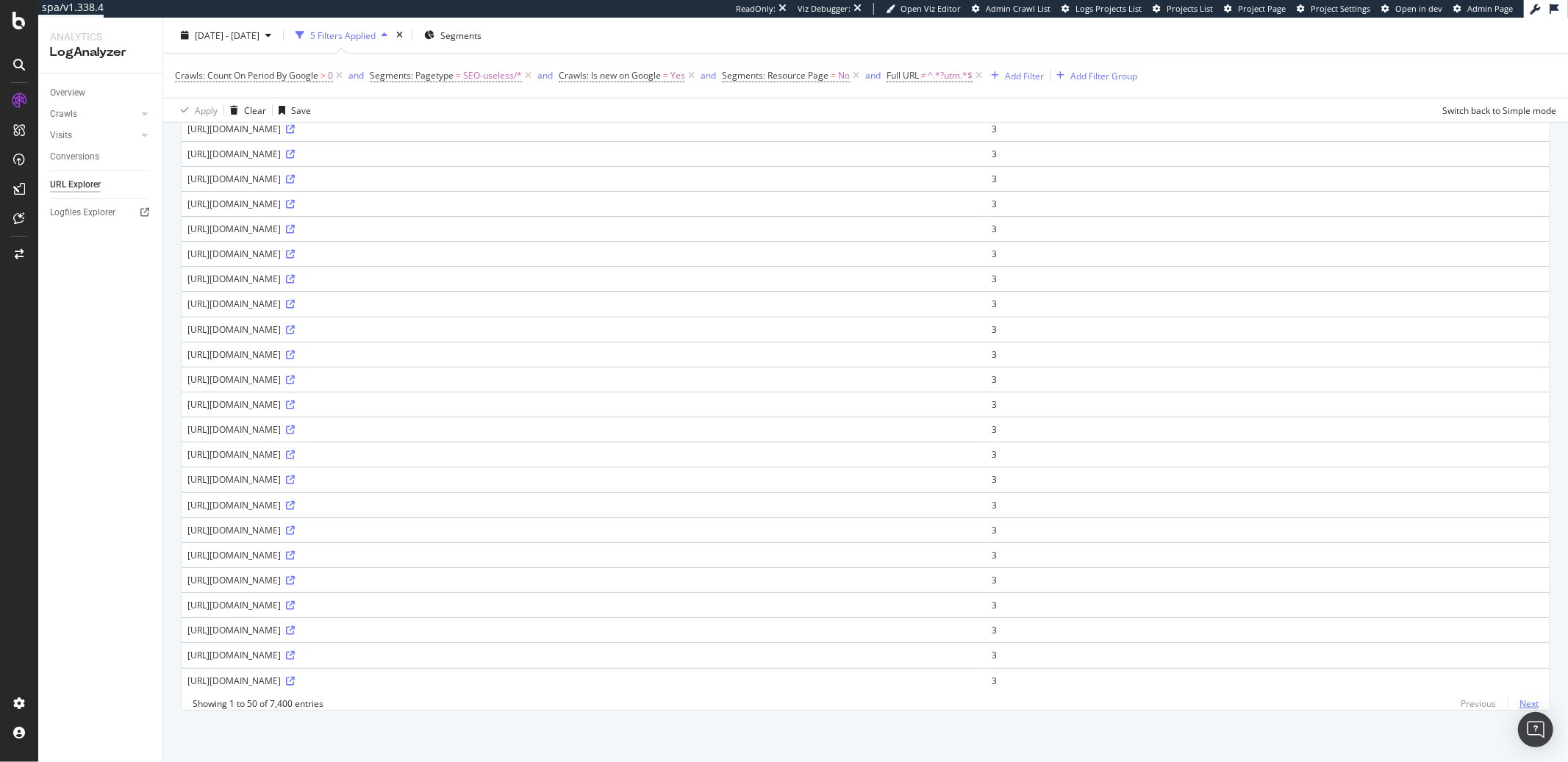
click at [1518, 701] on link "Next" at bounding box center [1523, 703] width 31 height 21
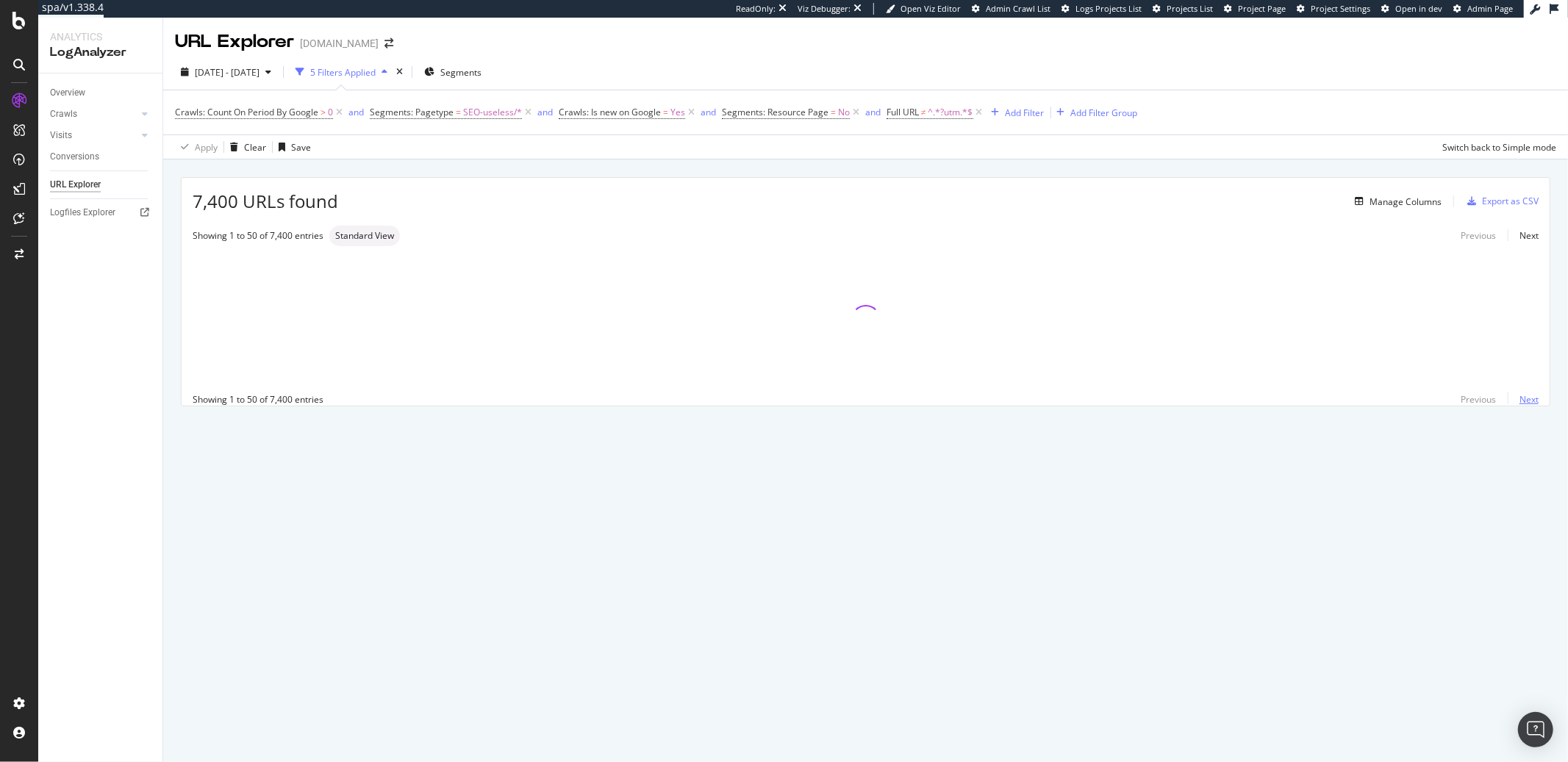
scroll to position [0, 0]
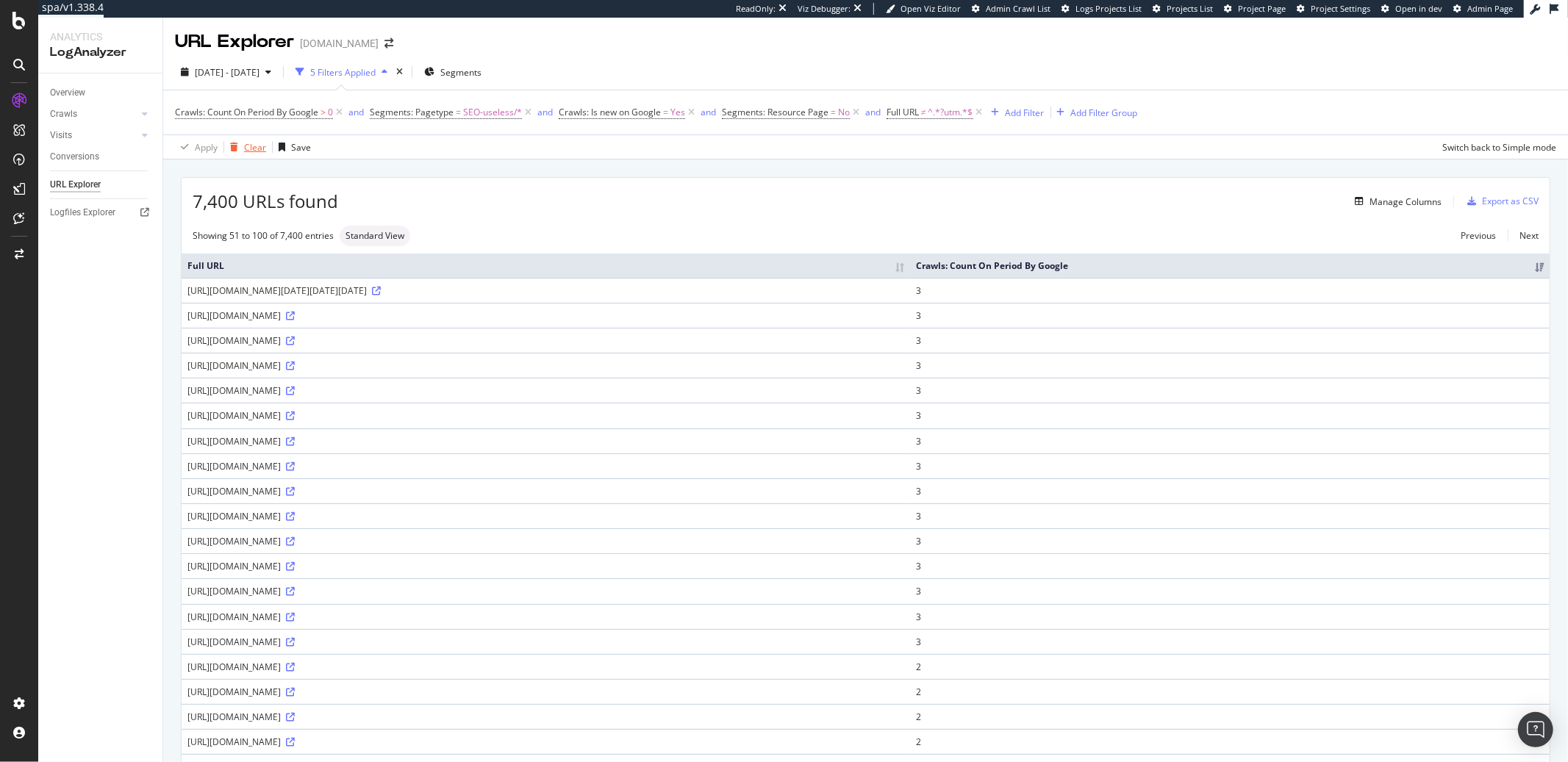
click at [256, 145] on div "Clear" at bounding box center [255, 147] width 22 height 13
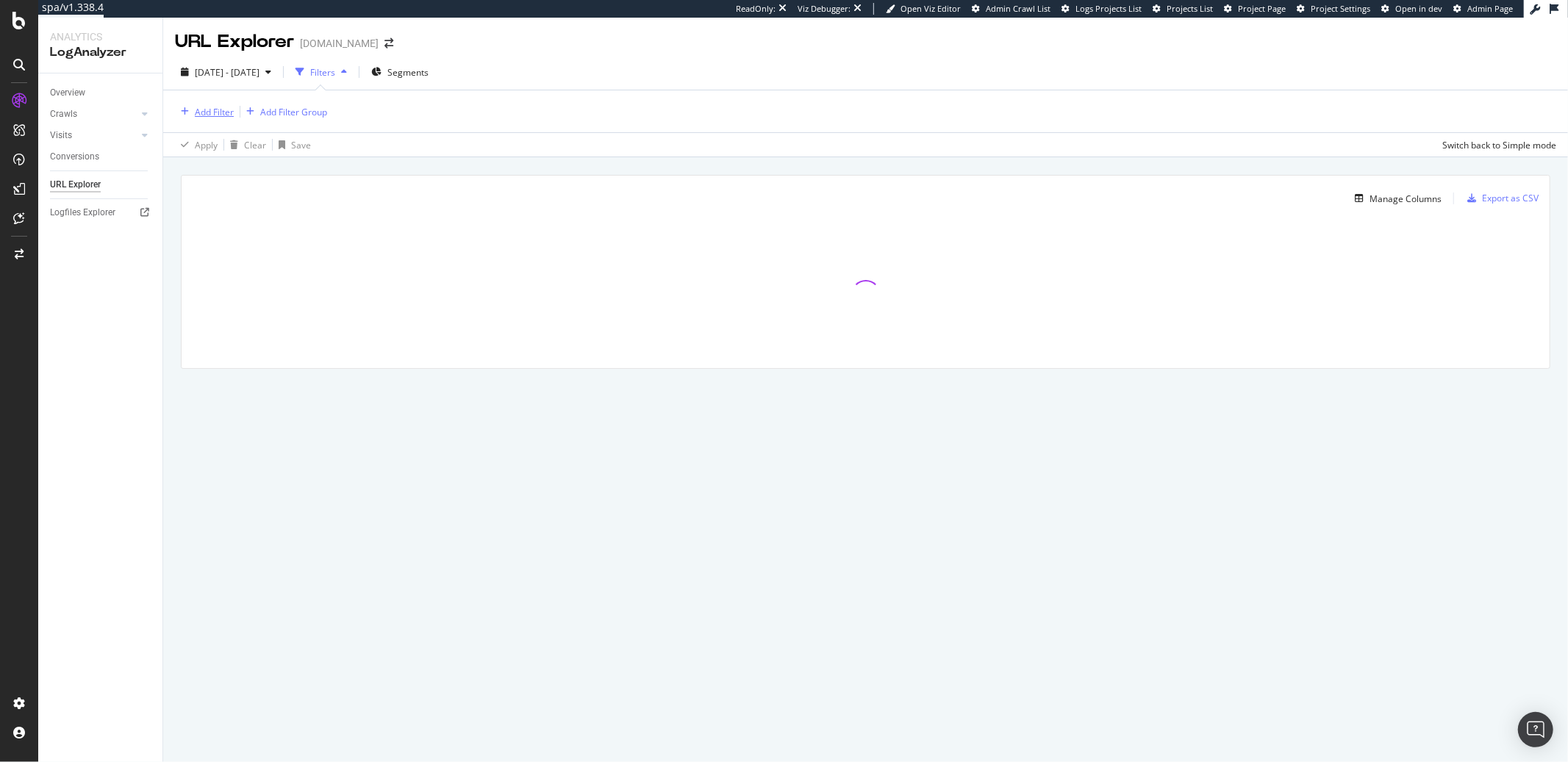
click at [220, 113] on div "Add Filter" at bounding box center [214, 112] width 39 height 13
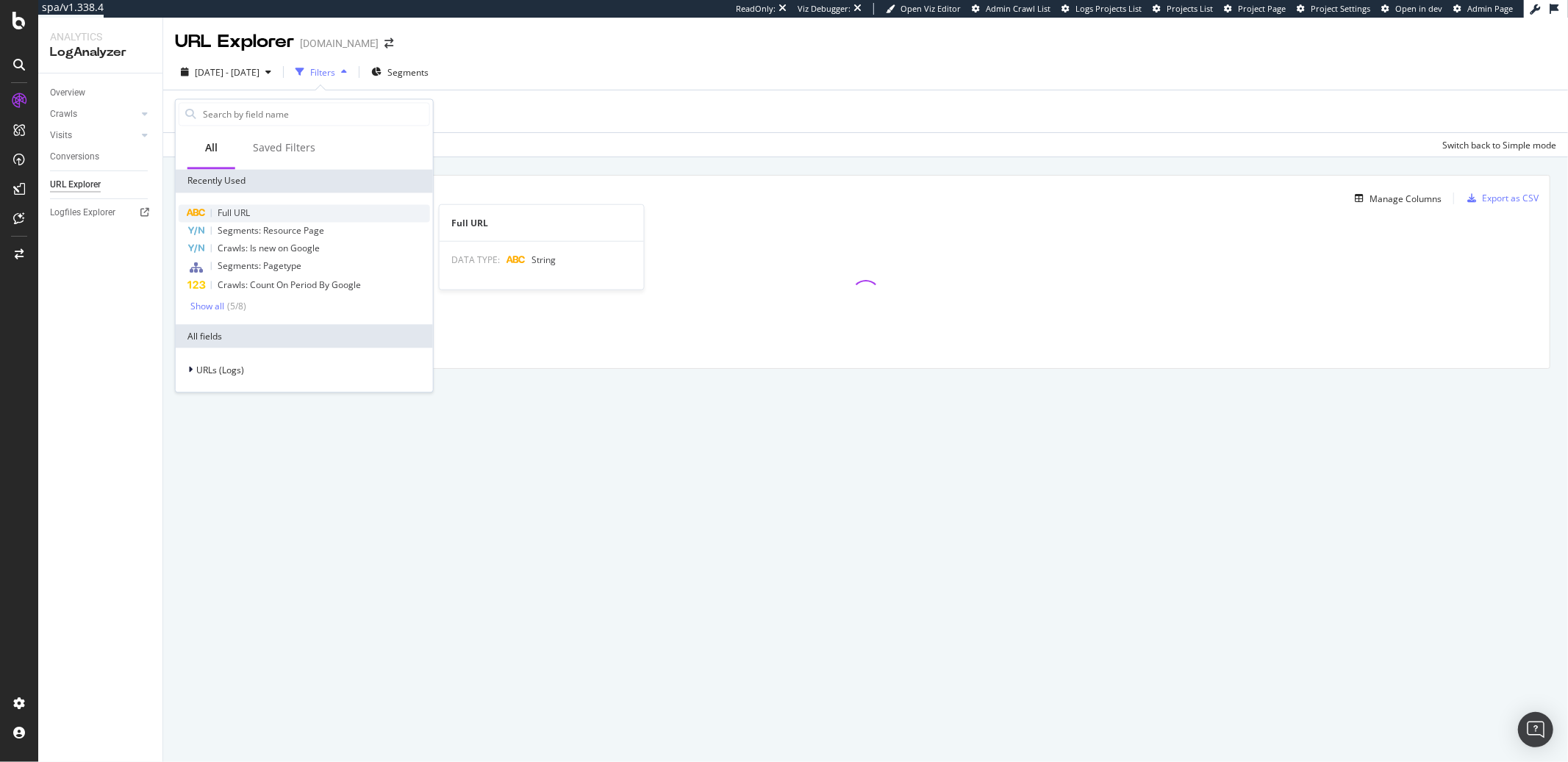
click at [236, 213] on span "Full URL" at bounding box center [233, 213] width 32 height 13
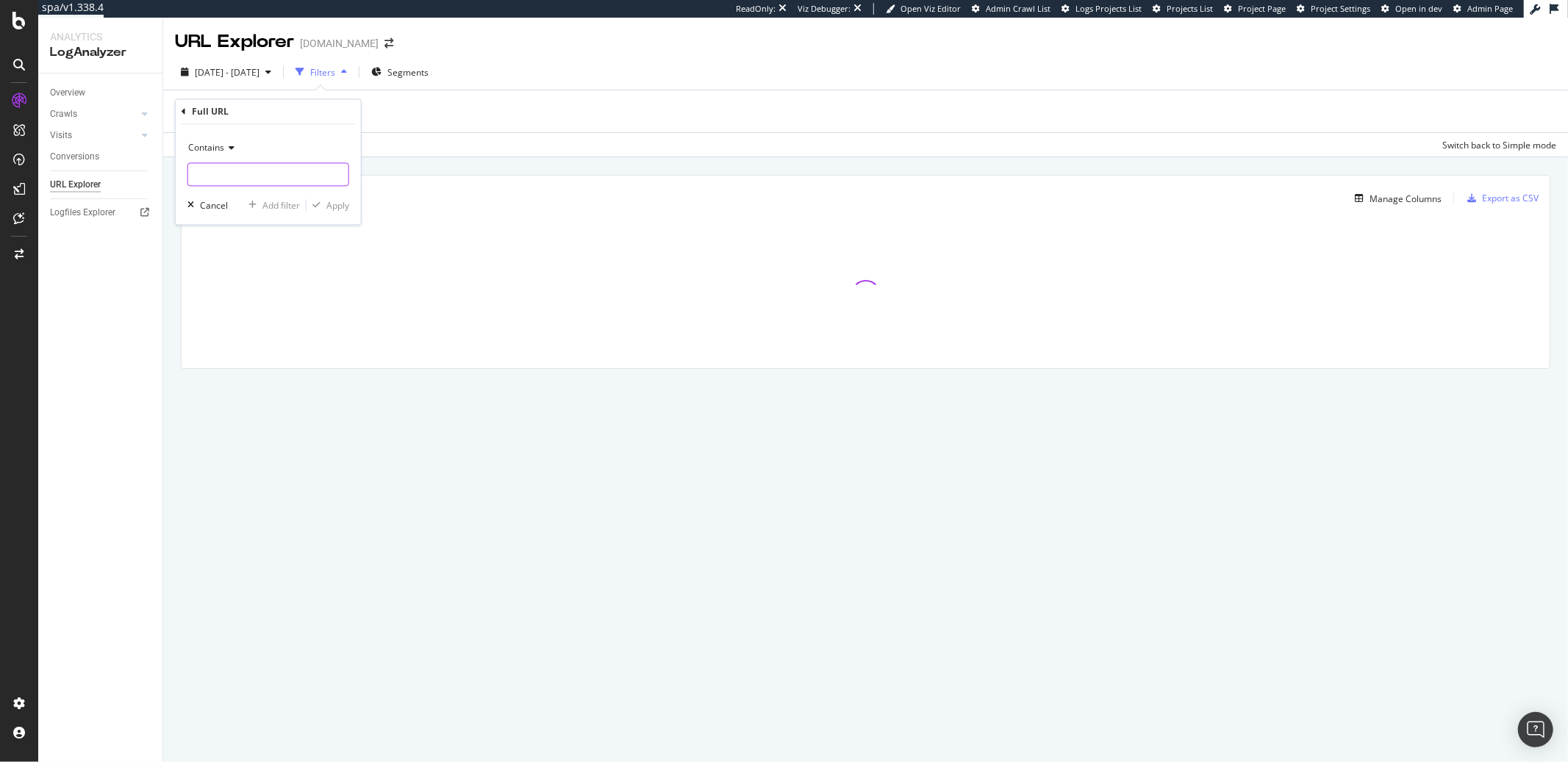
click at [241, 168] on input "text" at bounding box center [268, 175] width 160 height 24
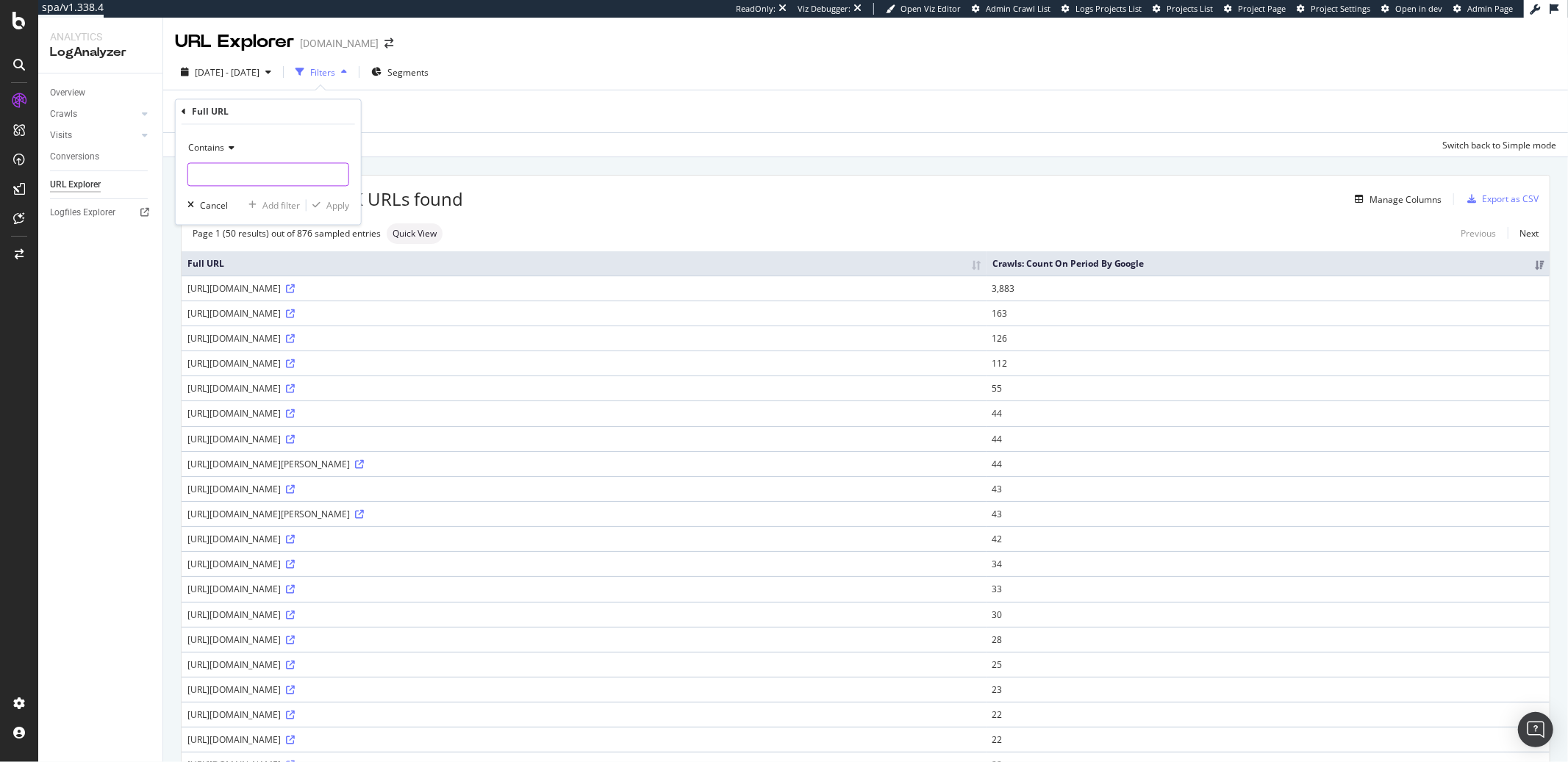
paste input "[URL][DOMAIN_NAME]"
type input "[URL][DOMAIN_NAME]"
click at [227, 152] on div "Contains" at bounding box center [268, 148] width 162 height 24
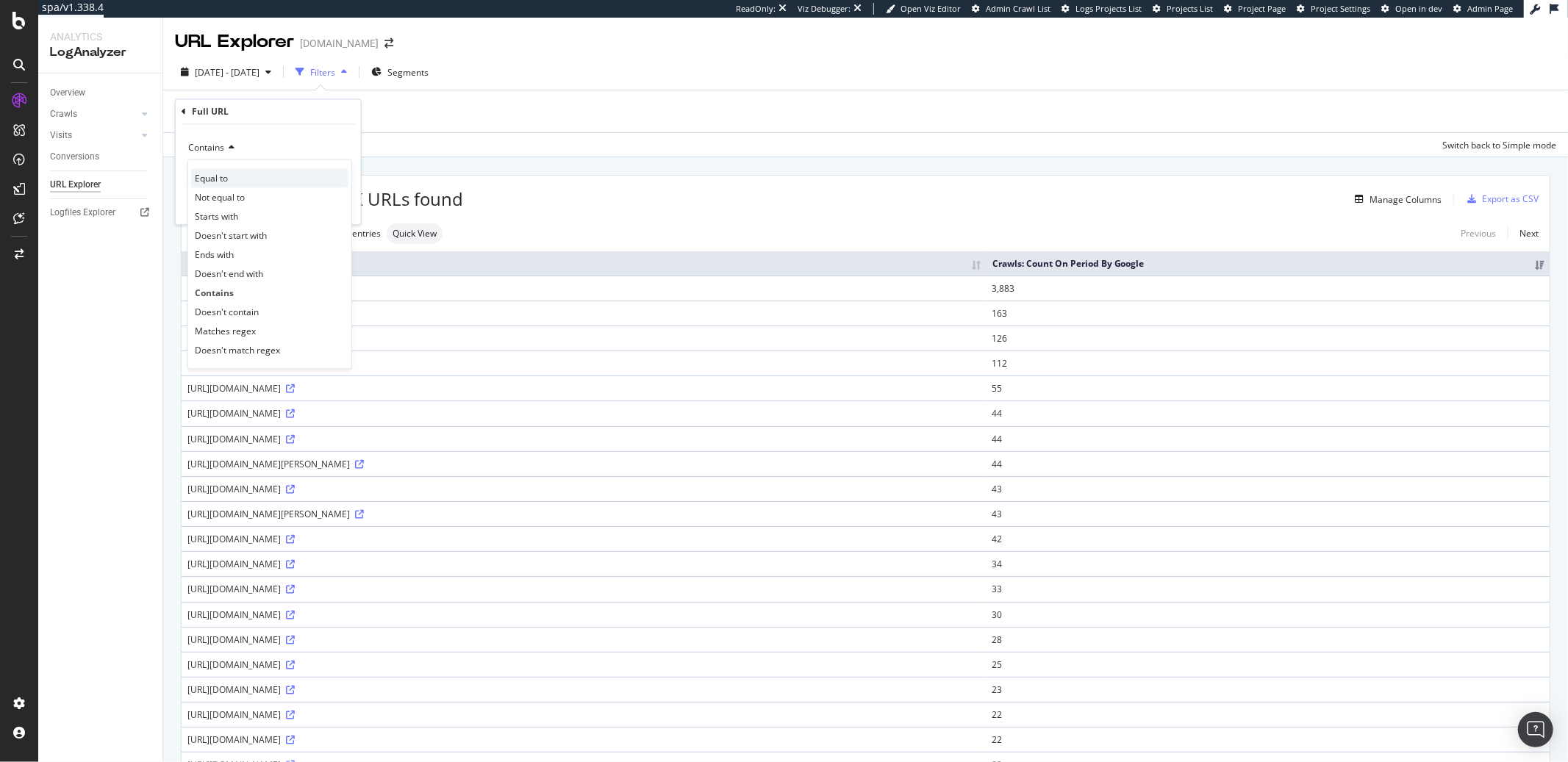
click at [224, 180] on span "Equal to" at bounding box center [211, 178] width 33 height 13
click at [321, 207] on div "button" at bounding box center [316, 206] width 20 height 9
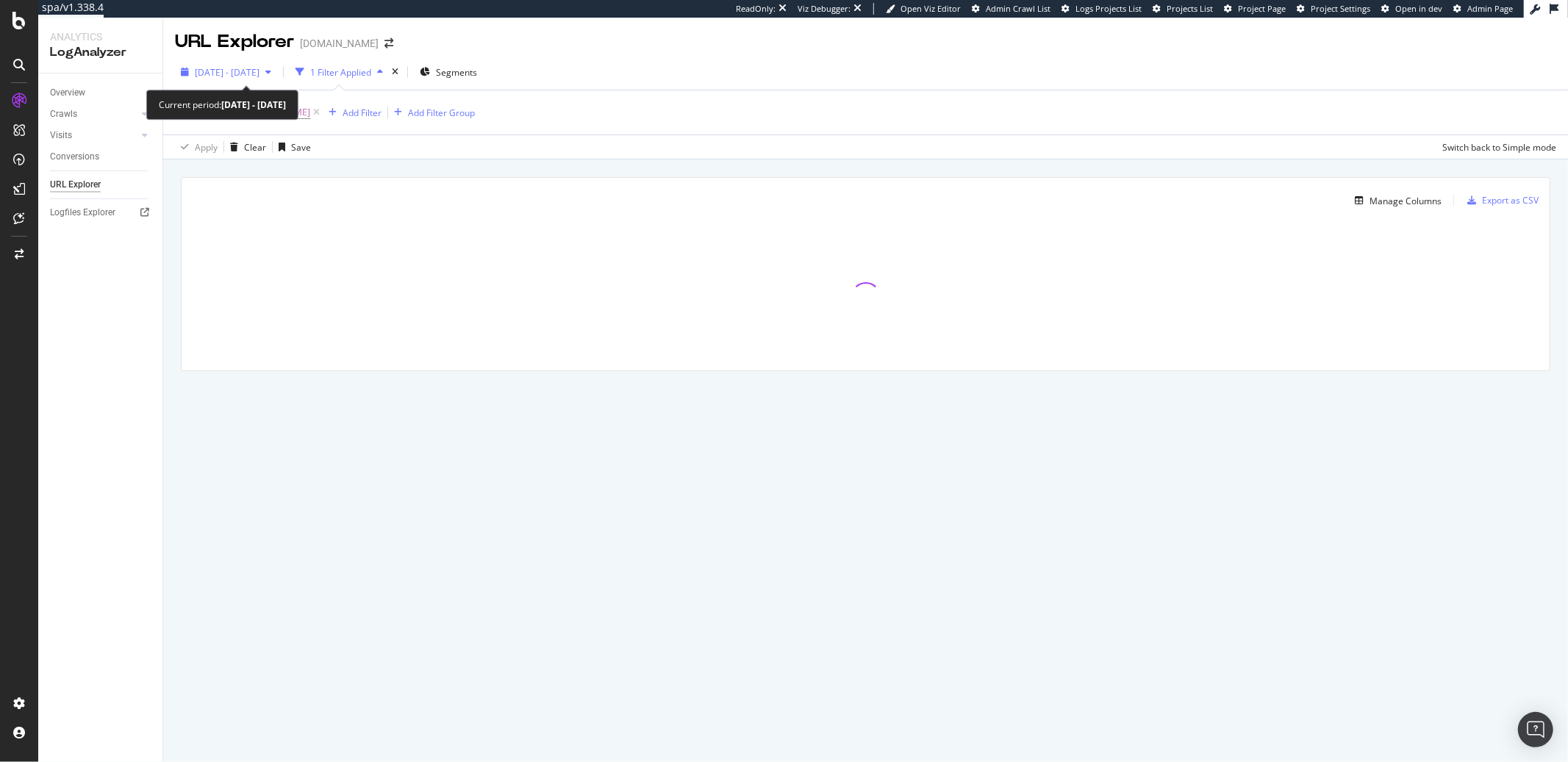
click at [277, 77] on div "[DATE] - [DATE]" at bounding box center [226, 72] width 102 height 22
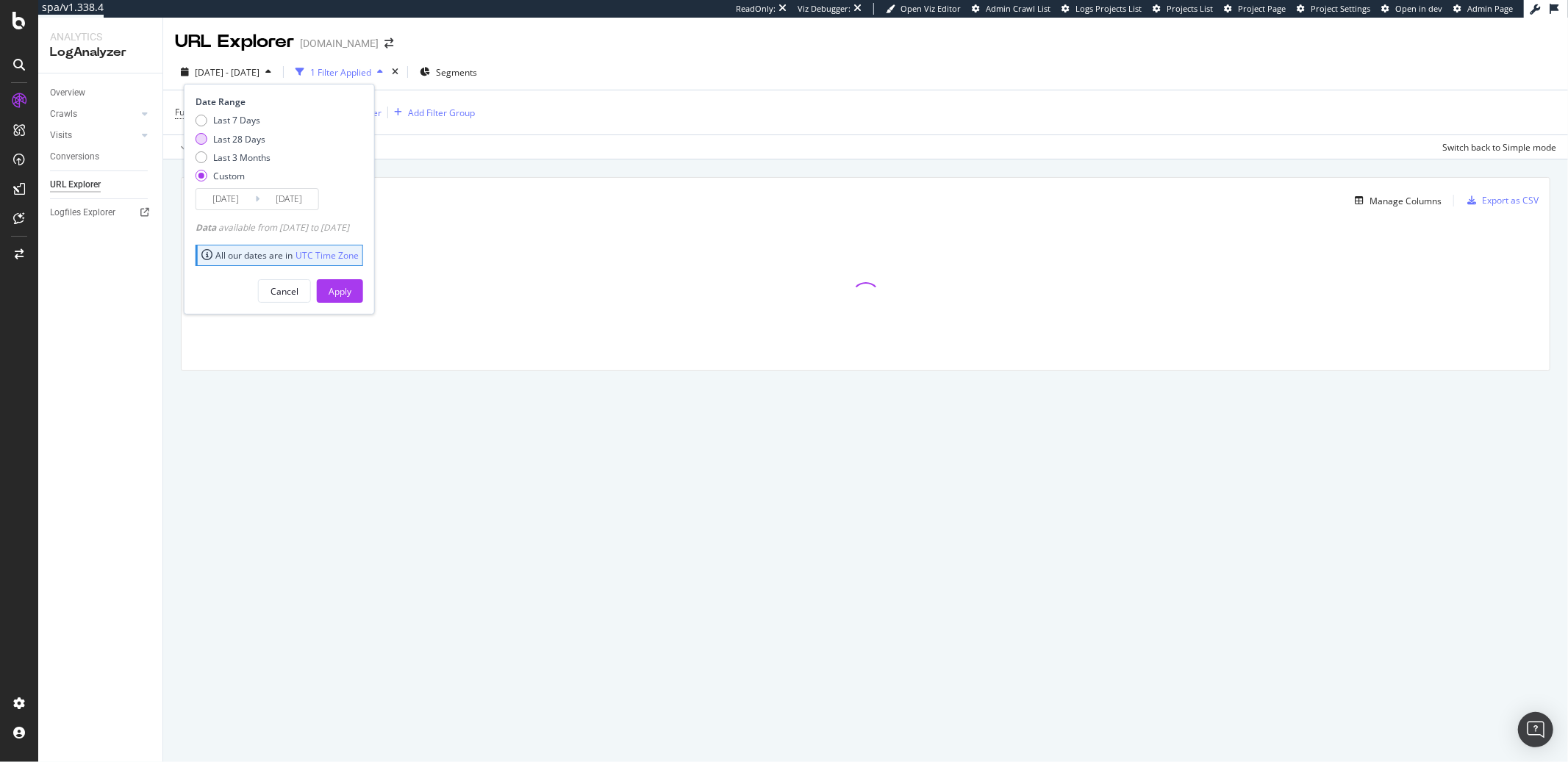
click at [237, 136] on div "Last 28 Days" at bounding box center [239, 139] width 52 height 13
type input "[DATE]"
click at [348, 282] on button "Apply" at bounding box center [340, 291] width 47 height 24
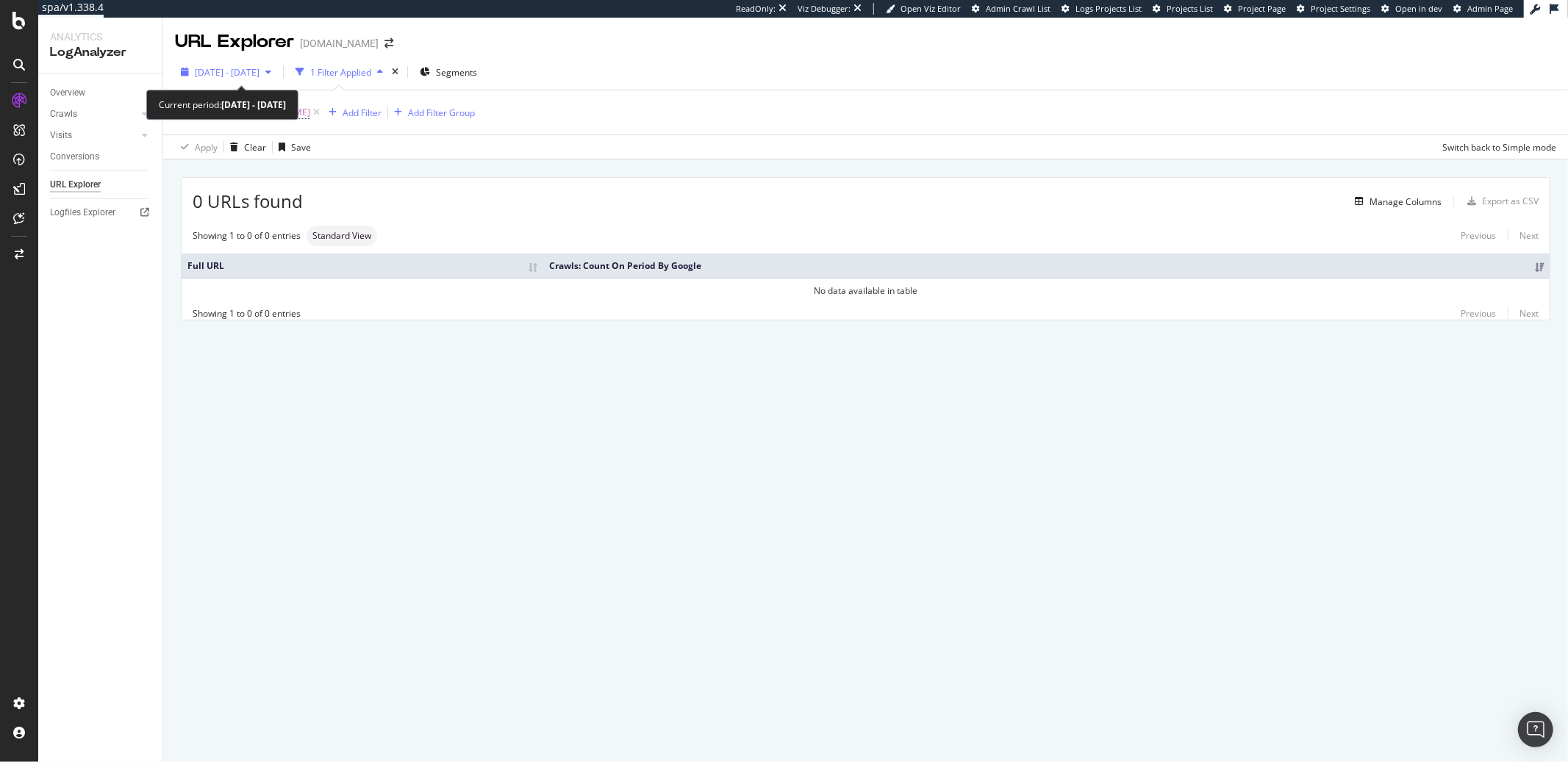
click at [259, 66] on span "[DATE] - [DATE]" at bounding box center [227, 72] width 65 height 13
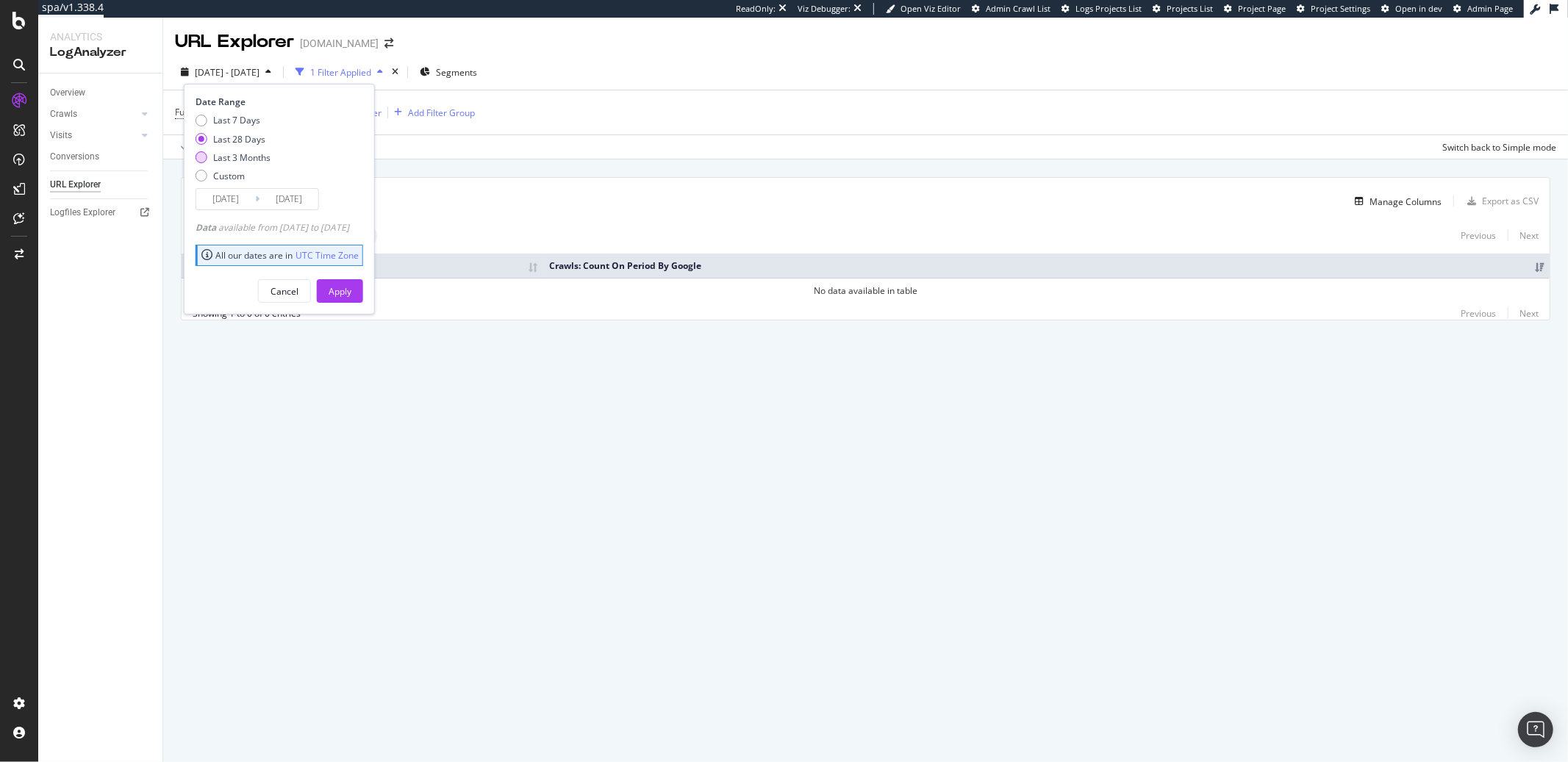
click at [245, 154] on div "Last 3 Months" at bounding box center [241, 158] width 58 height 13
type input "[DATE]"
click at [341, 288] on button "Apply" at bounding box center [340, 291] width 47 height 24
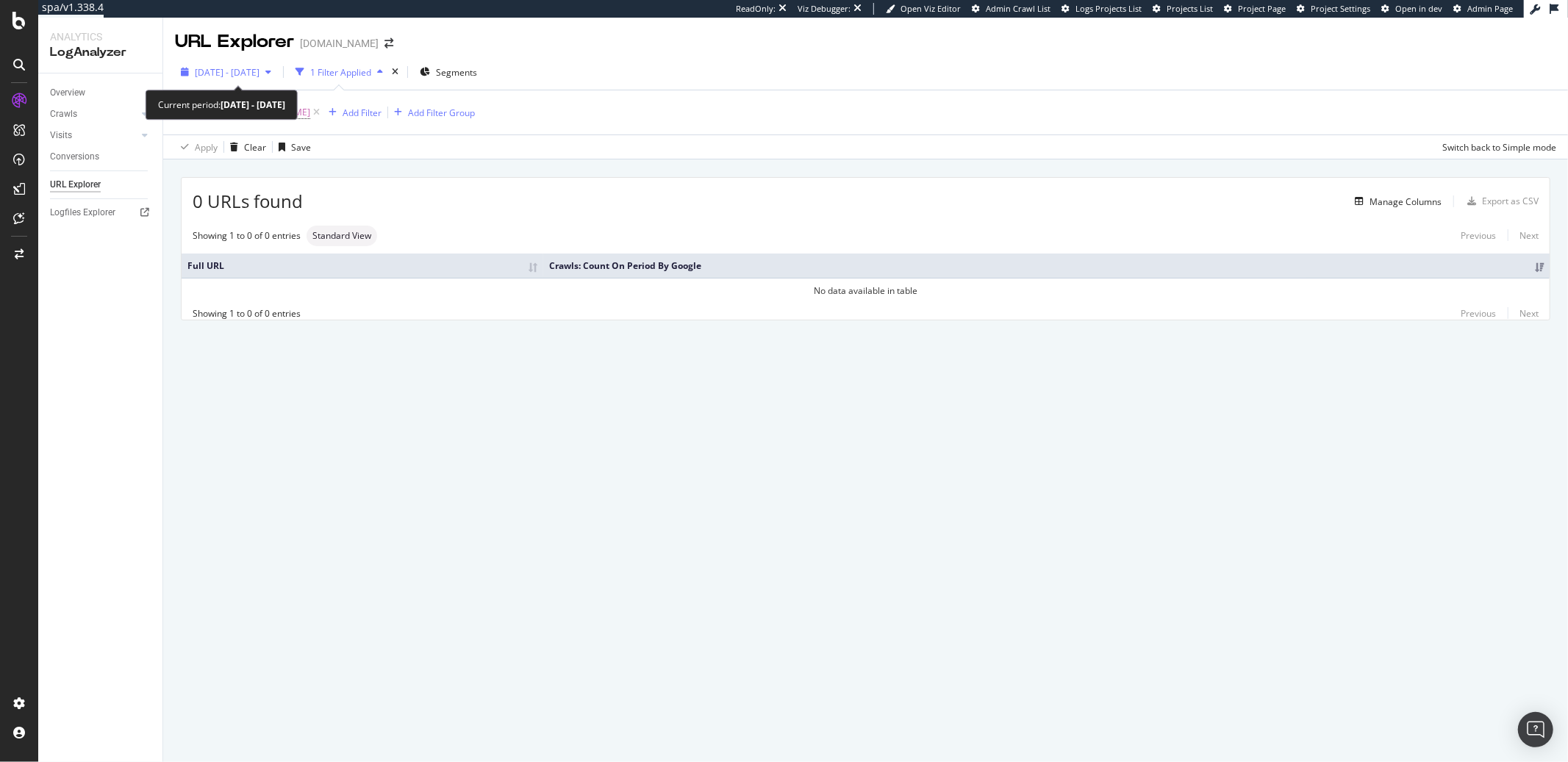
click at [237, 76] on span "[DATE] - [DATE]" at bounding box center [227, 72] width 65 height 13
click at [600, 56] on div "[DATE] - [DATE] 1 Filter Applied Segments Full URL = [URL][DOMAIN_NAME] Add Fil…" at bounding box center [866, 106] width 1405 height 105
click at [311, 110] on span "[URL][DOMAIN_NAME]" at bounding box center [263, 113] width 93 height 20
click at [213, 150] on span "Equal to" at bounding box center [205, 147] width 33 height 13
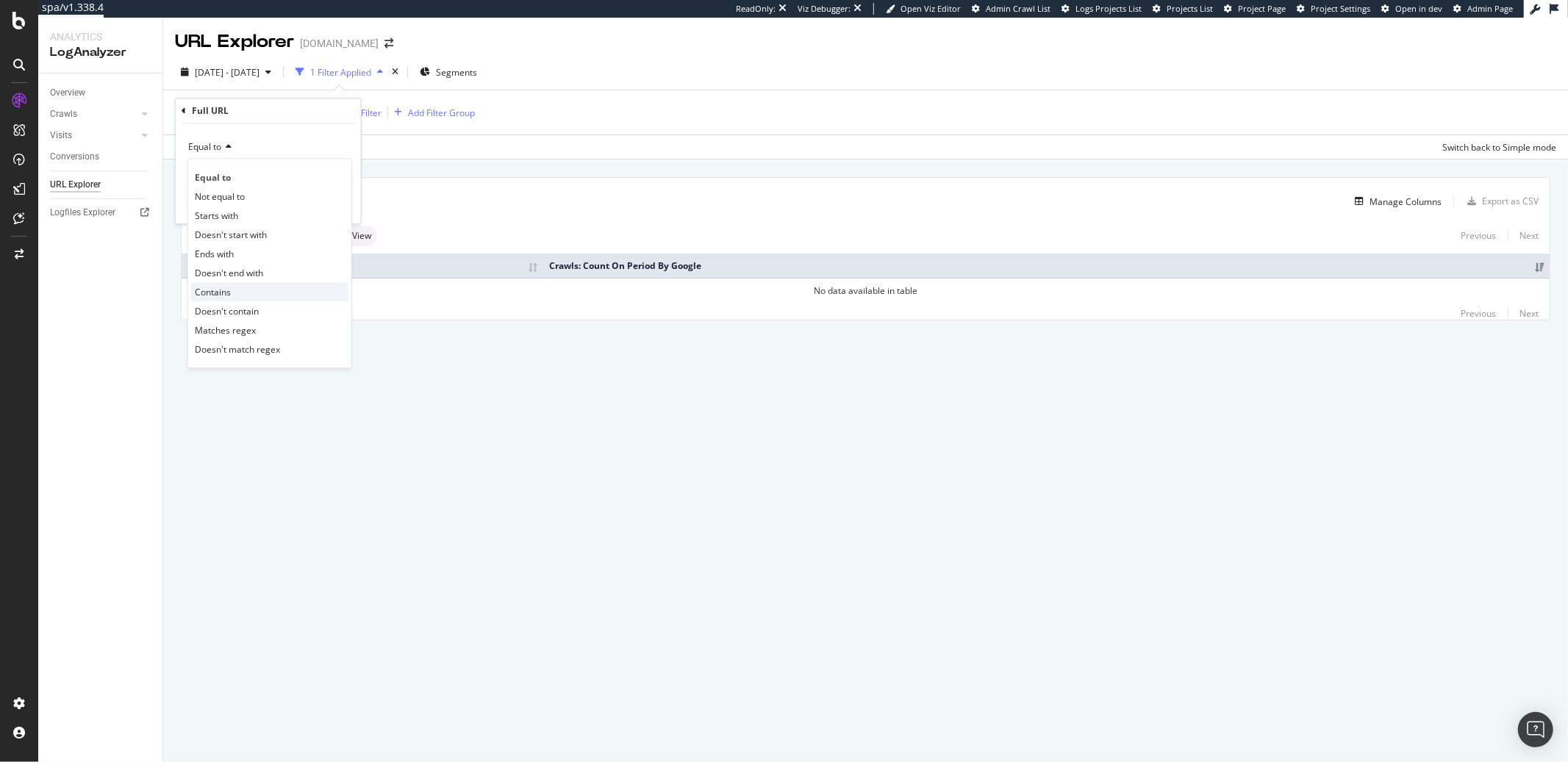
click at [223, 294] on span "Contains" at bounding box center [213, 292] width 36 height 13
click at [333, 210] on div "Apply" at bounding box center [337, 205] width 23 height 13
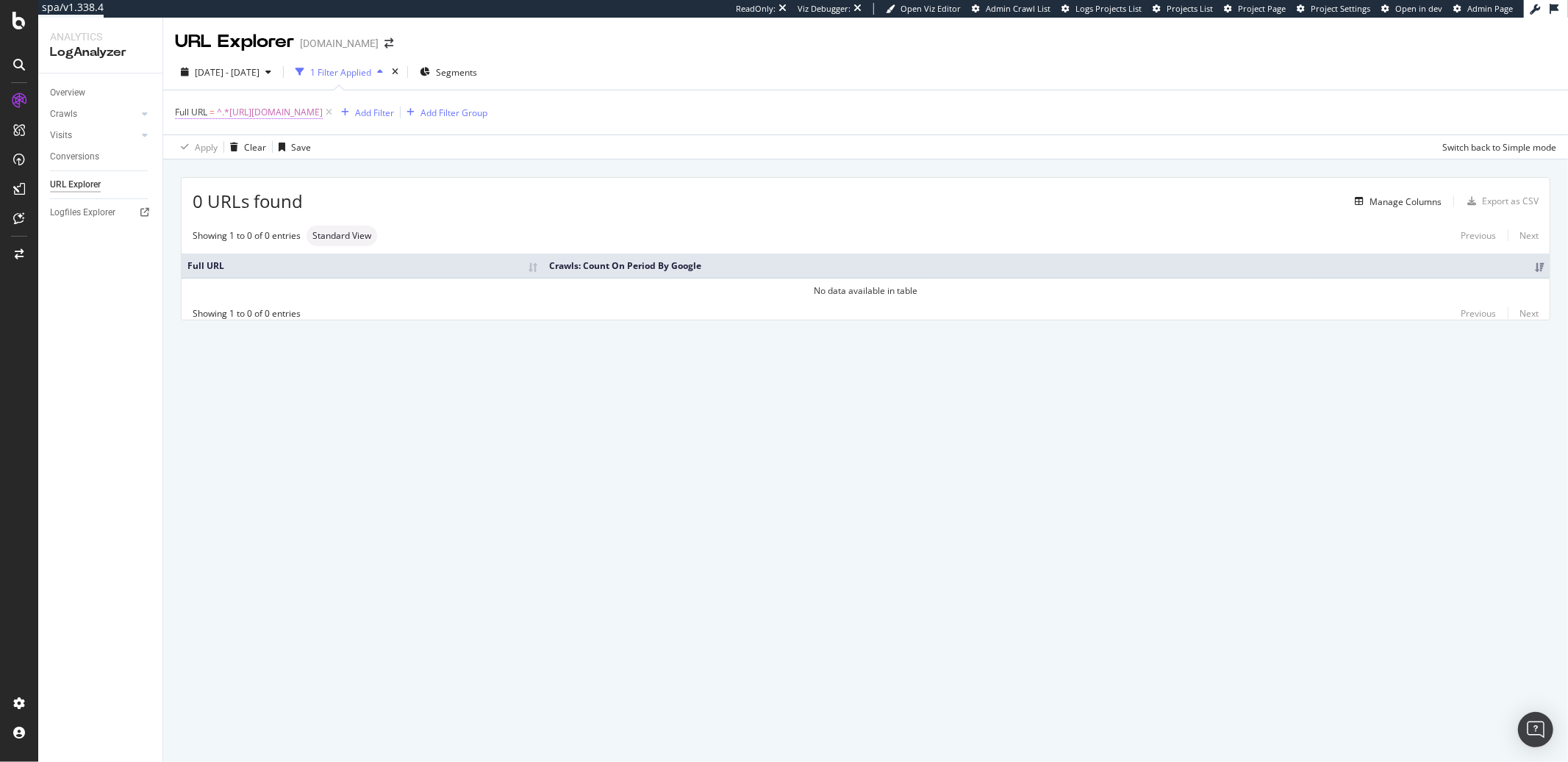
click at [322, 113] on span "^.*[URL][DOMAIN_NAME]" at bounding box center [270, 113] width 106 height 20
click at [263, 178] on input "[URL][DOMAIN_NAME]" at bounding box center [258, 173] width 139 height 24
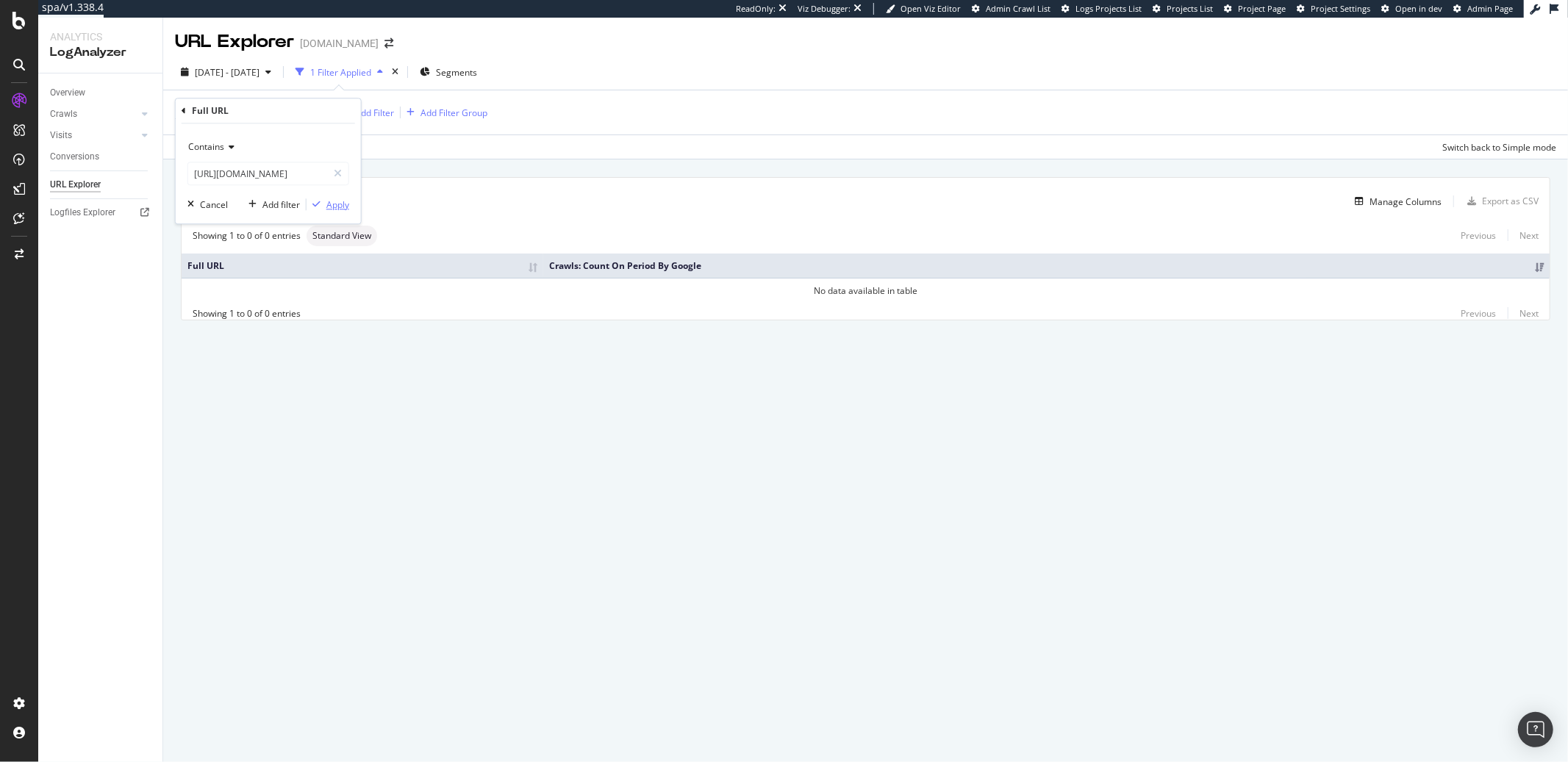
click at [317, 200] on icon "button" at bounding box center [316, 204] width 8 height 9
click at [318, 107] on span "^.*[URL][DOMAIN_NAME]" at bounding box center [270, 113] width 106 height 20
click at [275, 173] on input "[URL][DOMAIN_NAME]" at bounding box center [258, 173] width 139 height 24
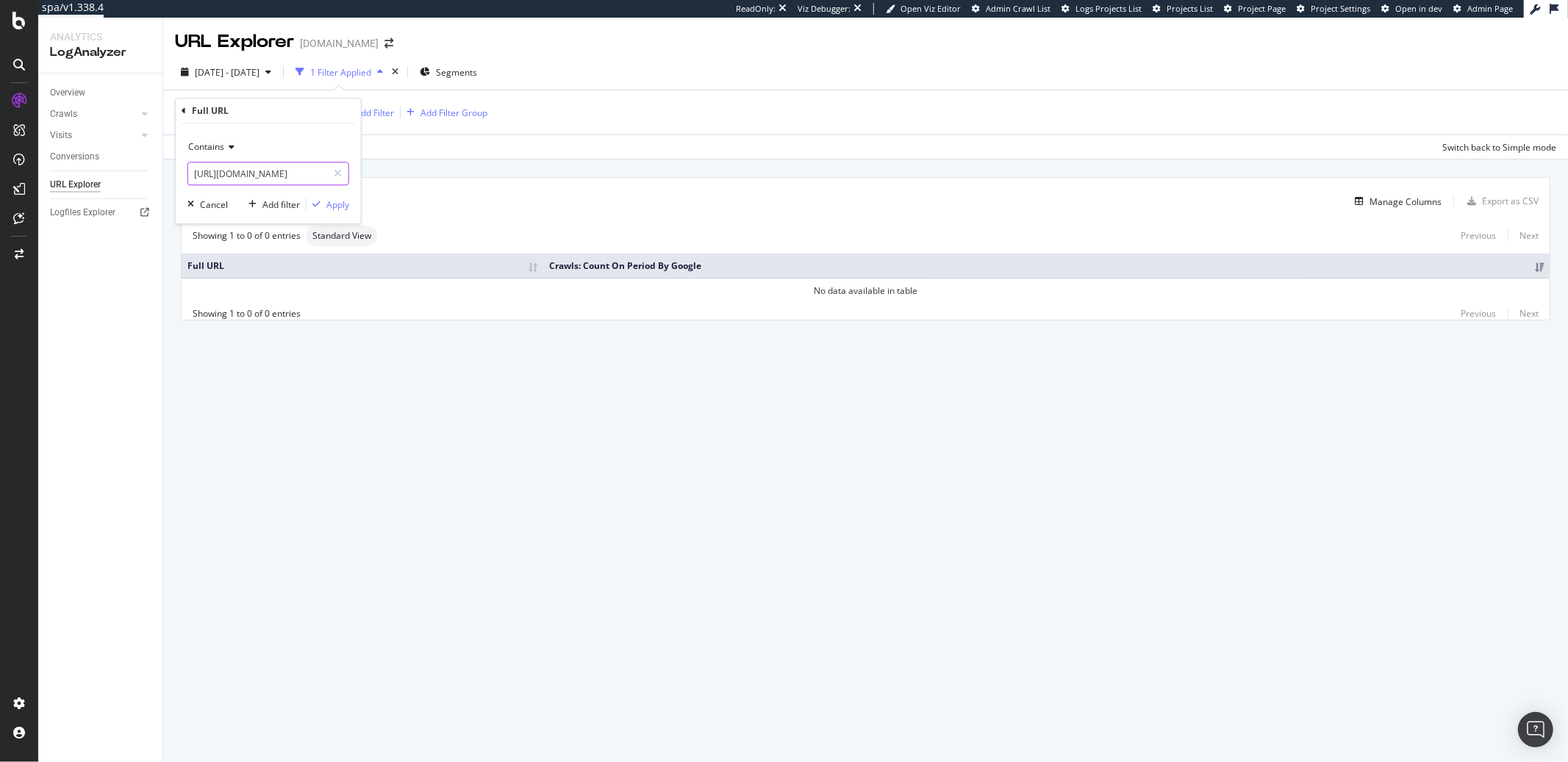
paste input "6-nature"
type input "[URL][DOMAIN_NAME]"
click at [330, 200] on div "Apply" at bounding box center [337, 205] width 23 height 13
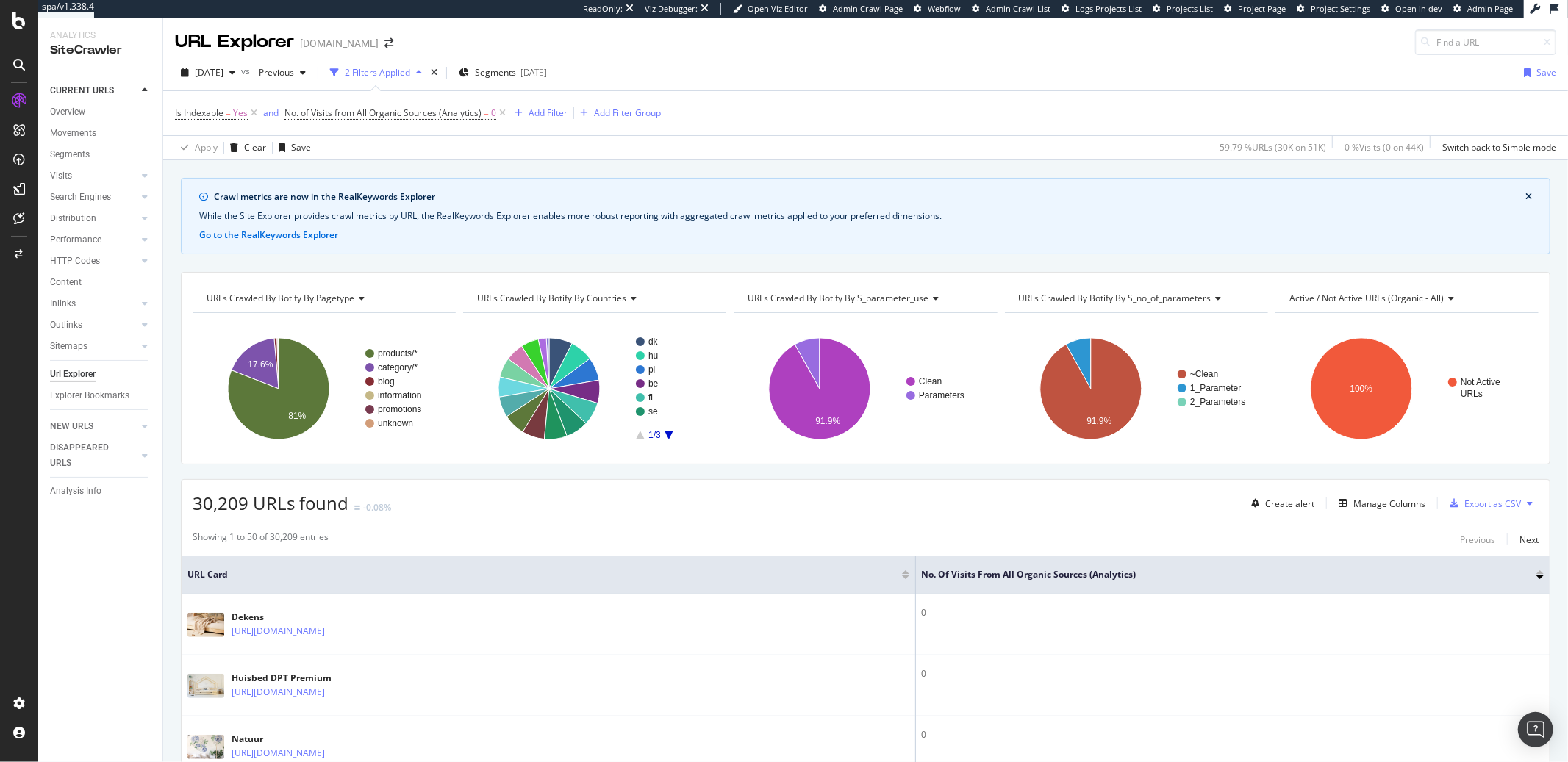
scroll to position [193, 0]
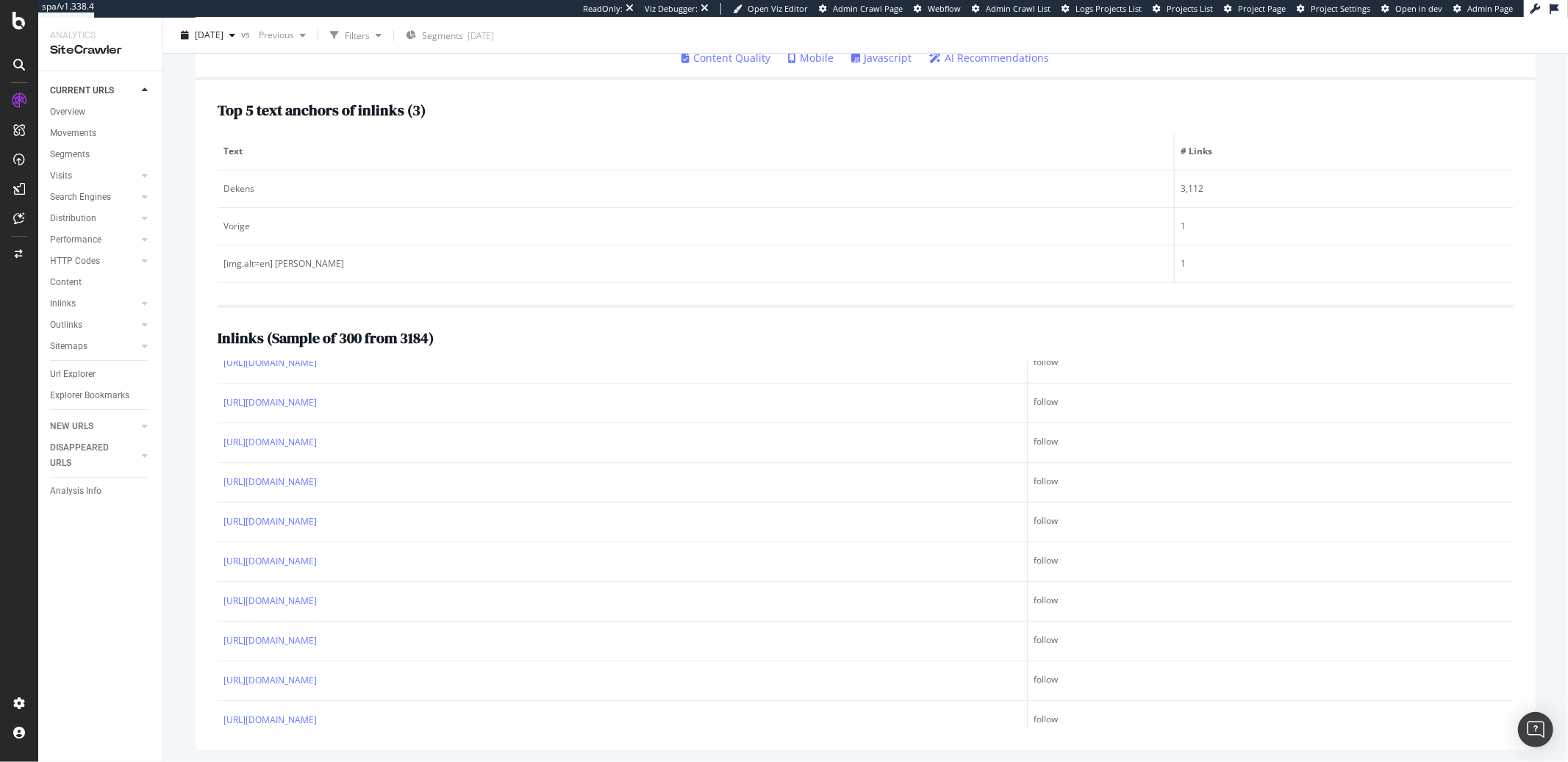
scroll to position [5253, 0]
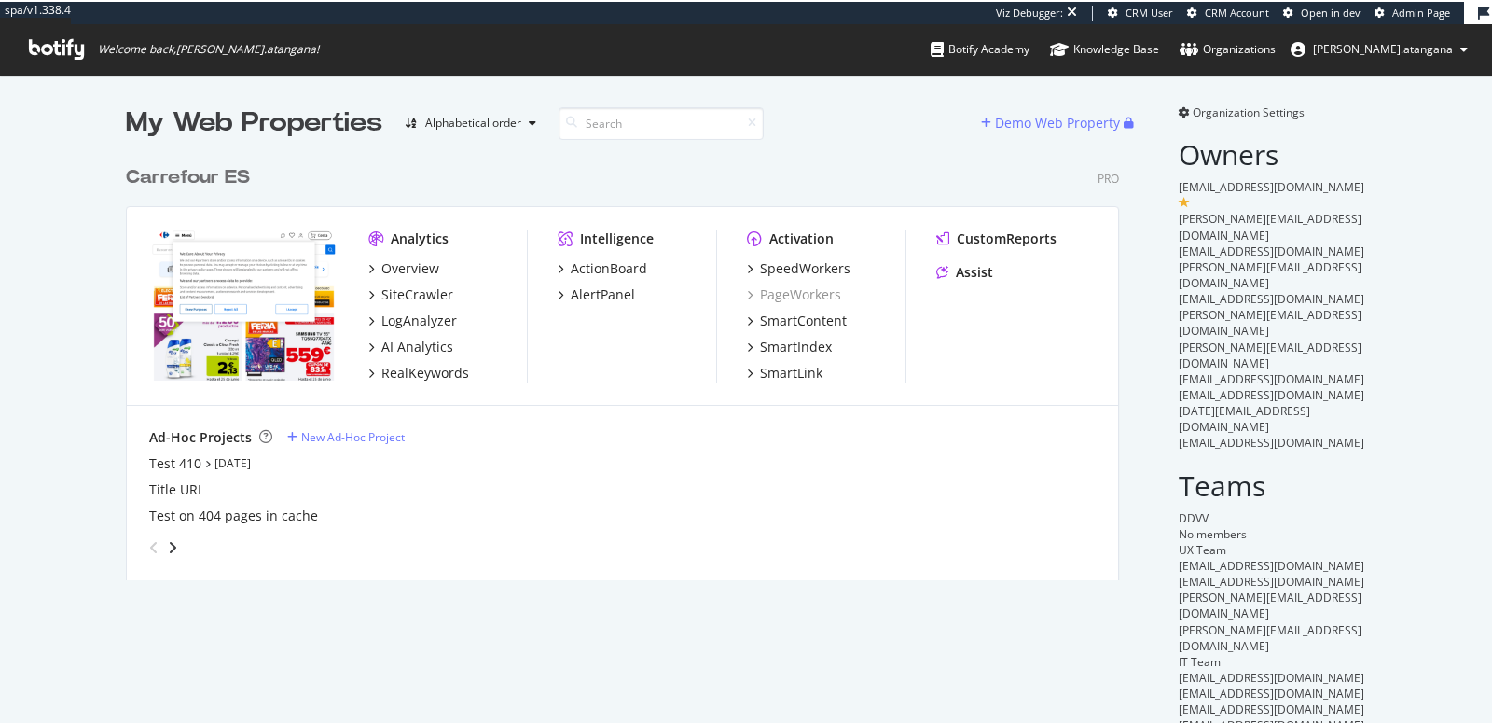
scroll to position [422, 992]
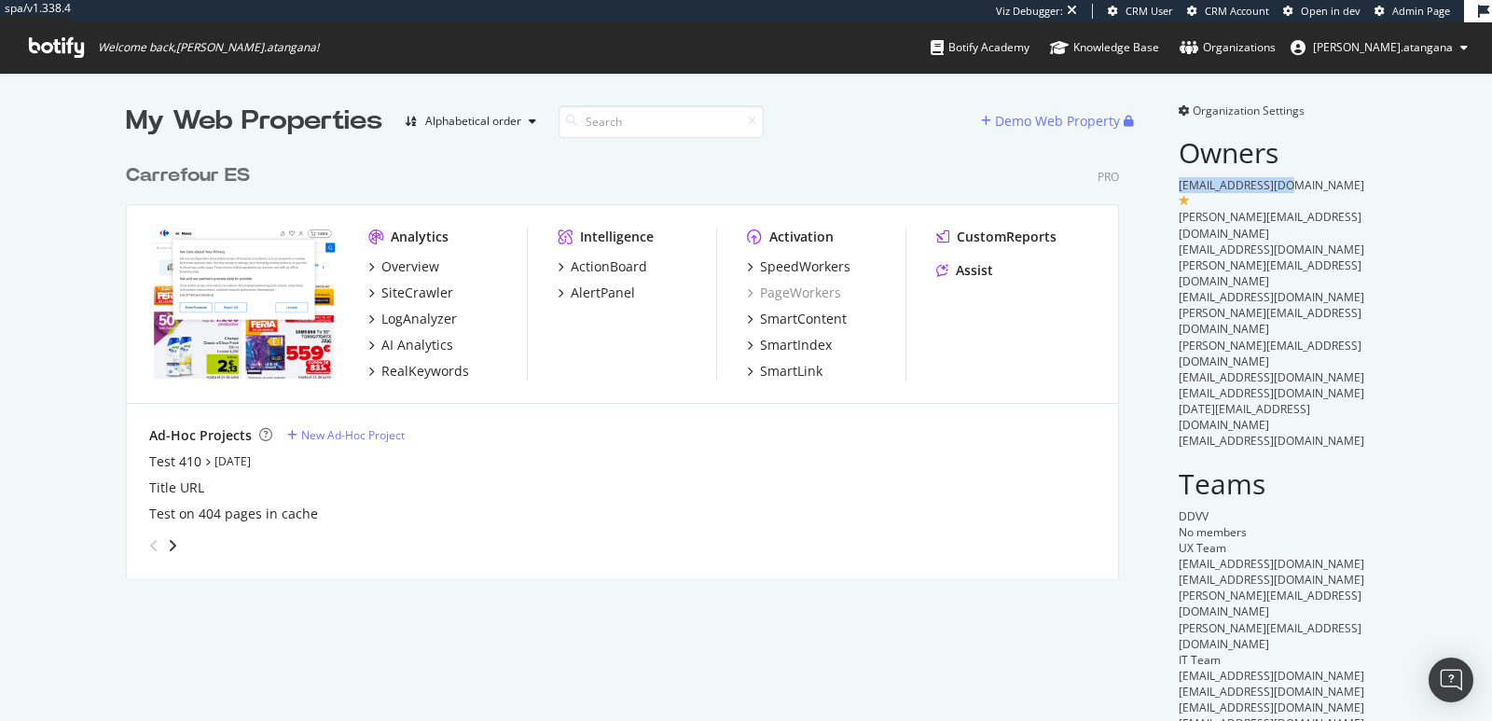
drag, startPoint x: 1165, startPoint y: 180, endPoint x: 1268, endPoint y: 179, distance: 103.5
click at [1268, 179] on div "Organization Settings Owners [PERSON_NAME][EMAIL_ADDRESS][DOMAIN_NAME] [PERSON_…" at bounding box center [1261, 425] width 210 height 645
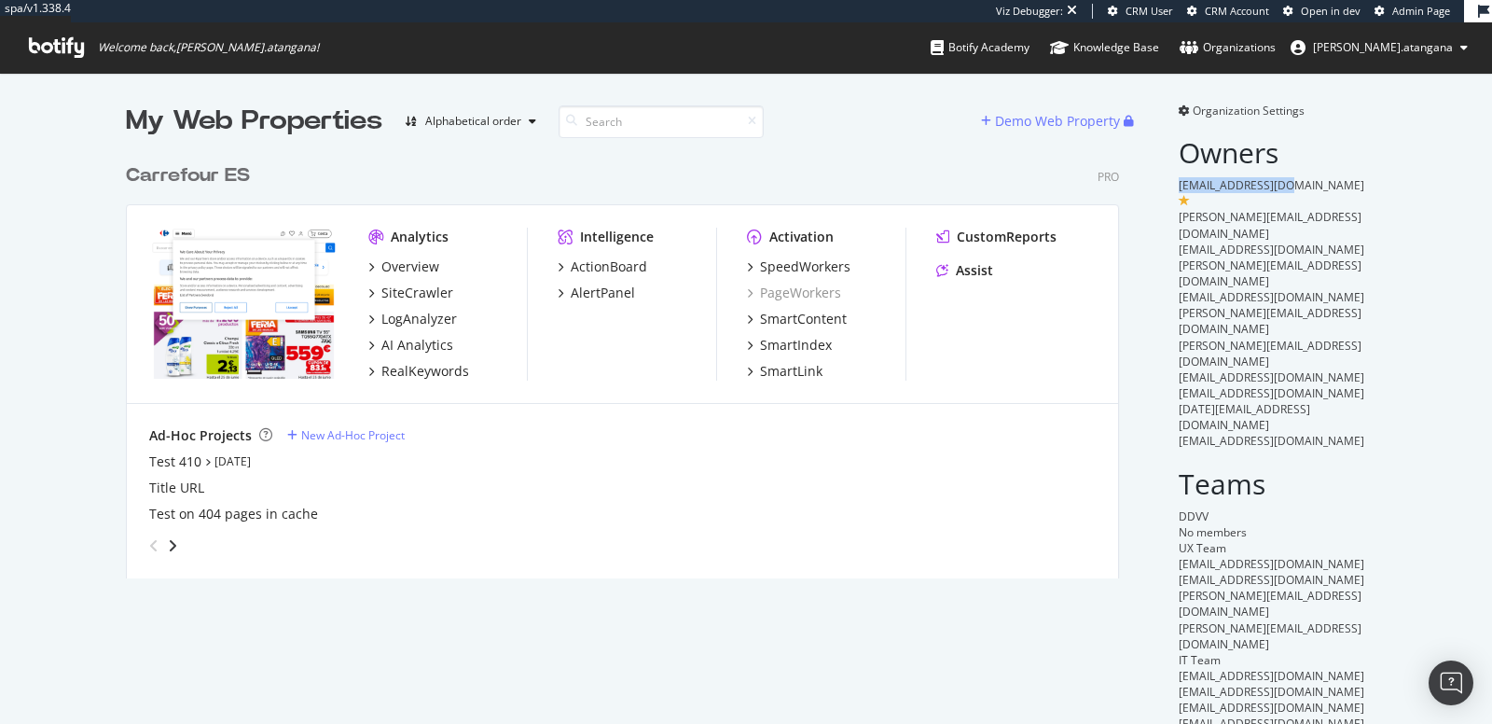
scroll to position [709, 1460]
click at [414, 283] on div "SiteCrawler" at bounding box center [417, 292] width 72 height 19
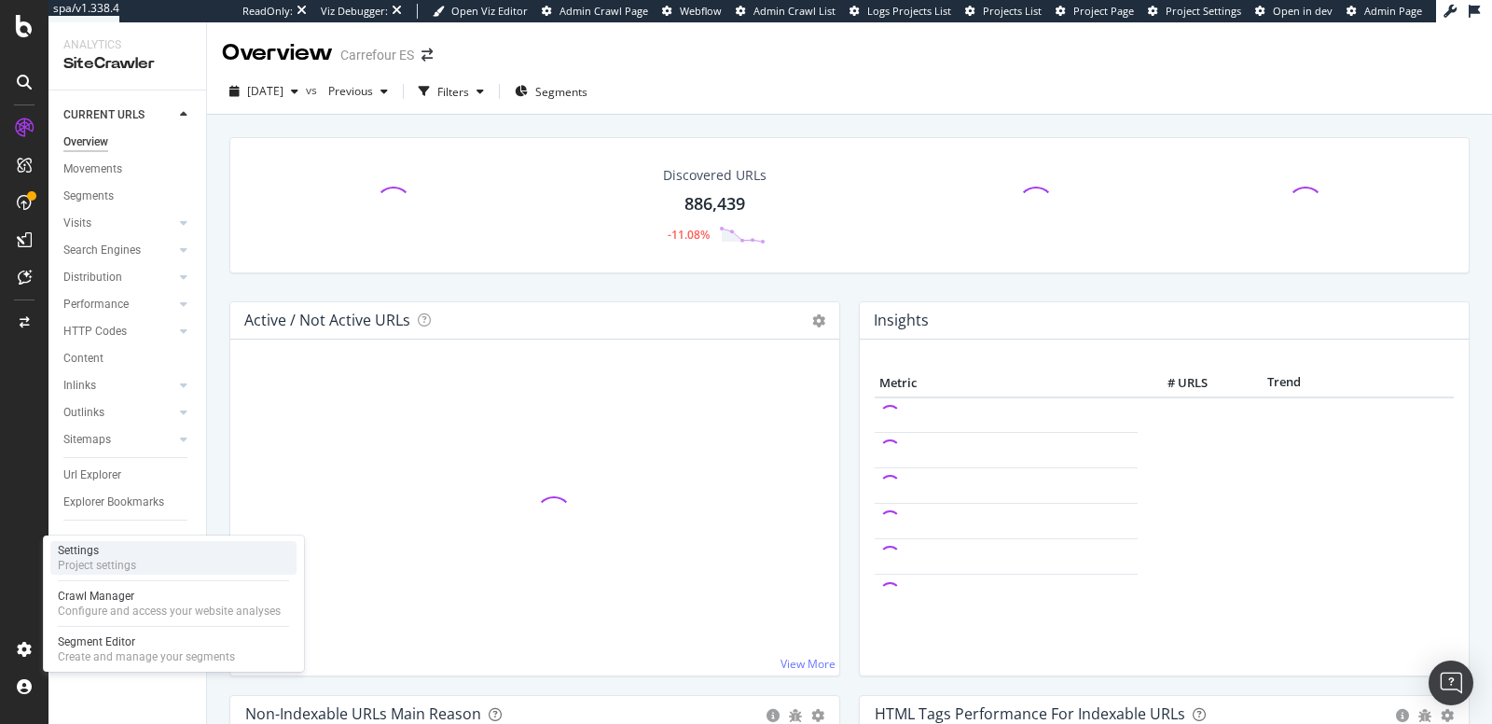
click at [92, 559] on div "Project settings" at bounding box center [97, 565] width 78 height 15
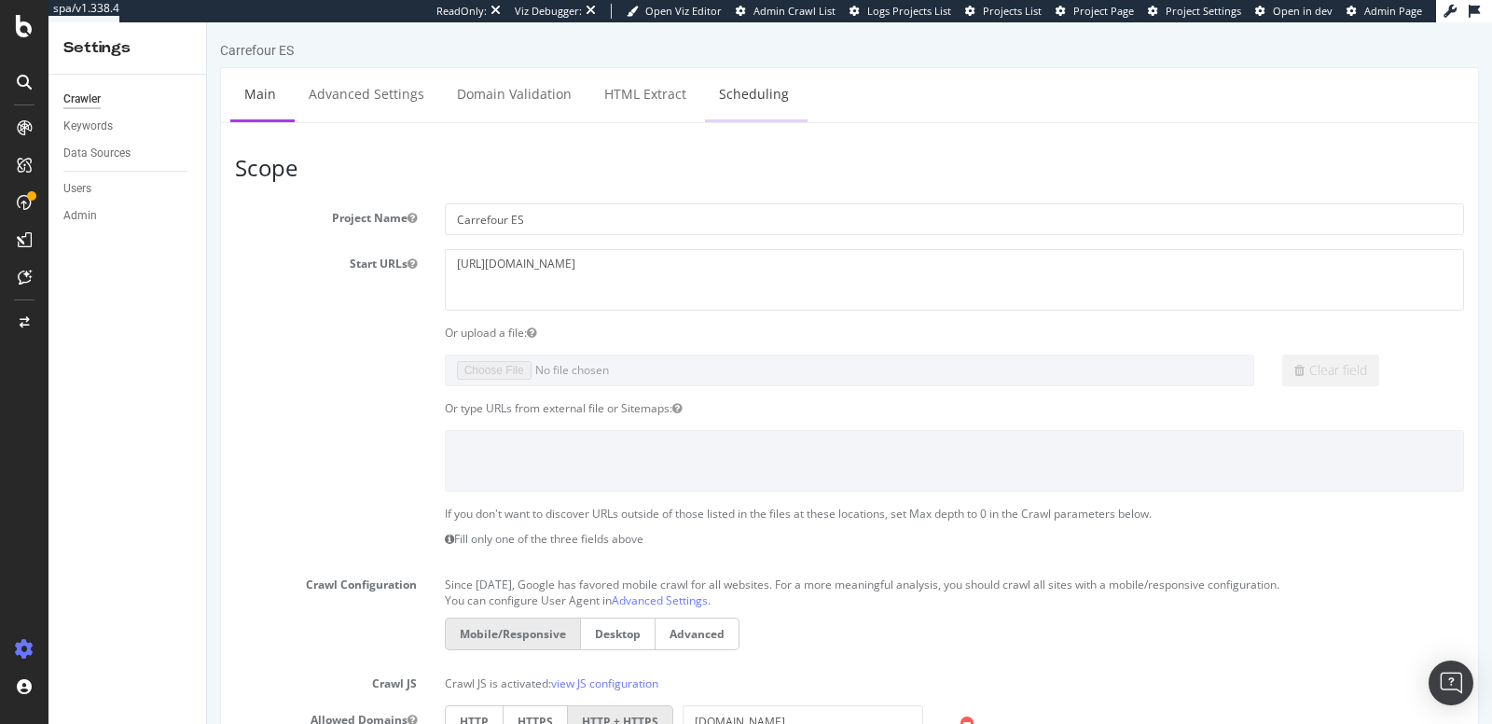
click at [712, 104] on link "Scheduling" at bounding box center [754, 93] width 98 height 51
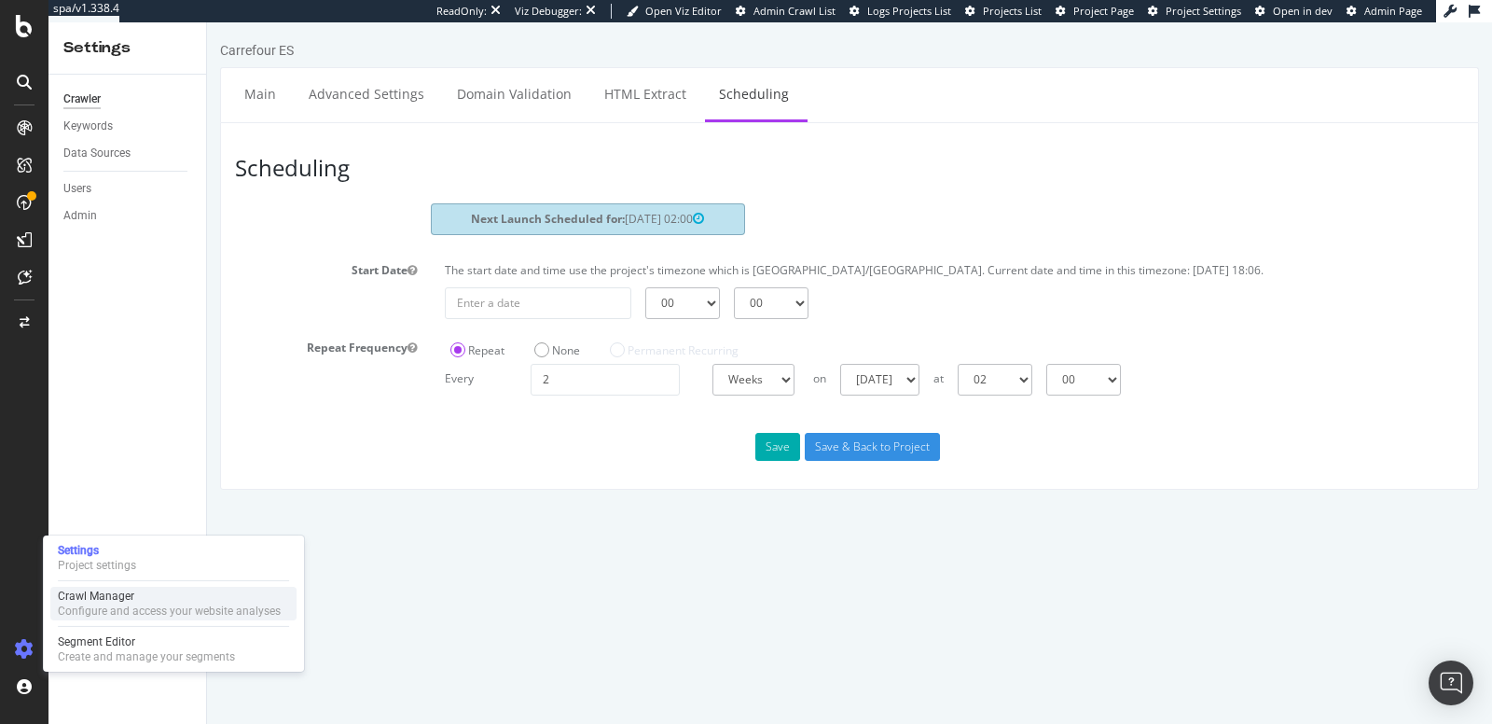
click at [88, 603] on div "Configure and access your website analyses" at bounding box center [169, 610] width 223 height 15
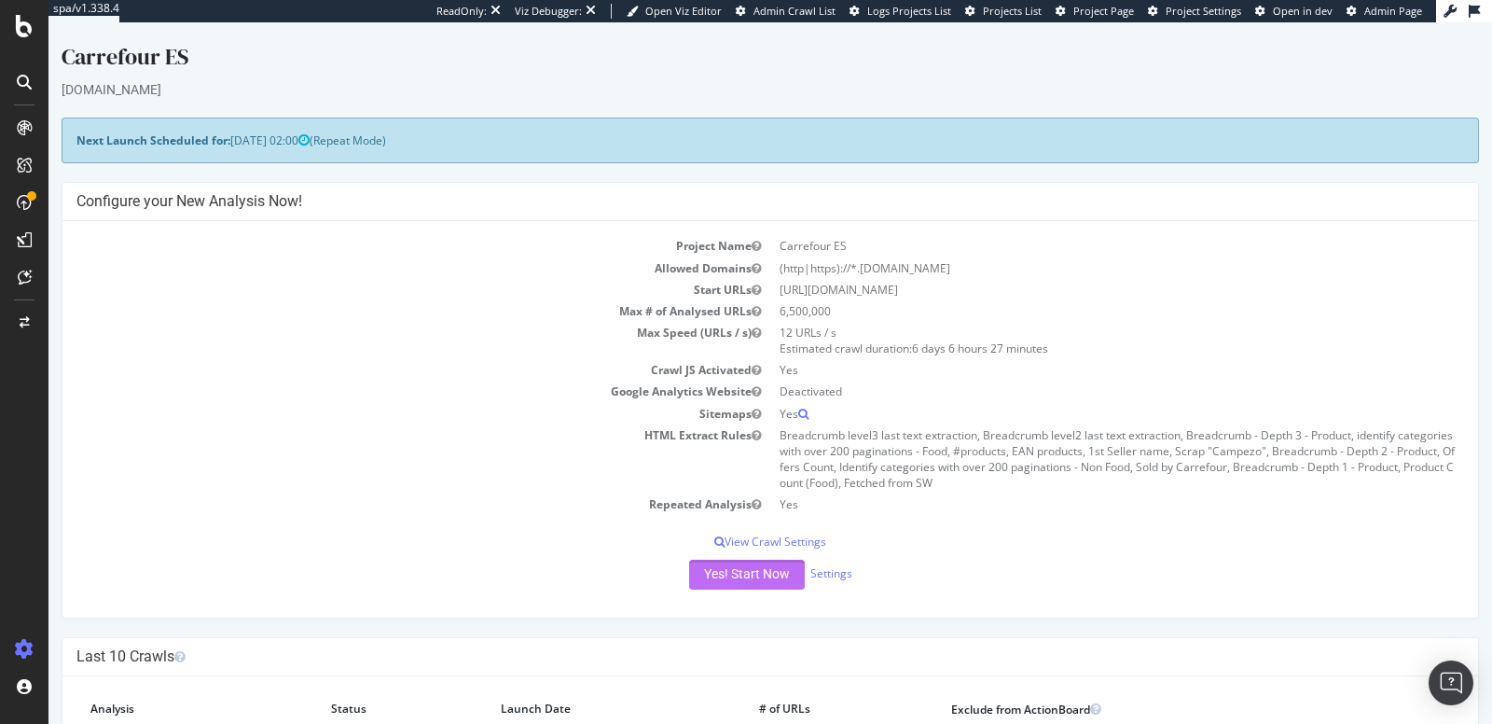
click at [692, 567] on button "Yes! Start Now" at bounding box center [747, 575] width 116 height 30
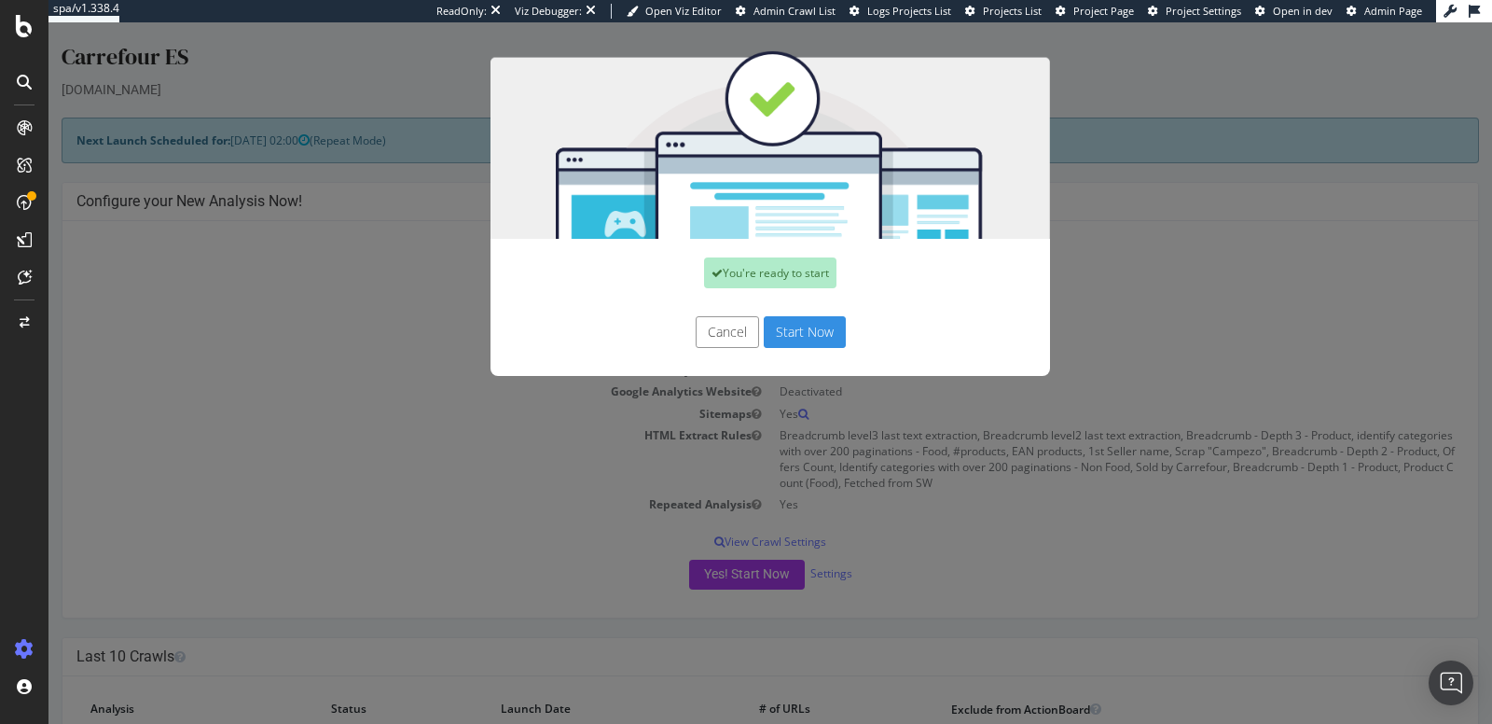
click at [796, 324] on button "Start Now" at bounding box center [805, 332] width 82 height 32
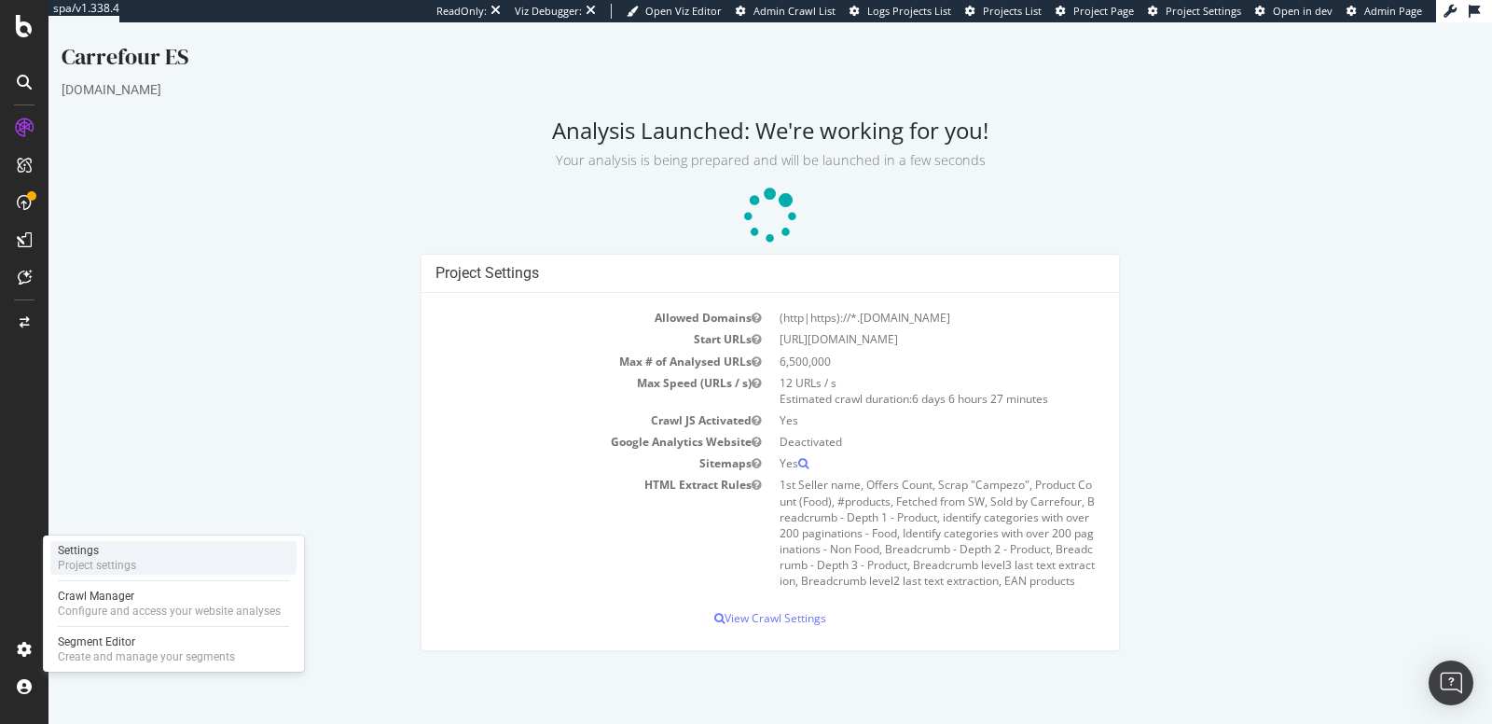
click at [102, 569] on div "Project settings" at bounding box center [97, 565] width 78 height 15
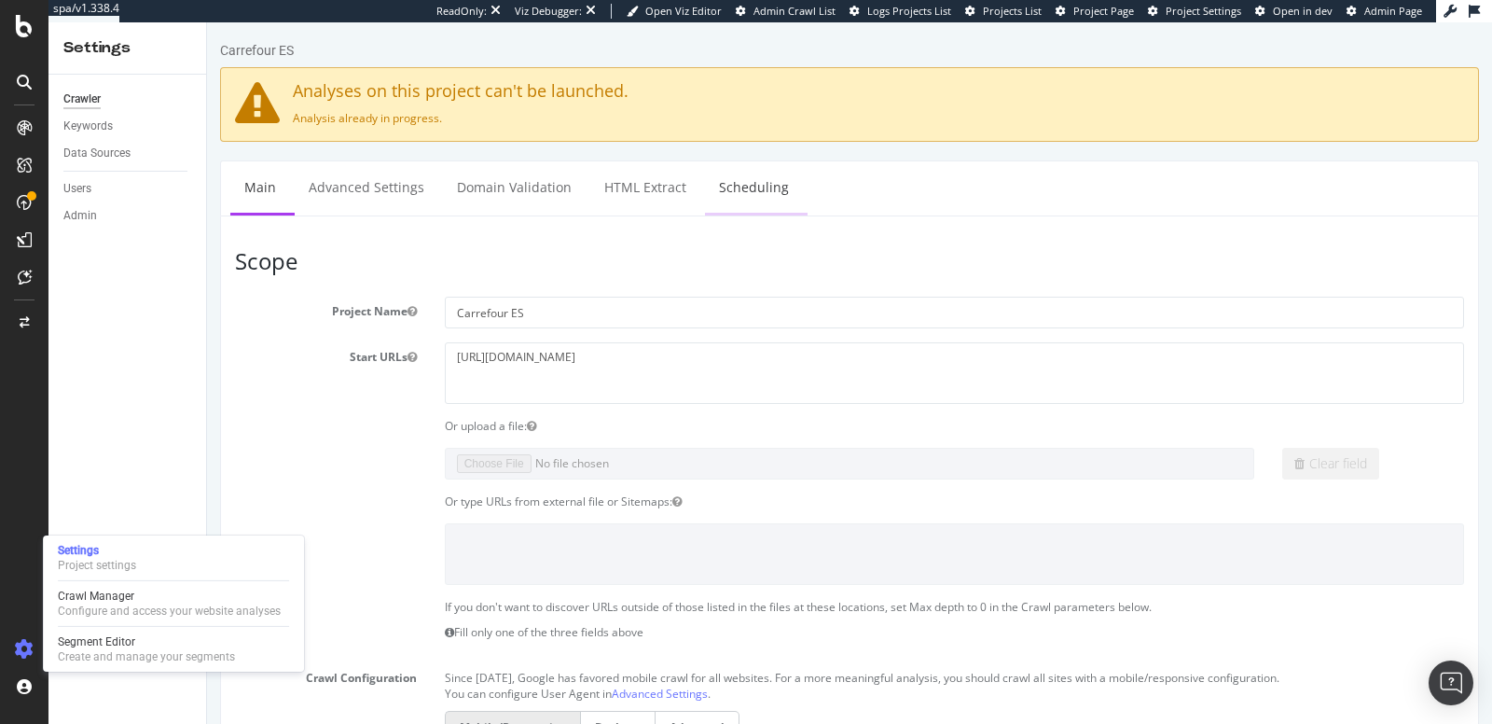
click at [724, 203] on link "Scheduling" at bounding box center [754, 186] width 98 height 51
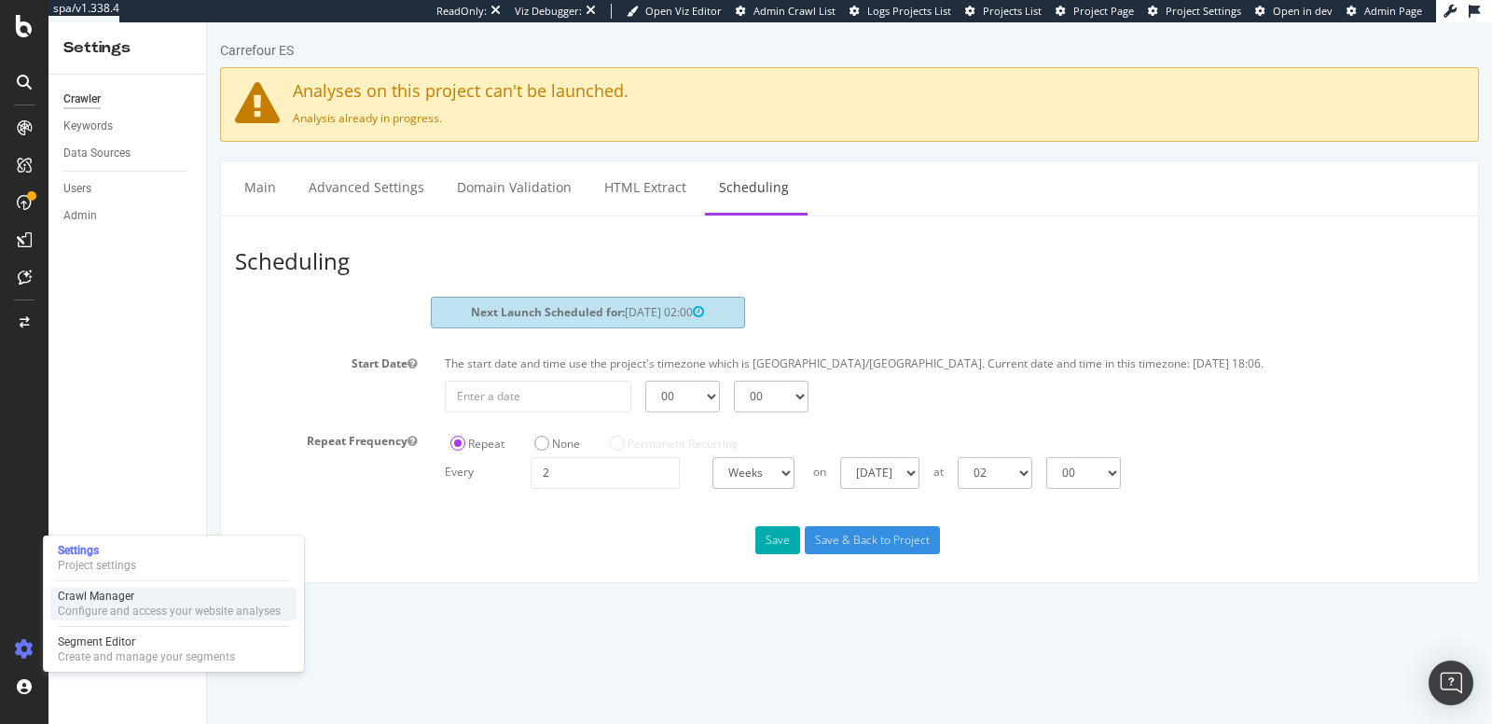
click at [87, 610] on div "Configure and access your website analyses" at bounding box center [169, 610] width 223 height 15
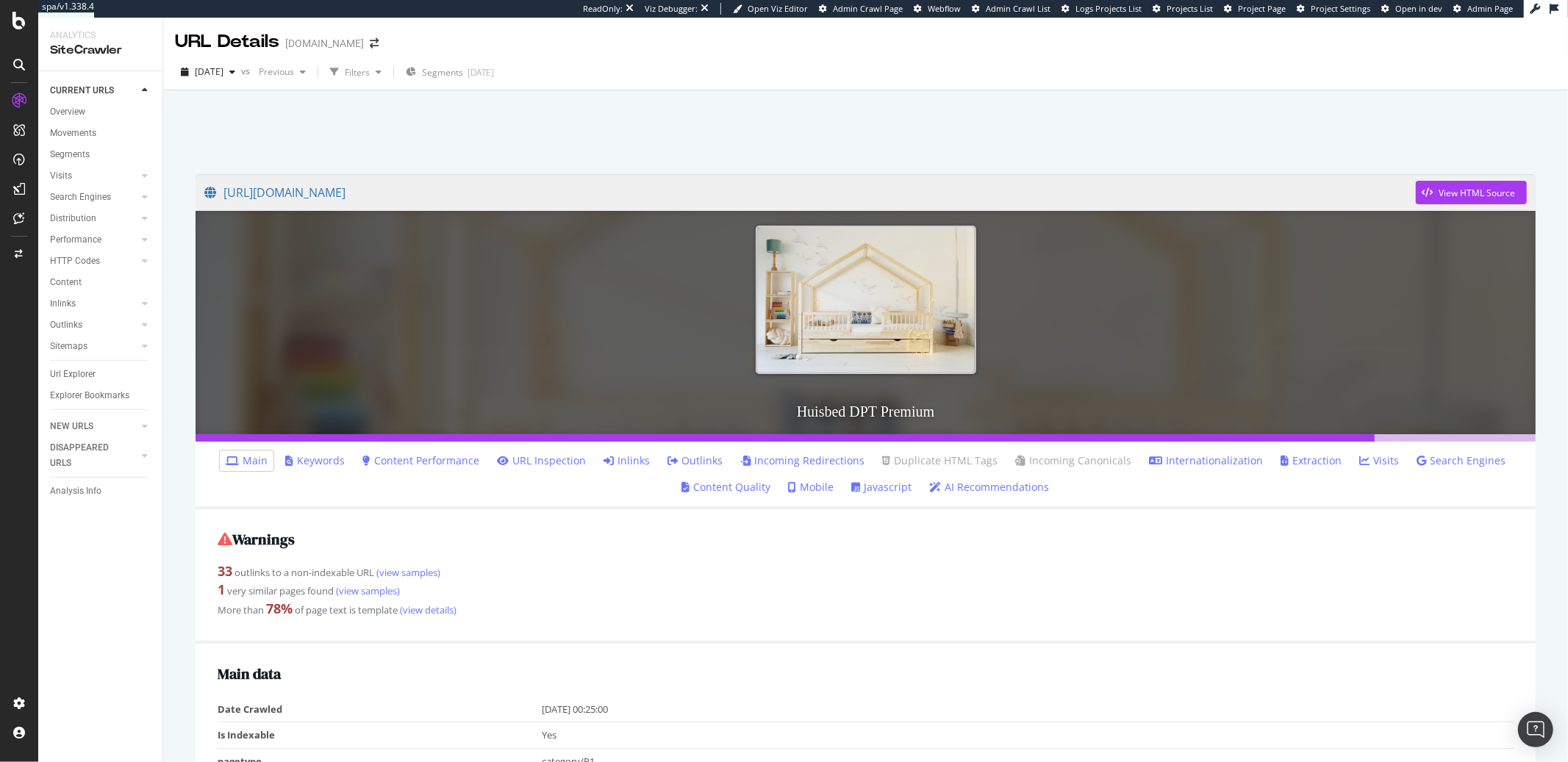
click at [646, 446] on ul "Main Keywords Content Performance URL Inspection Inlinks Outlinks Incoming Redi…" at bounding box center [866, 475] width 1340 height 68
click at [636, 458] on link "Inlinks" at bounding box center [627, 460] width 47 height 15
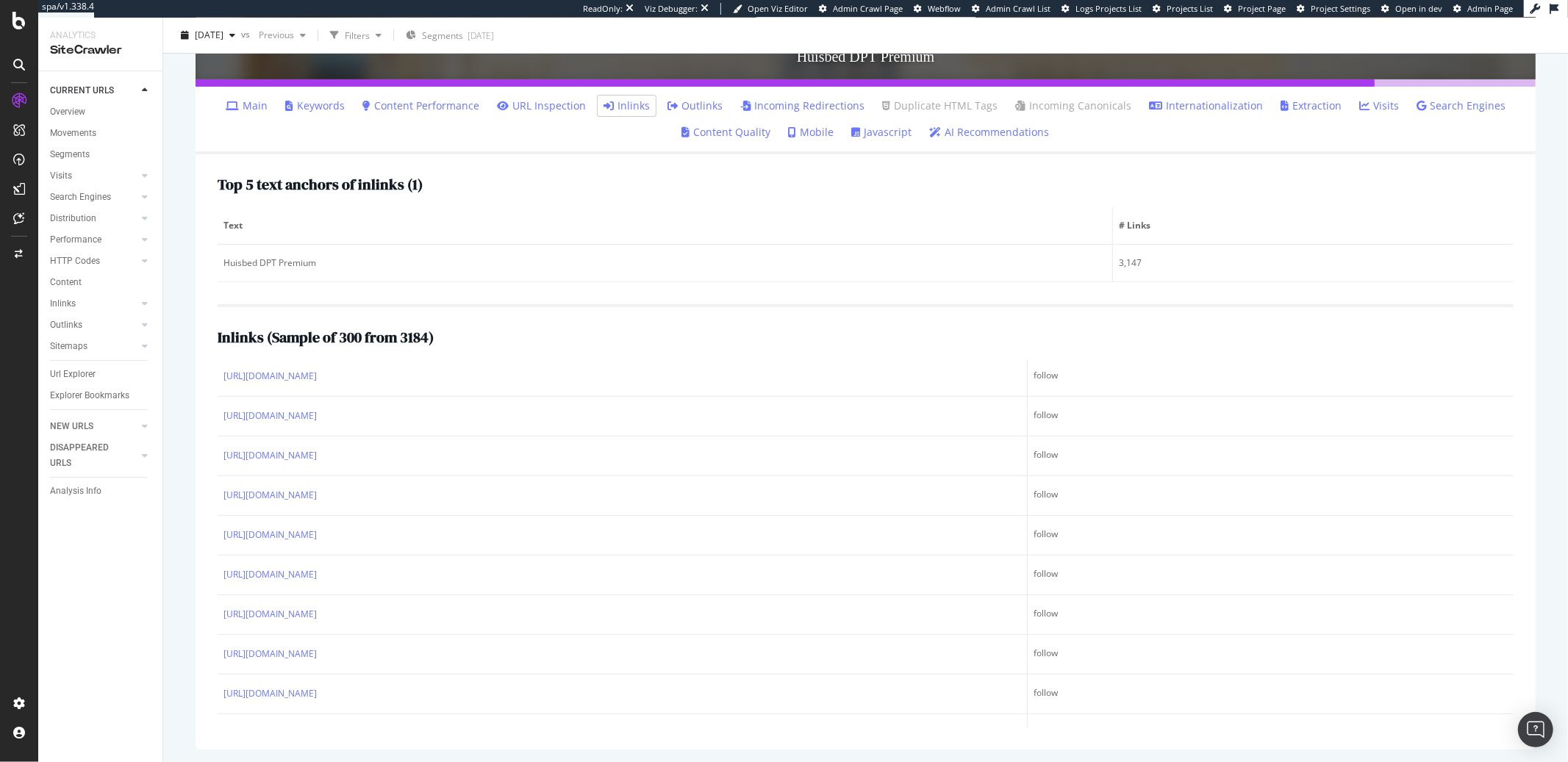
scroll to position [1699, 0]
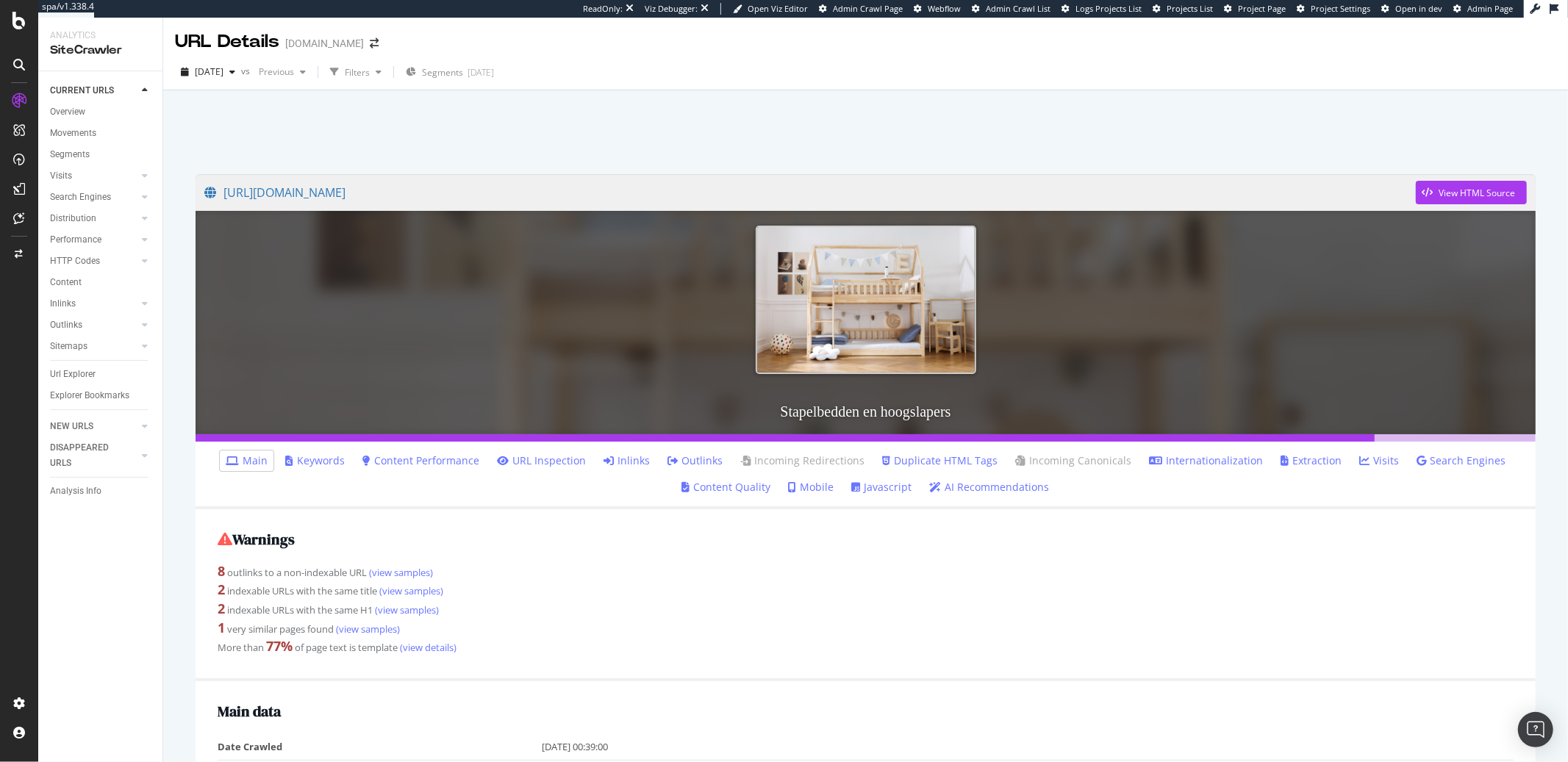
click at [622, 461] on link "Inlinks" at bounding box center [627, 460] width 47 height 15
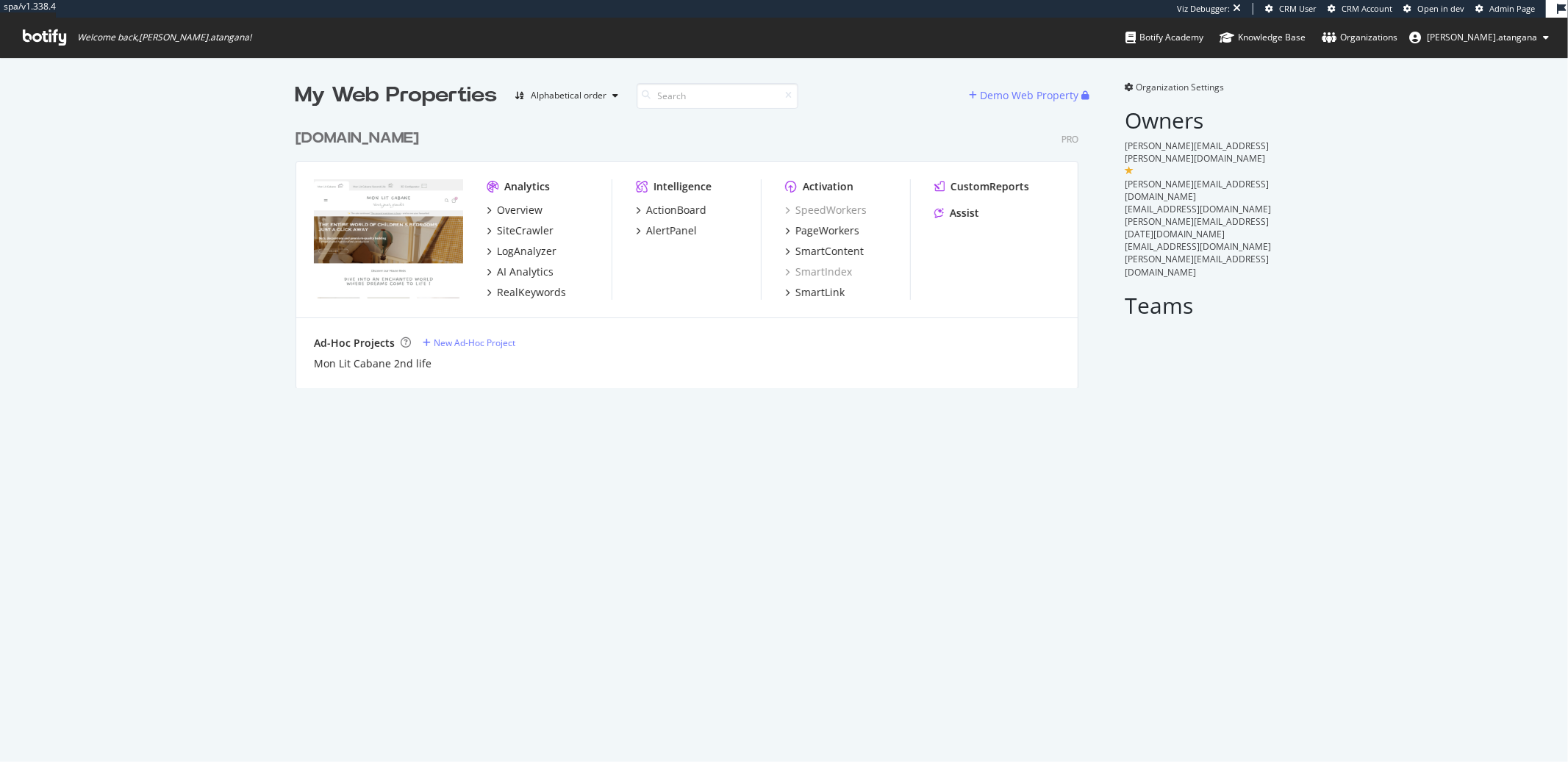
scroll to position [266, 782]
click at [814, 231] on div "PageWorkers" at bounding box center [827, 230] width 64 height 15
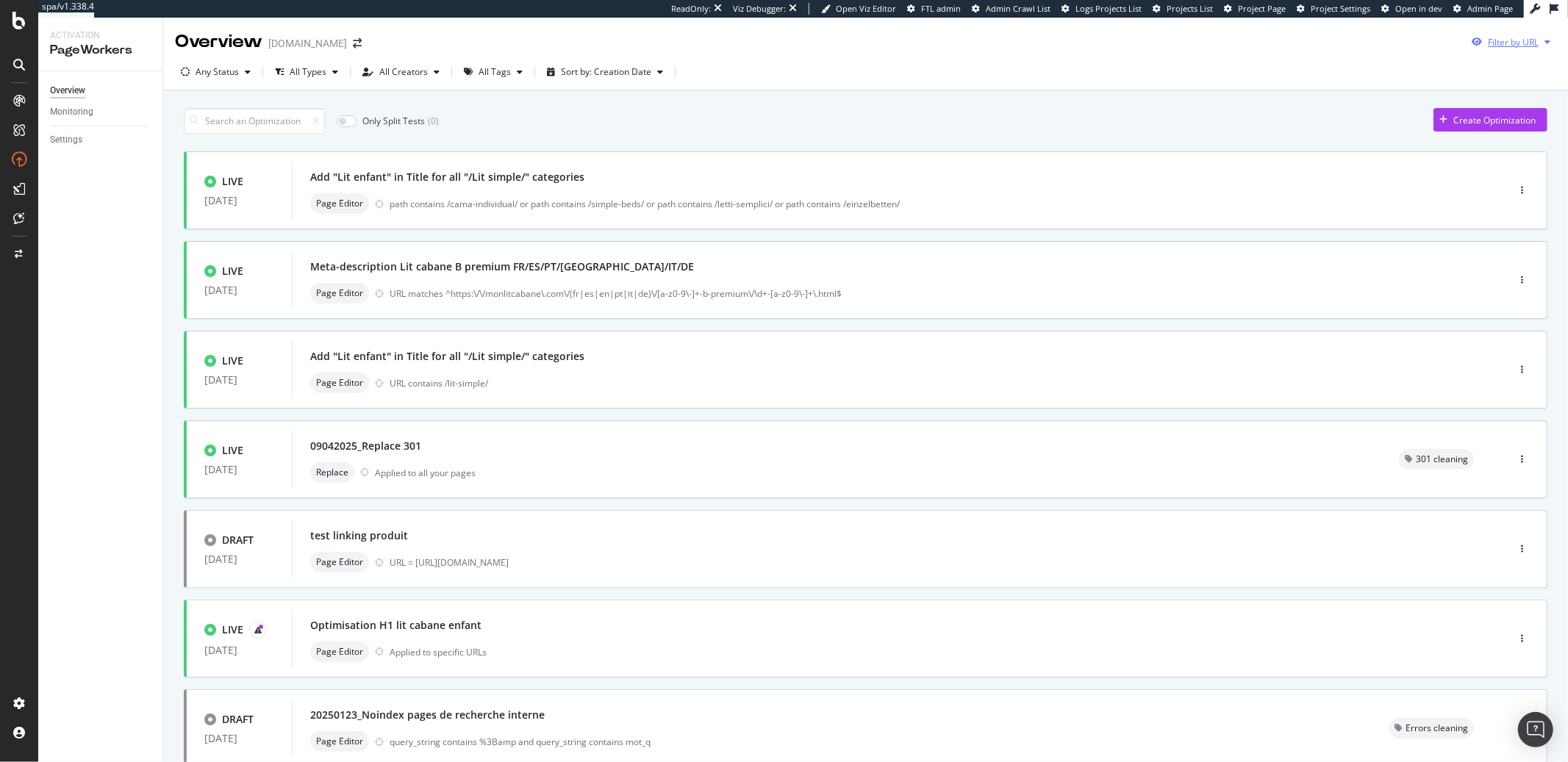
click at [1496, 46] on div "Filter by URL" at bounding box center [1513, 43] width 50 height 13
click at [1389, 94] on input "url" at bounding box center [1399, 97] width 269 height 26
paste input "[URL][DOMAIN_NAME]"
type input "[URL][DOMAIN_NAME]"
click at [1523, 125] on div "Apply" at bounding box center [1521, 125] width 23 height 13
